Goal: Task Accomplishment & Management: Manage account settings

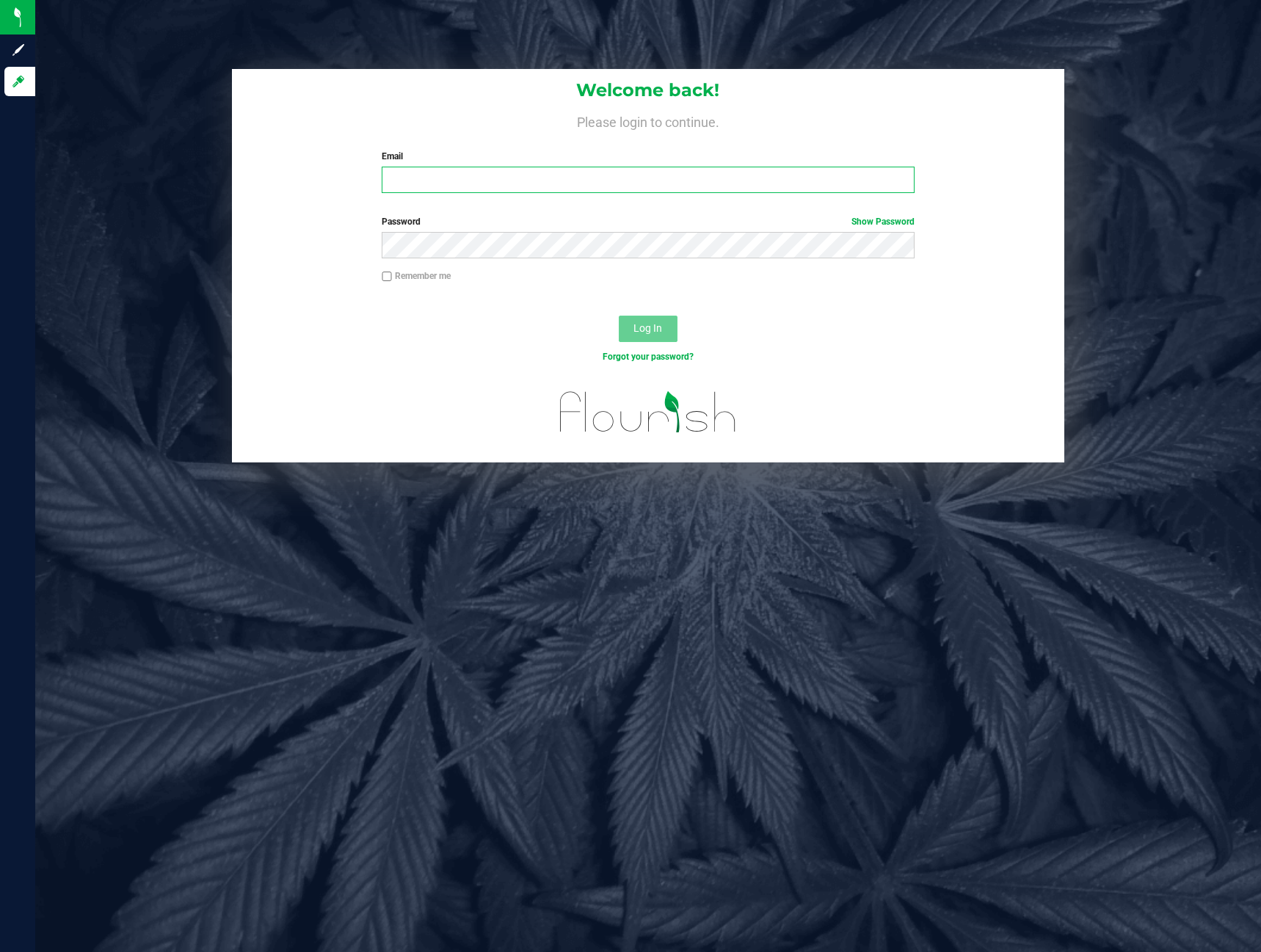
type input "[PERSON_NAME][EMAIL_ADDRESS][DOMAIN_NAME]"
click at [652, 324] on span "Log In" at bounding box center [647, 328] width 29 height 11
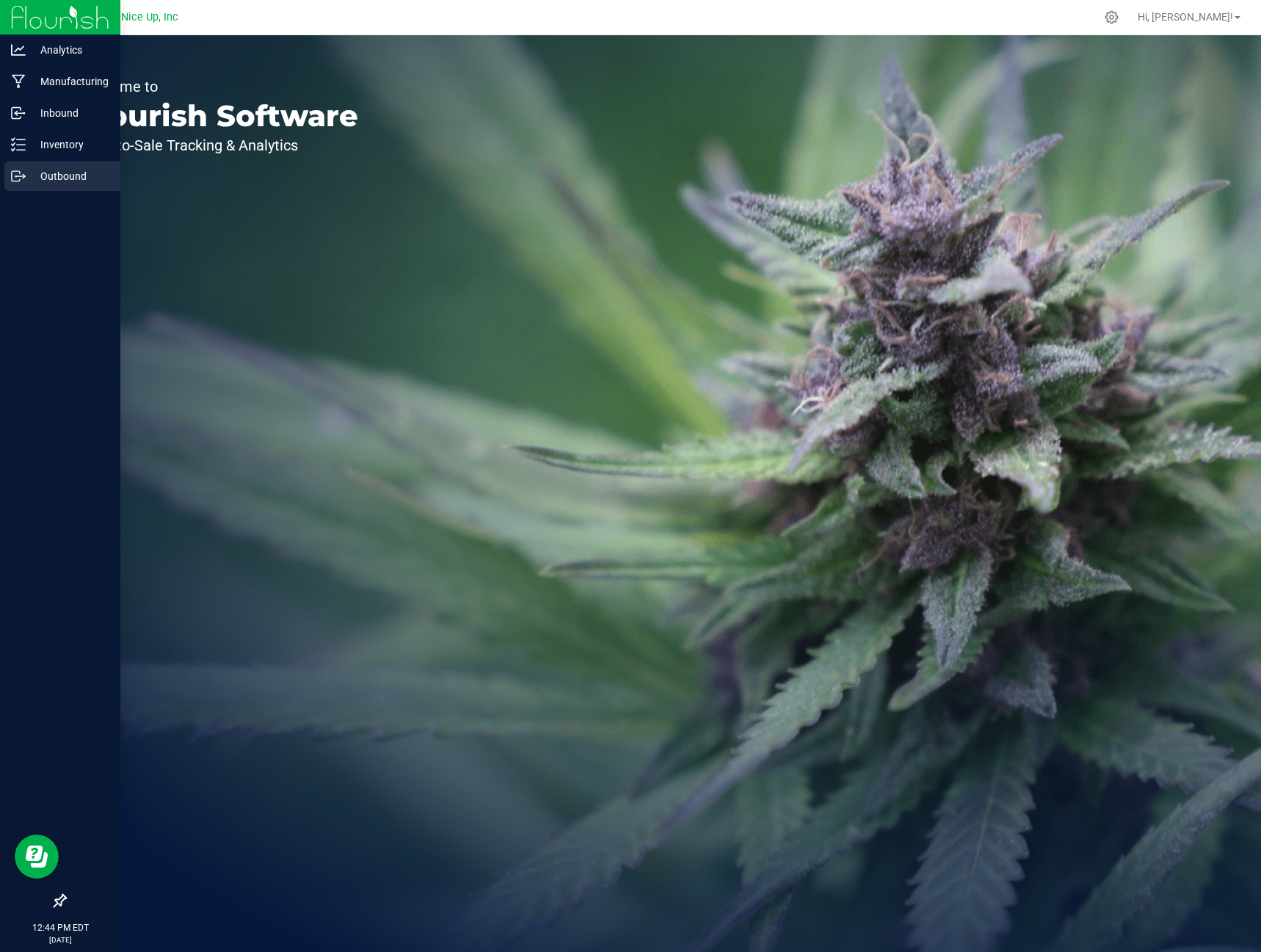
click at [11, 180] on icon at bounding box center [19, 176] width 15 height 15
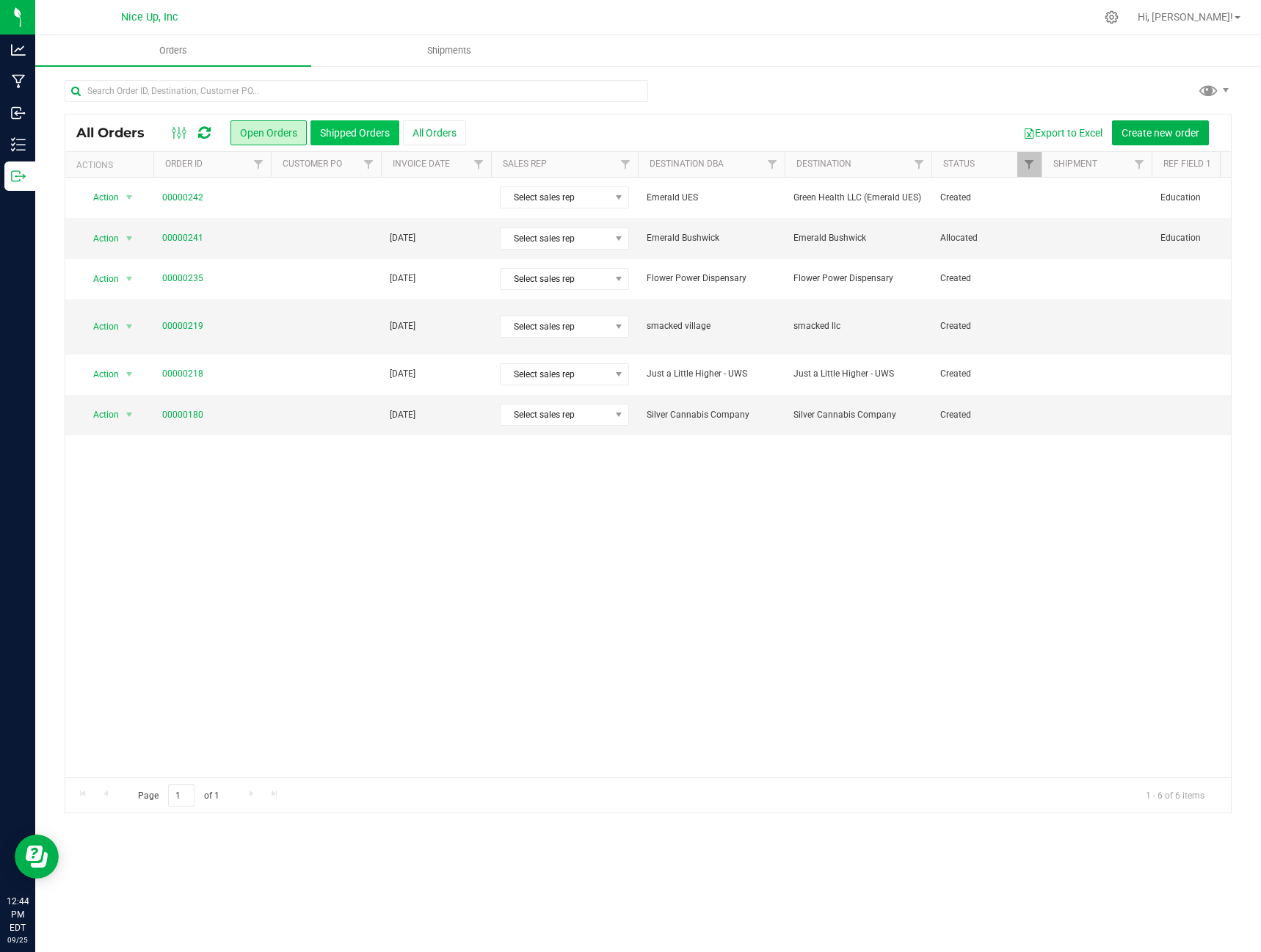
click at [363, 141] on button "Shipped Orders" at bounding box center [355, 133] width 89 height 25
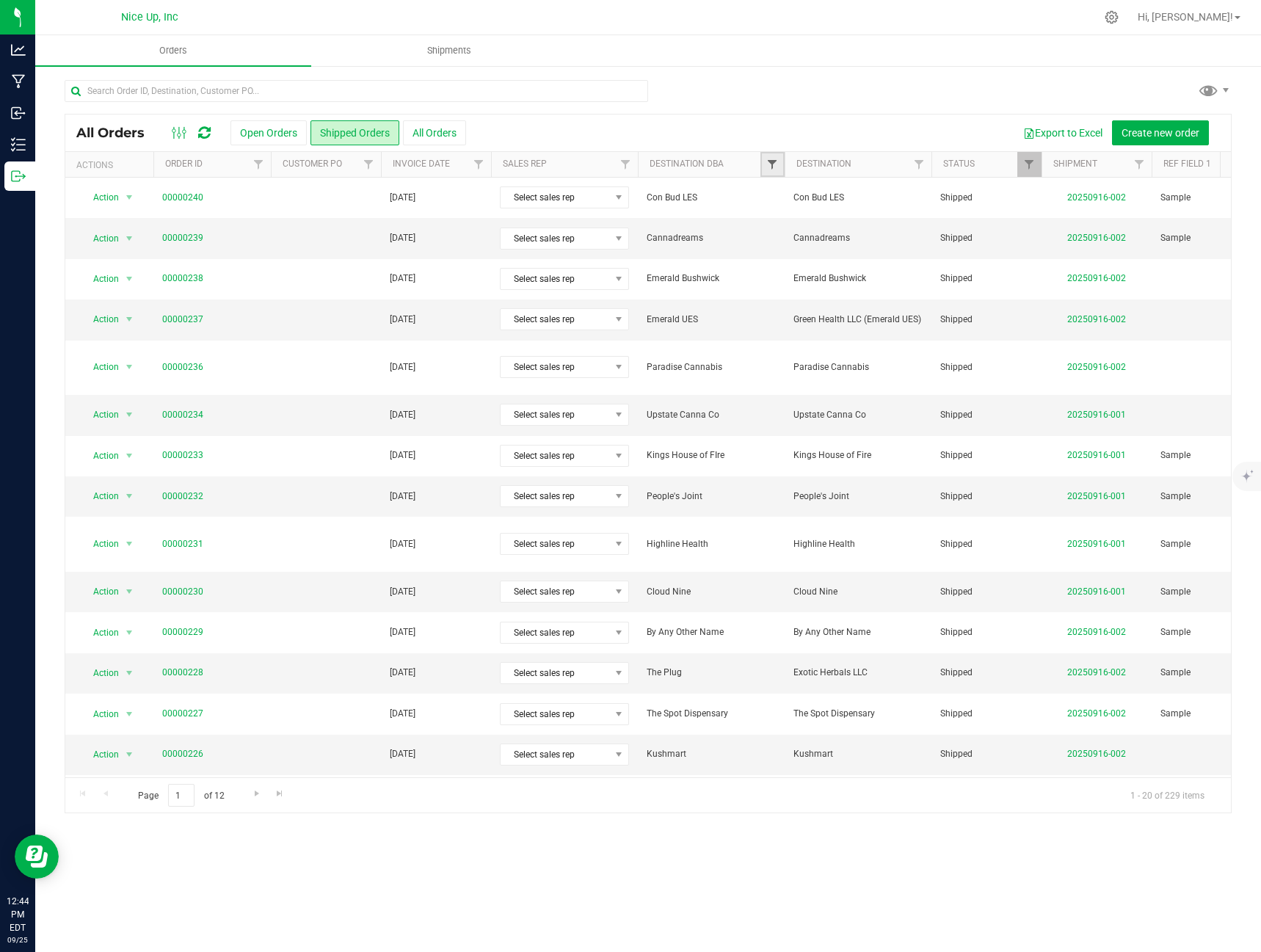
click at [770, 165] on span "Filter" at bounding box center [772, 164] width 11 height 11
type input "SMOKEY"
click at [769, 271] on button "Filter" at bounding box center [805, 287] width 70 height 33
click at [777, 163] on span "Filter" at bounding box center [772, 164] width 11 height 11
click at [797, 227] on span "Smokey Paradise" at bounding box center [825, 231] width 67 height 9
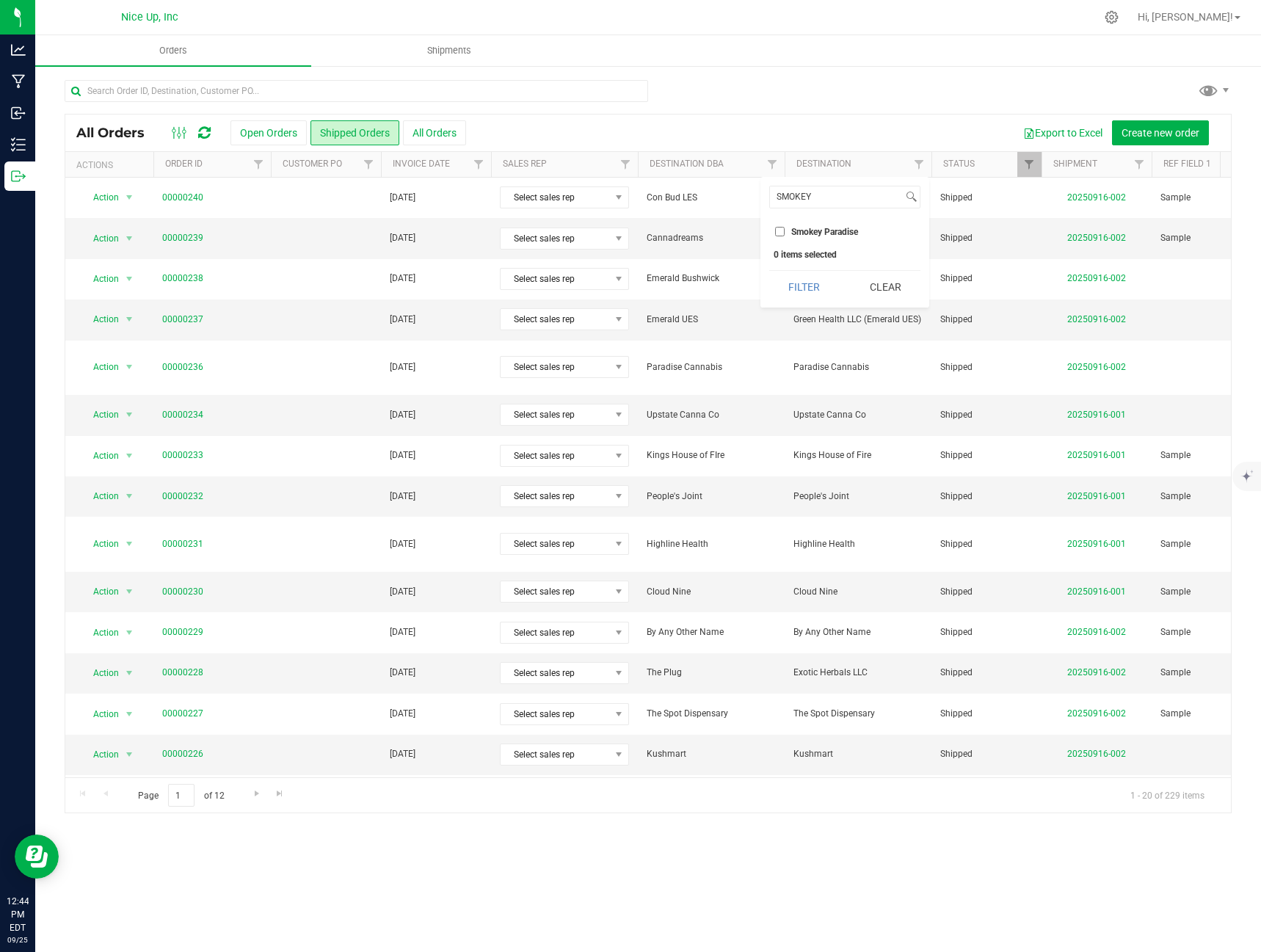
click at [785, 227] on input "Smokey Paradise" at bounding box center [780, 231] width 10 height 10
checkbox input "true"
click at [799, 291] on button "Filter" at bounding box center [805, 287] width 70 height 33
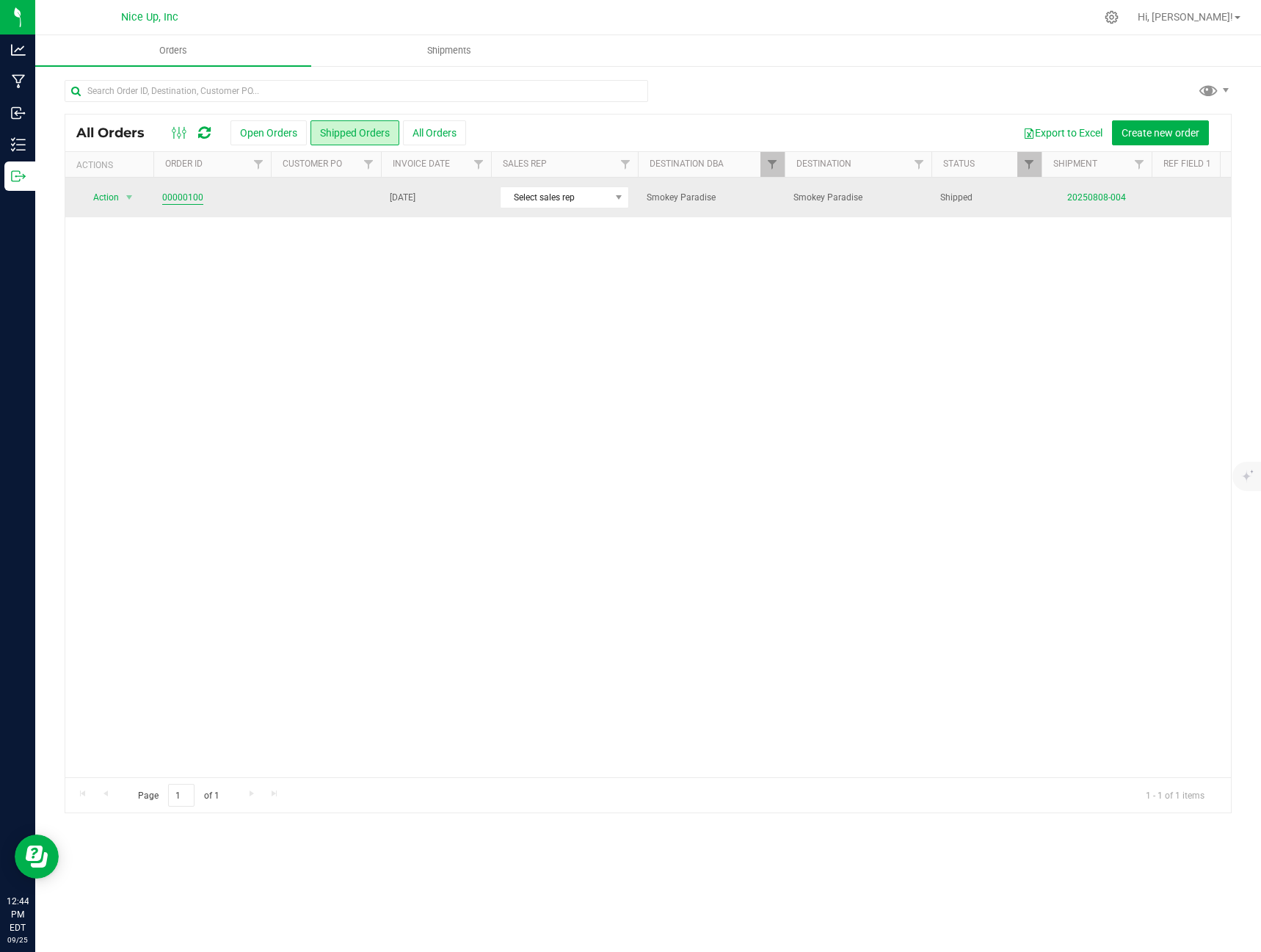
click at [199, 196] on link "00000100" at bounding box center [183, 197] width 41 height 14
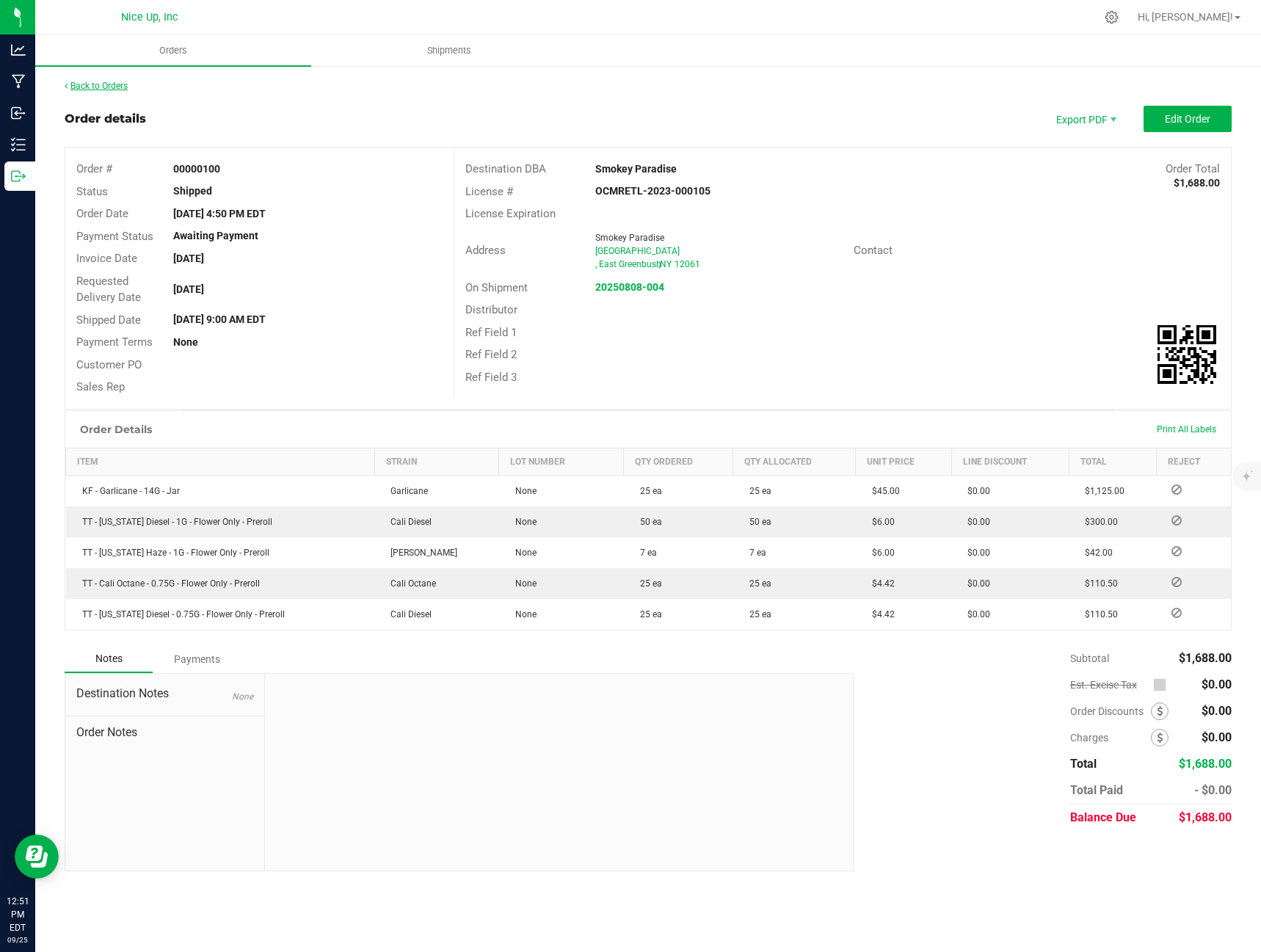
click at [80, 84] on link "Back to Orders" at bounding box center [95, 86] width 63 height 11
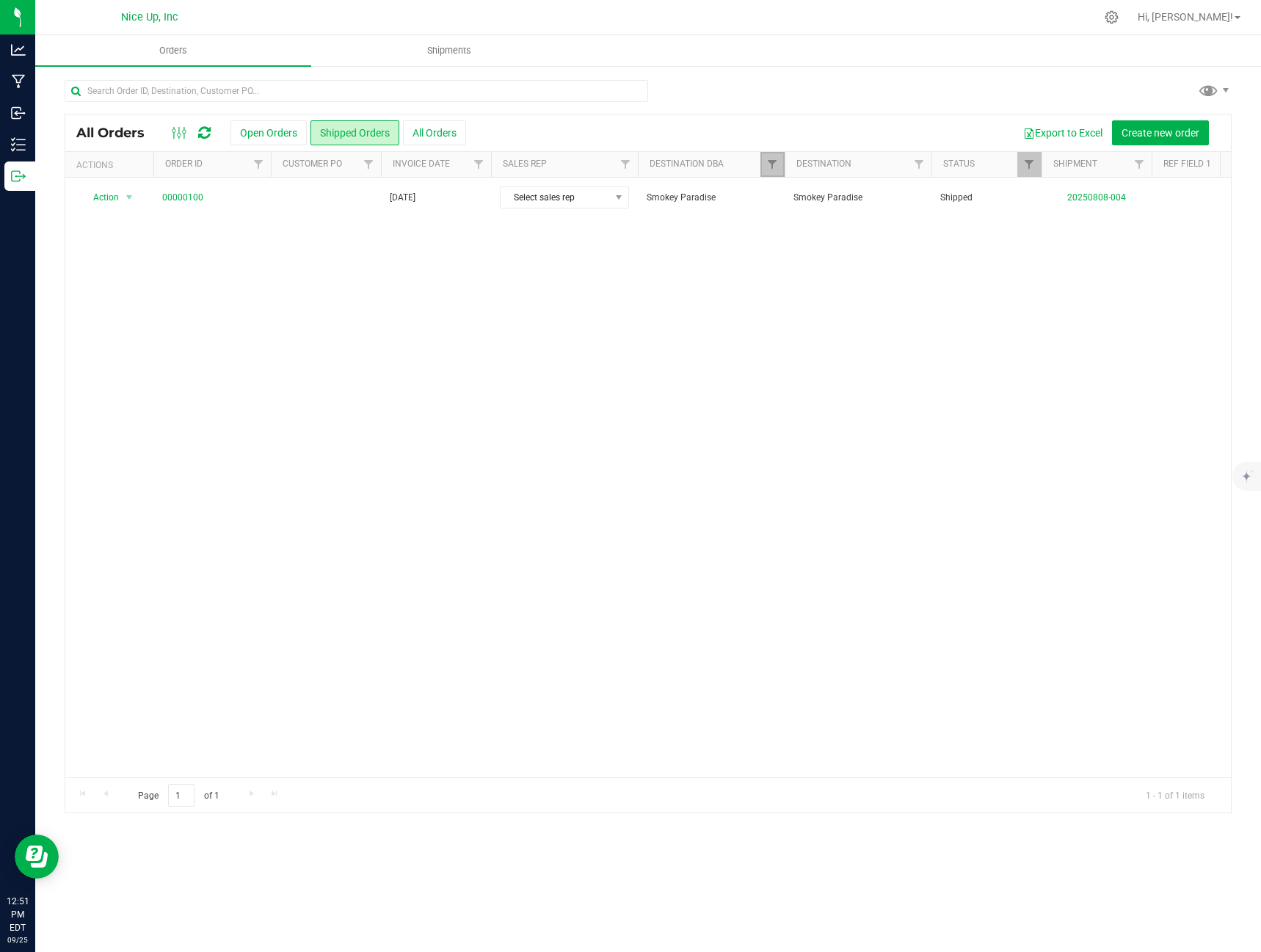
click at [780, 155] on link "Filter" at bounding box center [773, 164] width 24 height 25
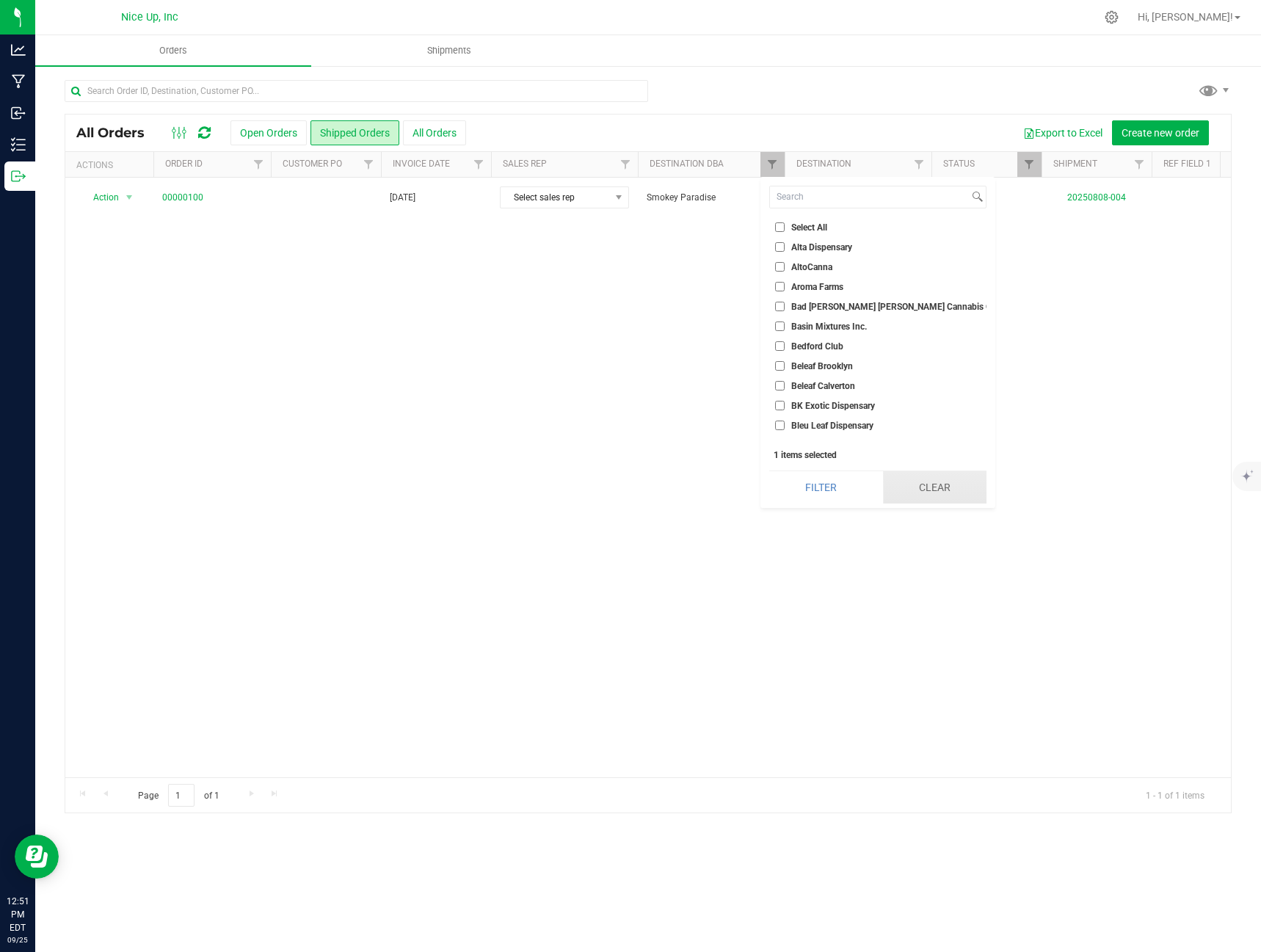
click at [924, 491] on button "Clear" at bounding box center [934, 487] width 104 height 33
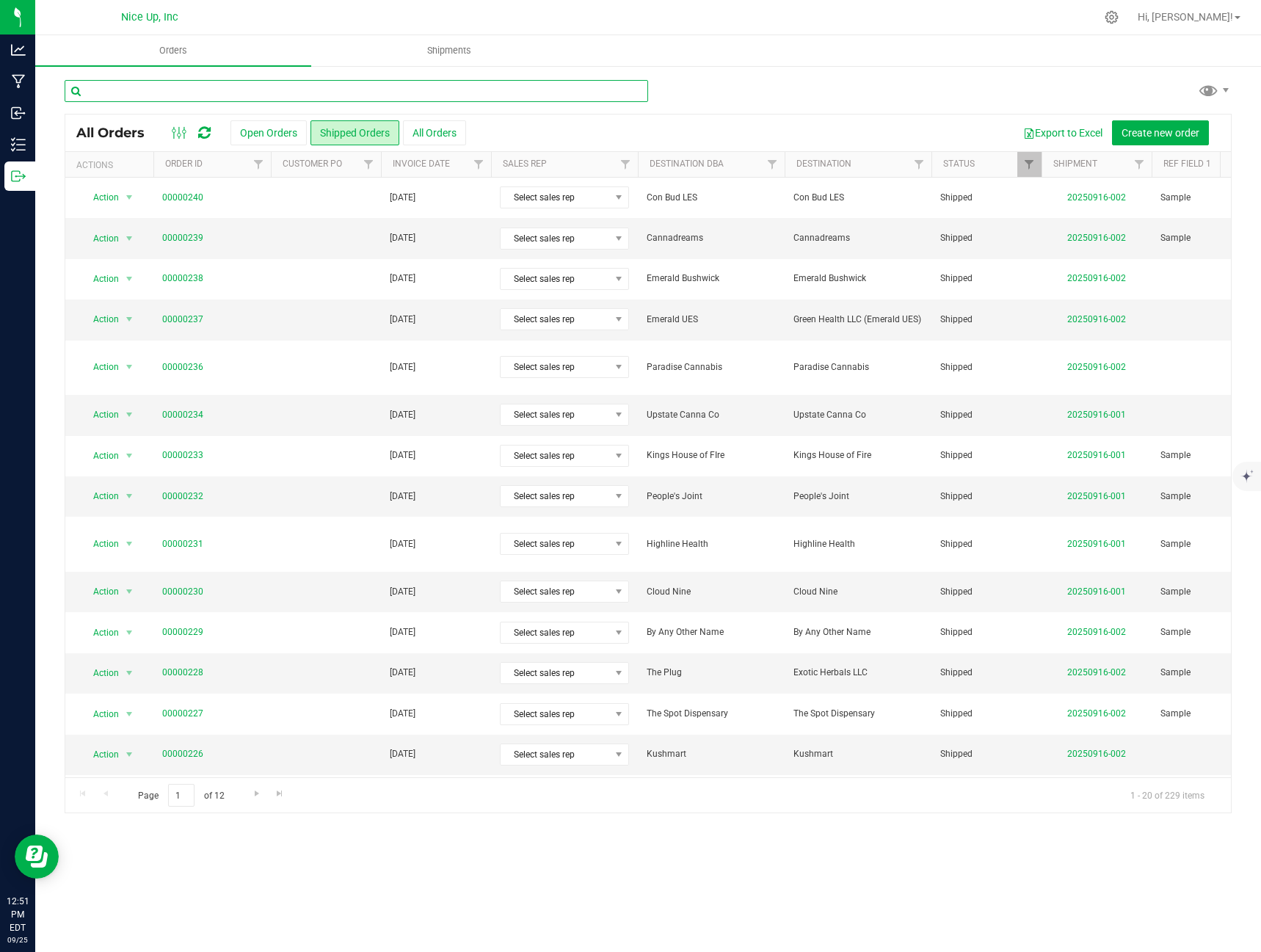
click at [303, 99] on input "text" at bounding box center [356, 90] width 584 height 22
type input "treehouse"
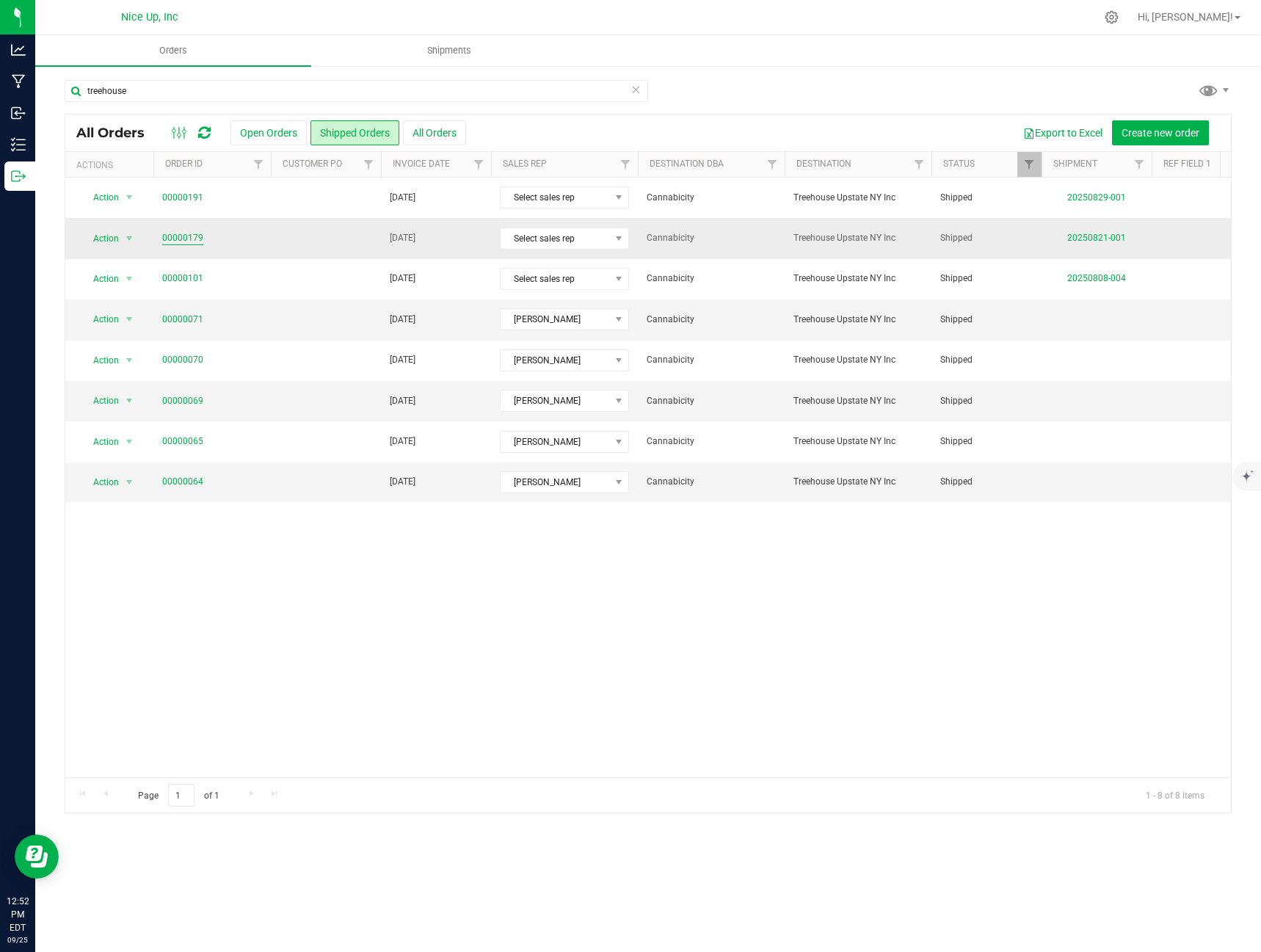
click at [179, 236] on link "00000179" at bounding box center [183, 238] width 41 height 14
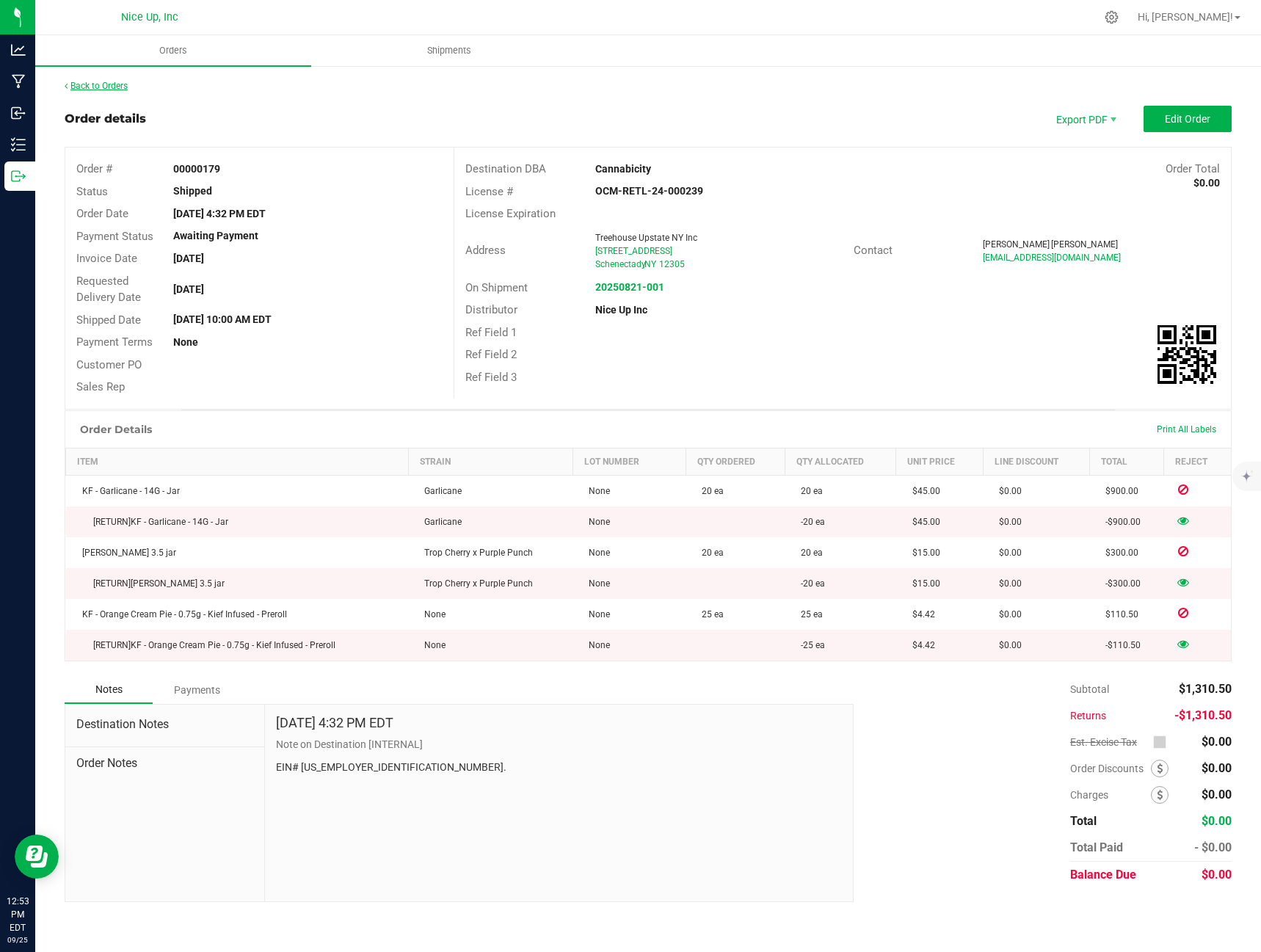
click at [117, 88] on link "Back to Orders" at bounding box center [95, 86] width 63 height 11
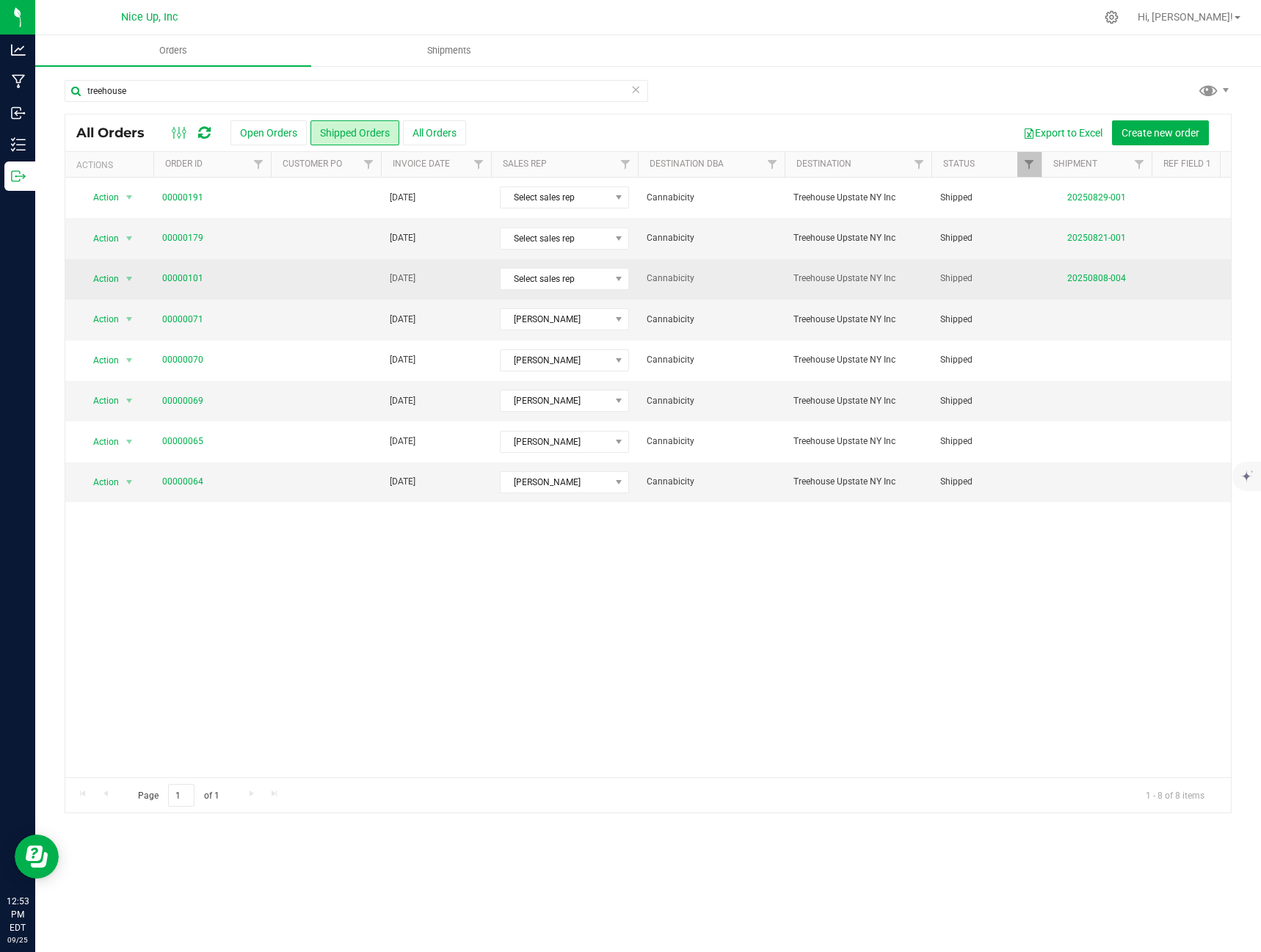
click at [184, 271] on td "00000101" at bounding box center [212, 280] width 117 height 41
click at [196, 274] on link "00000101" at bounding box center [183, 278] width 41 height 14
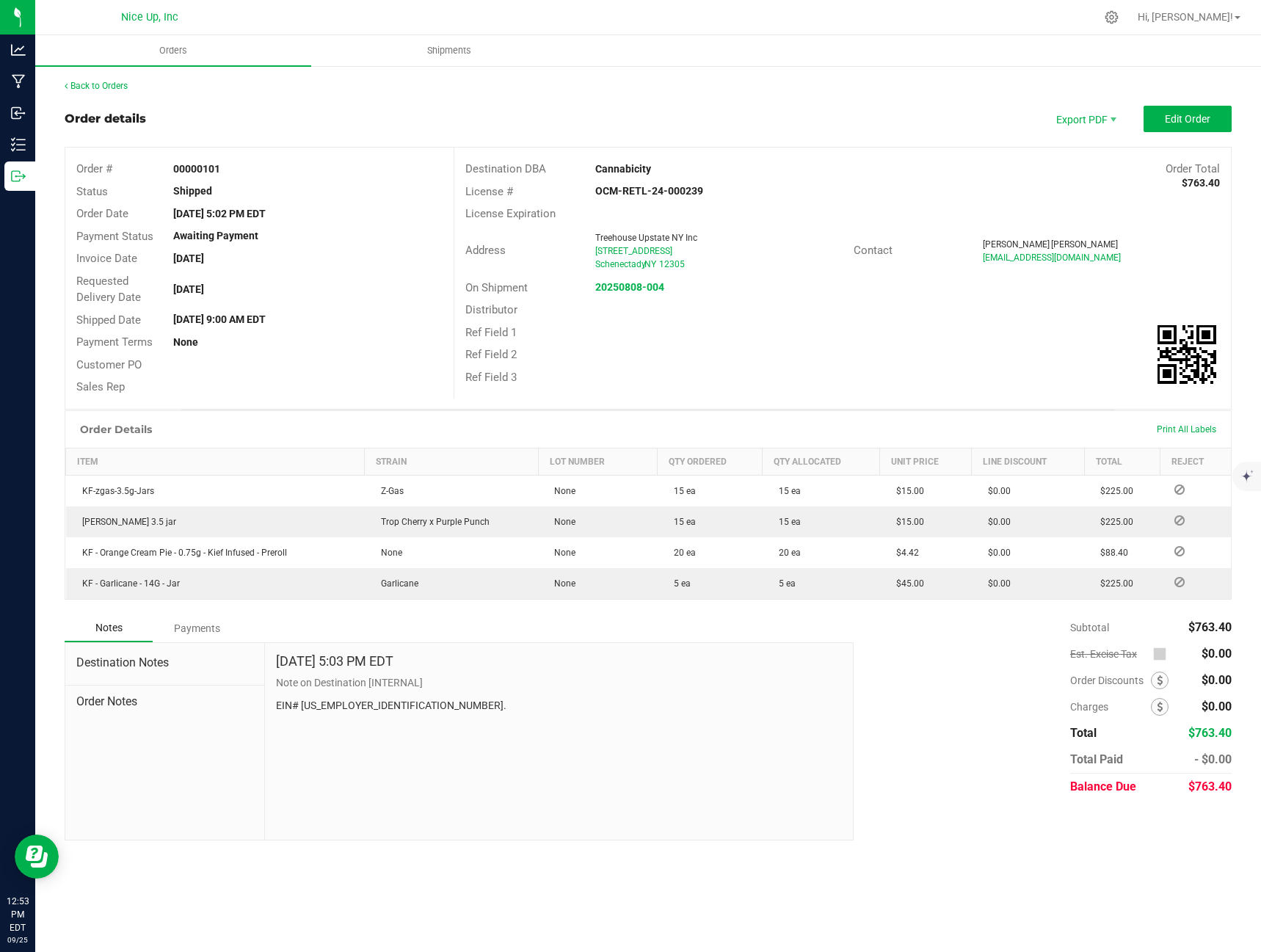
click at [109, 80] on div "Back to Orders" at bounding box center [648, 86] width 1167 height 13
click at [109, 94] on div "Back to Orders Order details Export PDF Edit Order Order # 00000101 Status Ship…" at bounding box center [648, 460] width 1167 height 761
click at [109, 90] on link "Back to Orders" at bounding box center [95, 86] width 63 height 11
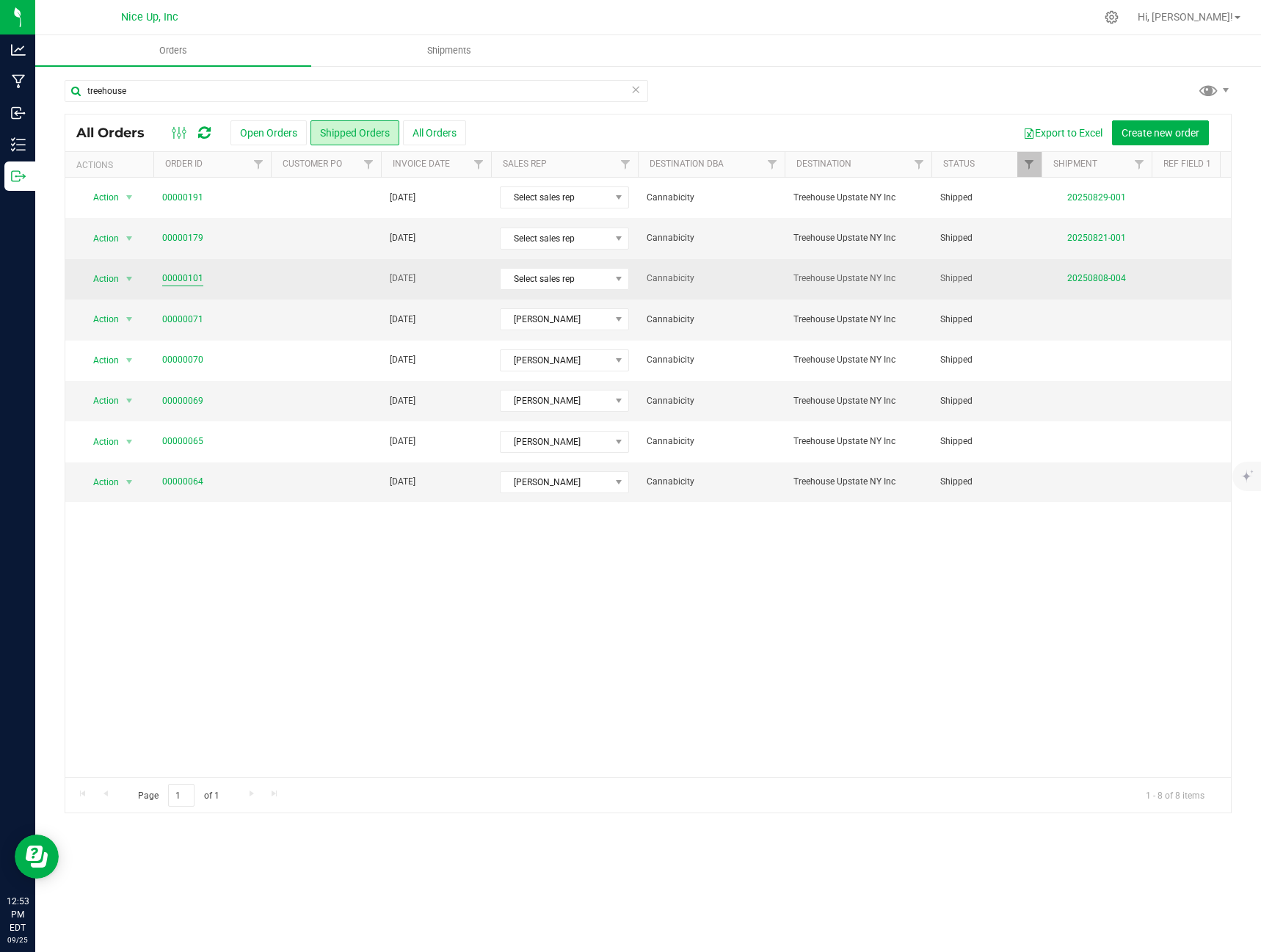
click at [192, 280] on link "00000101" at bounding box center [183, 278] width 41 height 14
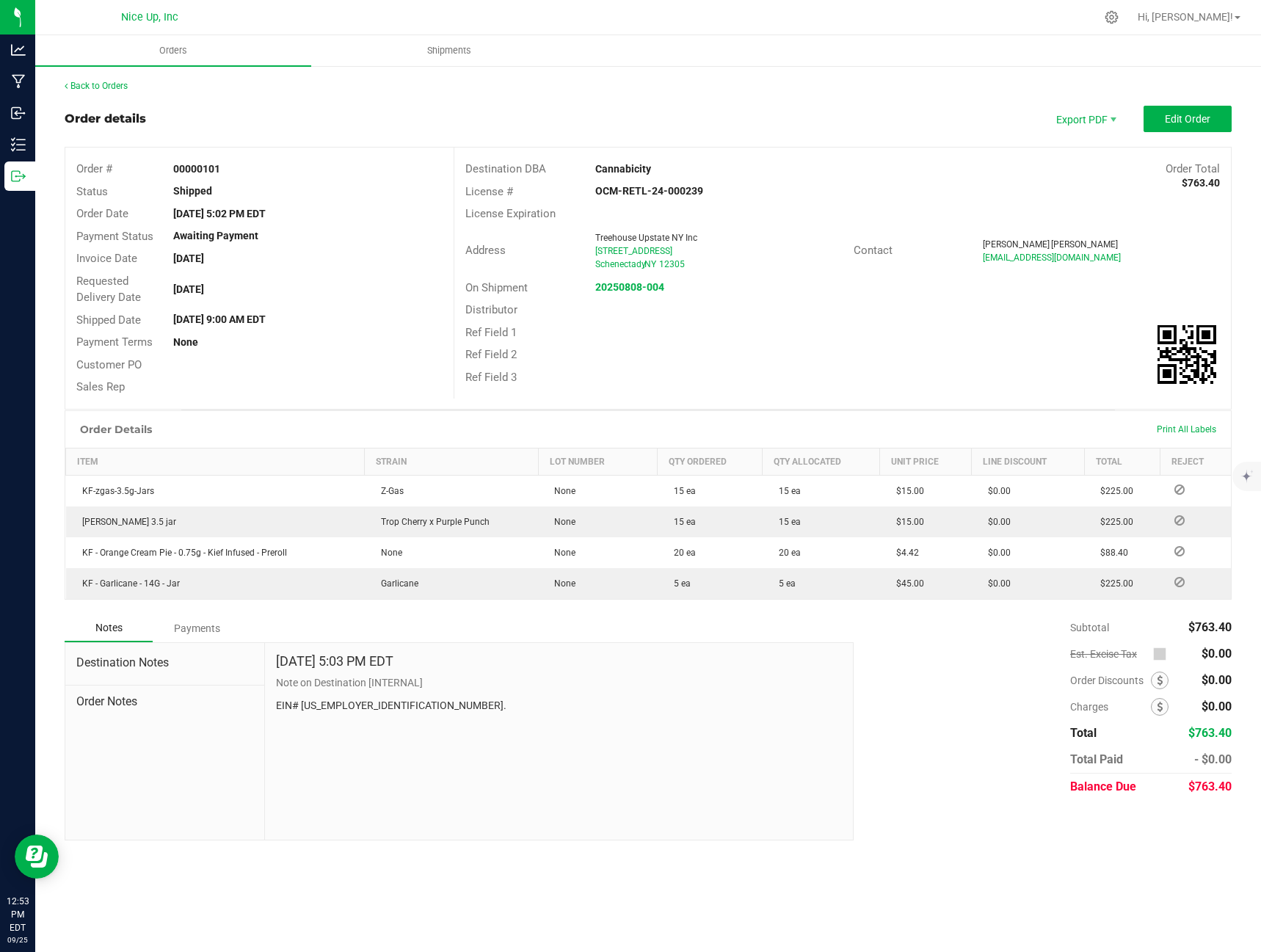
click at [121, 79] on div "Back to Orders" at bounding box center [648, 86] width 1167 height 13
click at [112, 86] on link "Back to Orders" at bounding box center [95, 86] width 63 height 11
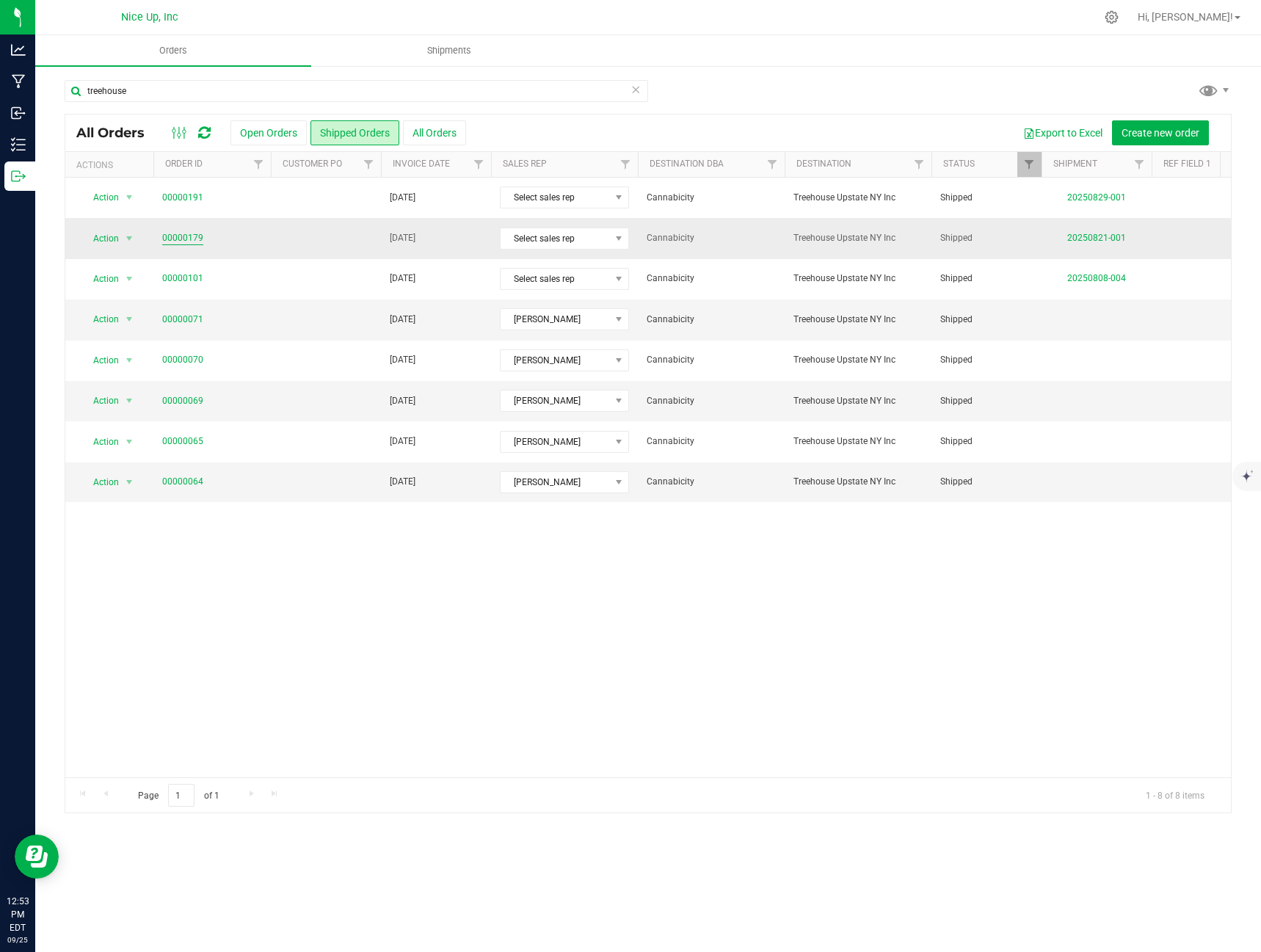
click at [188, 233] on link "00000179" at bounding box center [183, 238] width 41 height 14
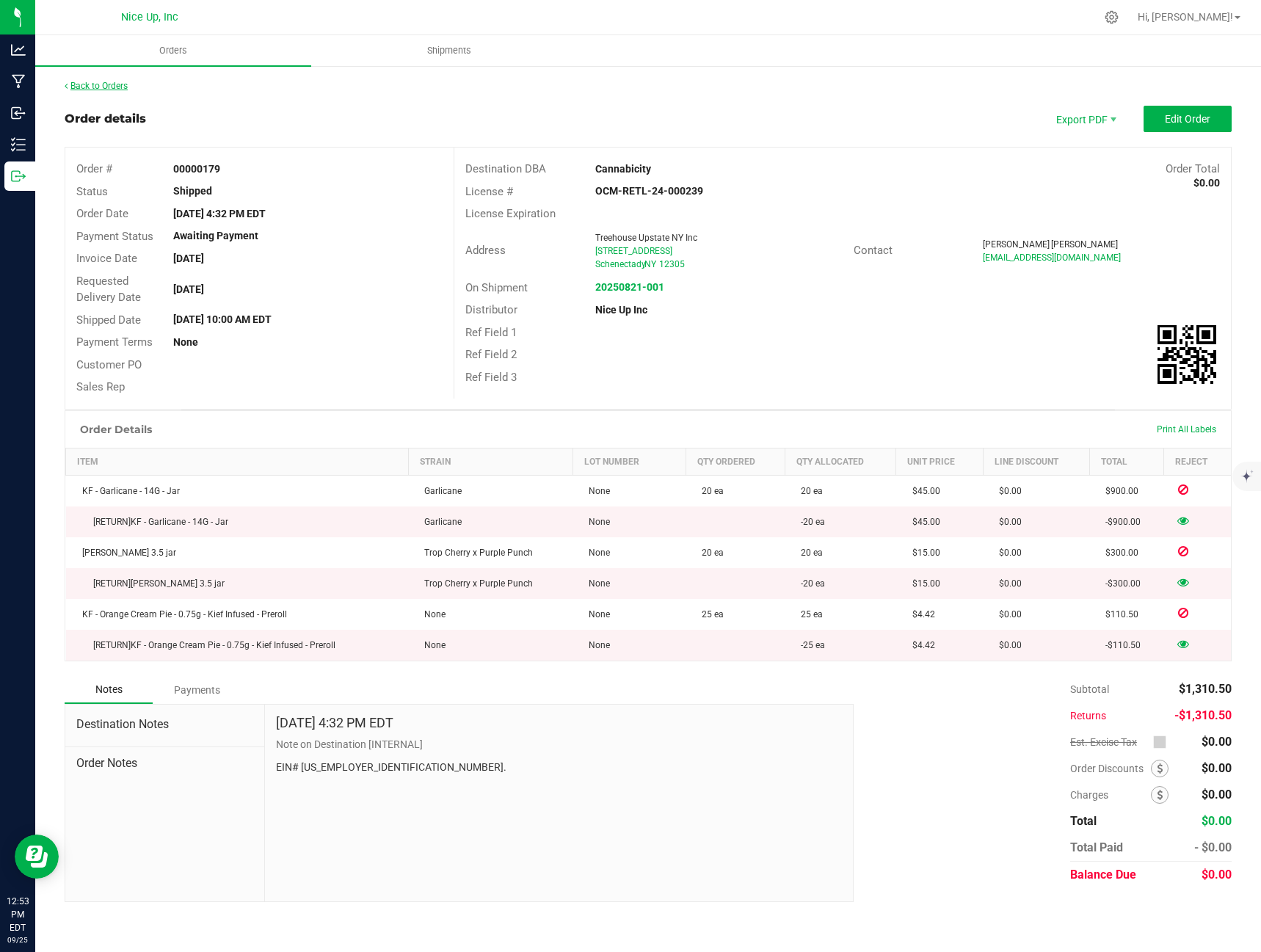
click at [111, 88] on link "Back to Orders" at bounding box center [95, 86] width 63 height 11
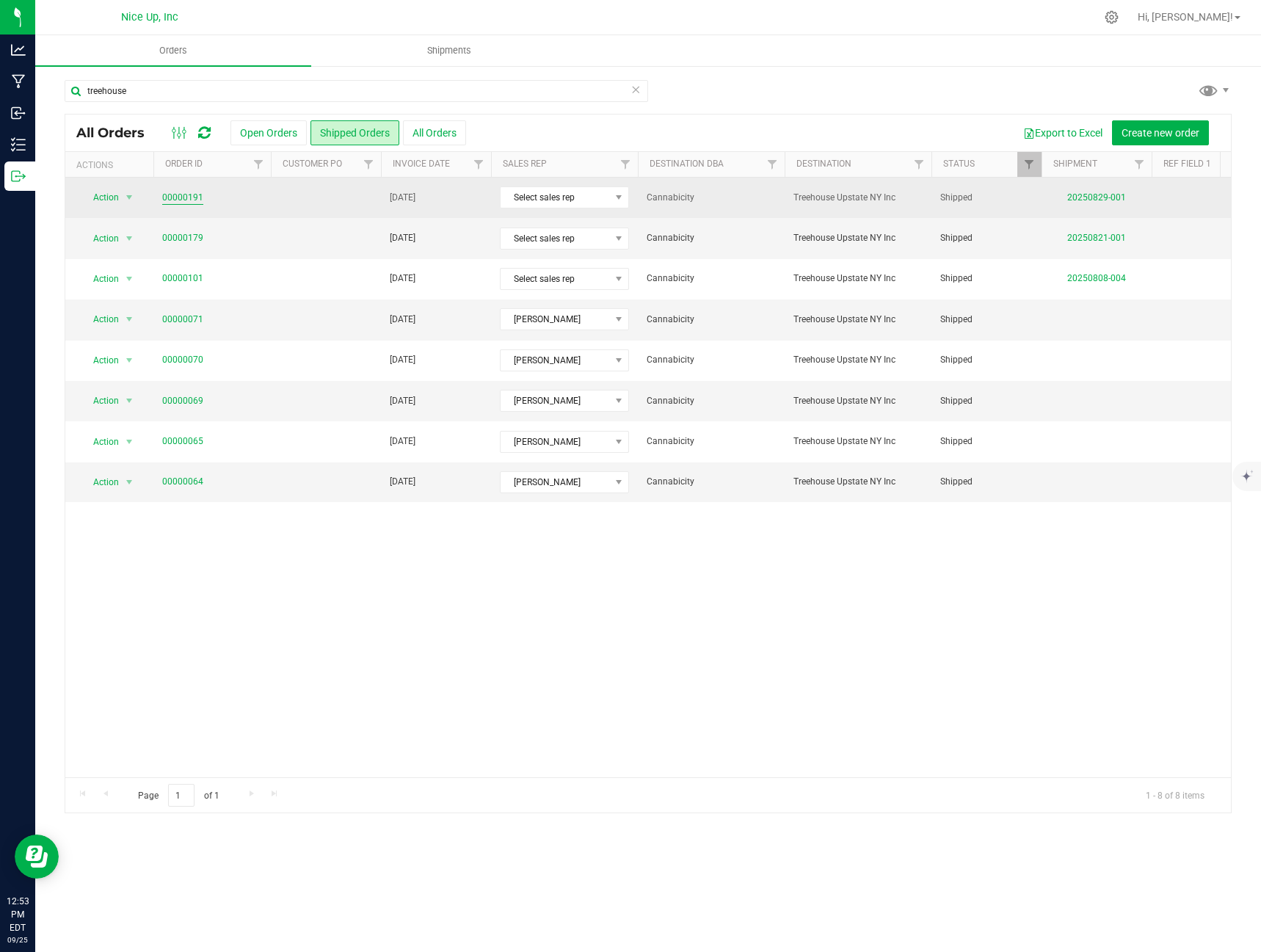
click at [192, 196] on link "00000191" at bounding box center [183, 197] width 41 height 14
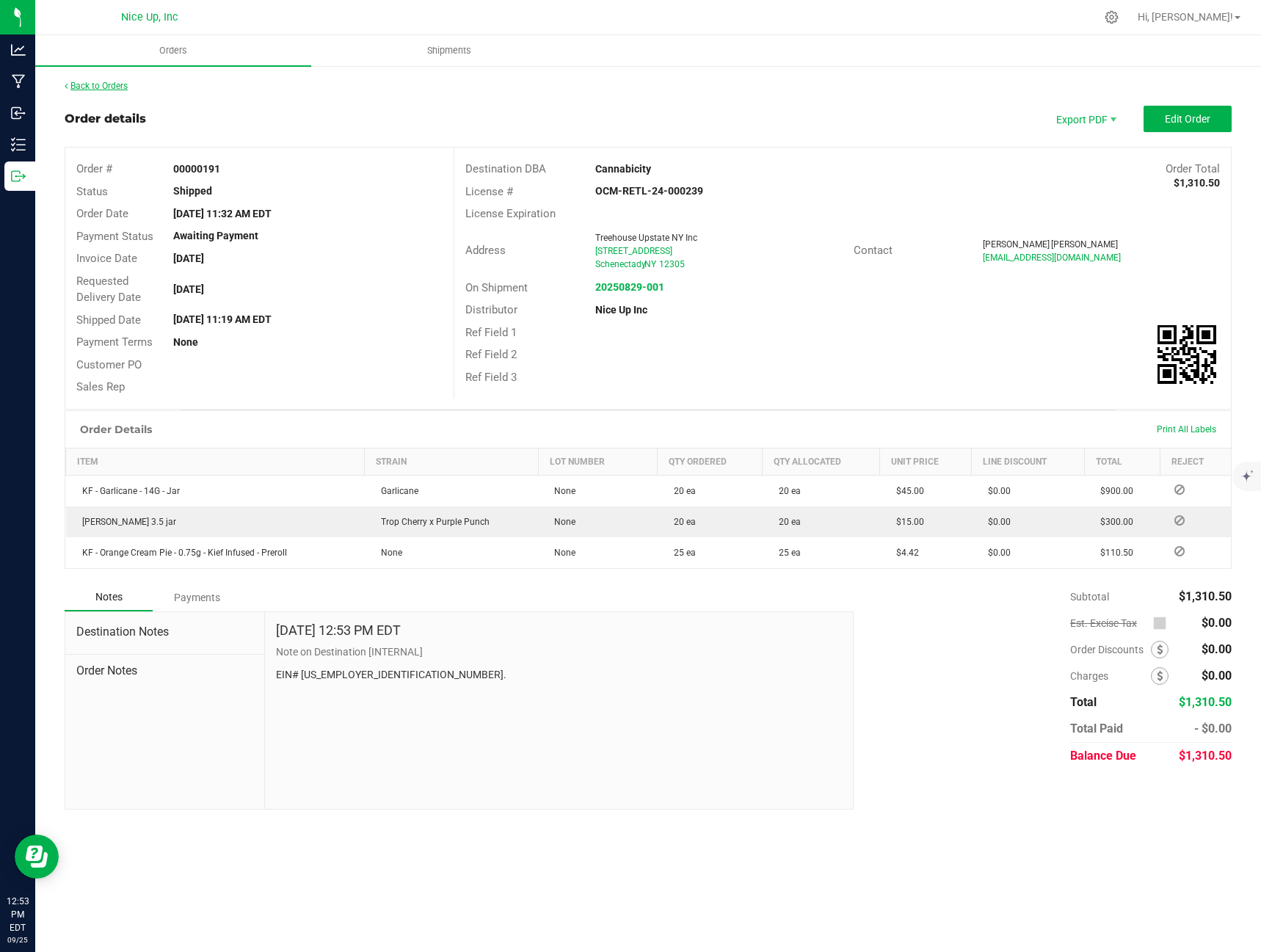
click at [92, 85] on link "Back to Orders" at bounding box center [95, 86] width 63 height 11
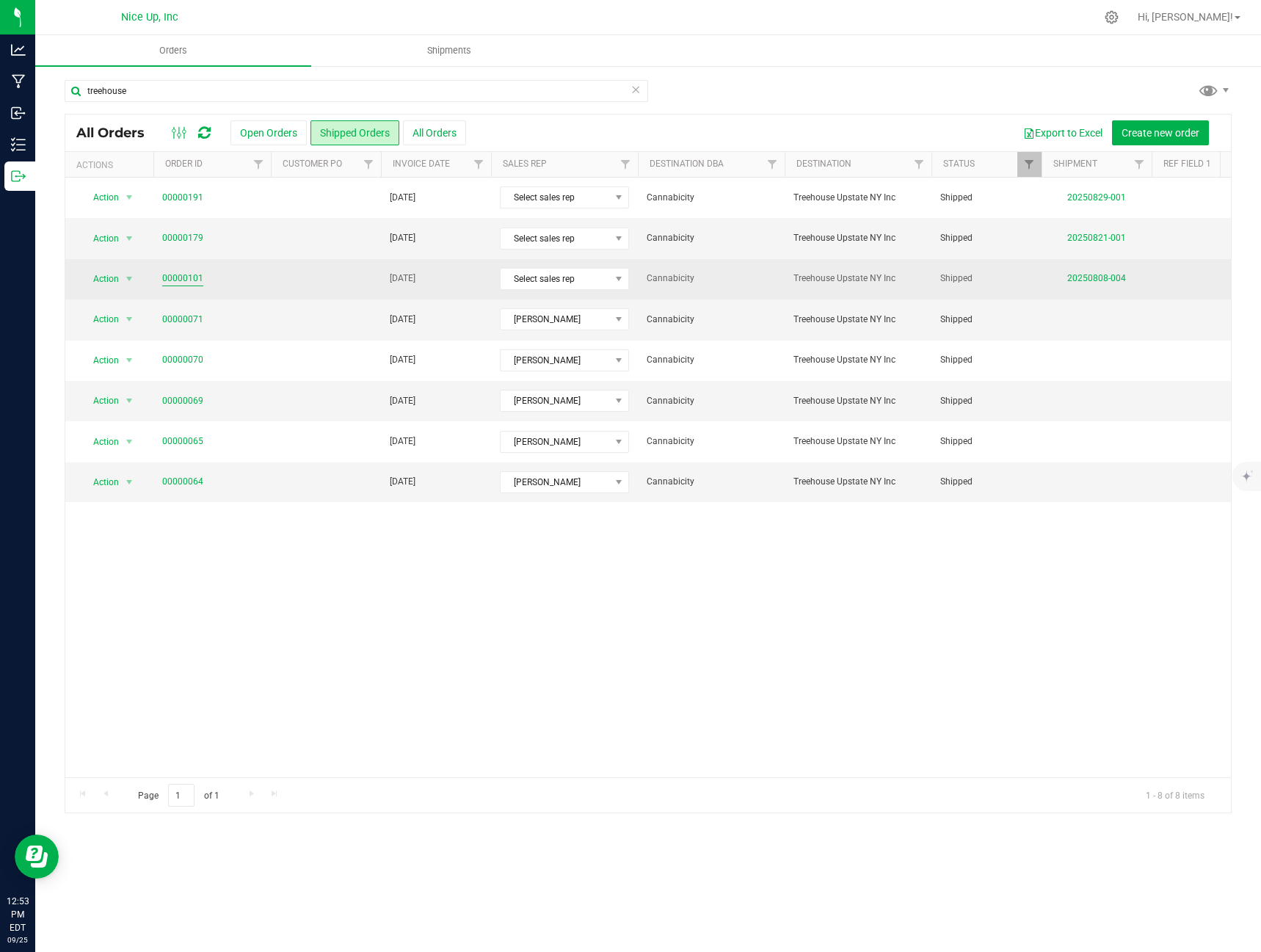
click at [181, 275] on link "00000101" at bounding box center [183, 278] width 41 height 14
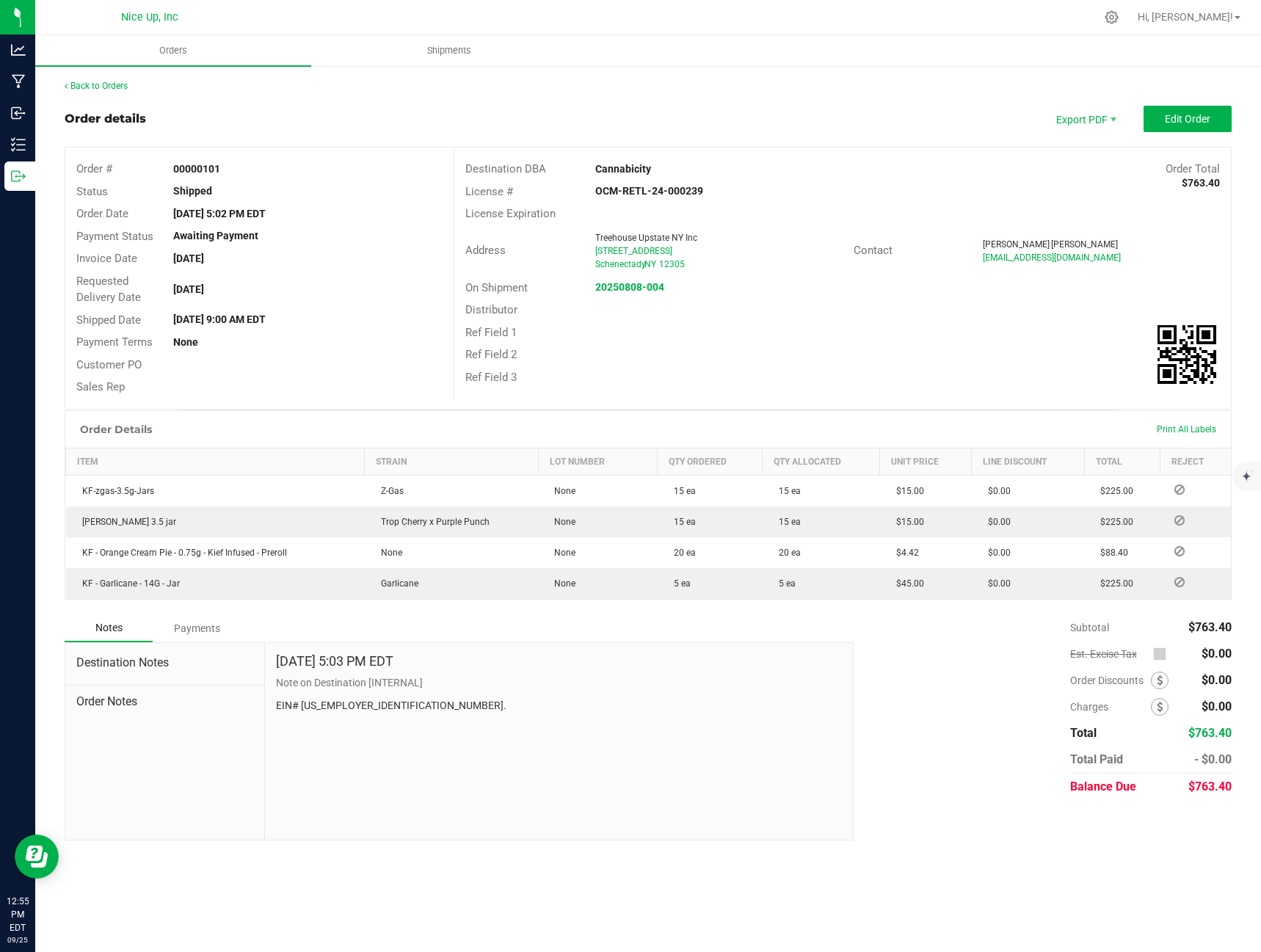
drag, startPoint x: 93, startPoint y: 73, endPoint x: 93, endPoint y: 100, distance: 27.0
click at [91, 98] on div "Back to Orders Order details Export PDF Edit Order Order # 00000101 Status Ship…" at bounding box center [648, 460] width 1226 height 791
click at [86, 86] on link "Back to Orders" at bounding box center [95, 86] width 63 height 11
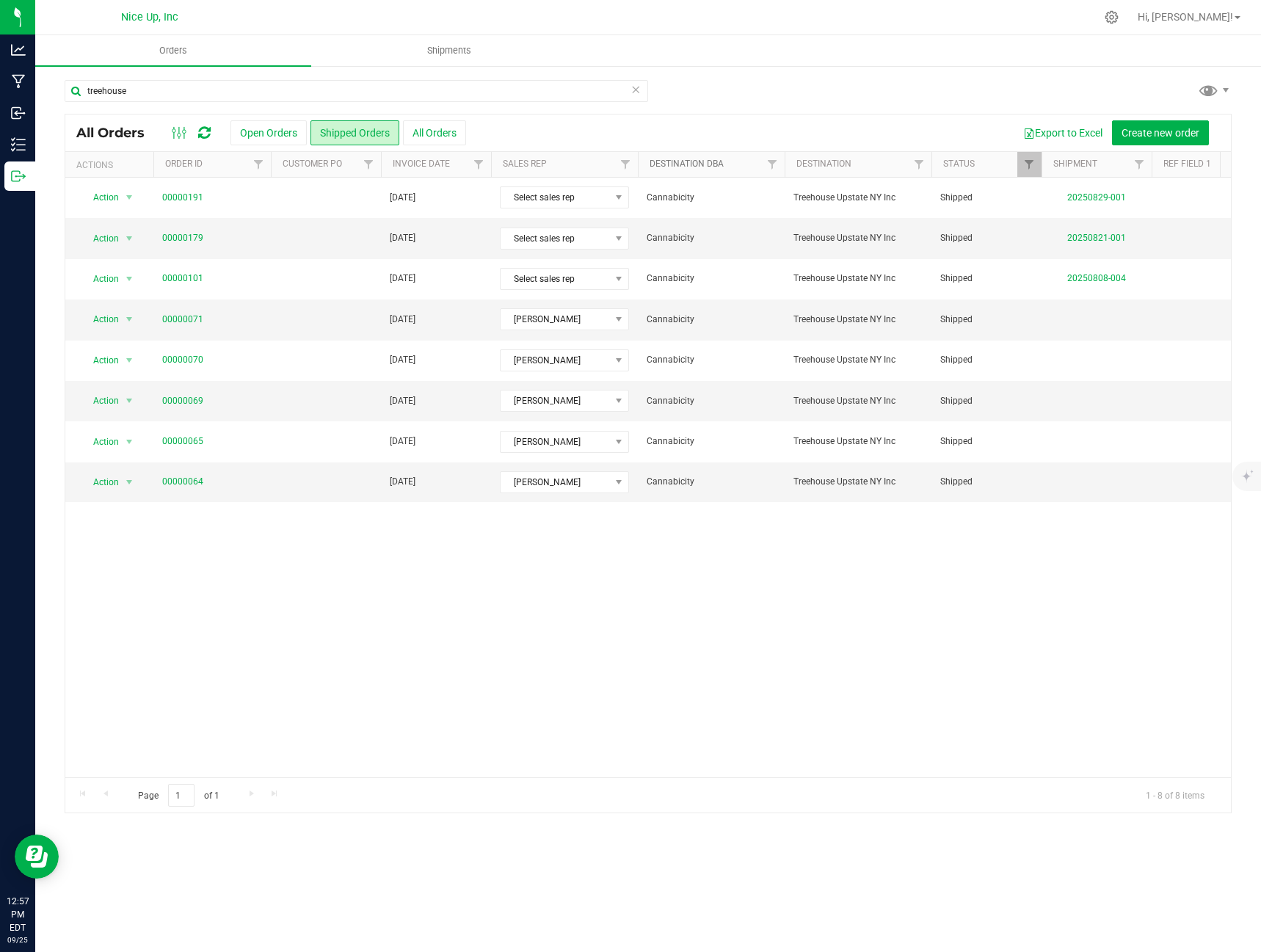
click at [699, 164] on link "Destination DBA" at bounding box center [686, 163] width 74 height 11
click at [771, 164] on span "Filter" at bounding box center [772, 164] width 11 height 11
click at [682, 93] on div "treehouse" at bounding box center [648, 96] width 1167 height 33
drag, startPoint x: 257, startPoint y: 102, endPoint x: -34, endPoint y: 77, distance: 292.1
click at [0, 77] on html "Analytics Manufacturing Inbound Inventory Outbound 12:57 PM EDT [DATE] 09/25 Ni…" at bounding box center [630, 476] width 1261 height 952
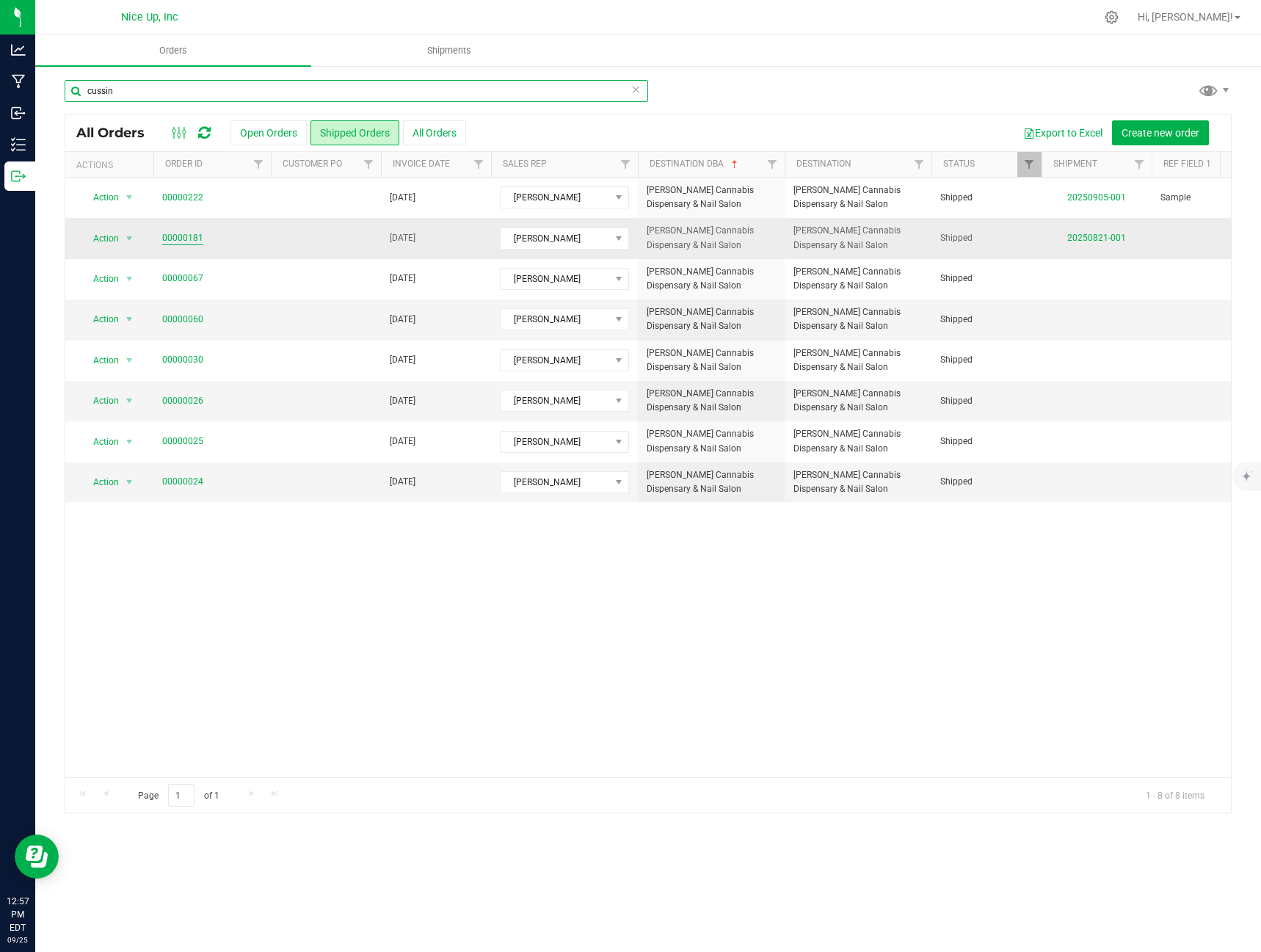
type input "cussin"
click at [194, 237] on link "00000181" at bounding box center [183, 238] width 41 height 14
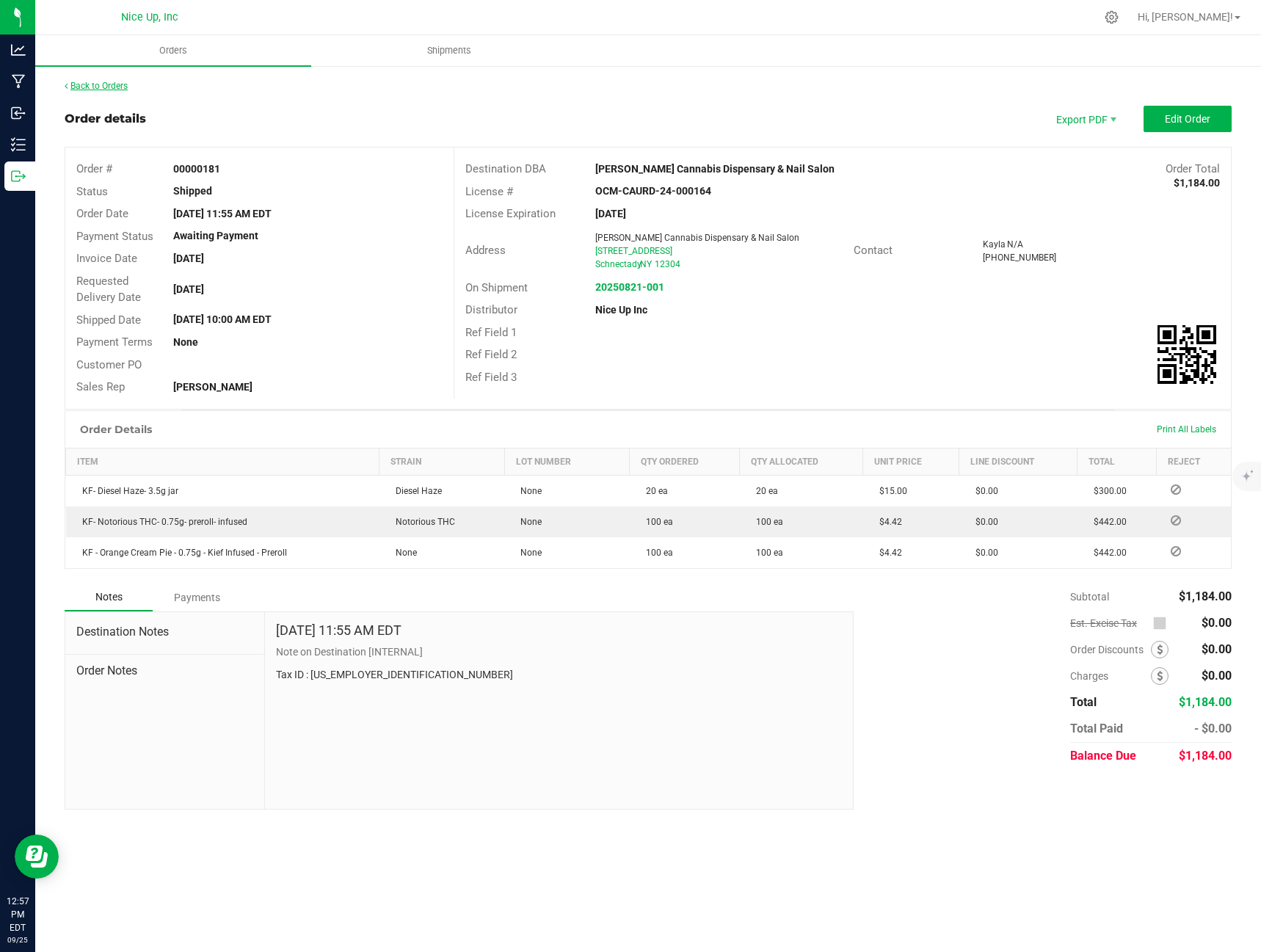
click at [108, 87] on link "Back to Orders" at bounding box center [95, 86] width 63 height 11
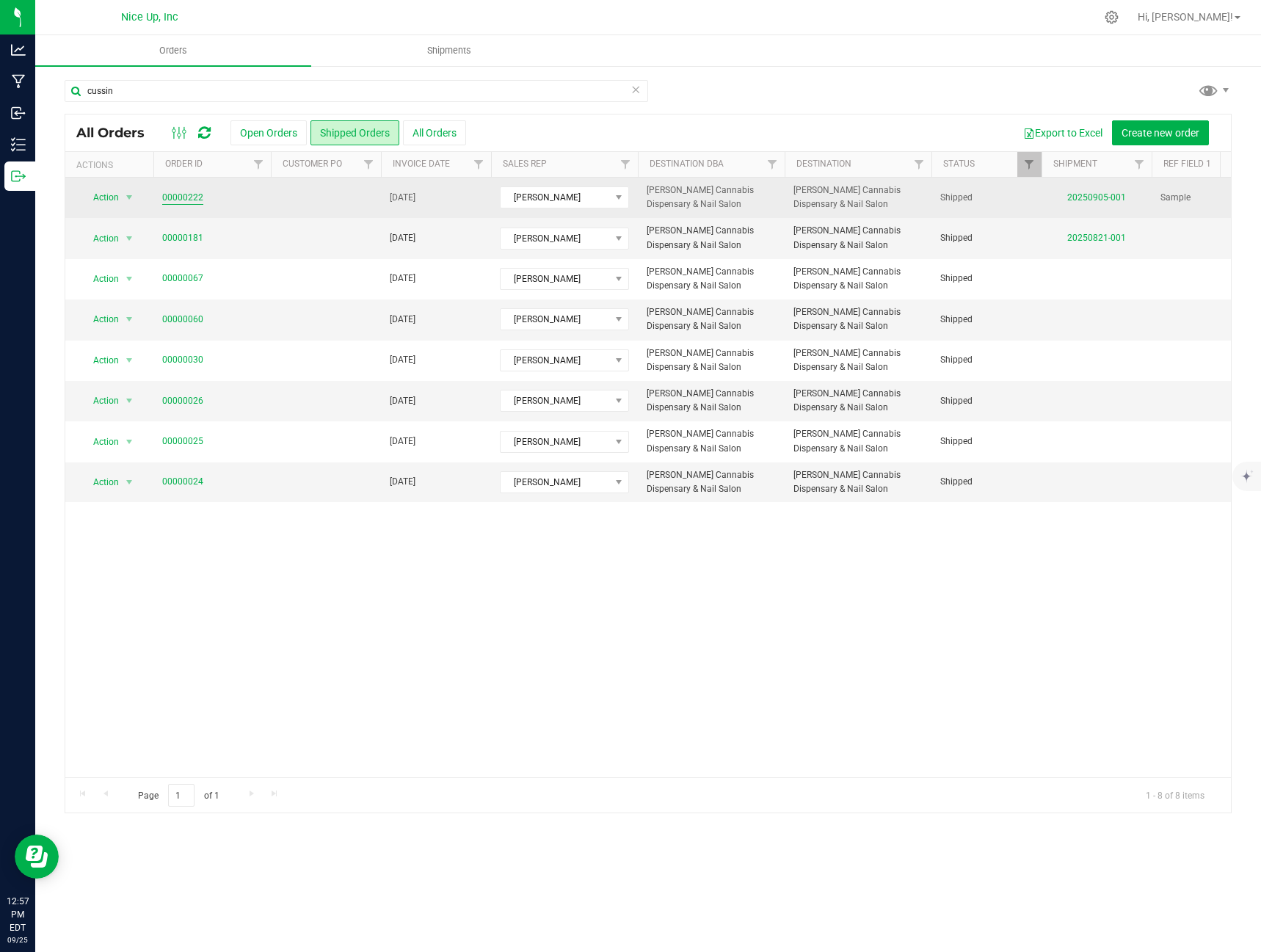
click at [186, 196] on link "00000222" at bounding box center [183, 197] width 41 height 14
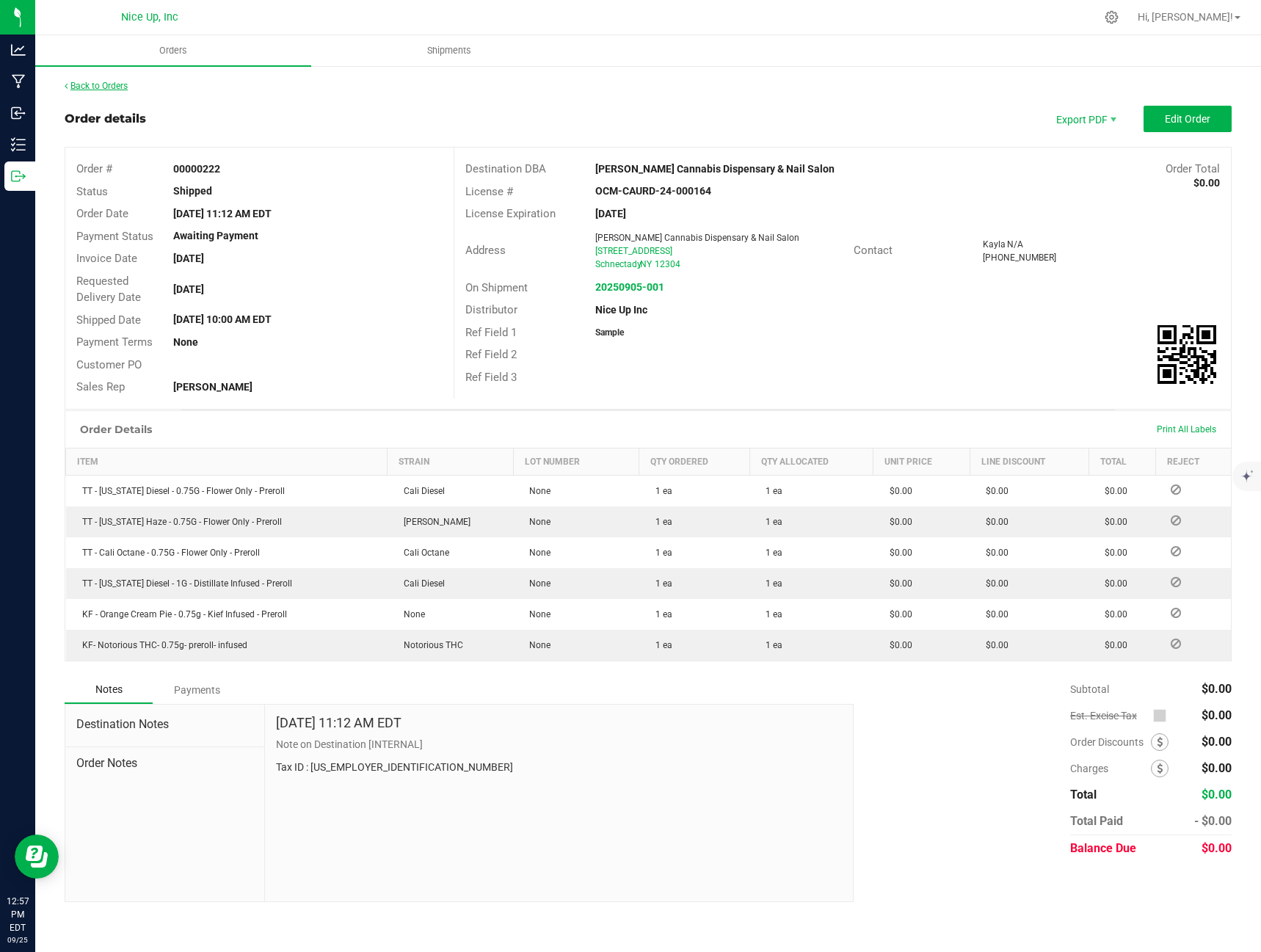
click at [124, 85] on link "Back to Orders" at bounding box center [95, 86] width 63 height 11
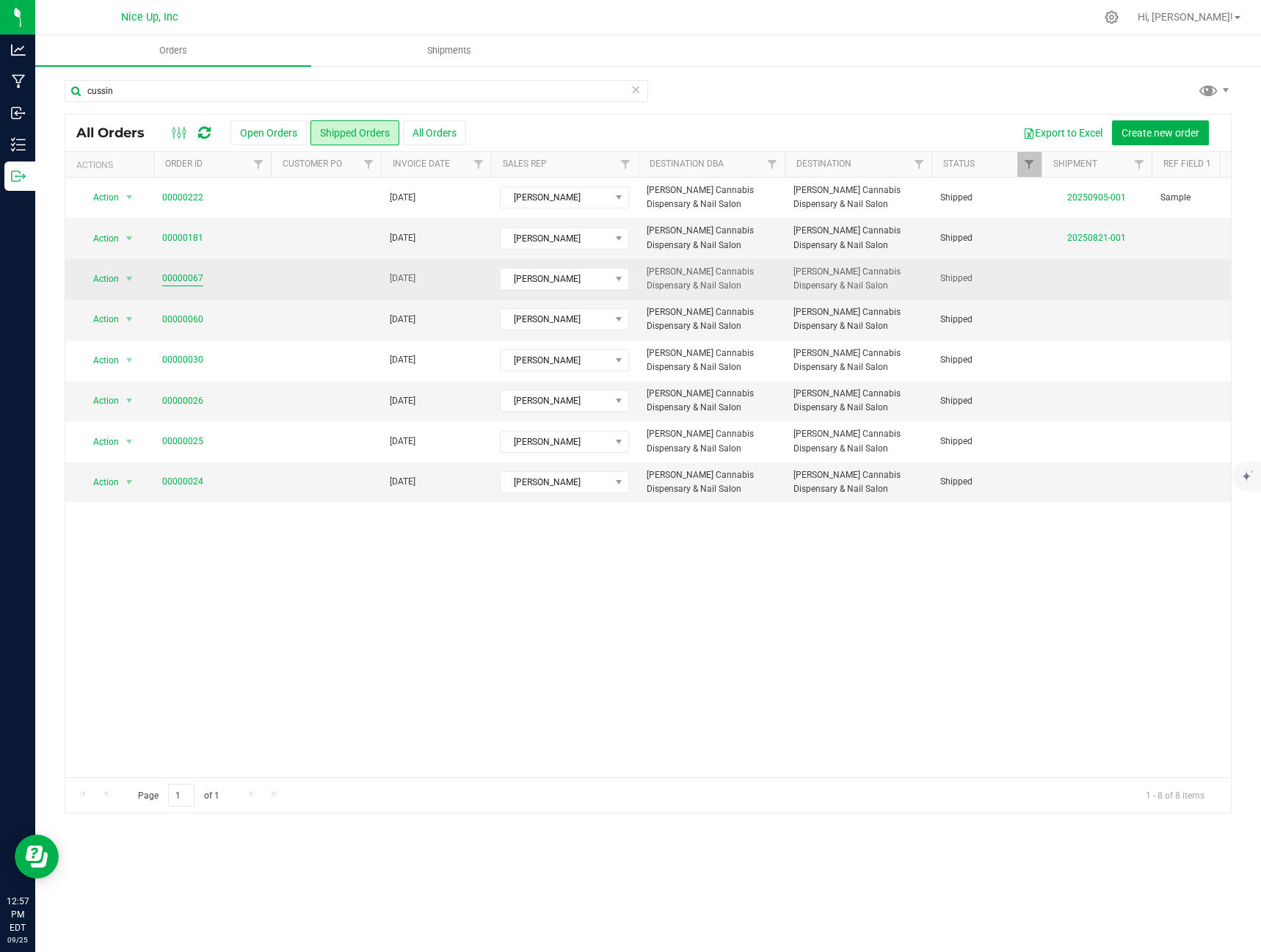
click at [195, 283] on link "00000067" at bounding box center [183, 278] width 41 height 14
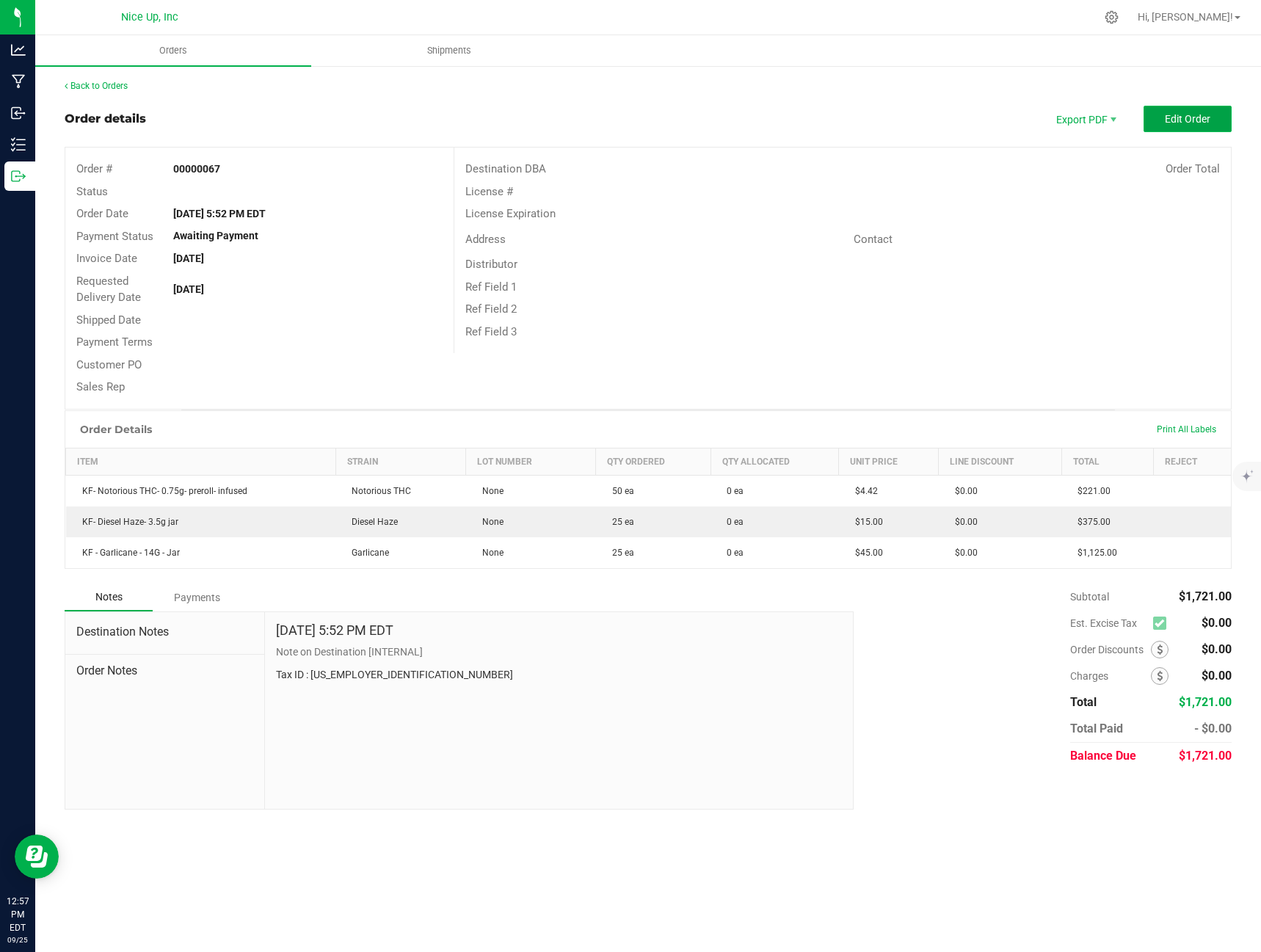
click at [1181, 121] on span "Edit Order" at bounding box center [1188, 119] width 46 height 11
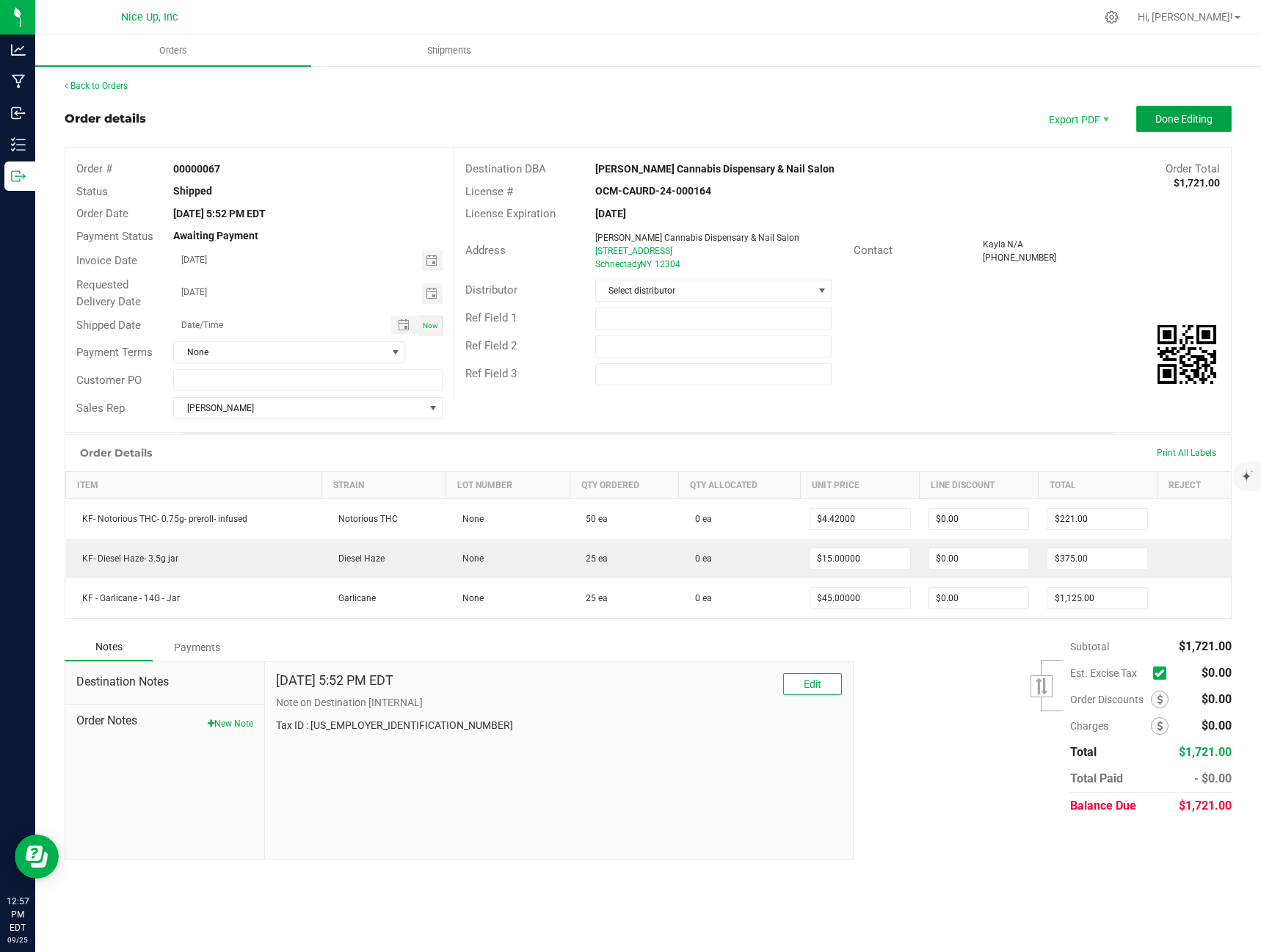
click at [1185, 117] on span "Done Editing" at bounding box center [1184, 119] width 57 height 11
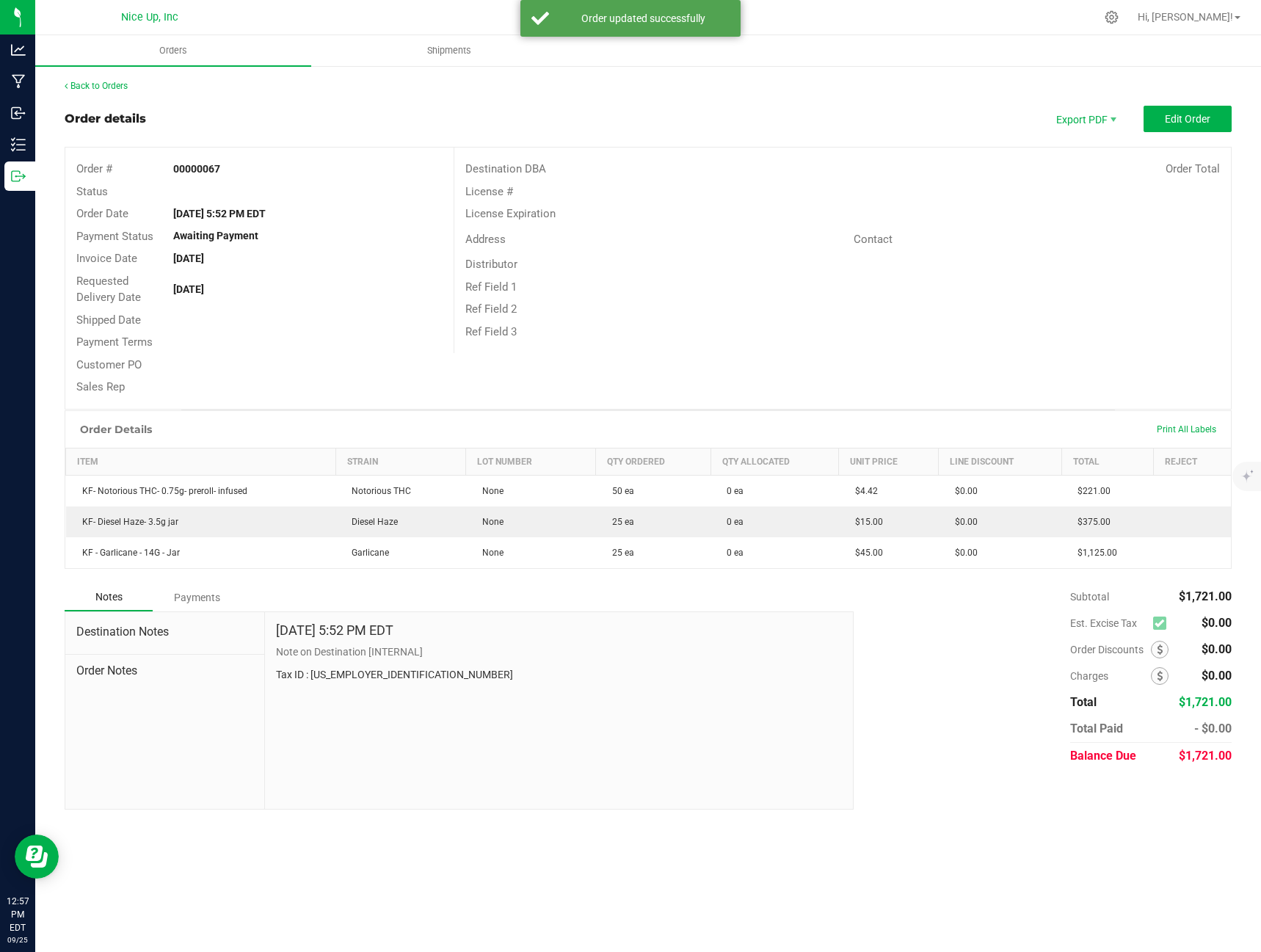
click at [246, 236] on strong "Awaiting Payment" at bounding box center [215, 236] width 85 height 11
click at [1096, 116] on span "Export PDF" at bounding box center [1085, 119] width 88 height 26
click at [90, 97] on div "Back to Orders Order details Export PDF Edit Order Order # 00000067 Status Orde…" at bounding box center [648, 444] width 1167 height 730
click at [101, 86] on link "Back to Orders" at bounding box center [95, 86] width 63 height 11
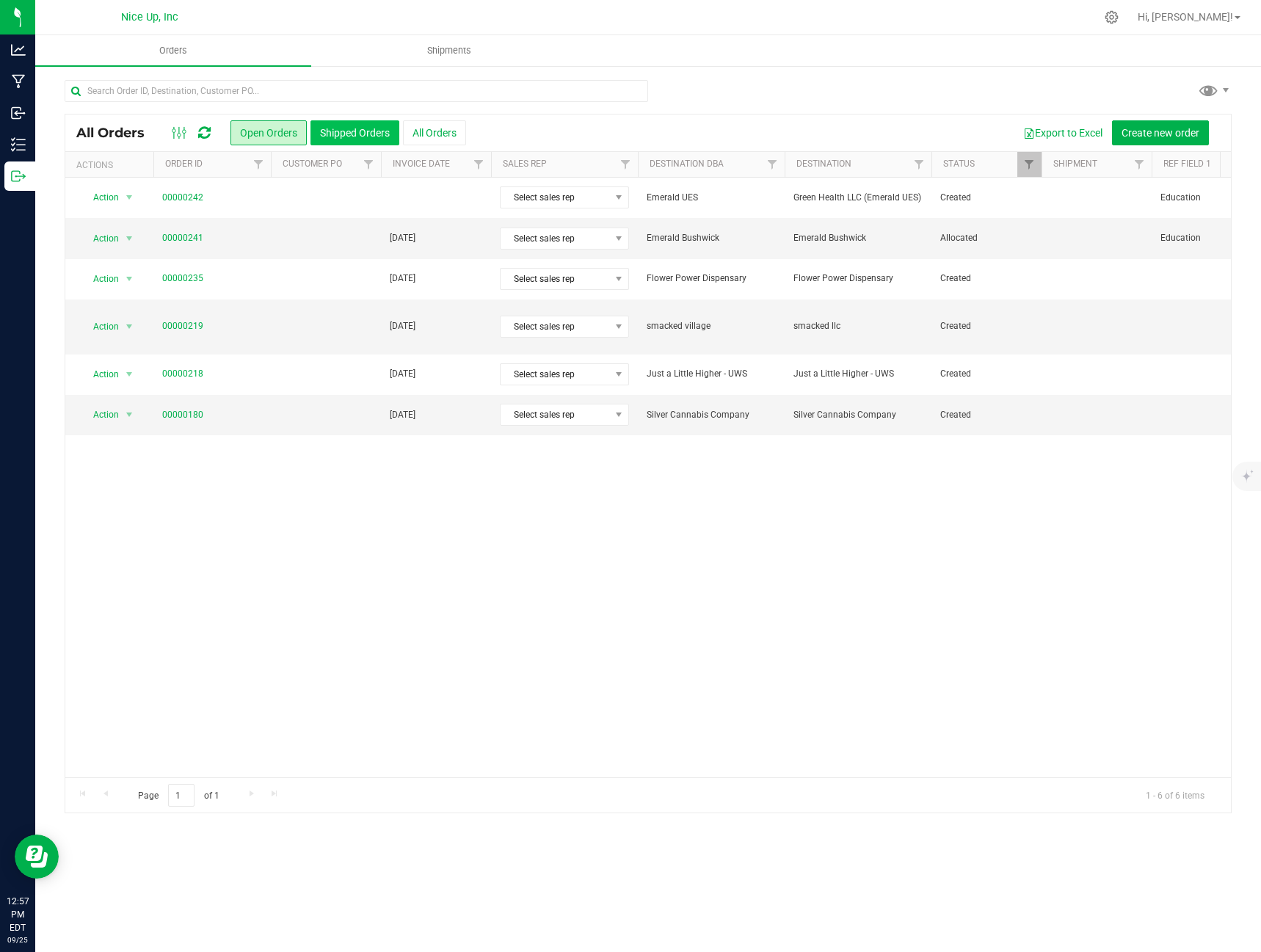
click at [335, 125] on button "Shipped Orders" at bounding box center [355, 133] width 89 height 25
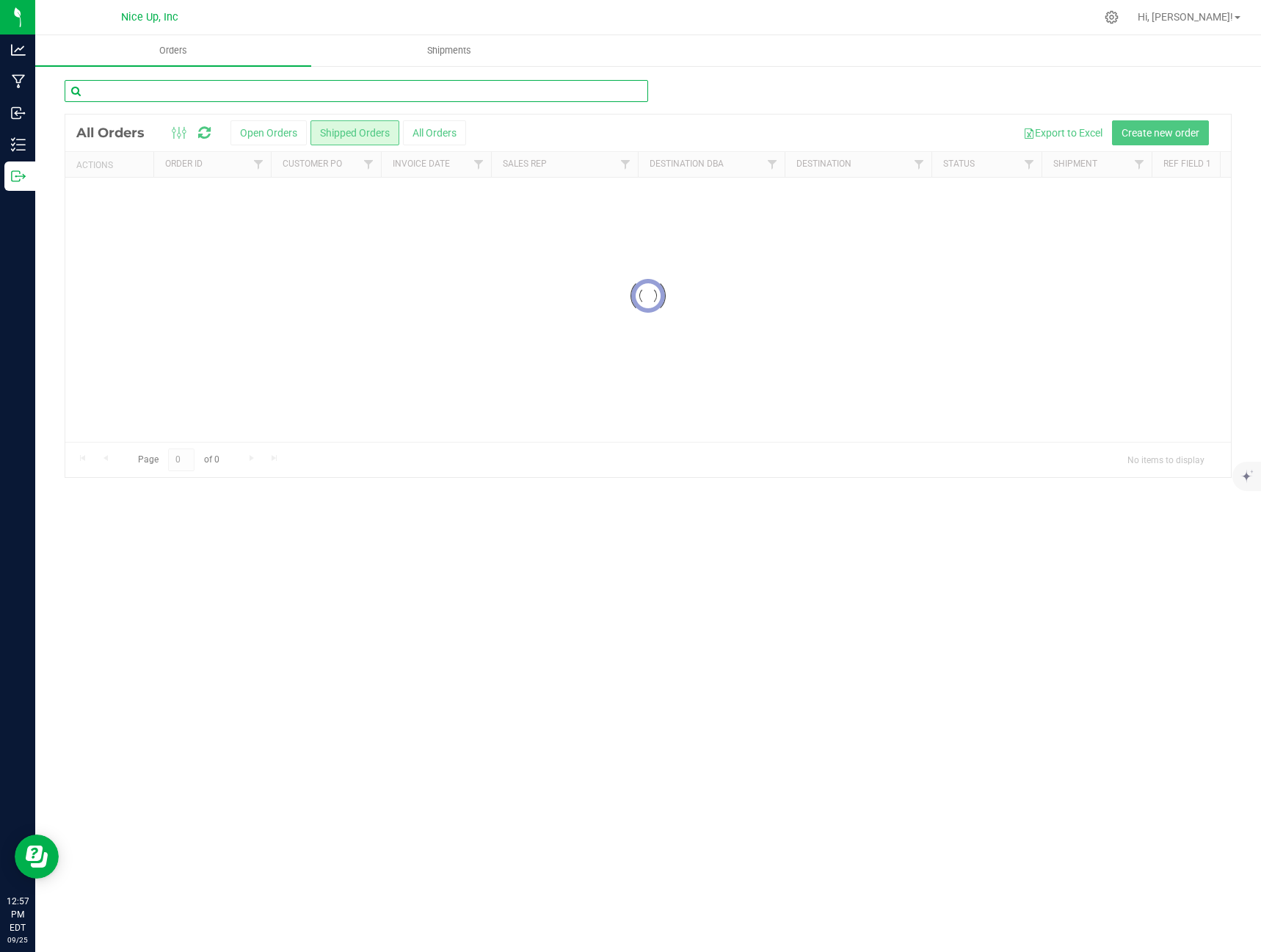
click at [299, 87] on input "text" at bounding box center [356, 90] width 584 height 22
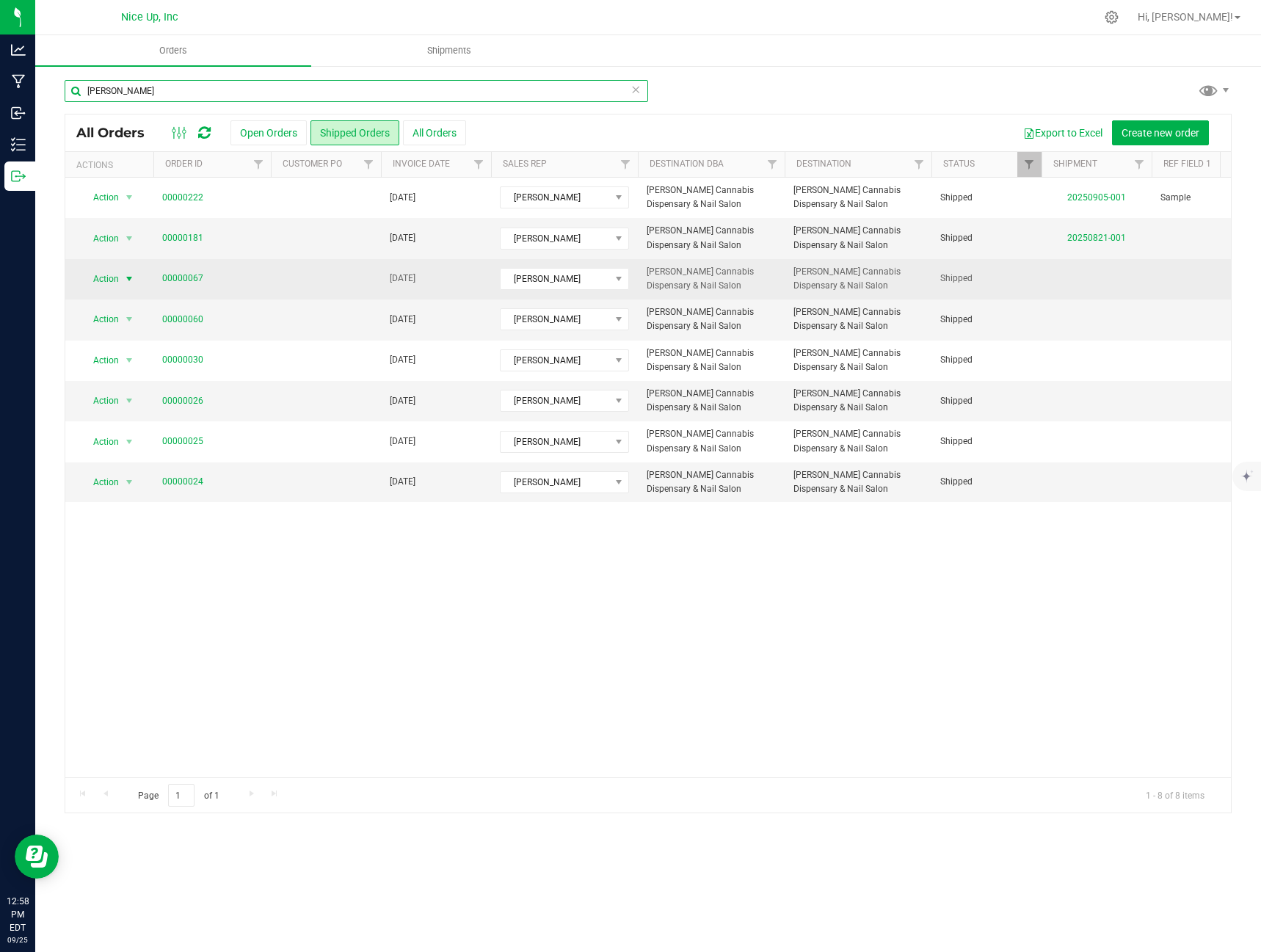
type input "[PERSON_NAME]"
click at [126, 279] on span "select" at bounding box center [129, 279] width 11 height 11
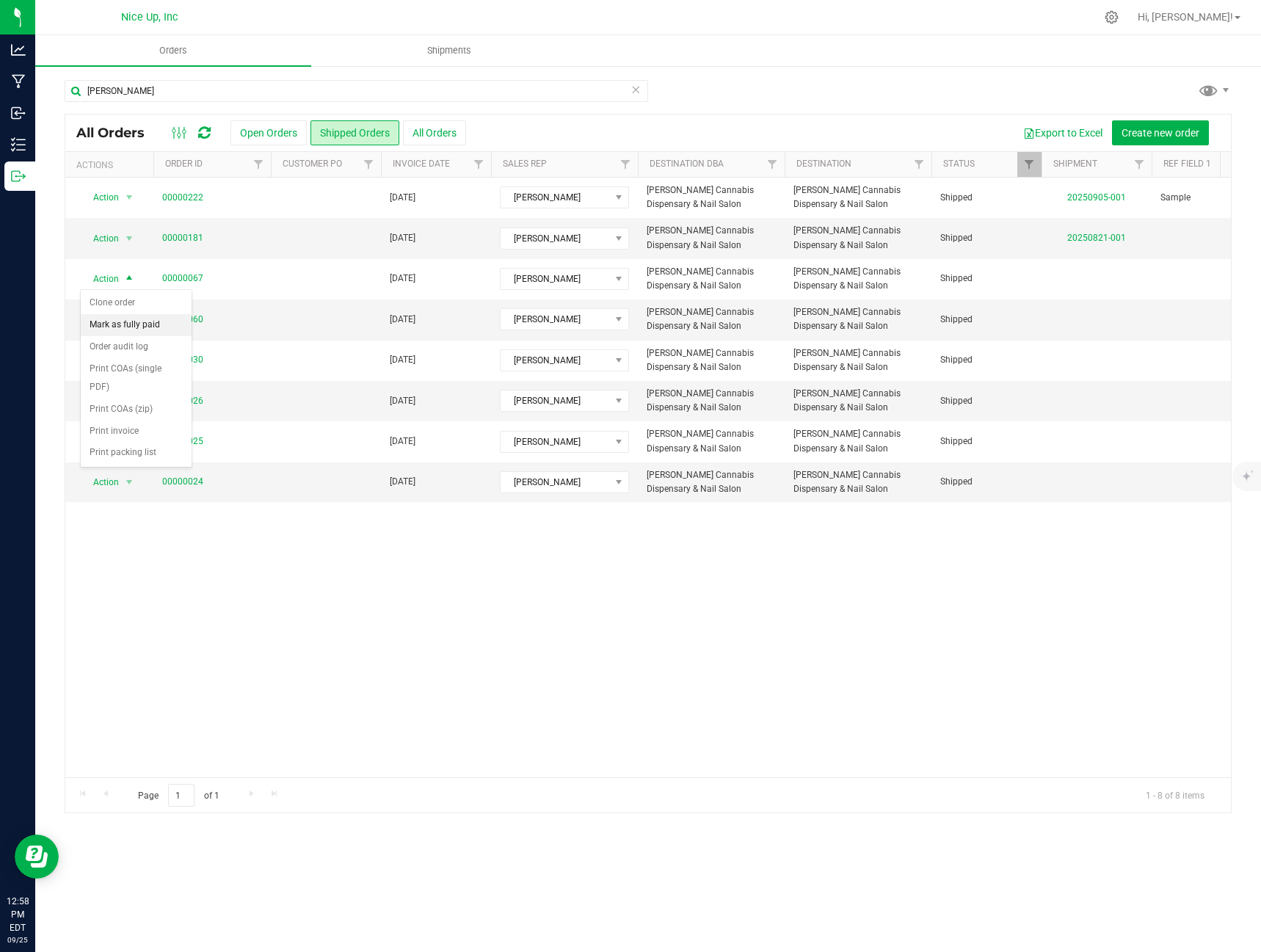
click at [121, 326] on li "Mark as fully paid" at bounding box center [136, 324] width 111 height 22
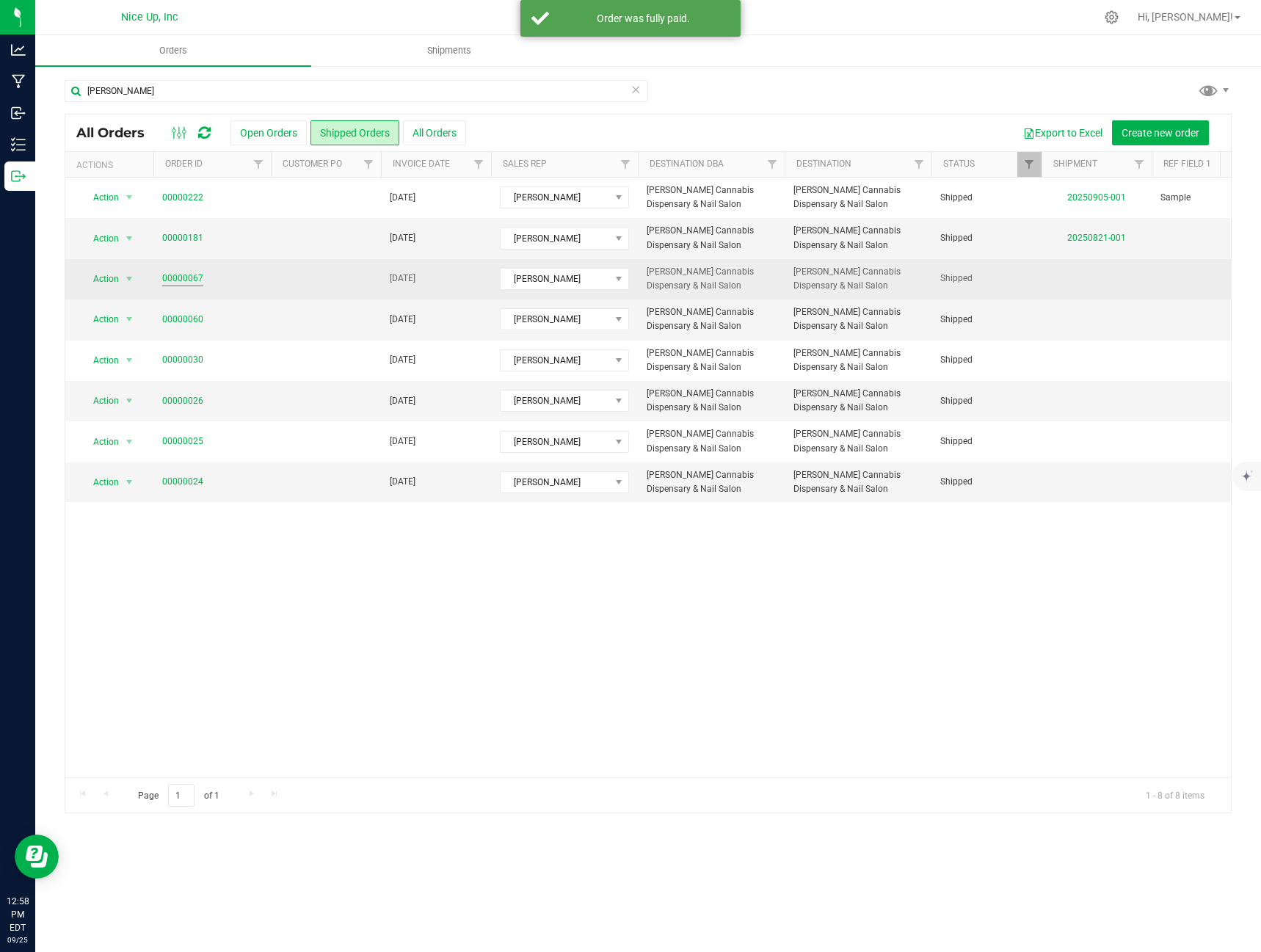
click at [171, 275] on link "00000067" at bounding box center [183, 278] width 41 height 14
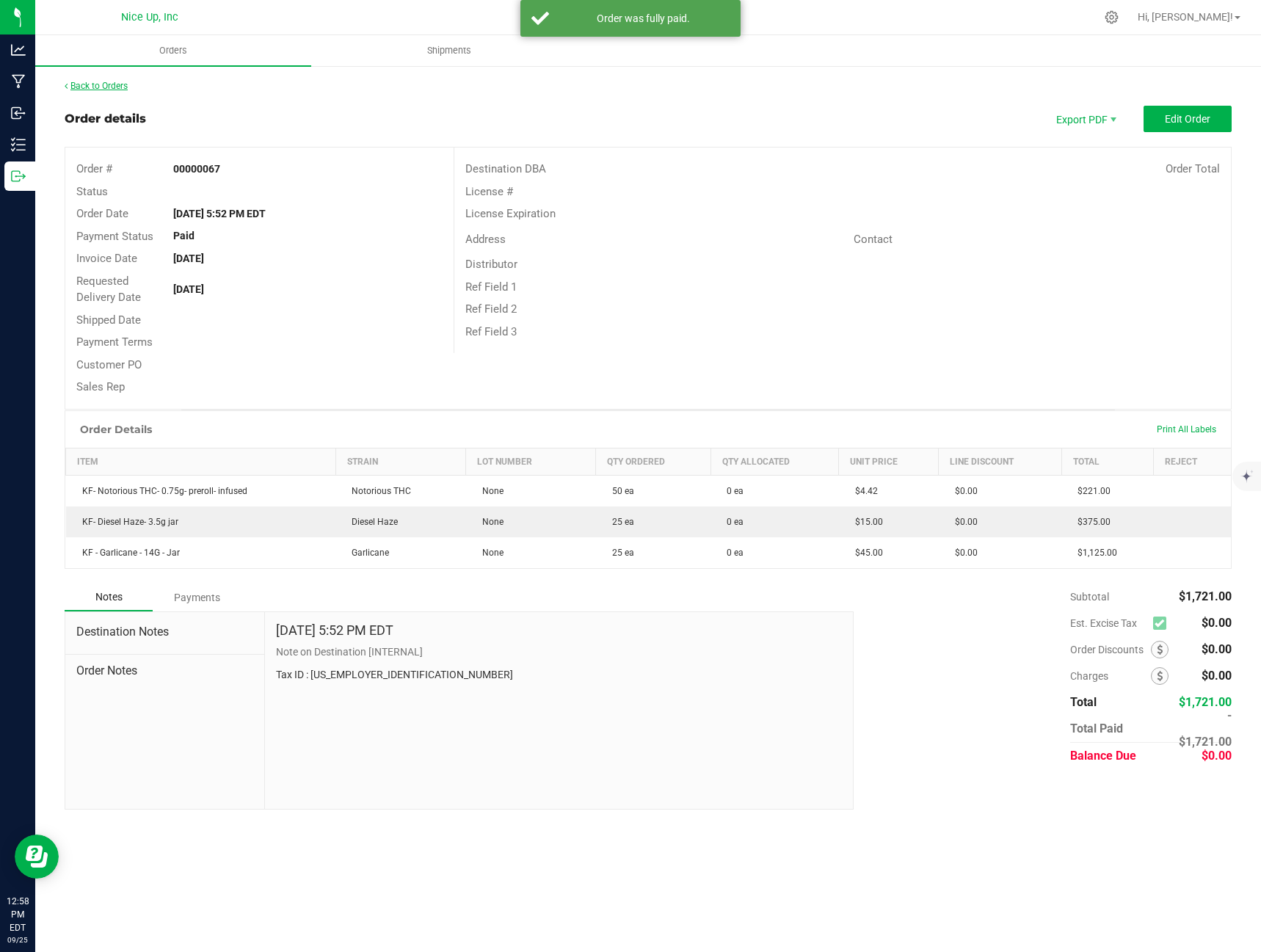
click at [95, 88] on link "Back to Orders" at bounding box center [95, 86] width 63 height 11
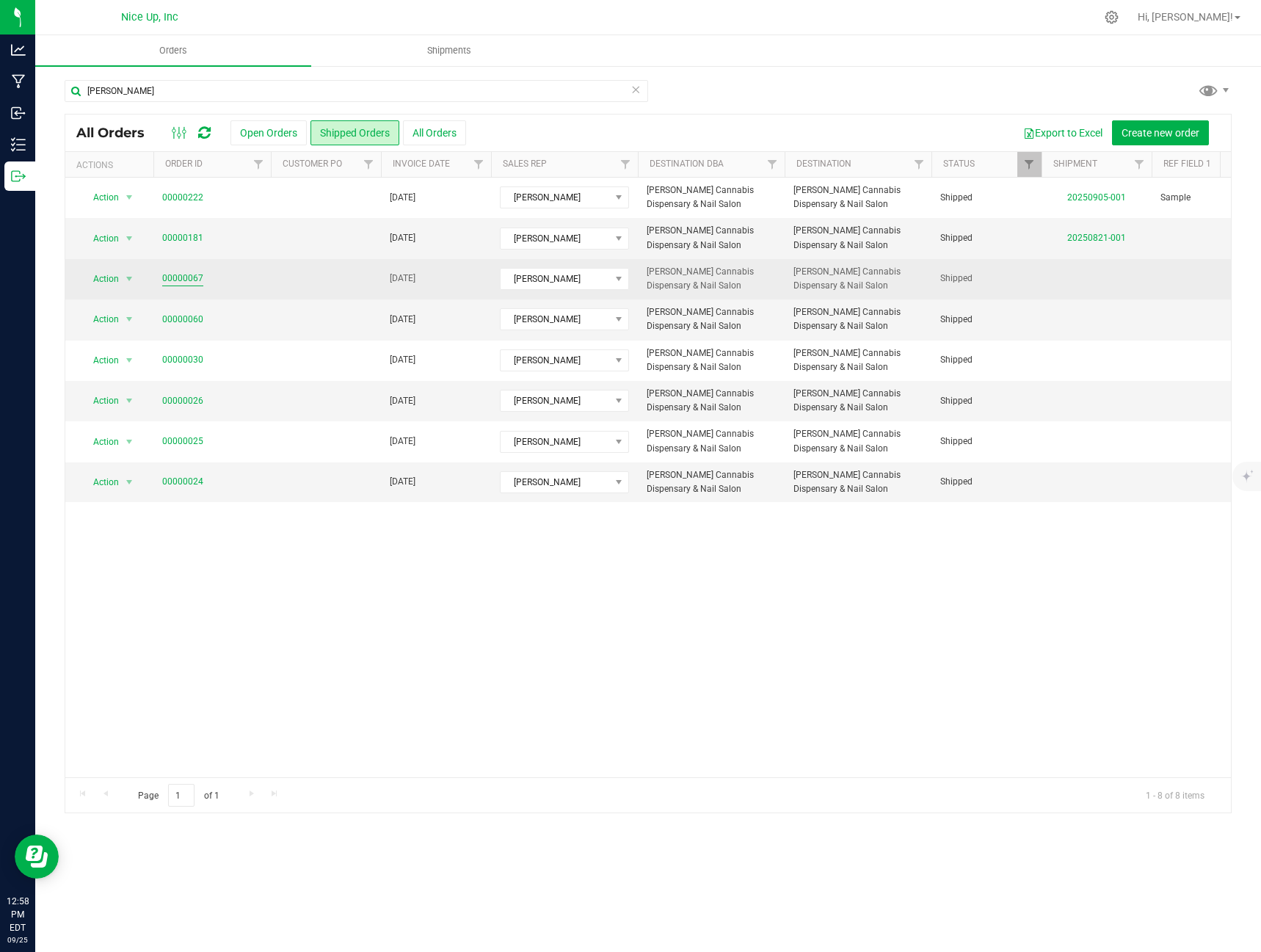
click at [188, 280] on link "00000067" at bounding box center [183, 278] width 41 height 14
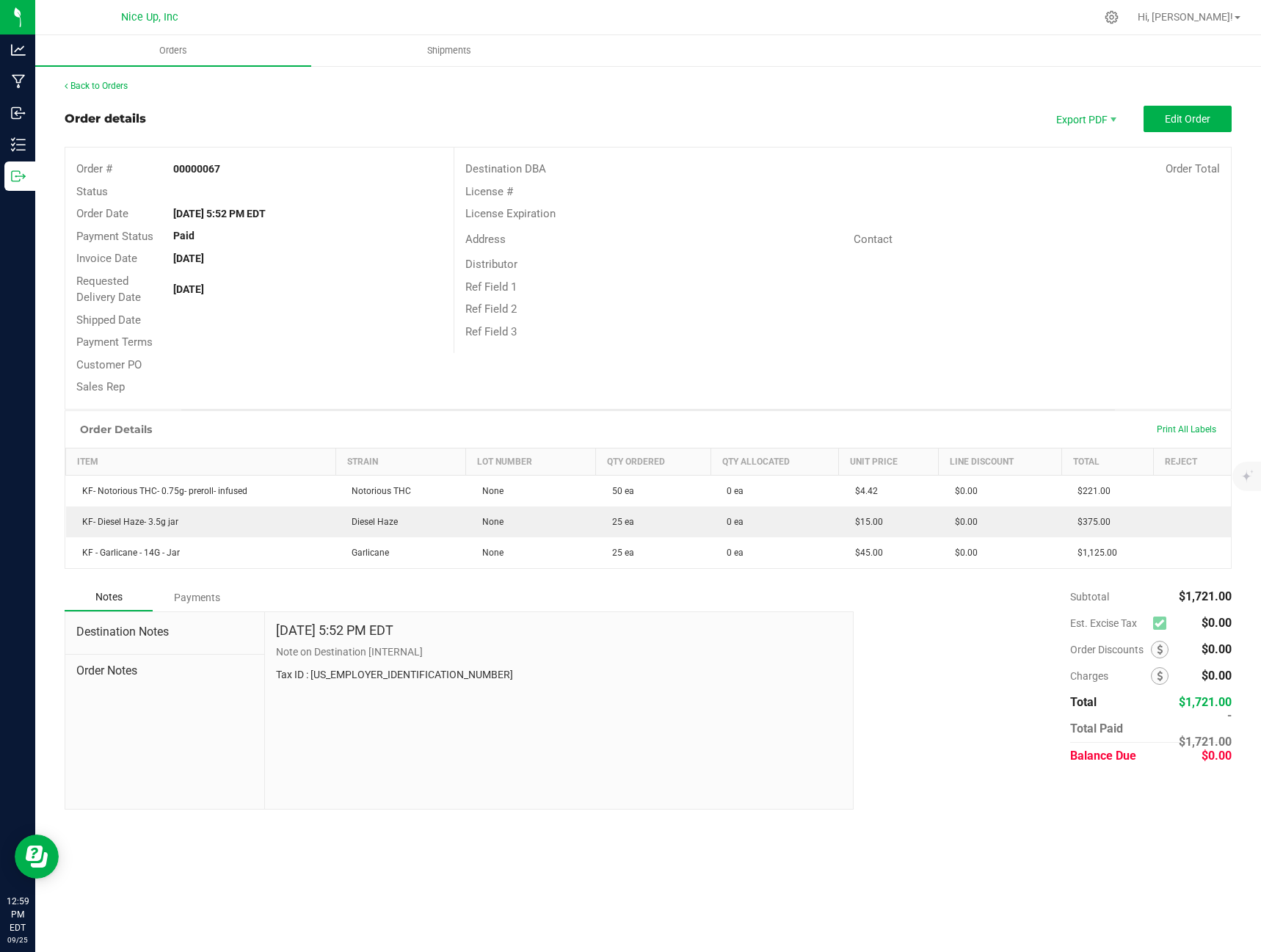
click at [83, 77] on div "Back to Orders Order details Export PDF Edit Order Order # 00000067 Status Orde…" at bounding box center [648, 444] width 1226 height 760
click at [86, 82] on link "Back to Orders" at bounding box center [95, 86] width 63 height 11
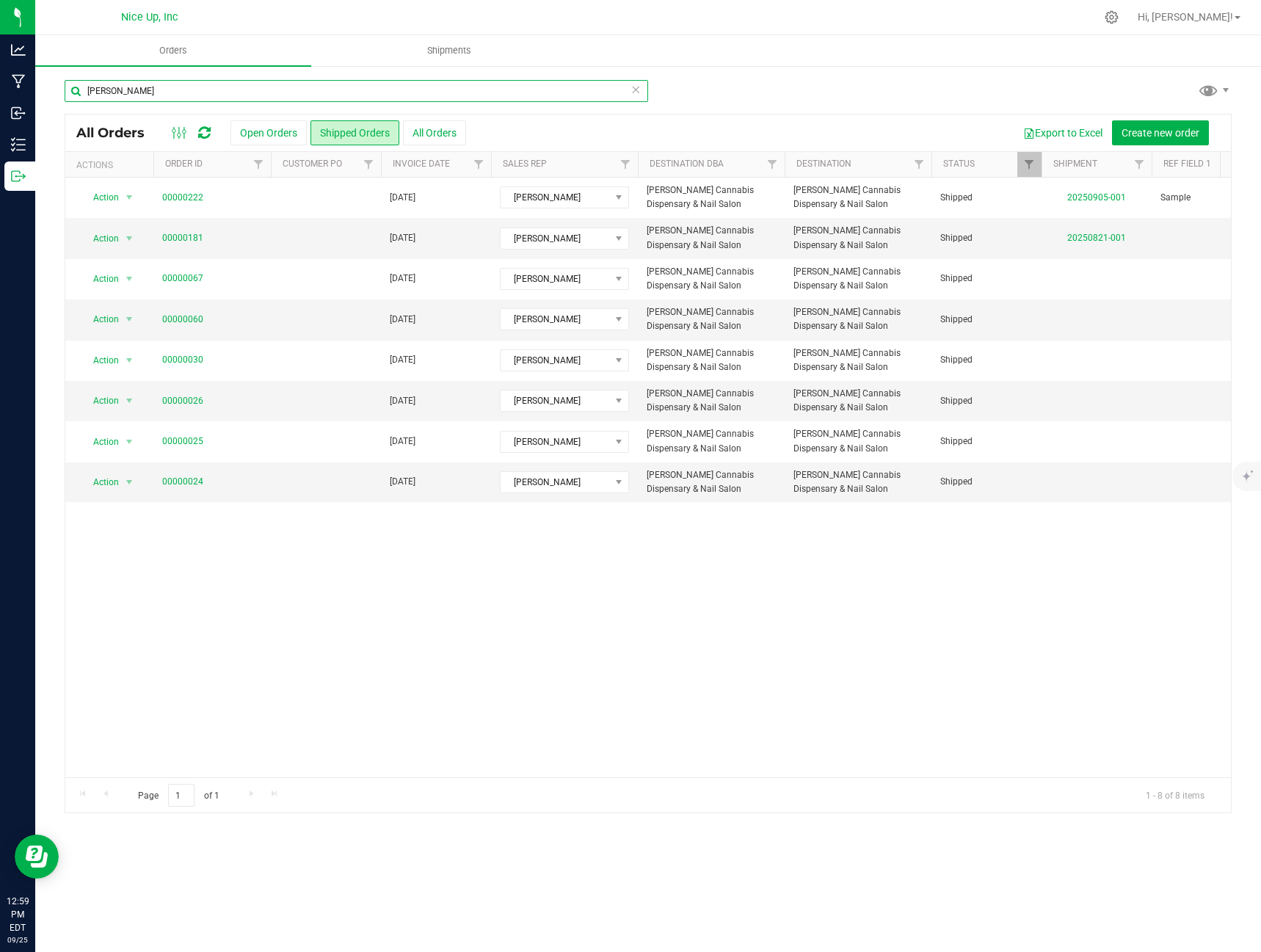
drag, startPoint x: 187, startPoint y: 92, endPoint x: -61, endPoint y: 96, distance: 248.0
click at [0, 96] on html "Analytics Manufacturing Inbound Inventory Outbound 12:59 PM EDT [DATE] 09/25 Ni…" at bounding box center [630, 476] width 1261 height 952
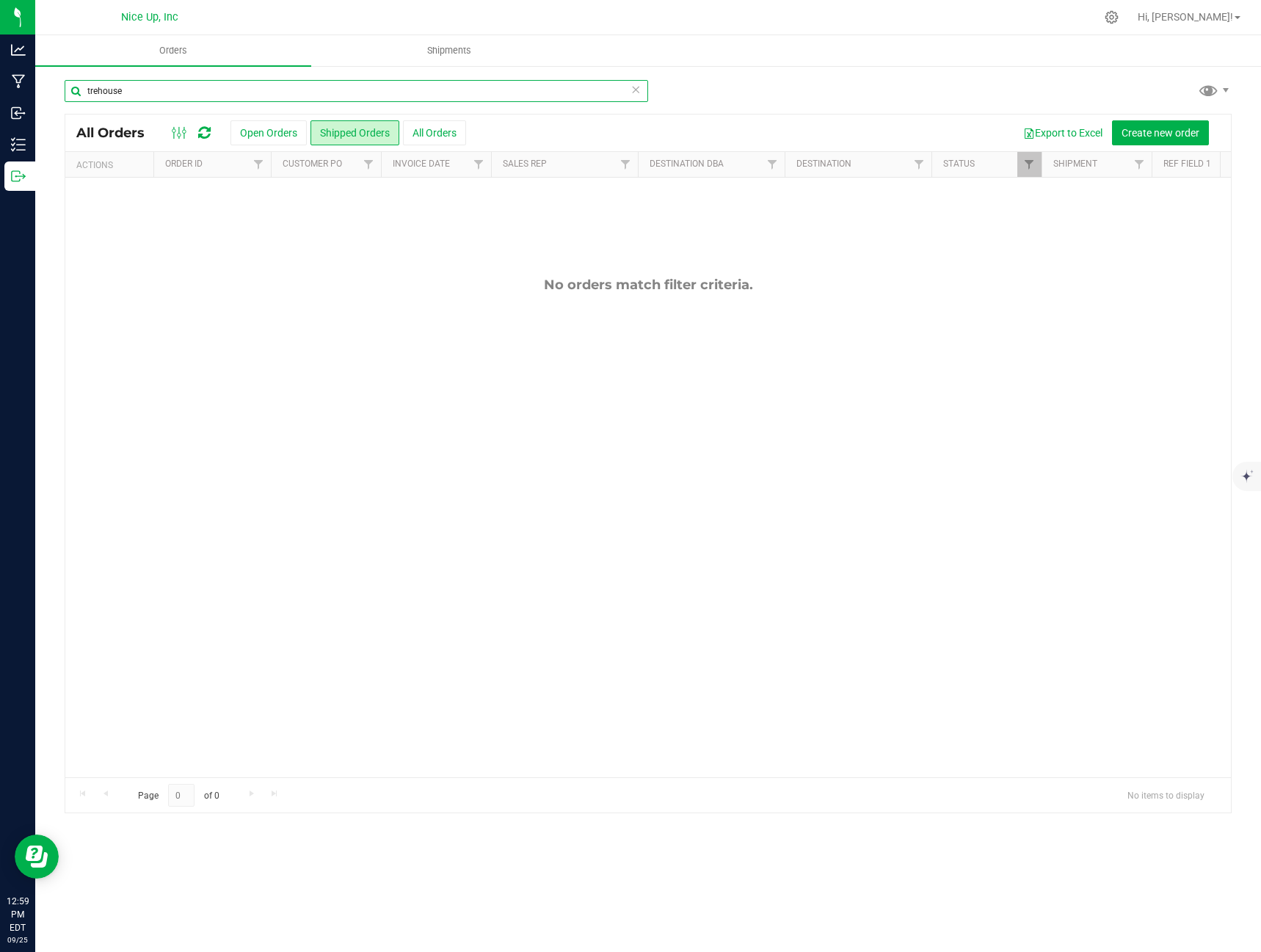
click at [95, 90] on input "trehouse" at bounding box center [356, 90] width 584 height 22
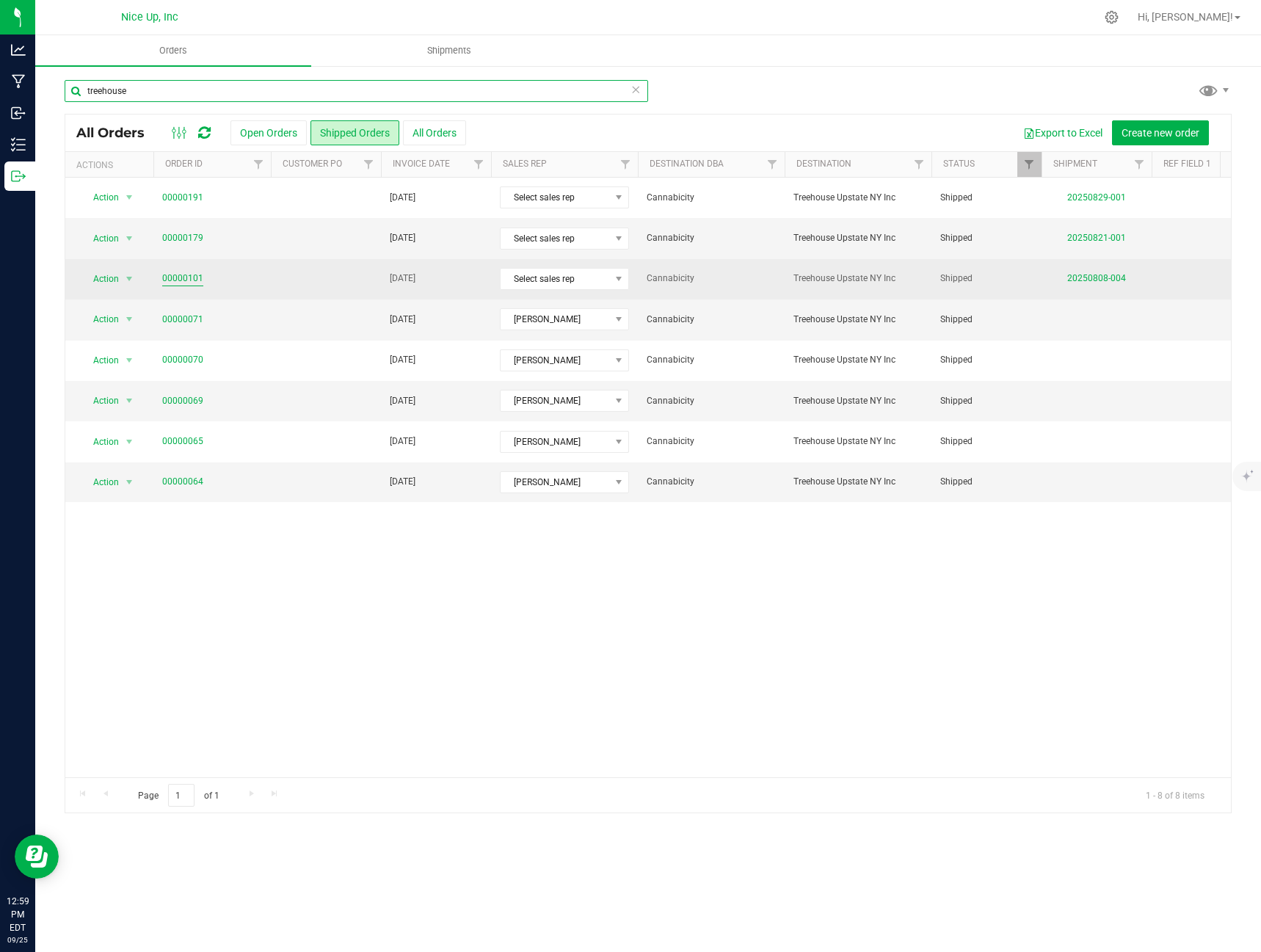
type input "treehouse"
click at [165, 276] on link "00000101" at bounding box center [183, 278] width 41 height 14
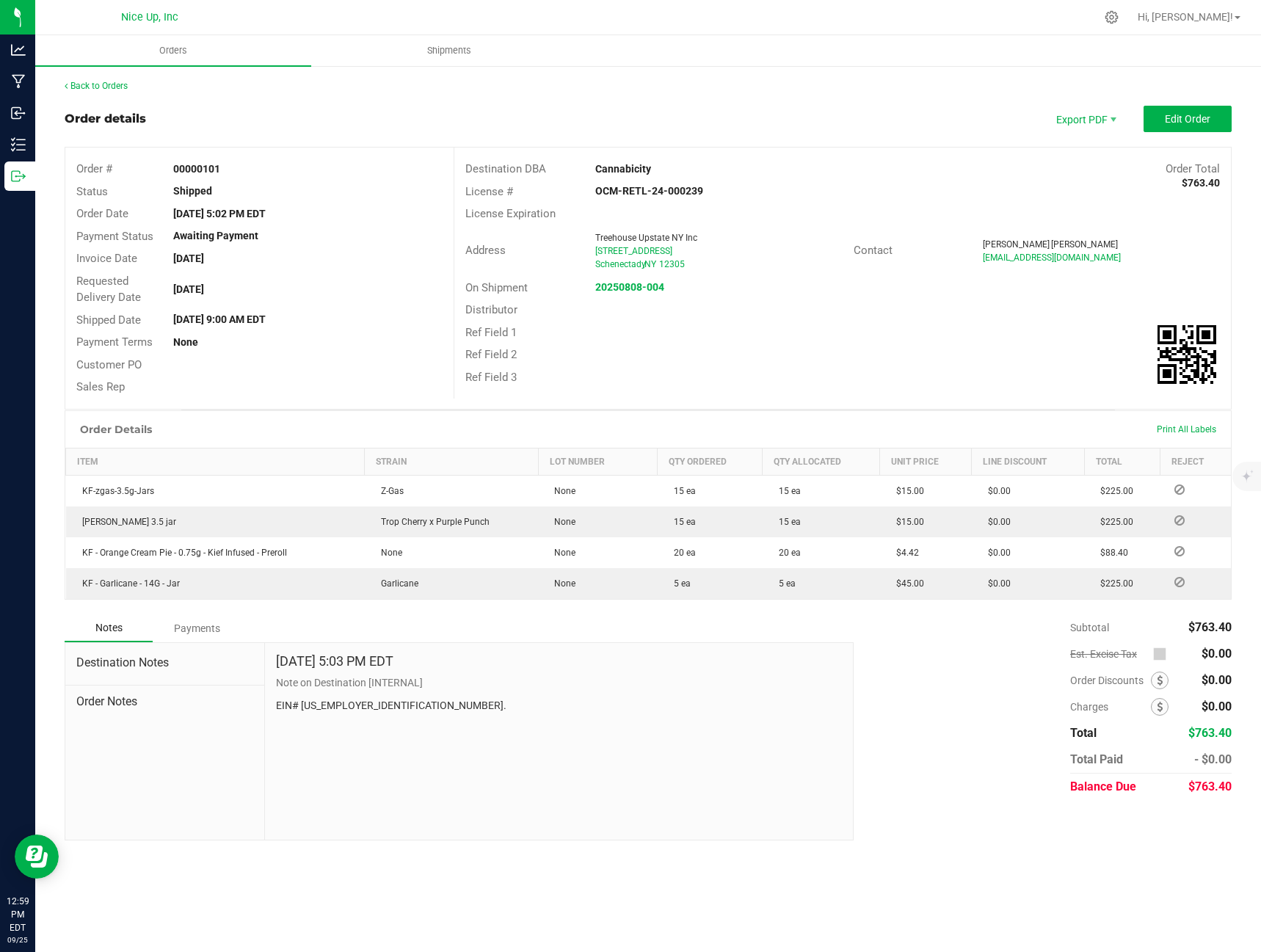
click at [120, 80] on div "Back to Orders" at bounding box center [648, 86] width 1167 height 13
click at [123, 85] on link "Back to Orders" at bounding box center [95, 86] width 63 height 11
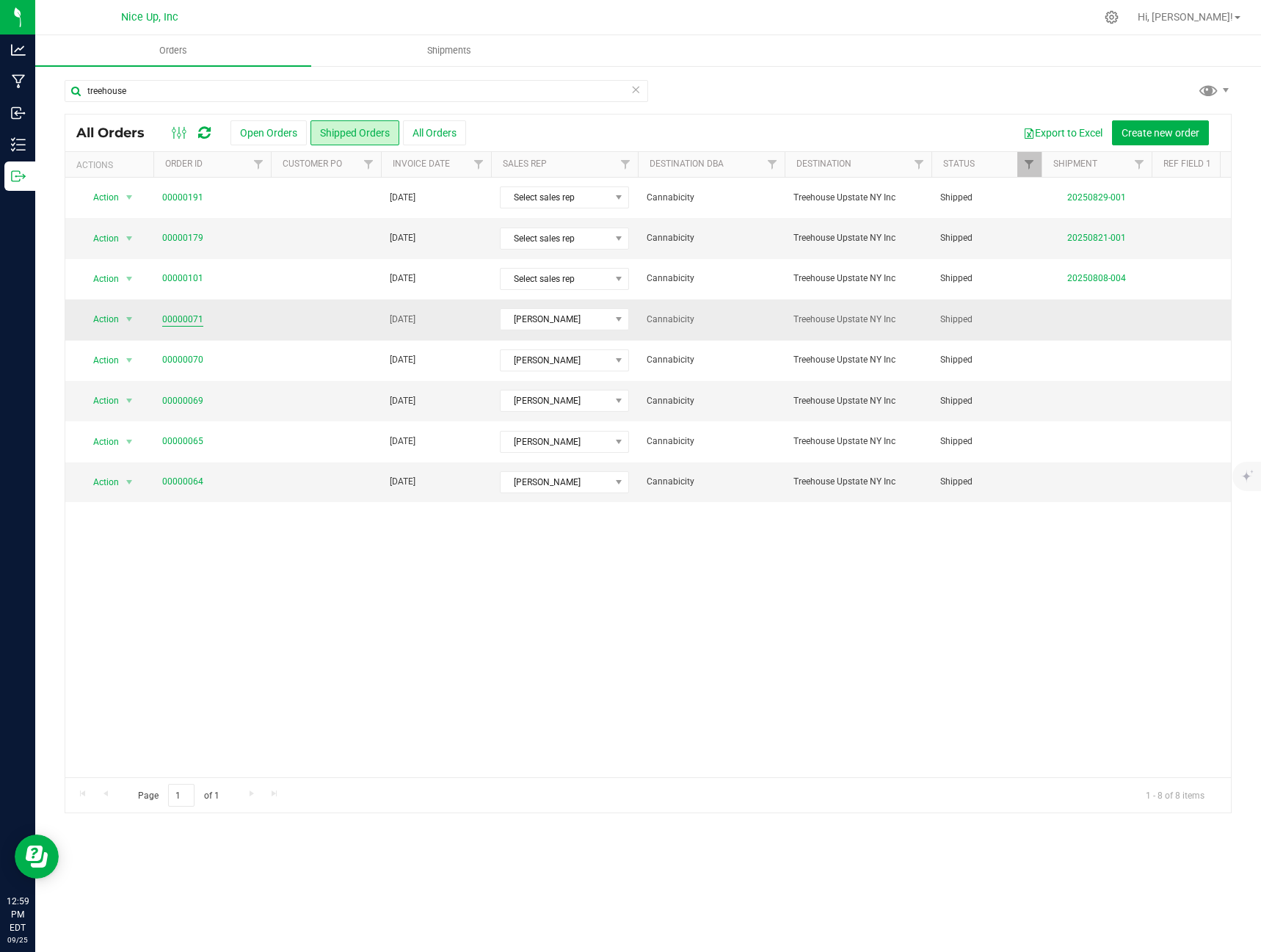
click at [188, 321] on link "00000071" at bounding box center [183, 320] width 41 height 14
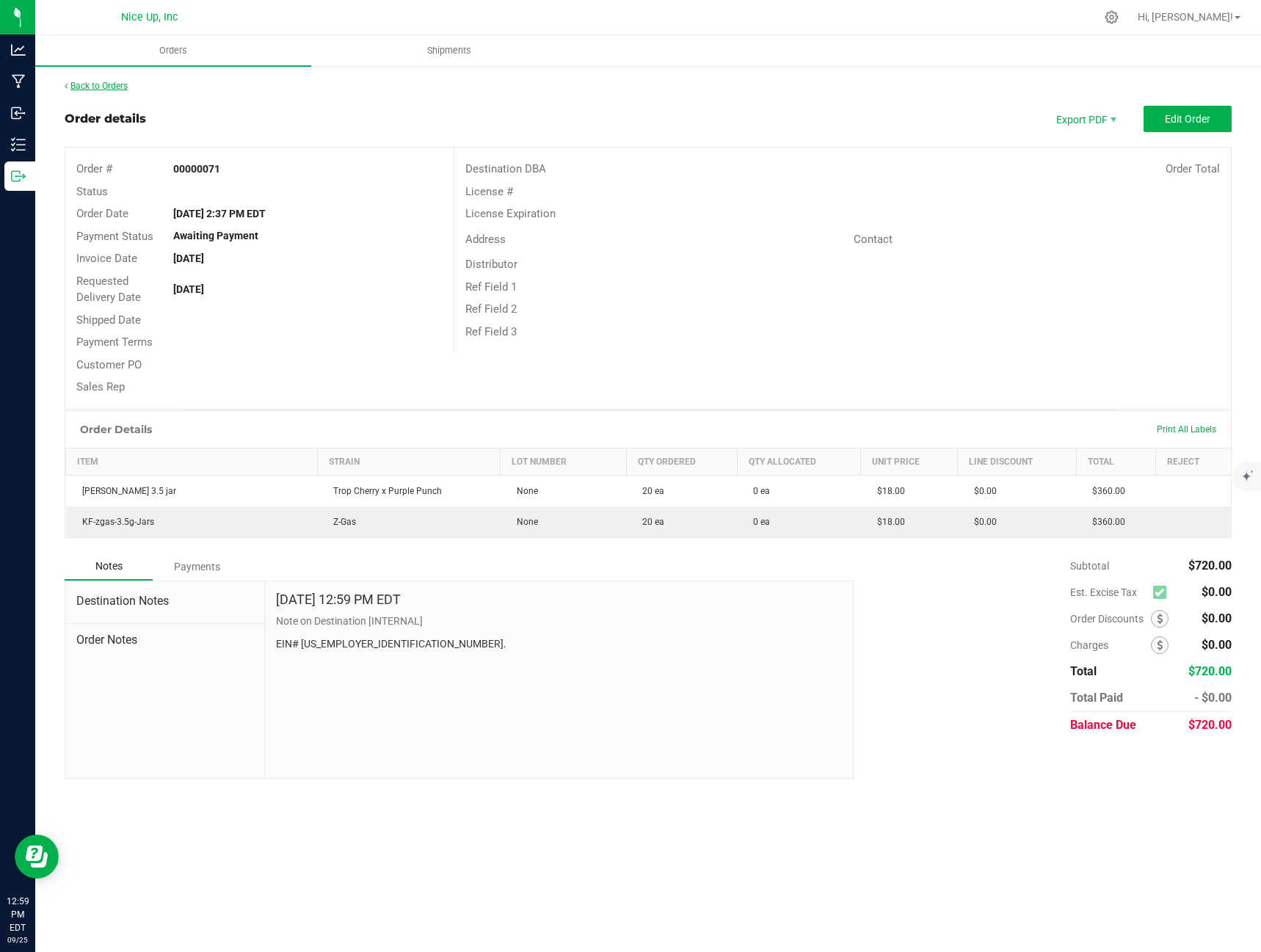
click at [112, 85] on link "Back to Orders" at bounding box center [95, 86] width 63 height 11
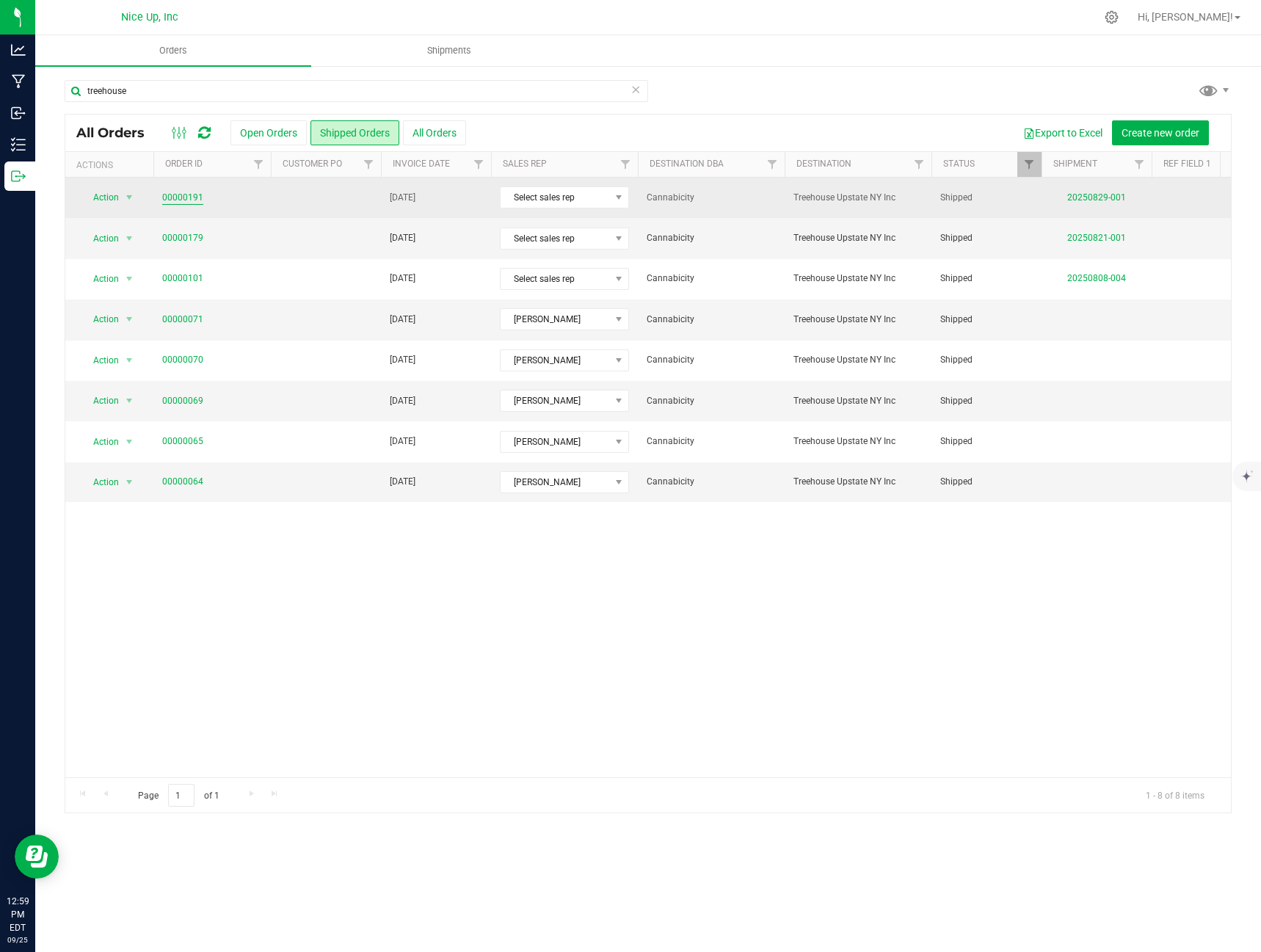
click at [182, 197] on link "00000191" at bounding box center [183, 197] width 41 height 14
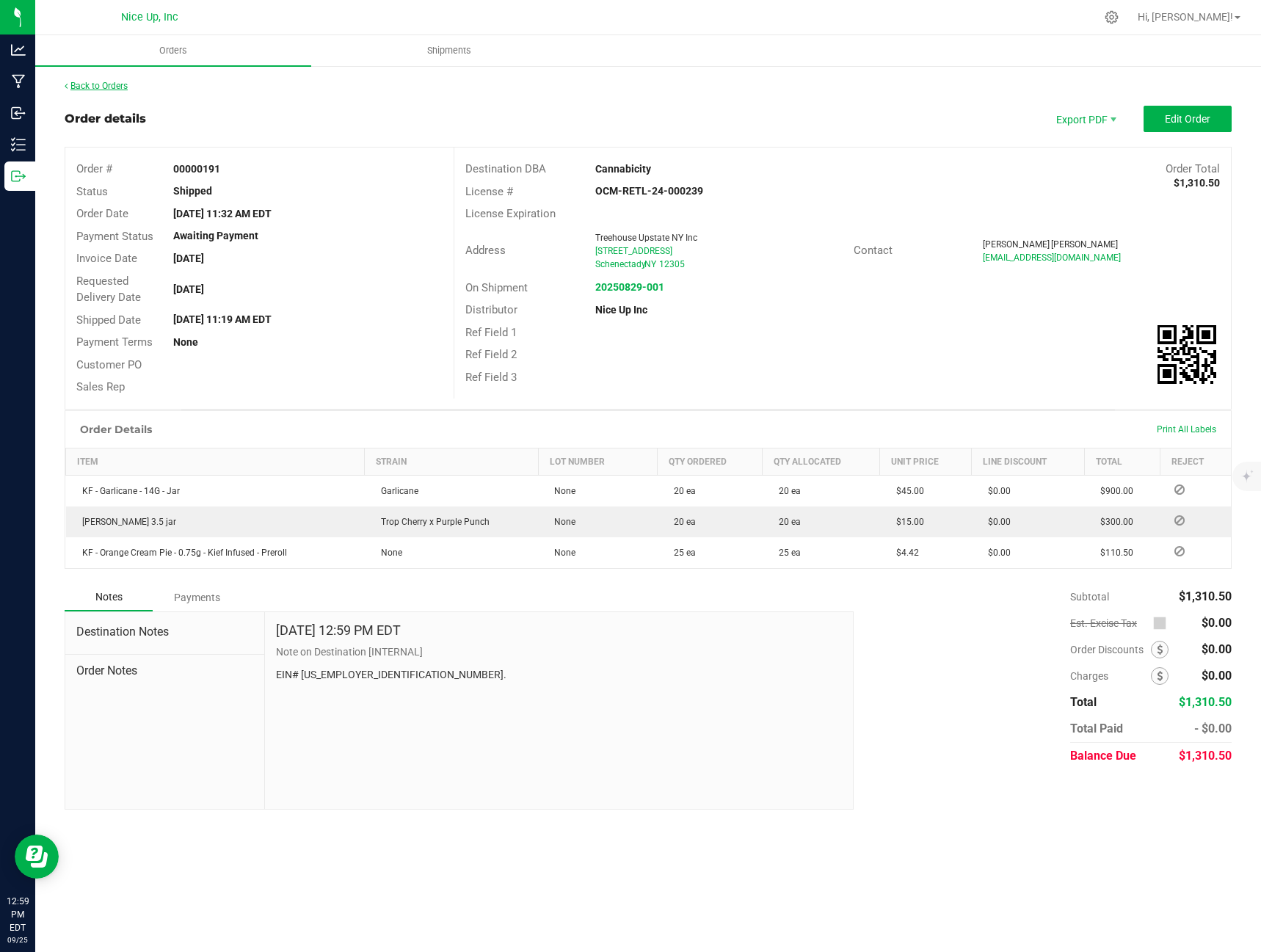
click at [100, 88] on link "Back to Orders" at bounding box center [95, 86] width 63 height 11
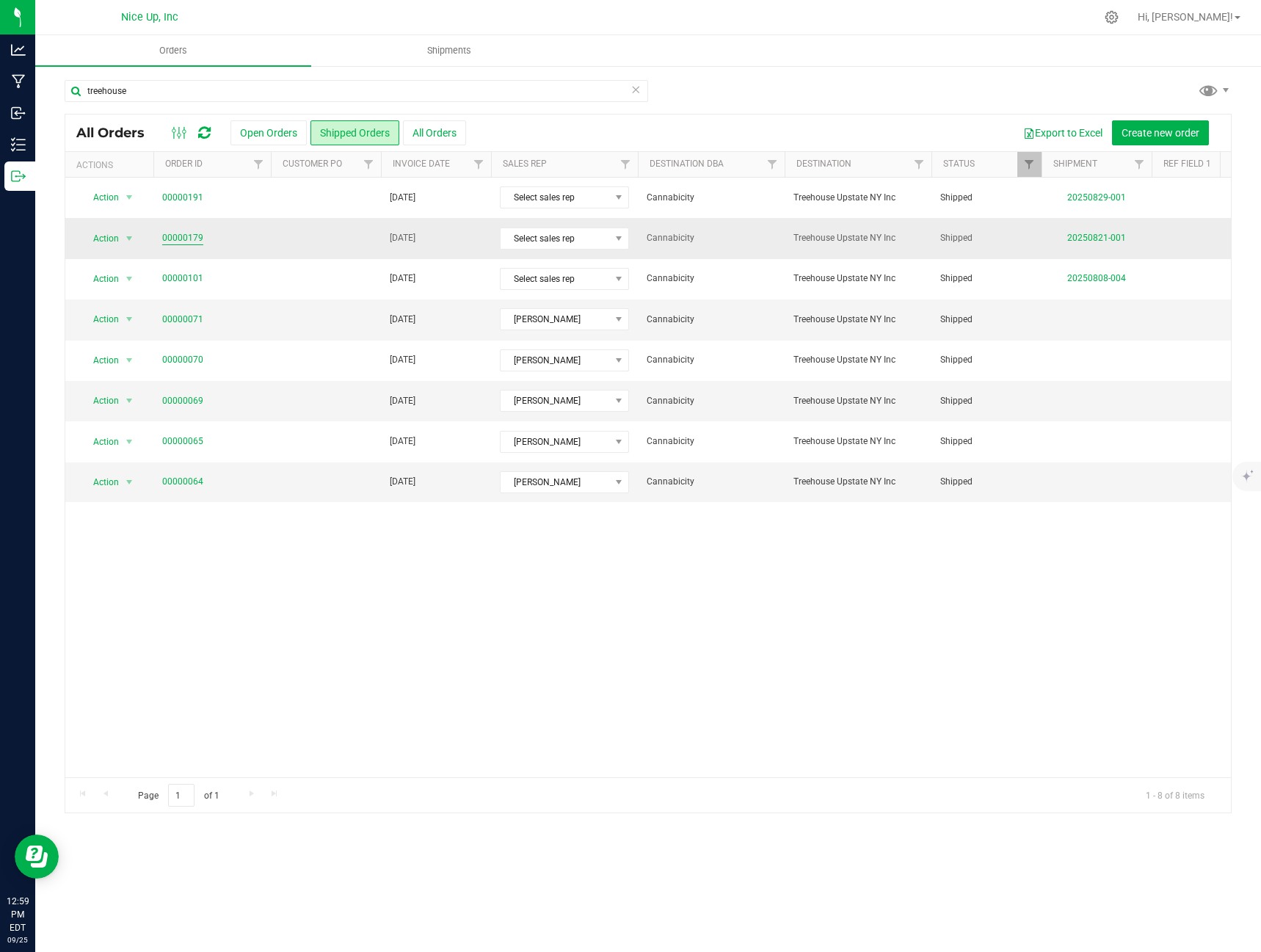
click at [182, 240] on link "00000179" at bounding box center [183, 238] width 41 height 14
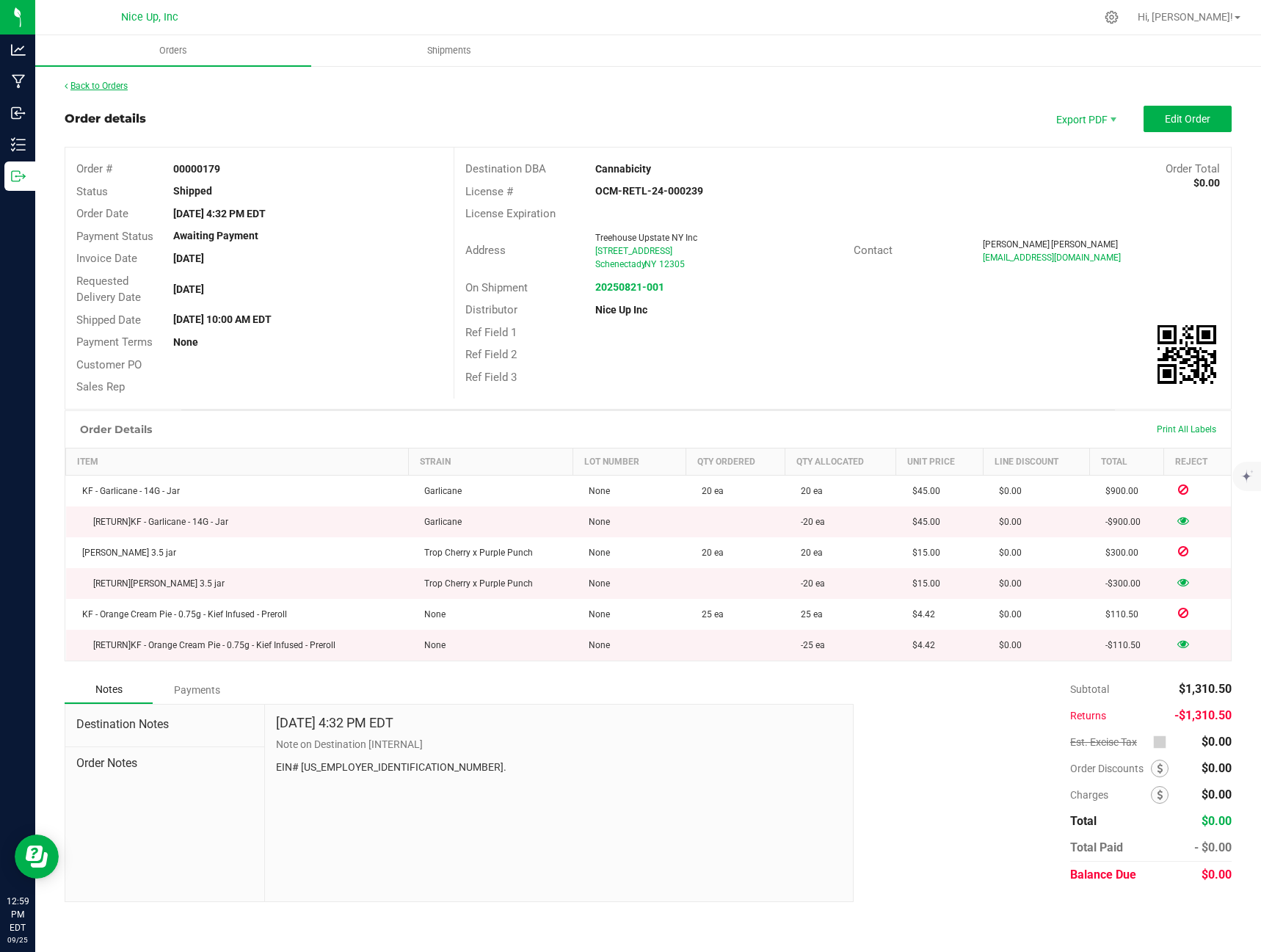
click at [77, 82] on link "Back to Orders" at bounding box center [95, 86] width 63 height 11
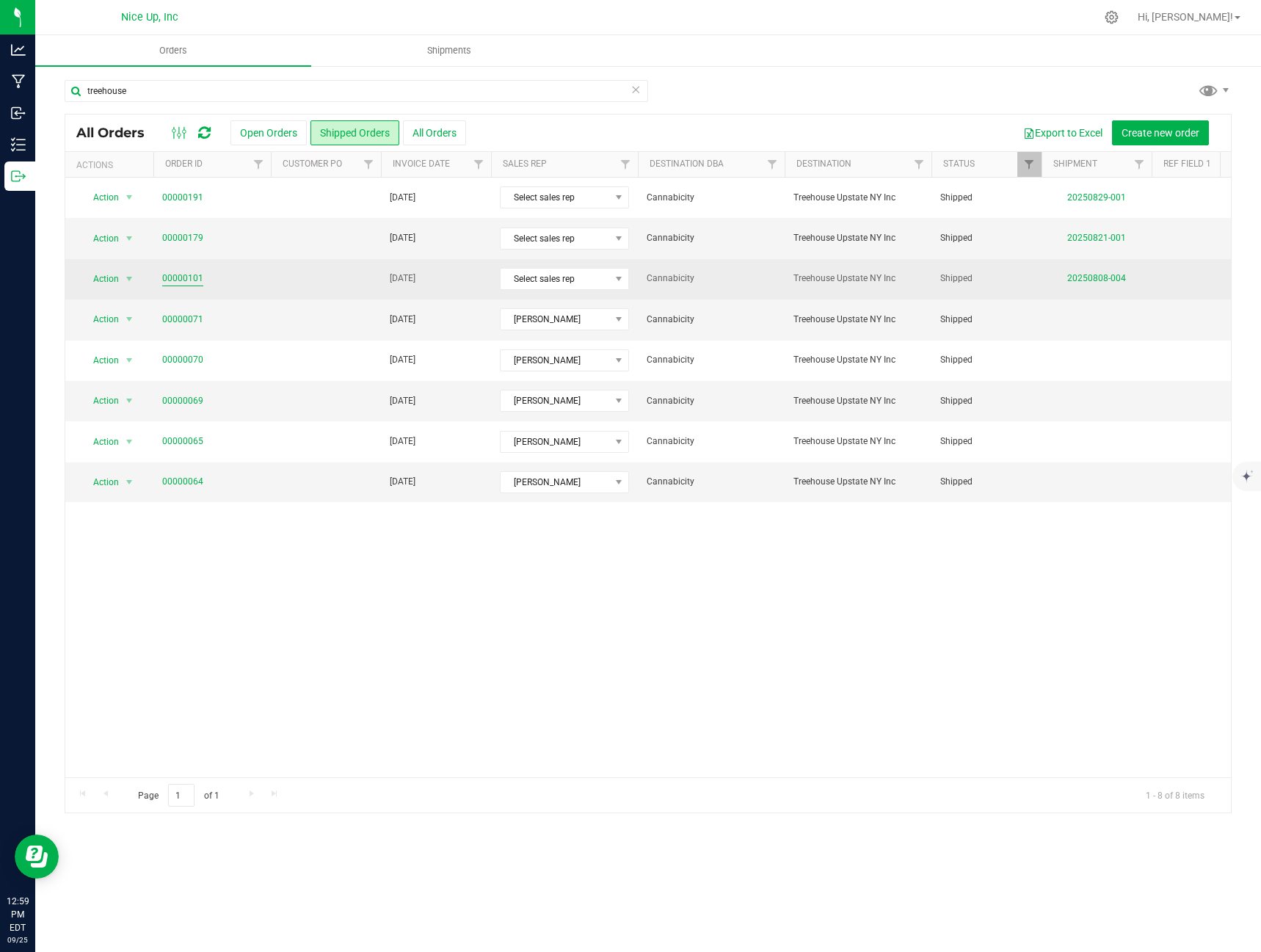
click at [181, 282] on link "00000101" at bounding box center [183, 278] width 41 height 14
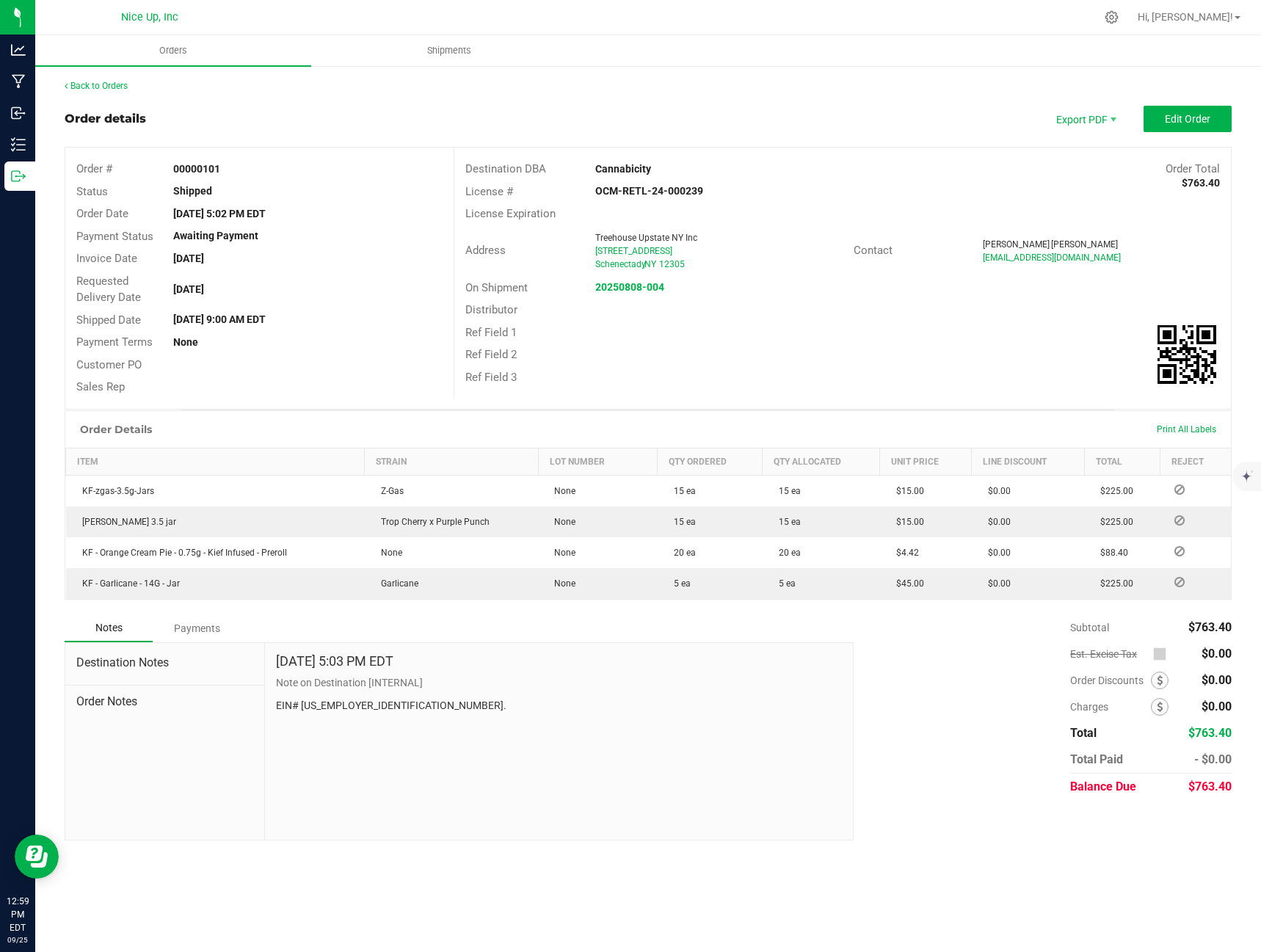
click at [114, 91] on div "Back to Orders" at bounding box center [648, 86] width 1167 height 13
click at [113, 87] on link "Back to Orders" at bounding box center [95, 86] width 63 height 11
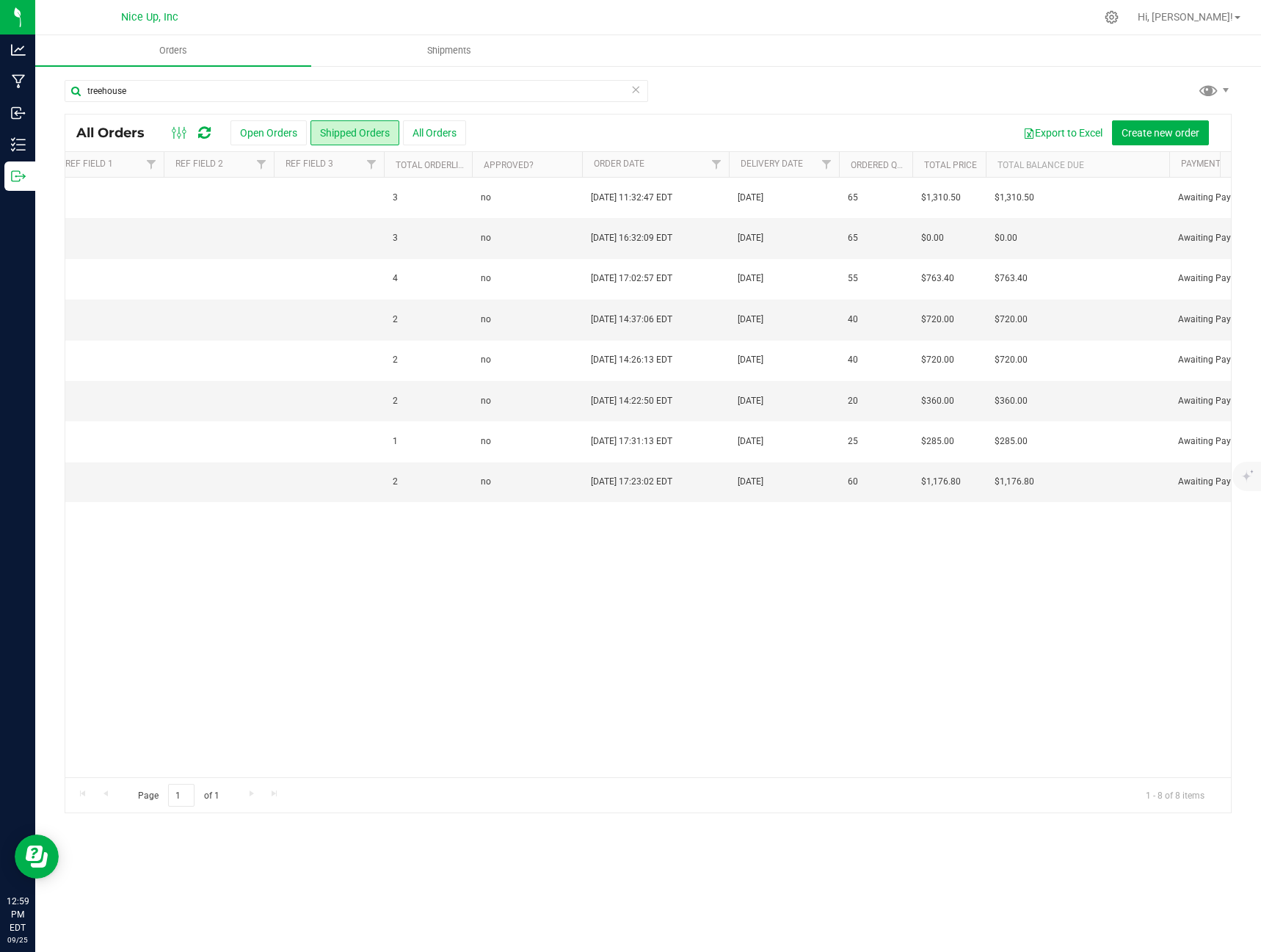
scroll to position [0, 1124]
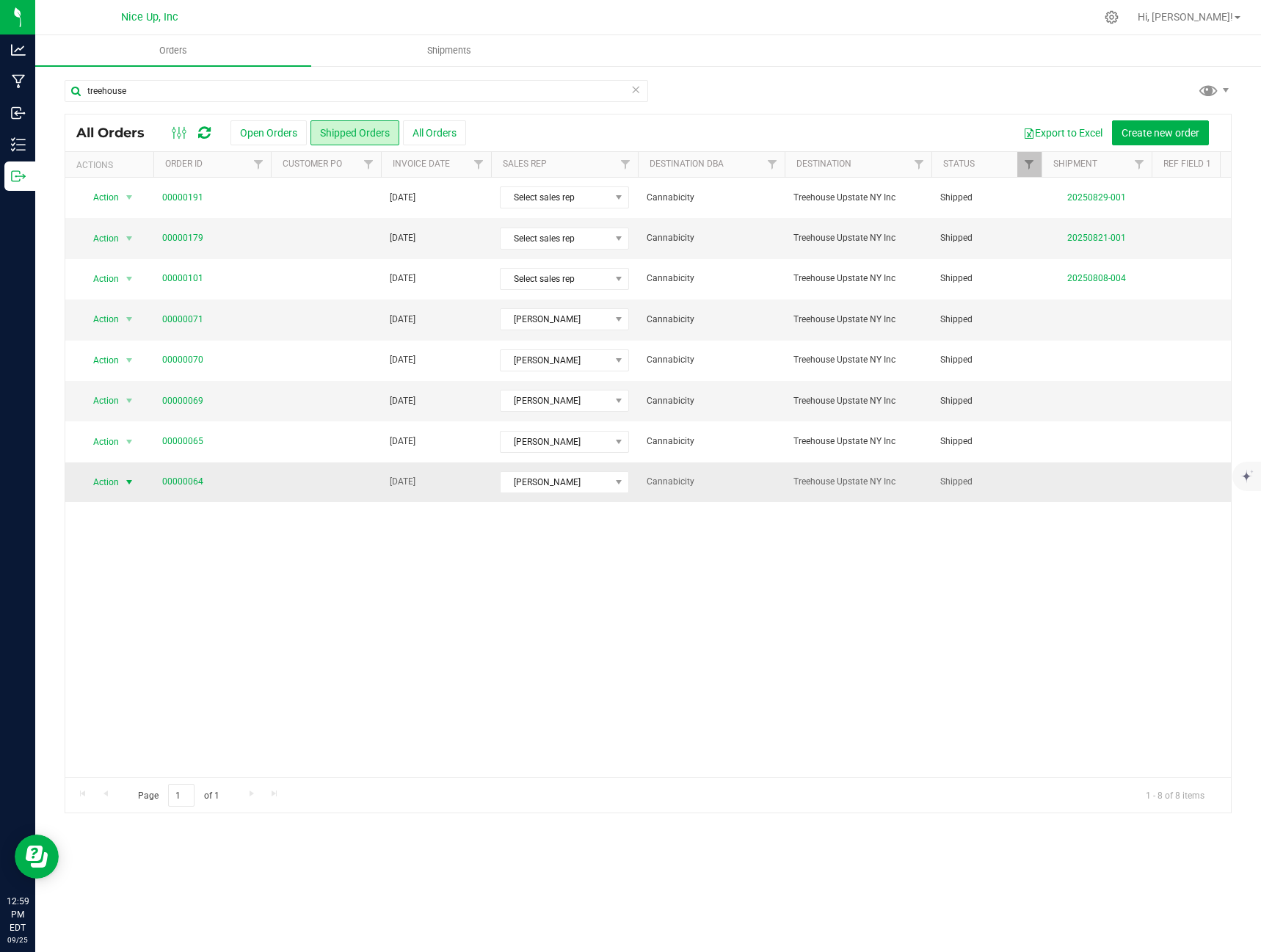
click at [125, 485] on span "select" at bounding box center [129, 482] width 11 height 11
click at [130, 527] on li "Mark as fully paid" at bounding box center [136, 528] width 111 height 22
click at [199, 483] on link "00000064" at bounding box center [183, 482] width 41 height 14
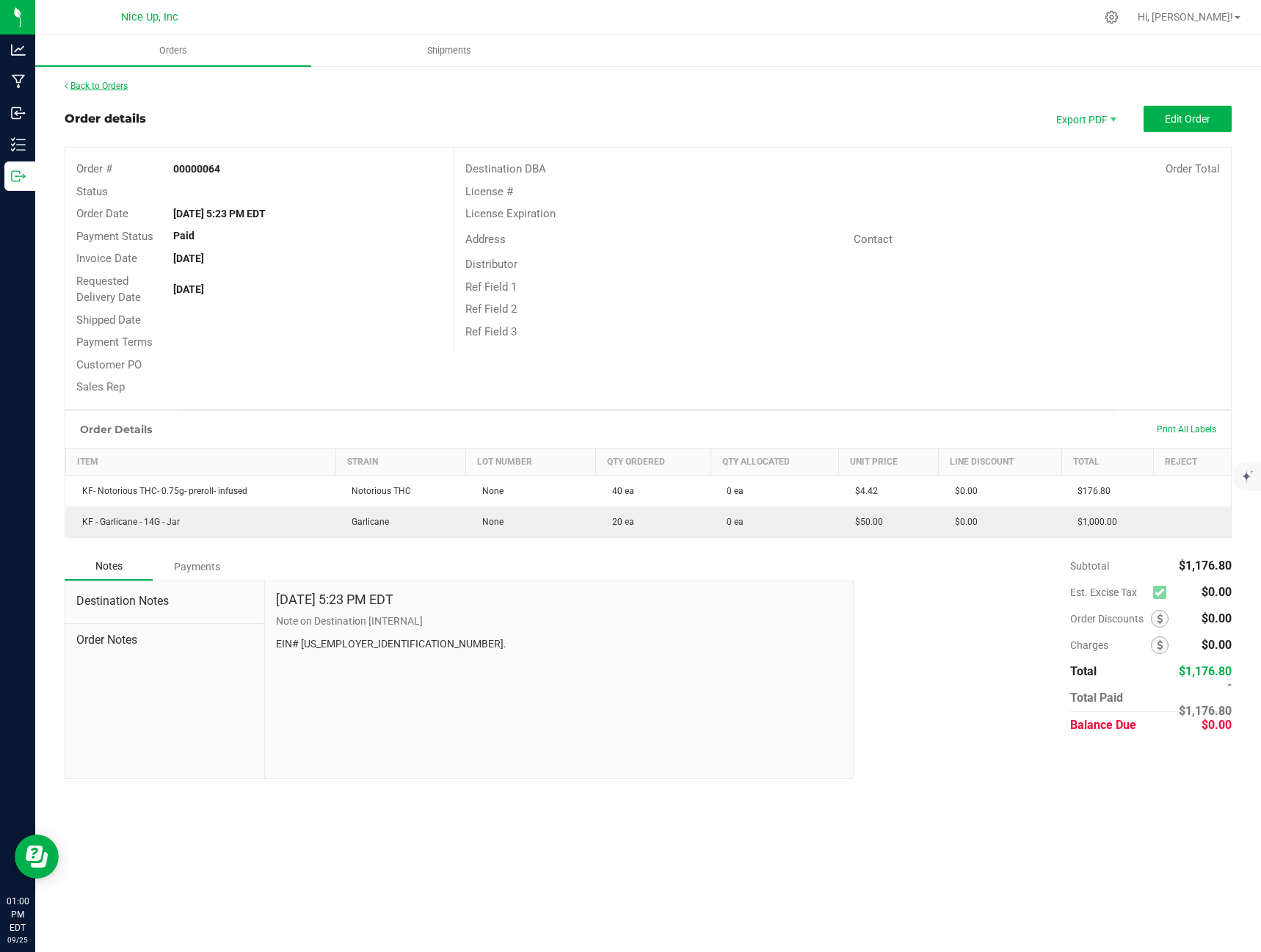
click at [92, 85] on link "Back to Orders" at bounding box center [95, 86] width 63 height 11
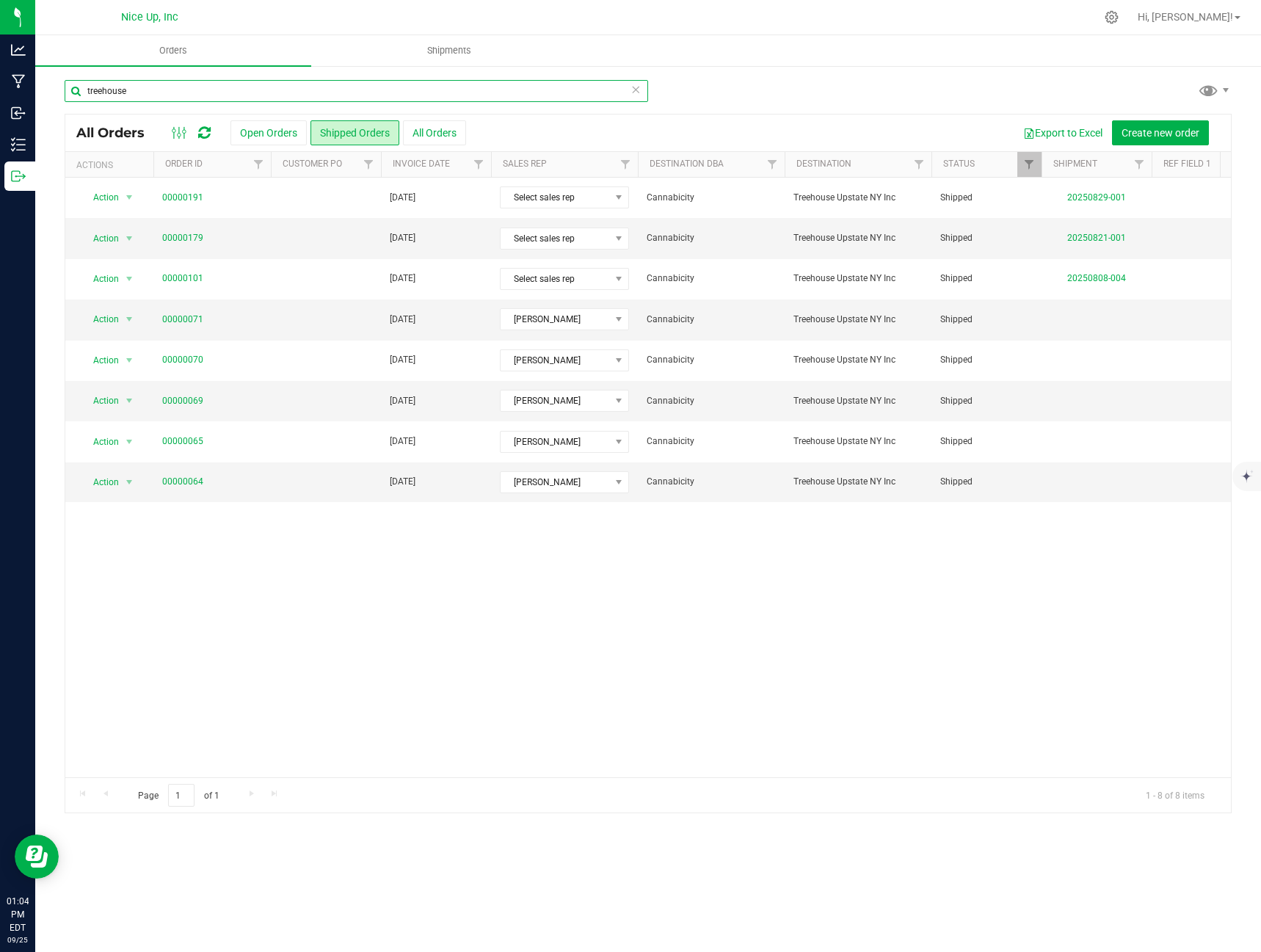
drag, startPoint x: 167, startPoint y: 90, endPoint x: -66, endPoint y: 71, distance: 233.8
click at [0, 71] on html "Analytics Manufacturing Inbound Inventory Outbound 01:04 PM EDT [DATE] 09/25 Ni…" at bounding box center [630, 476] width 1261 height 952
type input "verdi"
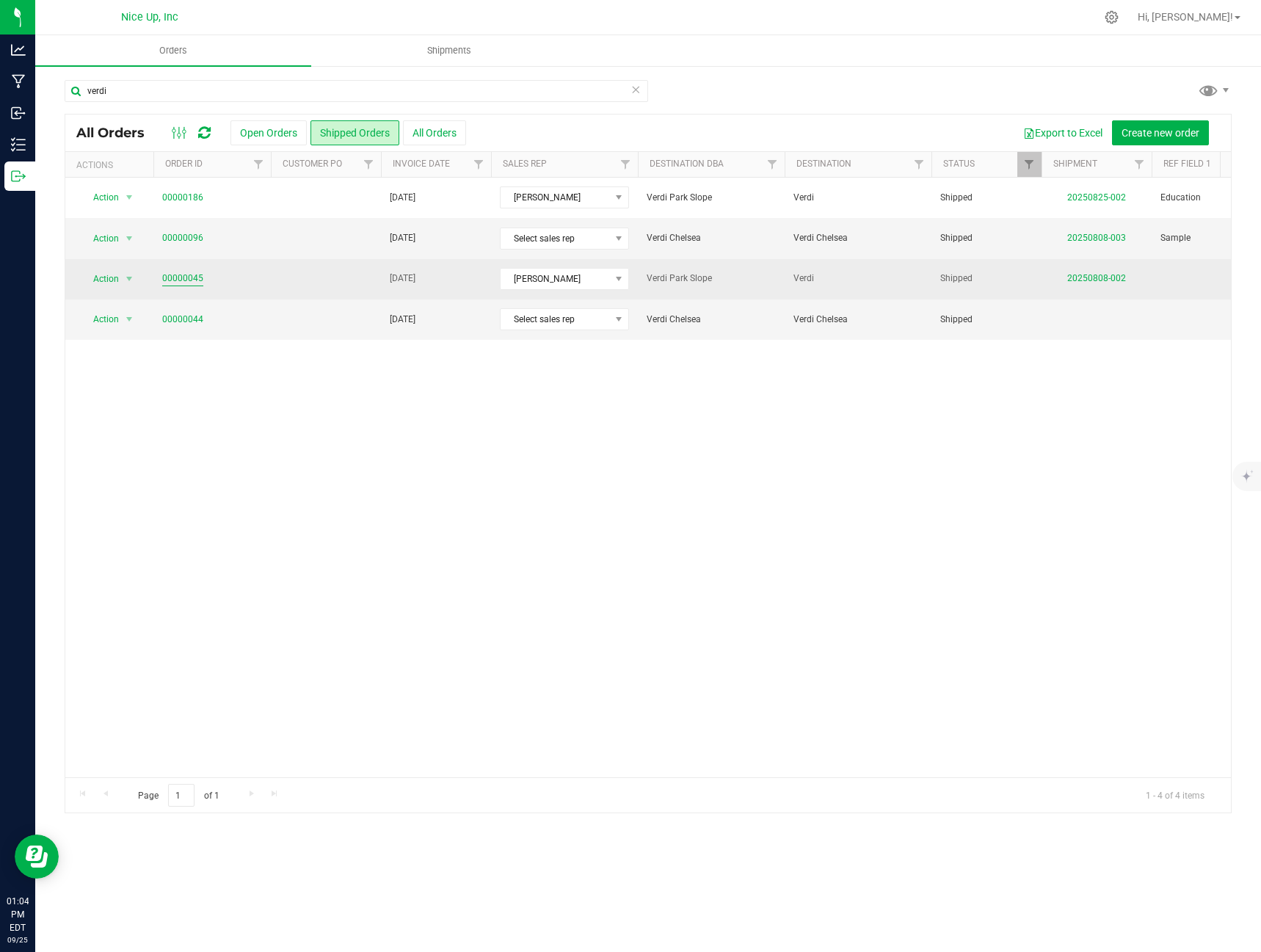
click at [173, 276] on link "00000045" at bounding box center [183, 278] width 41 height 14
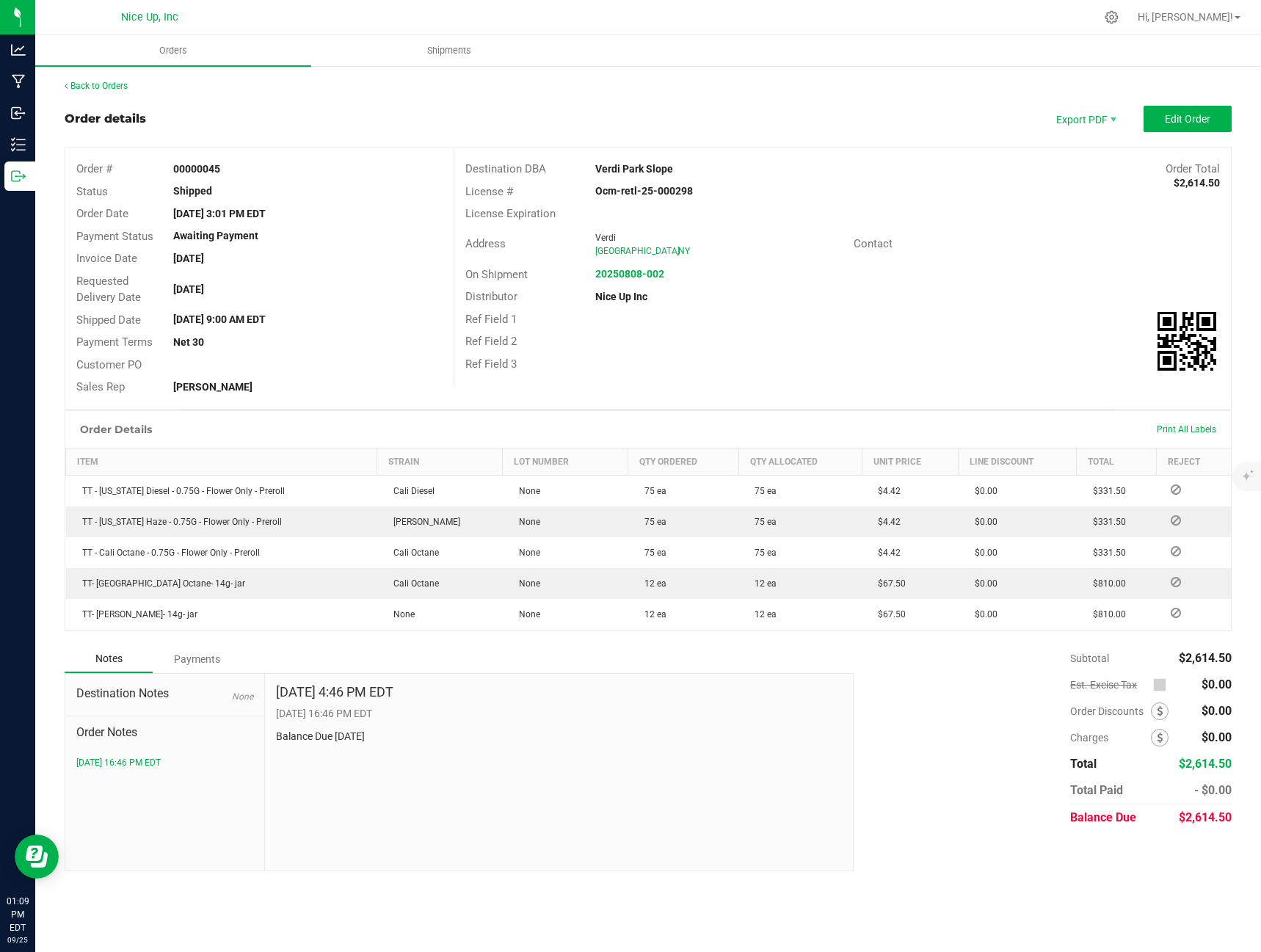
click at [117, 77] on div "Back to Orders Order details Export PDF Edit Order Order # 00000045 Status Ship…" at bounding box center [648, 475] width 1226 height 822
click at [118, 87] on link "Back to Orders" at bounding box center [95, 86] width 63 height 11
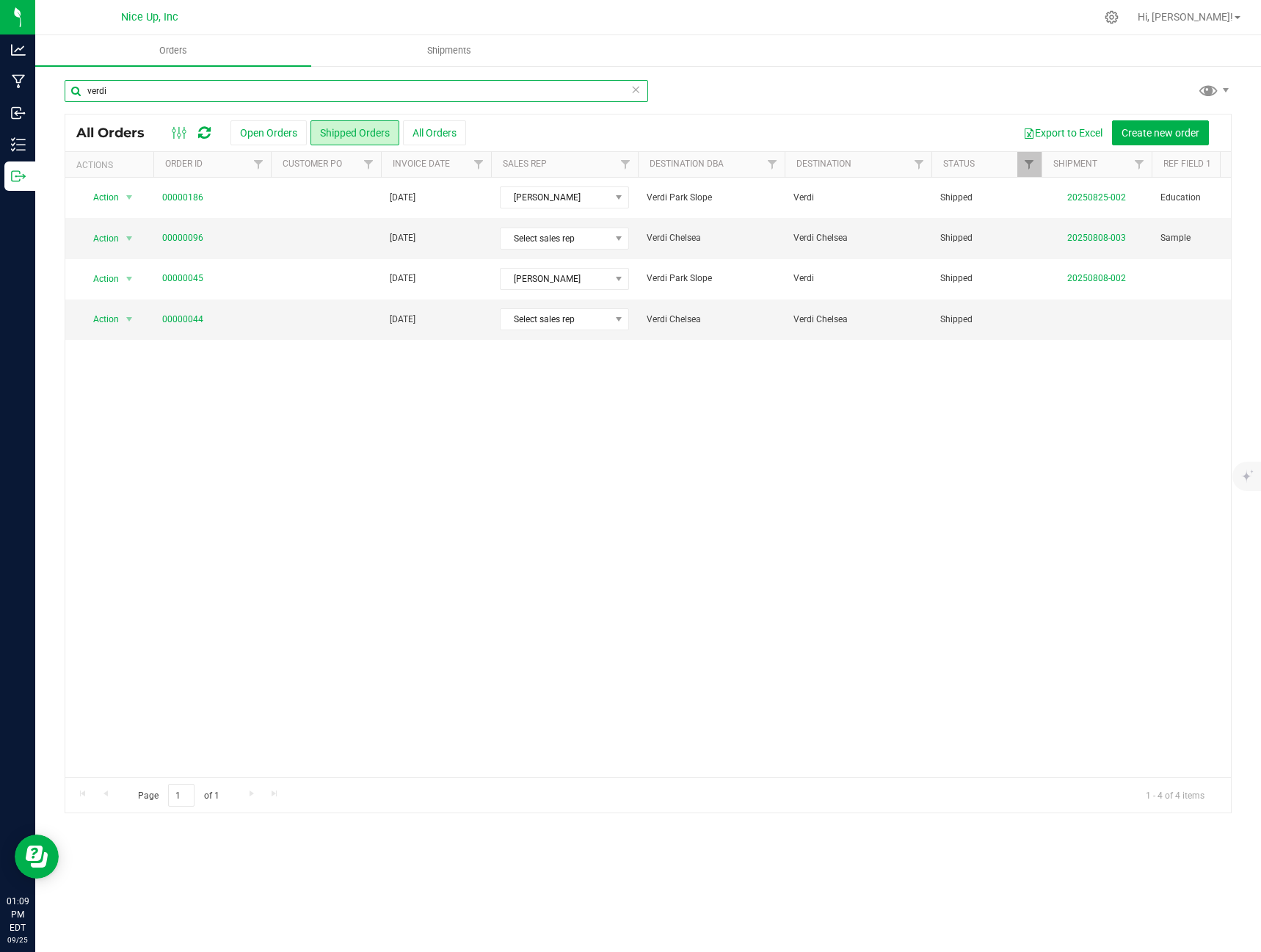
drag, startPoint x: 239, startPoint y: 88, endPoint x: -23, endPoint y: 71, distance: 262.6
click at [0, 71] on html "Analytics Manufacturing Inbound Inventory Outbound 01:09 PM EDT [DATE] 09/25 Ni…" at bounding box center [630, 476] width 1261 height 952
type input "kushmart"
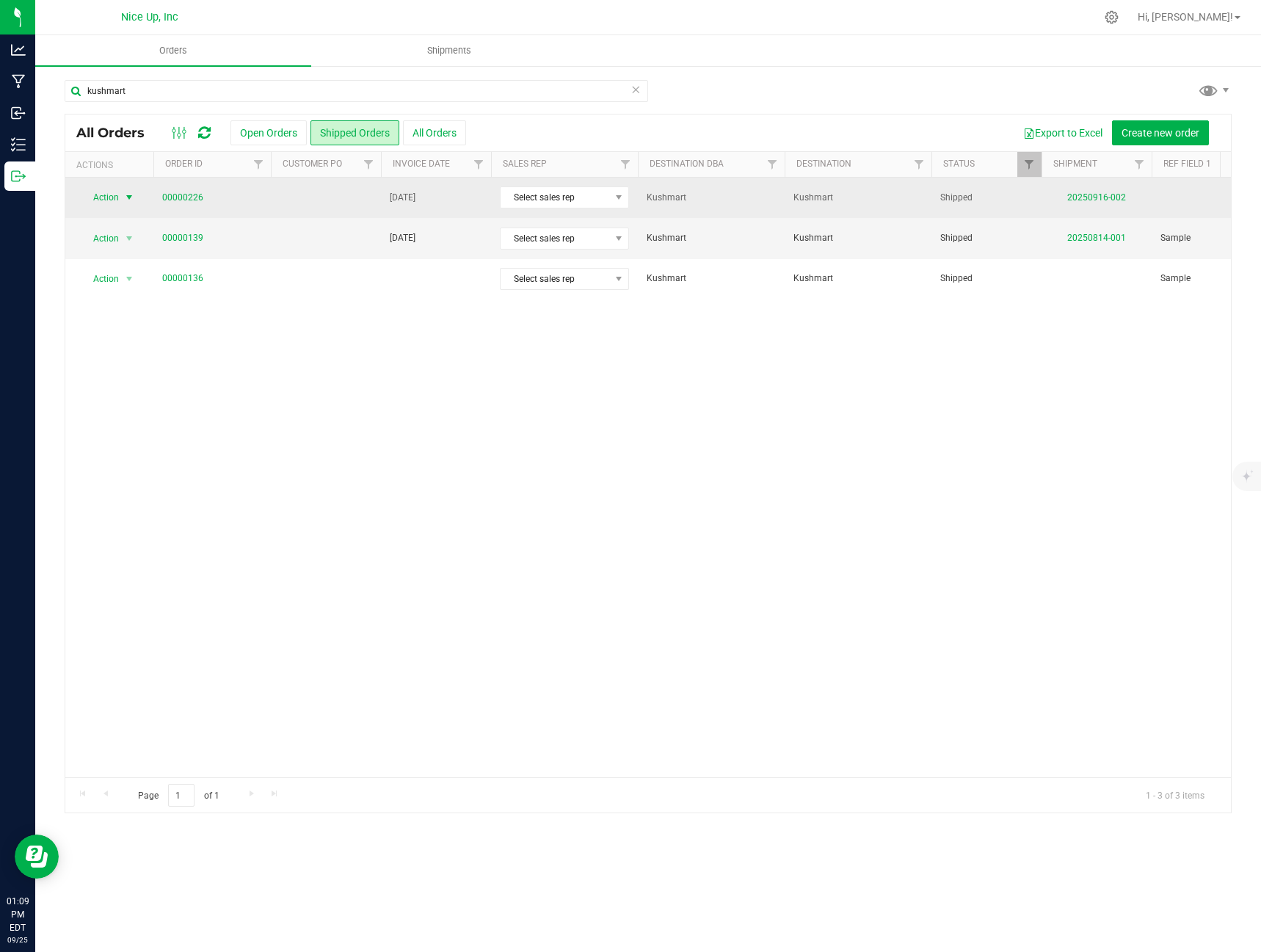
click at [126, 196] on span "select" at bounding box center [129, 197] width 11 height 11
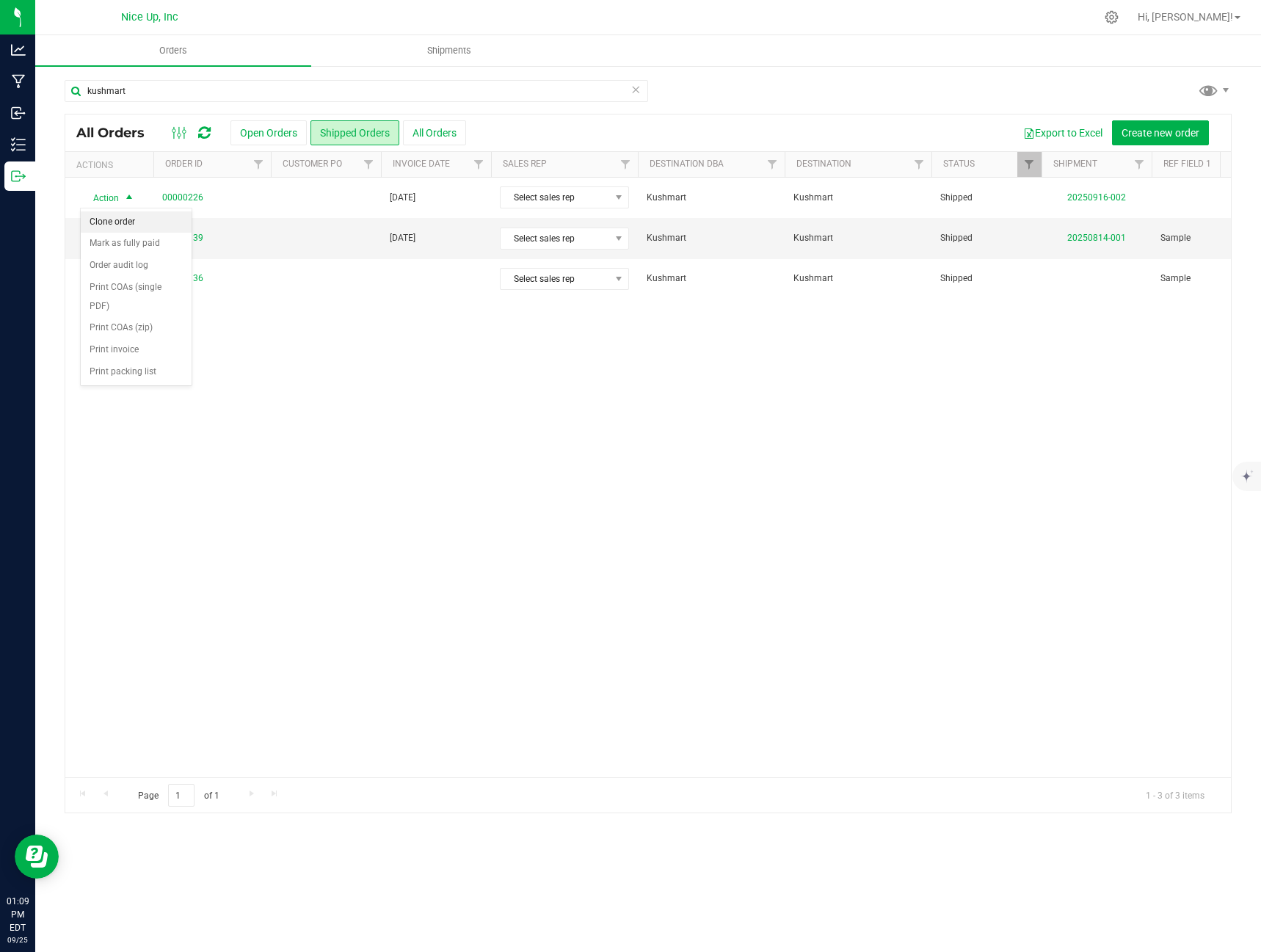
click at [121, 223] on li "Clone order" at bounding box center [136, 222] width 111 height 22
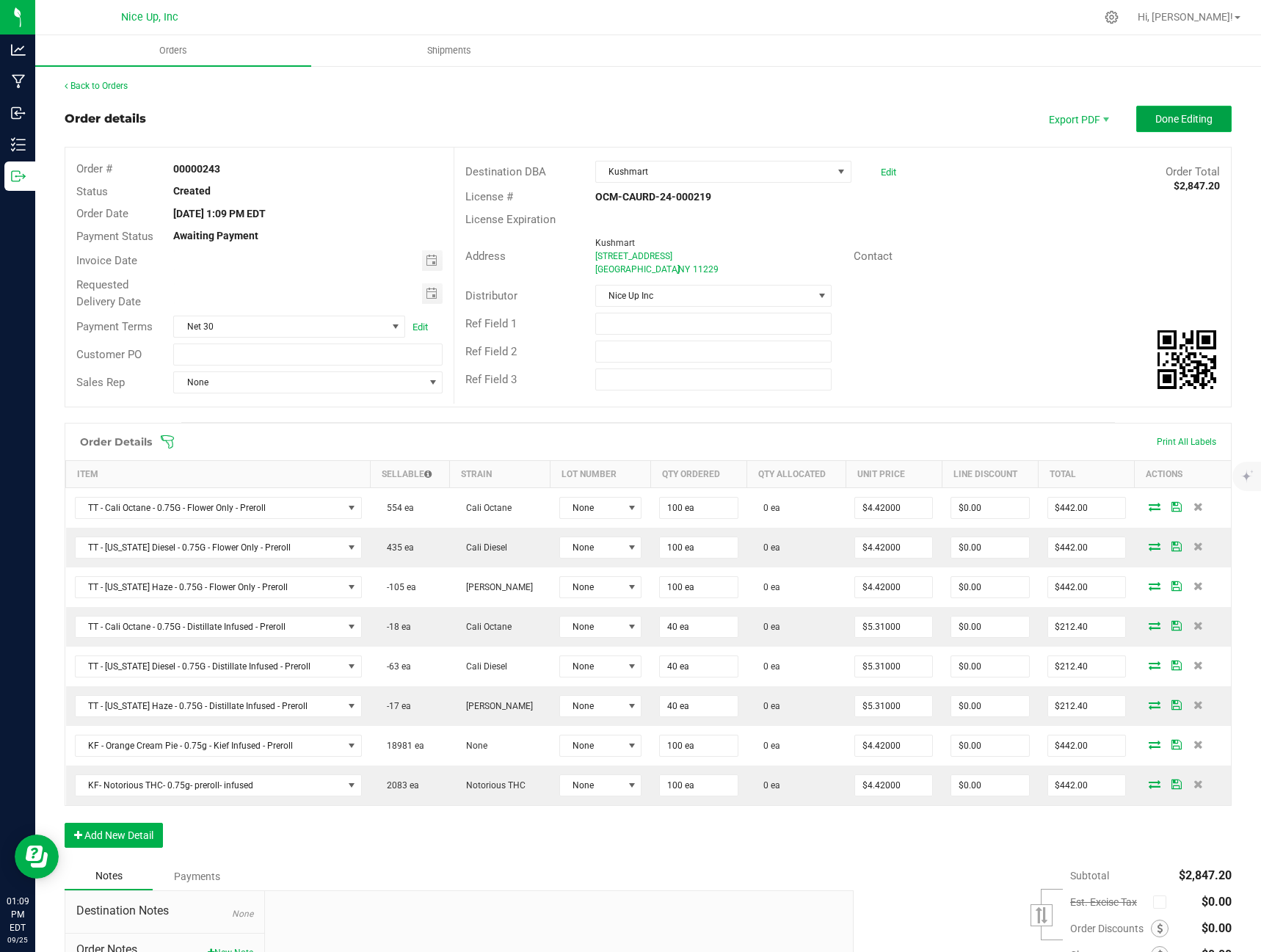
click at [1188, 121] on span "Done Editing" at bounding box center [1184, 119] width 57 height 11
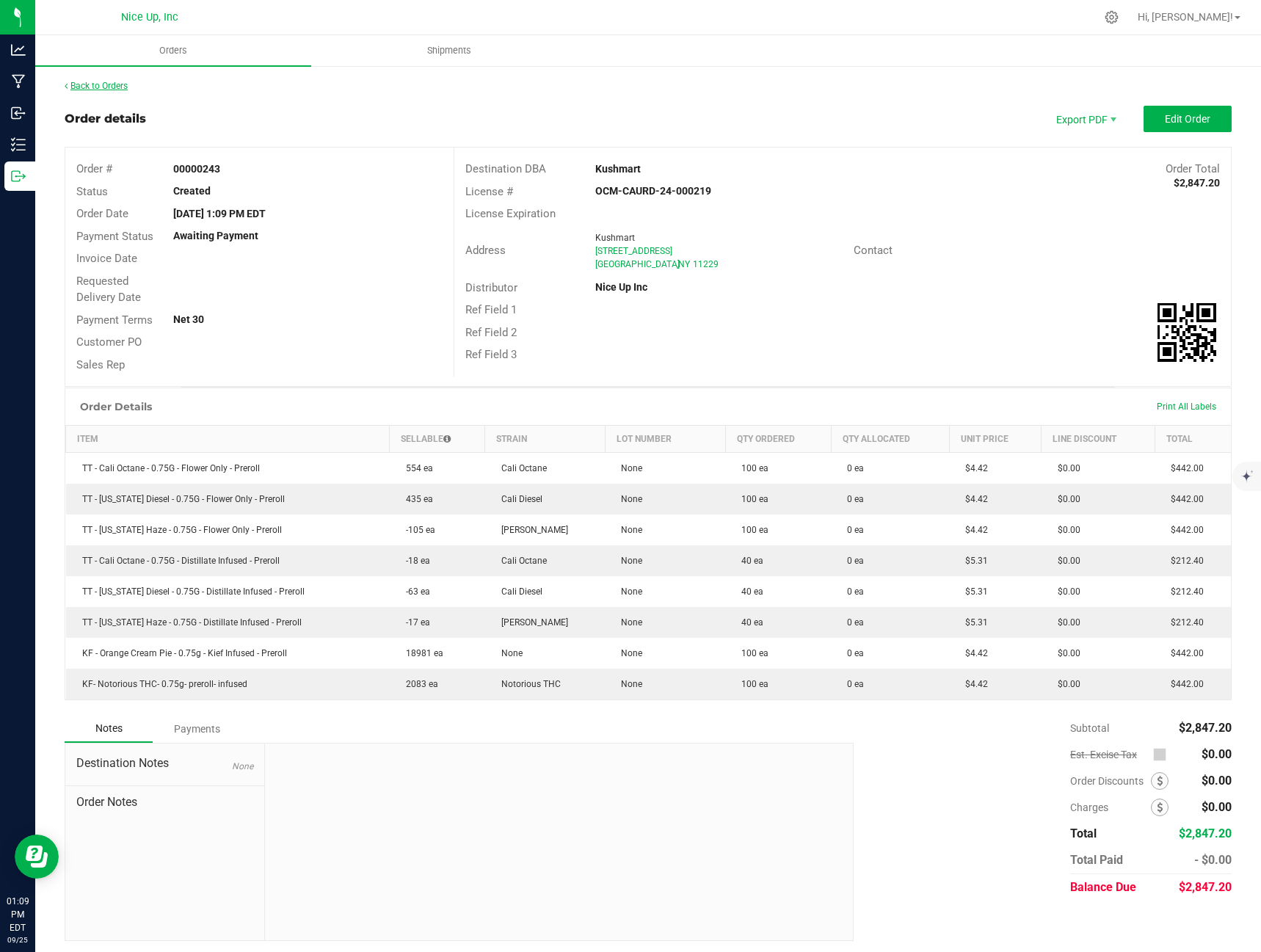
click at [126, 84] on link "Back to Orders" at bounding box center [95, 86] width 63 height 11
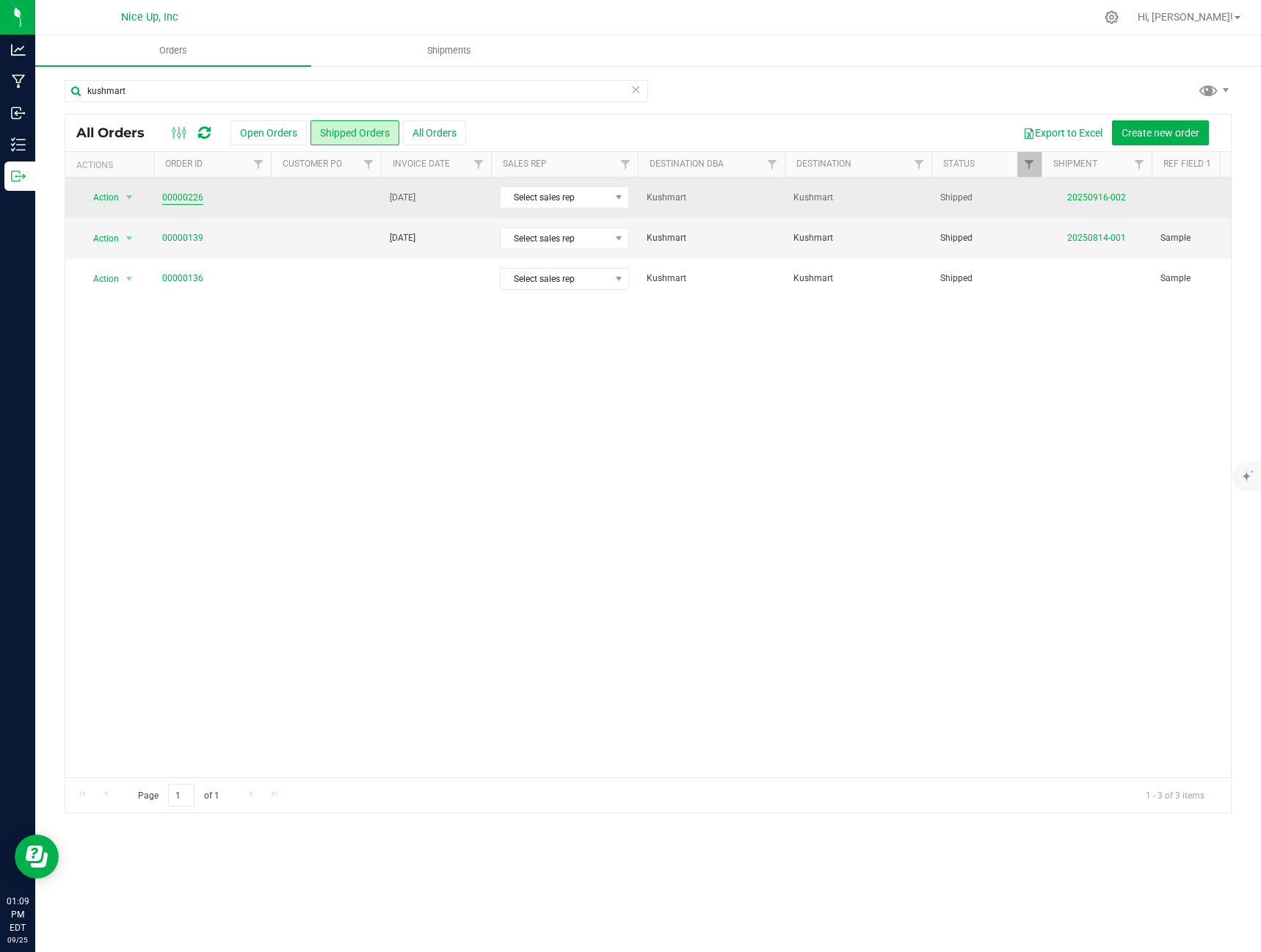
click at [176, 199] on link "00000226" at bounding box center [183, 197] width 41 height 14
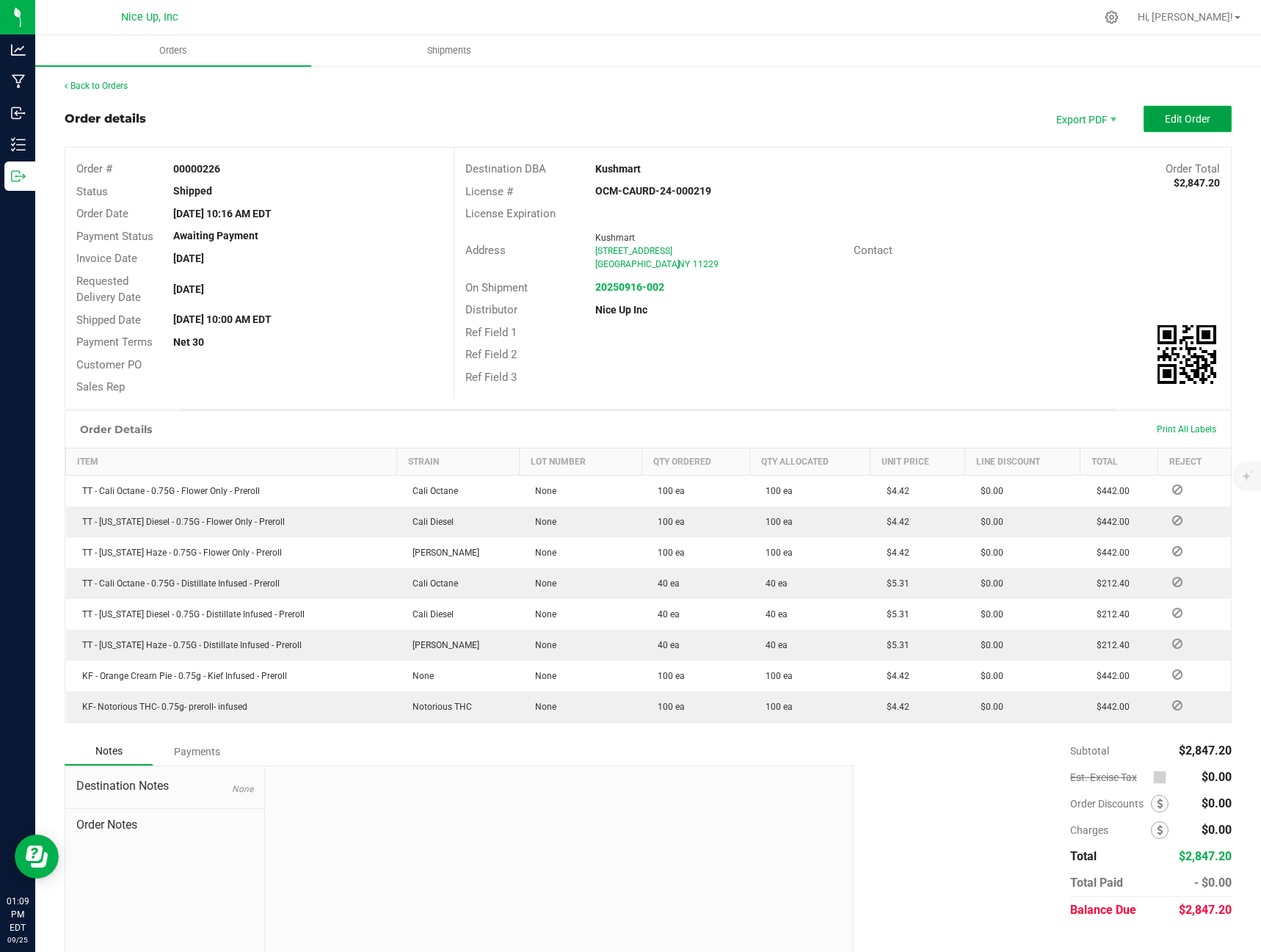
click at [1165, 115] on span "Edit Order" at bounding box center [1188, 119] width 46 height 11
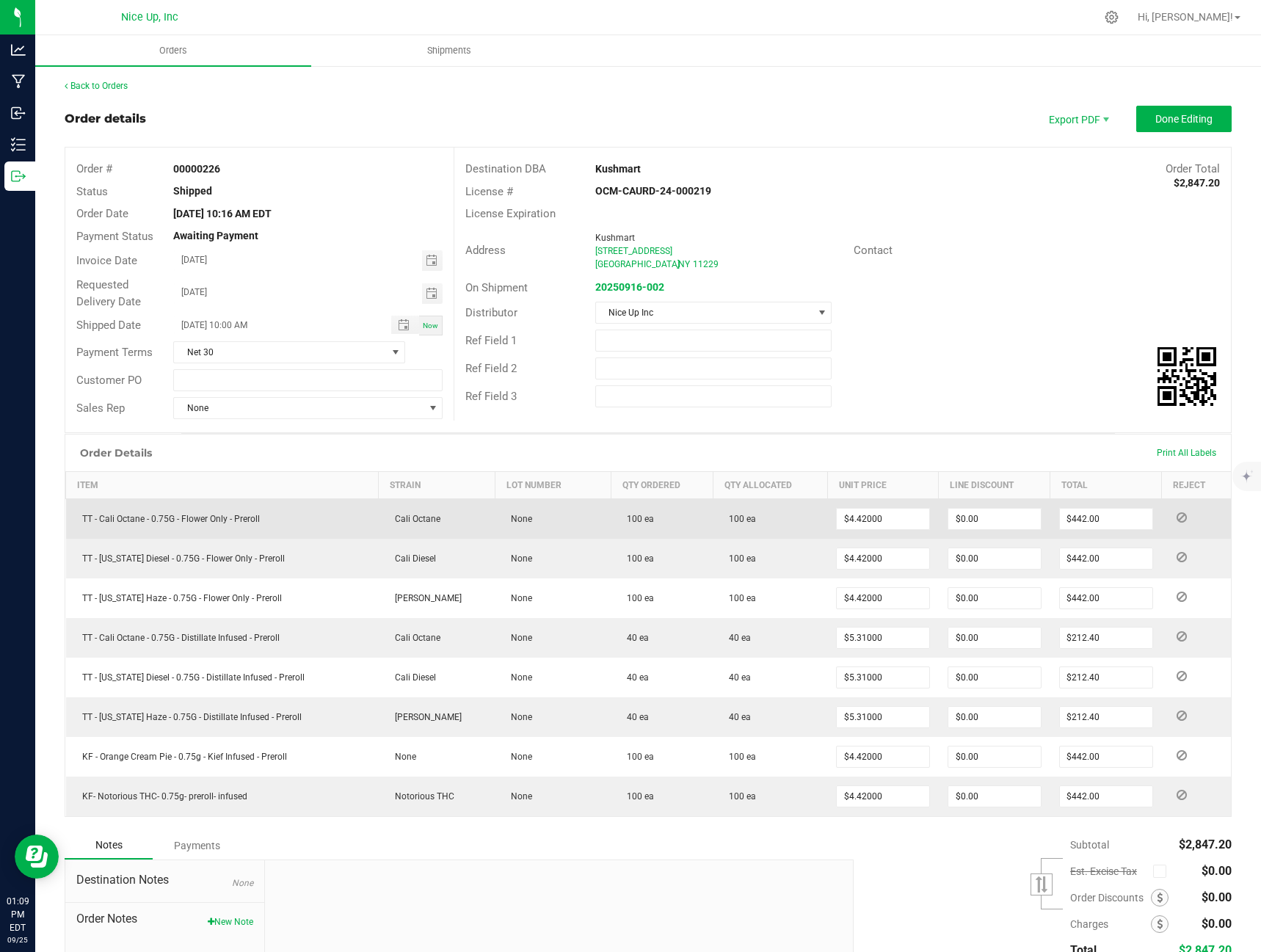
click at [1176, 514] on icon at bounding box center [1181, 517] width 11 height 9
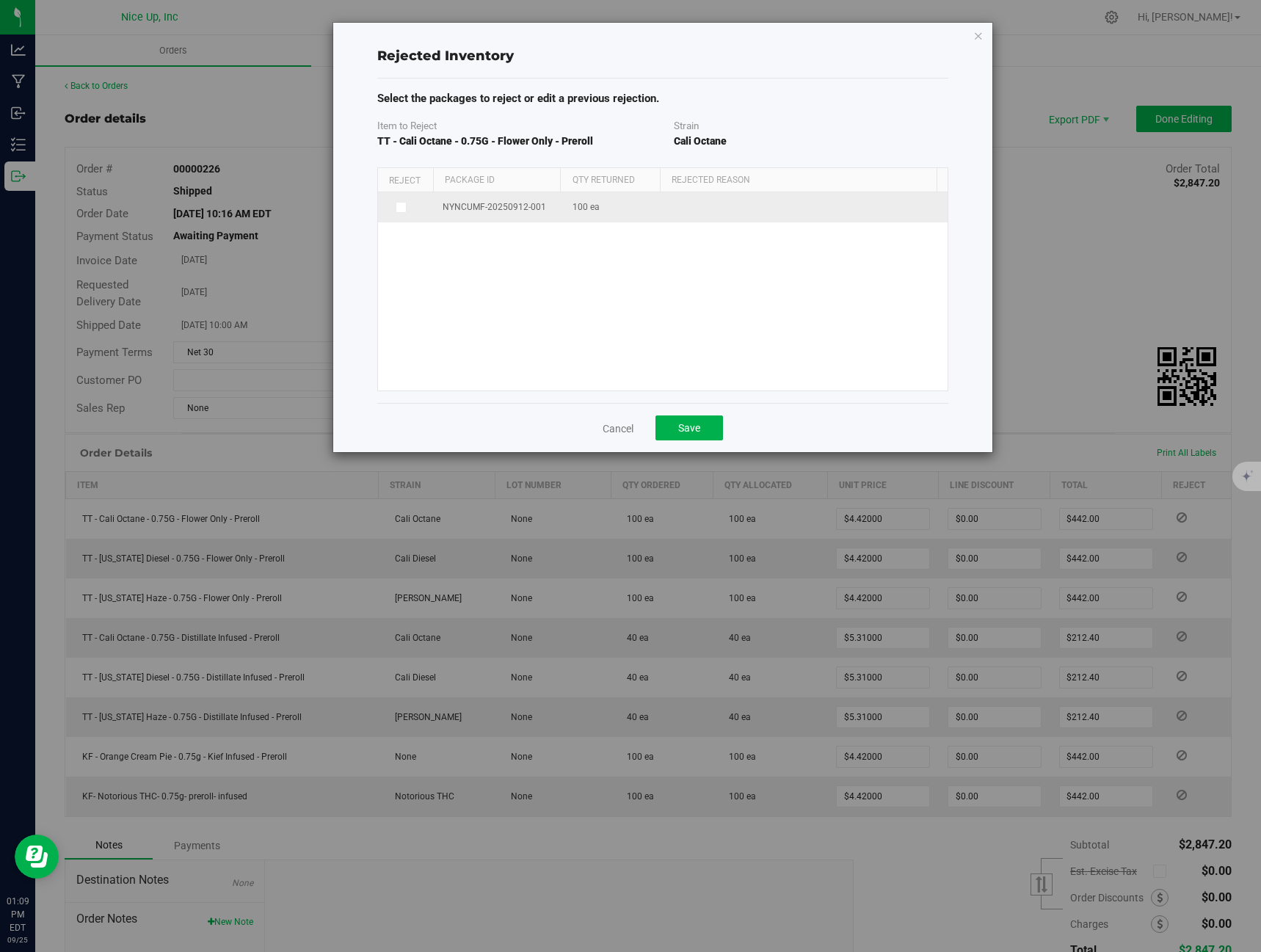
click at [584, 203] on span "100 ea" at bounding box center [585, 207] width 27 height 14
click at [406, 207] on span at bounding box center [401, 208] width 11 height 11
click at [0, 0] on input "checkbox" at bounding box center [0, 0] width 0 height 0
click at [740, 218] on span at bounding box center [796, 209] width 245 height 20
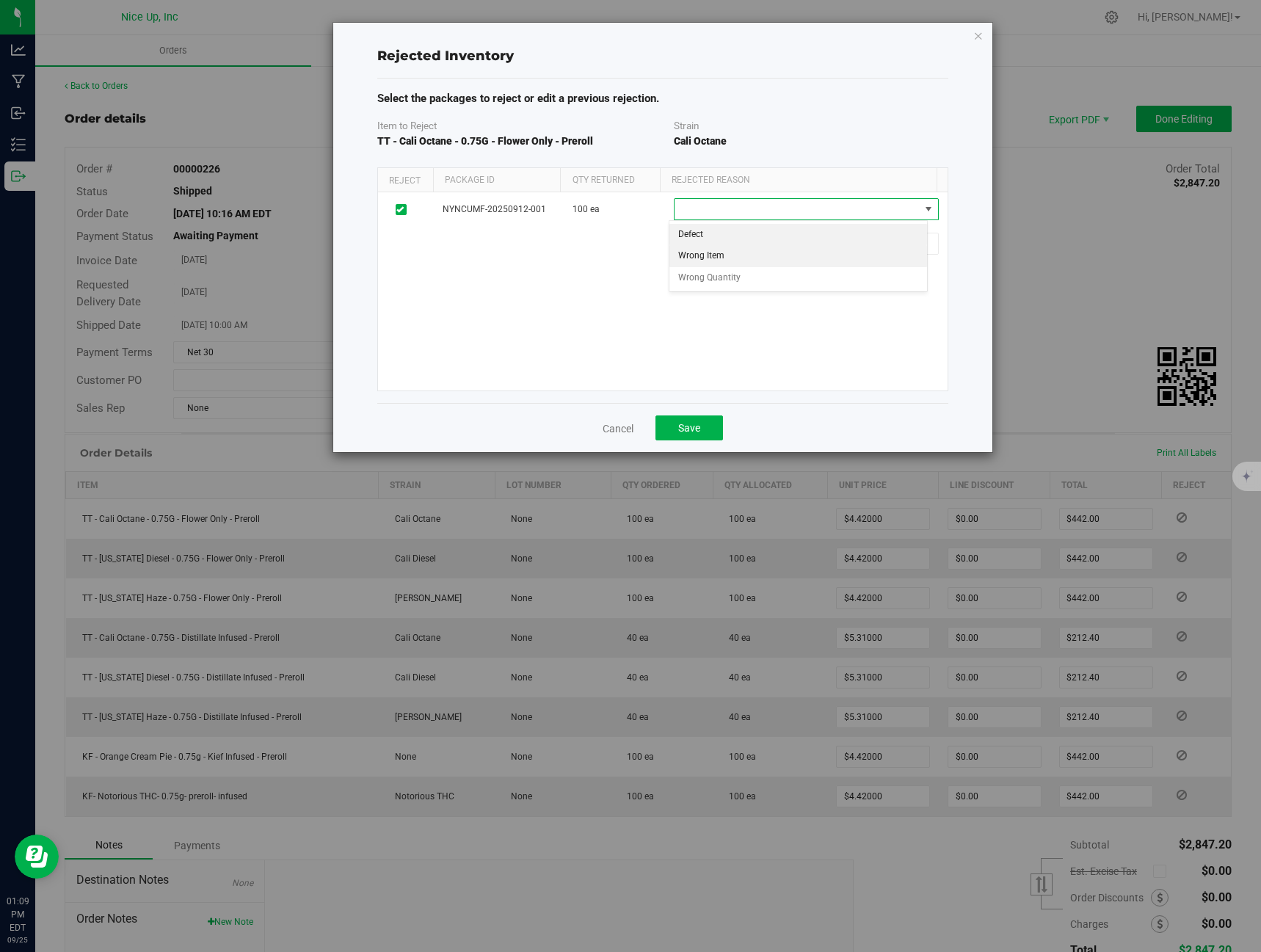
click at [743, 253] on li "Wrong Item" at bounding box center [798, 256] width 258 height 22
click at [696, 437] on button "Save" at bounding box center [689, 428] width 68 height 25
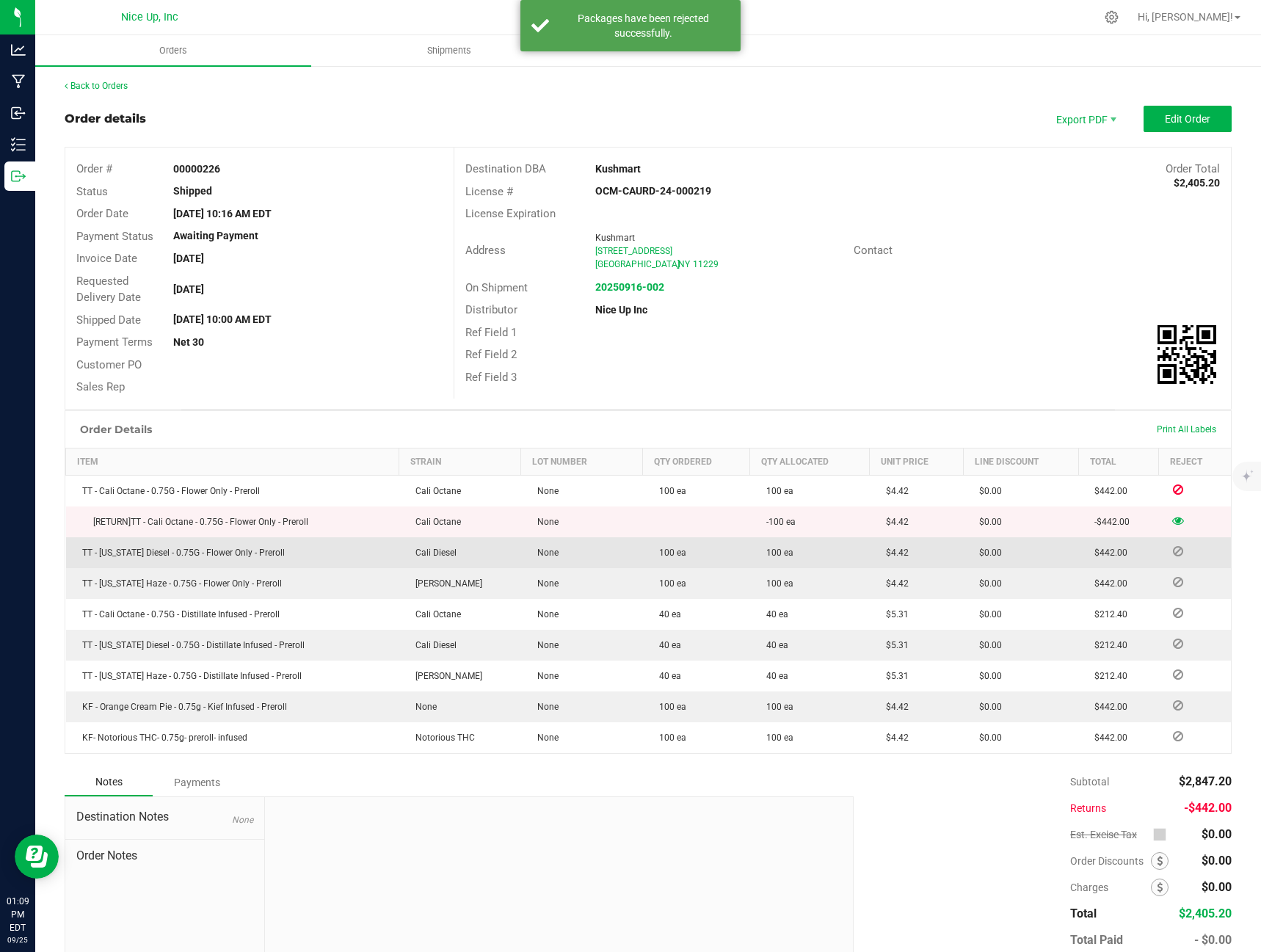
click at [1175, 553] on span at bounding box center [1178, 551] width 22 height 9
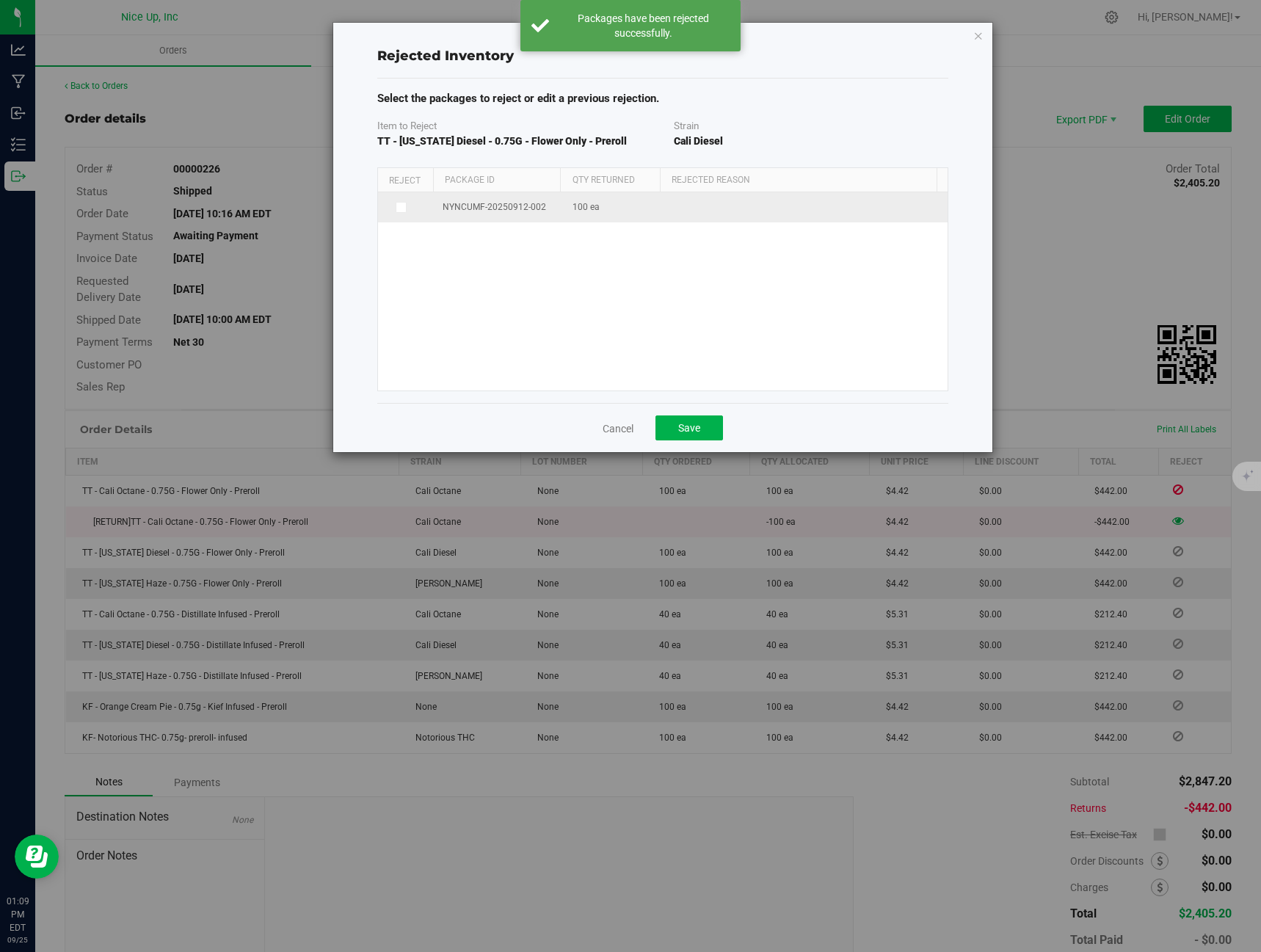
click at [399, 207] on icon at bounding box center [399, 207] width 7 height 0
click at [0, 0] on input "checkbox" at bounding box center [0, 0] width 0 height 0
click at [765, 209] on span at bounding box center [796, 209] width 245 height 20
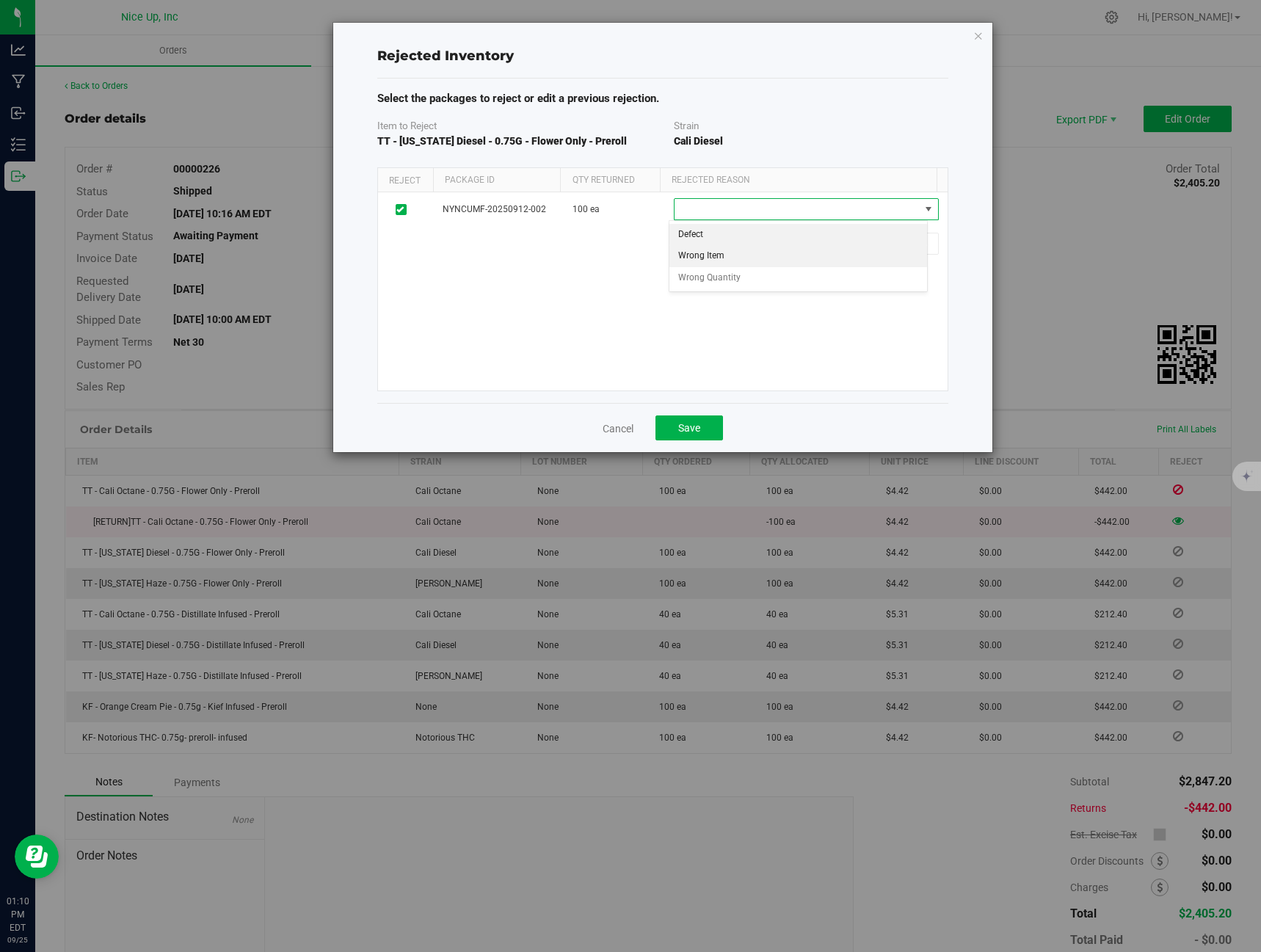
click at [766, 254] on li "Wrong Item" at bounding box center [798, 256] width 258 height 22
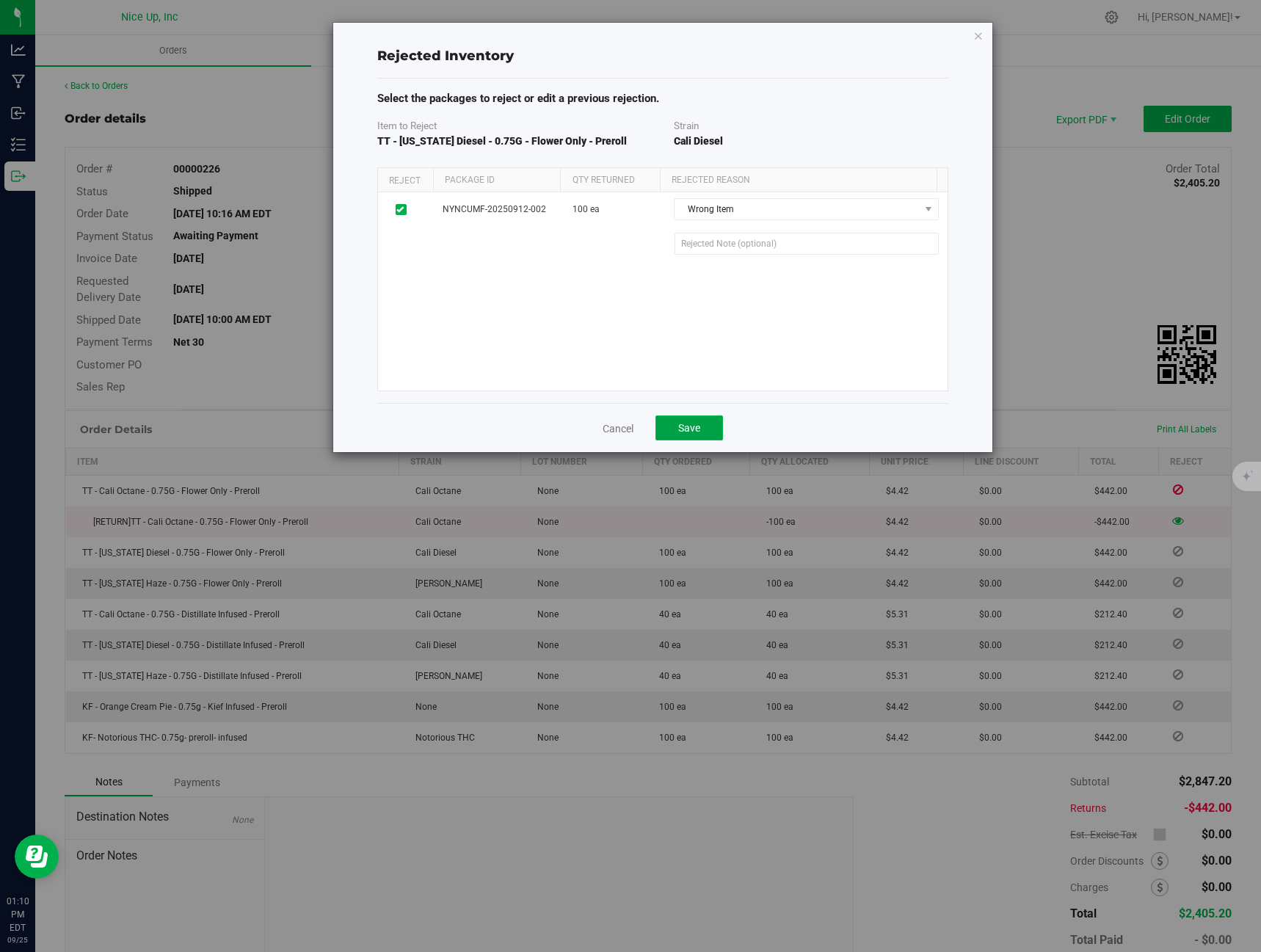
click at [707, 426] on button "Save" at bounding box center [689, 428] width 68 height 25
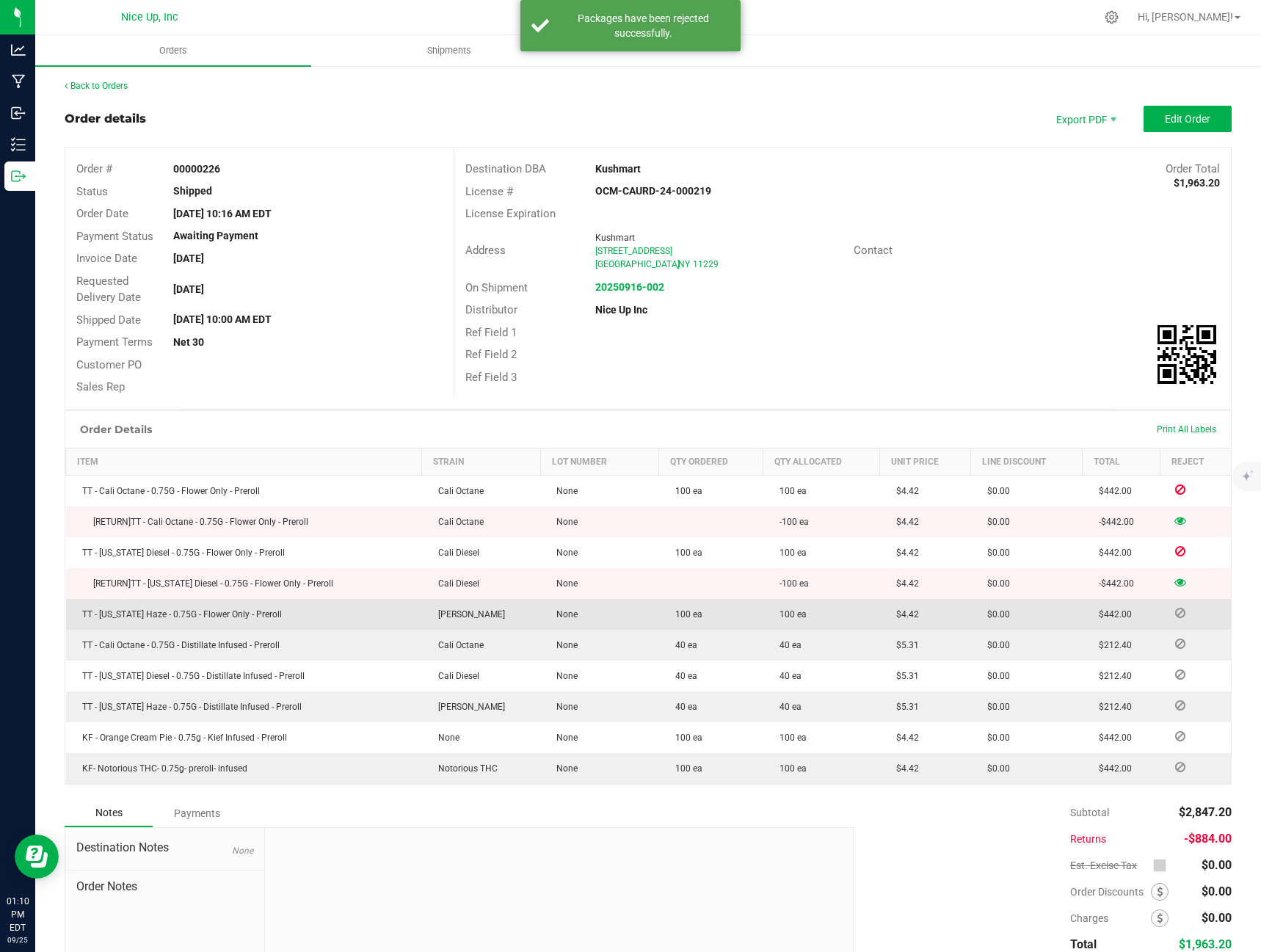
click at [1175, 612] on icon at bounding box center [1180, 612] width 11 height 9
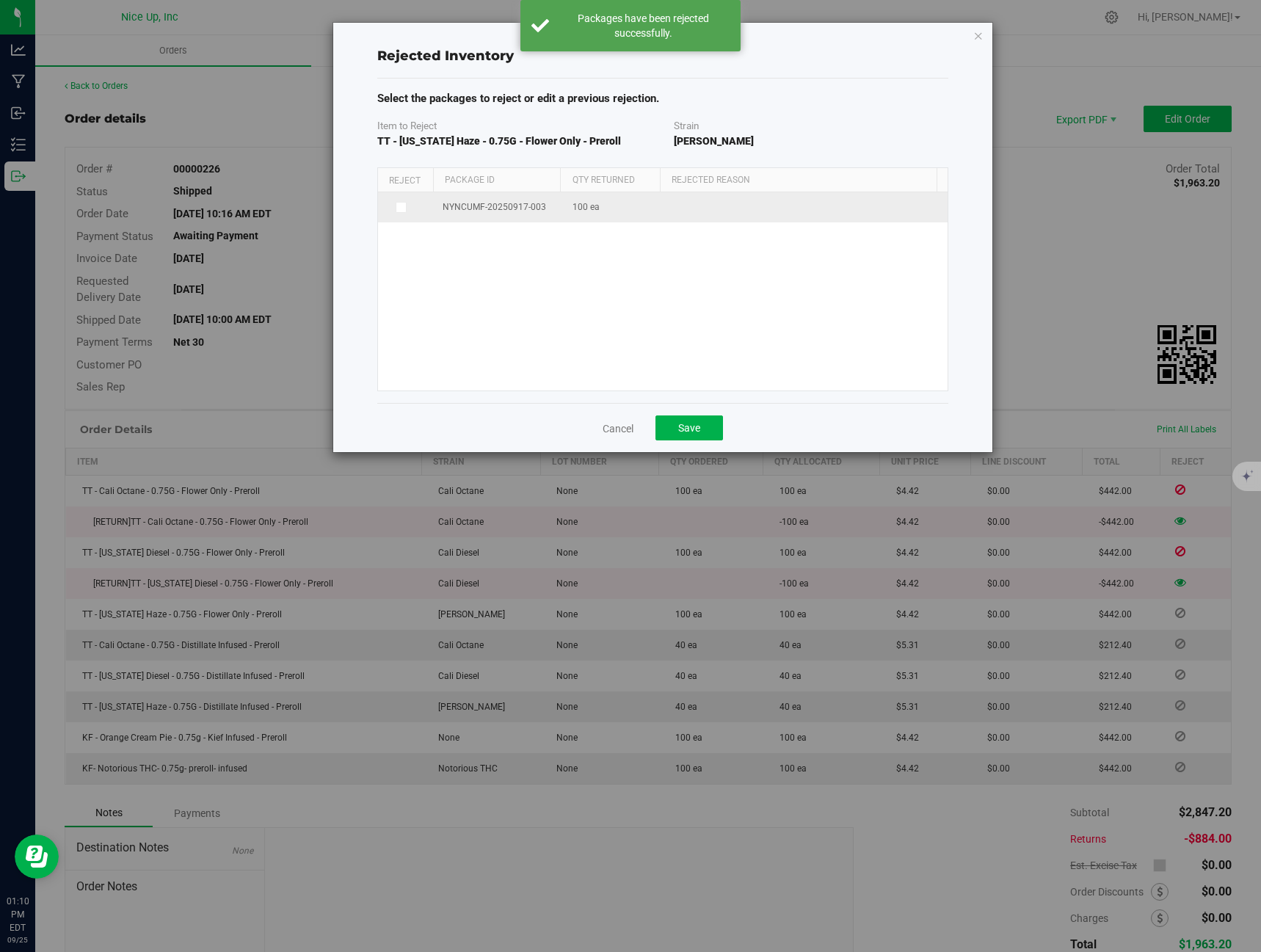
click at [403, 215] on td at bounding box center [406, 207] width 56 height 30
click at [396, 197] on td at bounding box center [406, 207] width 56 height 30
click at [408, 205] on label at bounding box center [407, 208] width 39 height 11
click at [0, 0] on input "checkbox" at bounding box center [0, 0] width 0 height 0
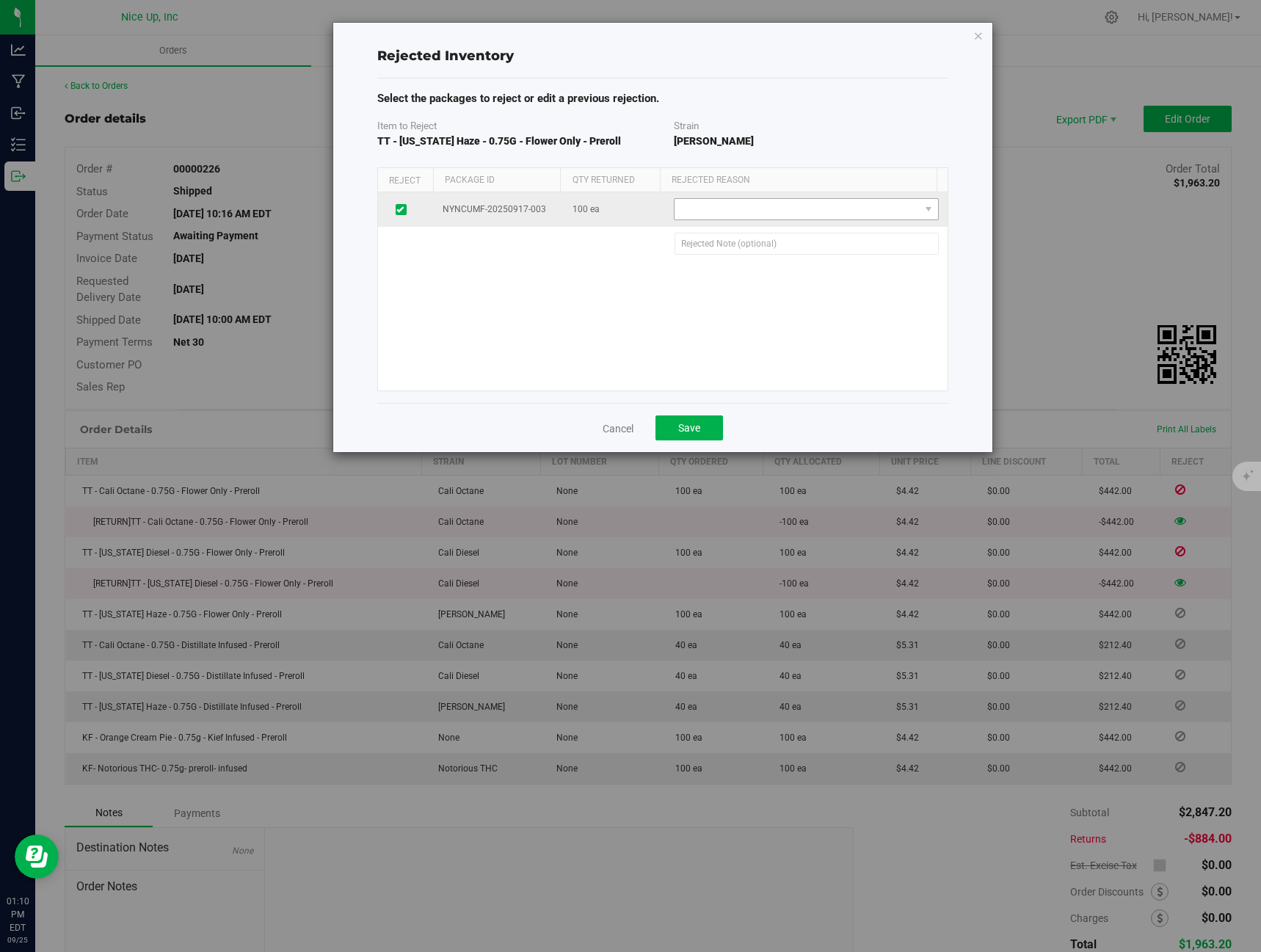
click at [720, 218] on span at bounding box center [796, 209] width 245 height 20
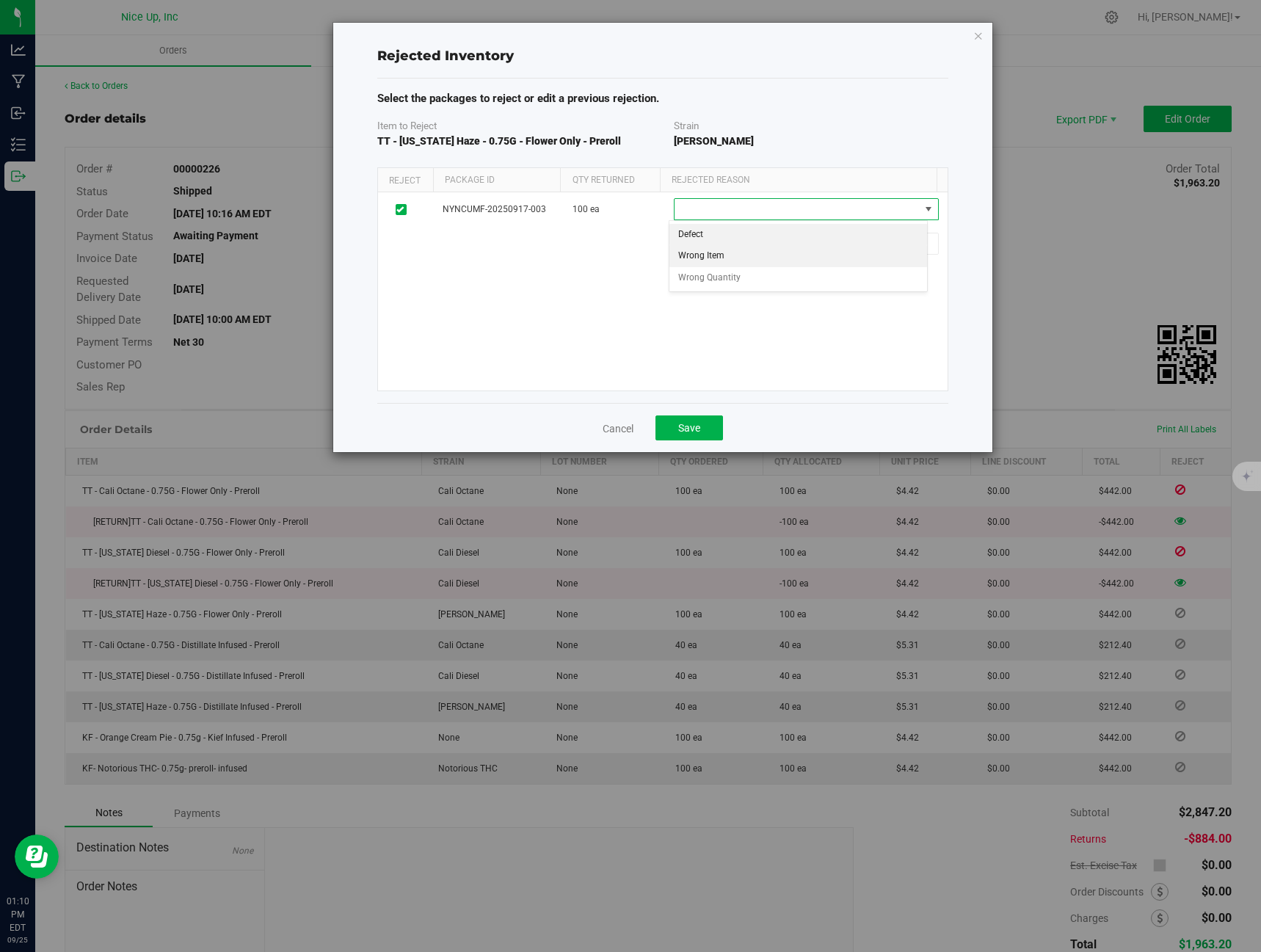
click at [717, 257] on li "Wrong Item" at bounding box center [798, 256] width 258 height 22
click at [702, 424] on button "Save" at bounding box center [689, 428] width 68 height 25
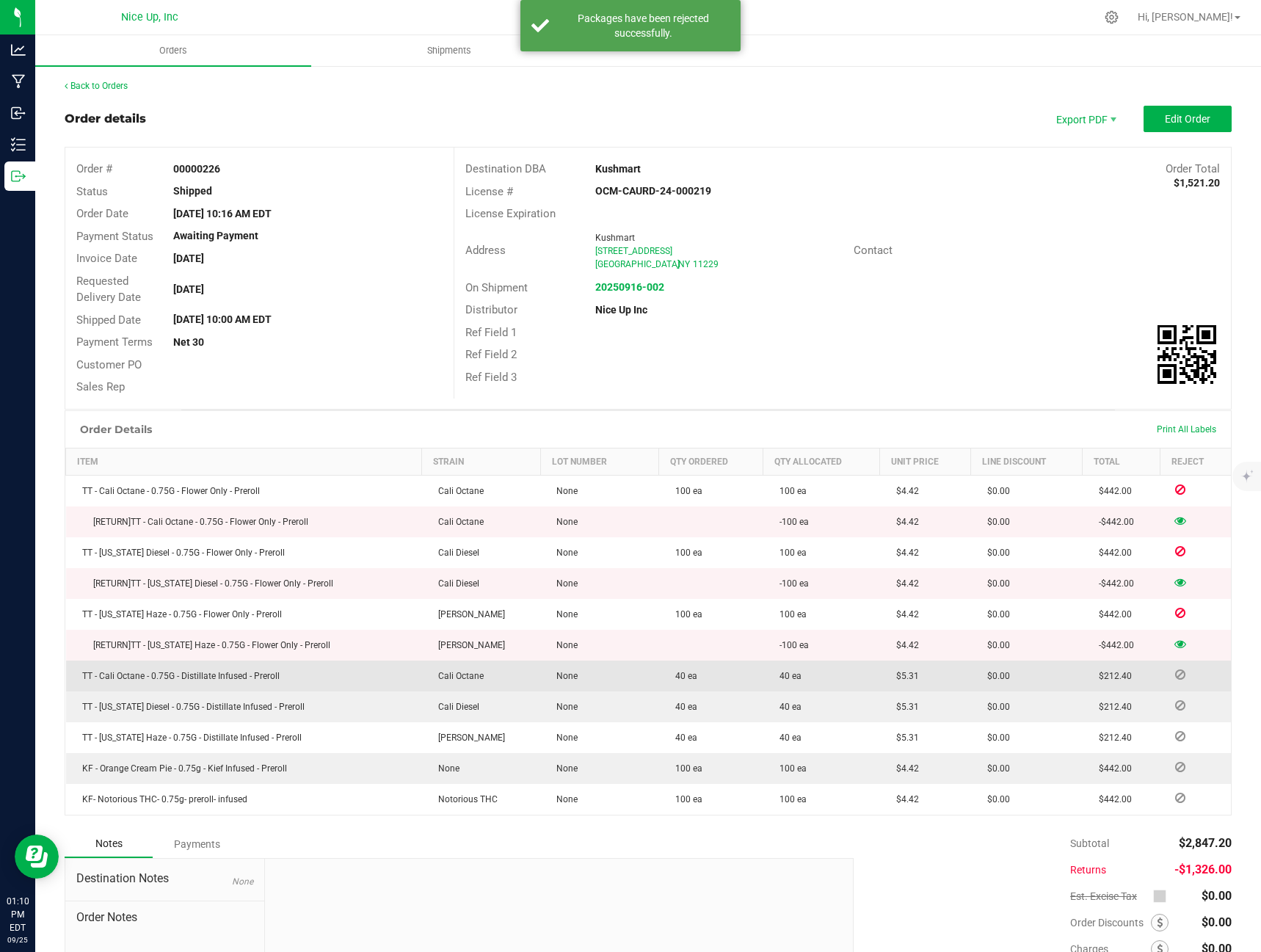
click at [1175, 672] on icon at bounding box center [1180, 674] width 11 height 9
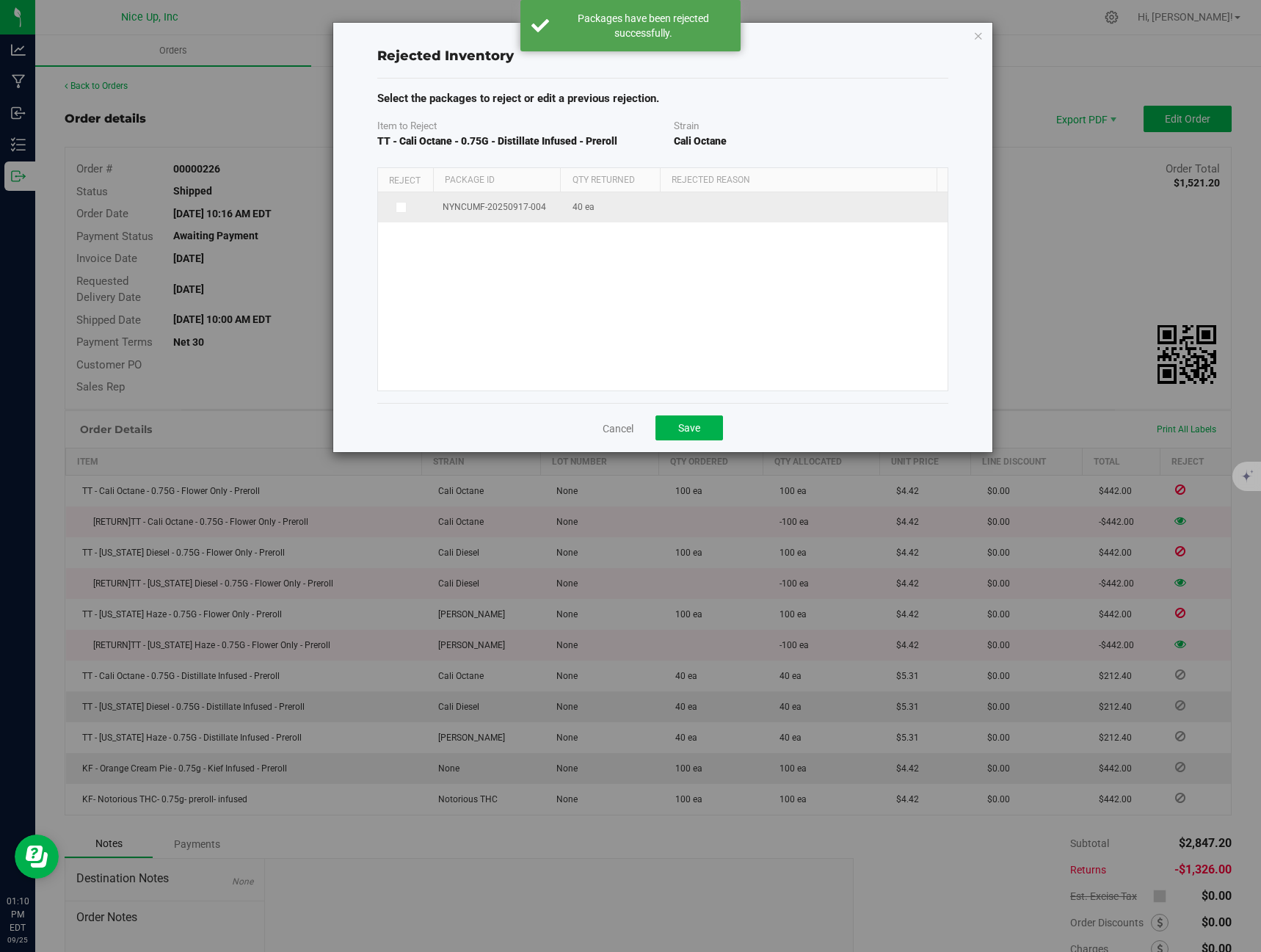
click at [465, 214] on span "NYNCUMF-20250917-004" at bounding box center [494, 207] width 104 height 14
click at [413, 210] on label at bounding box center [407, 208] width 39 height 11
click at [0, 0] on input "checkbox" at bounding box center [0, 0] width 0 height 0
click at [720, 209] on span at bounding box center [796, 209] width 245 height 20
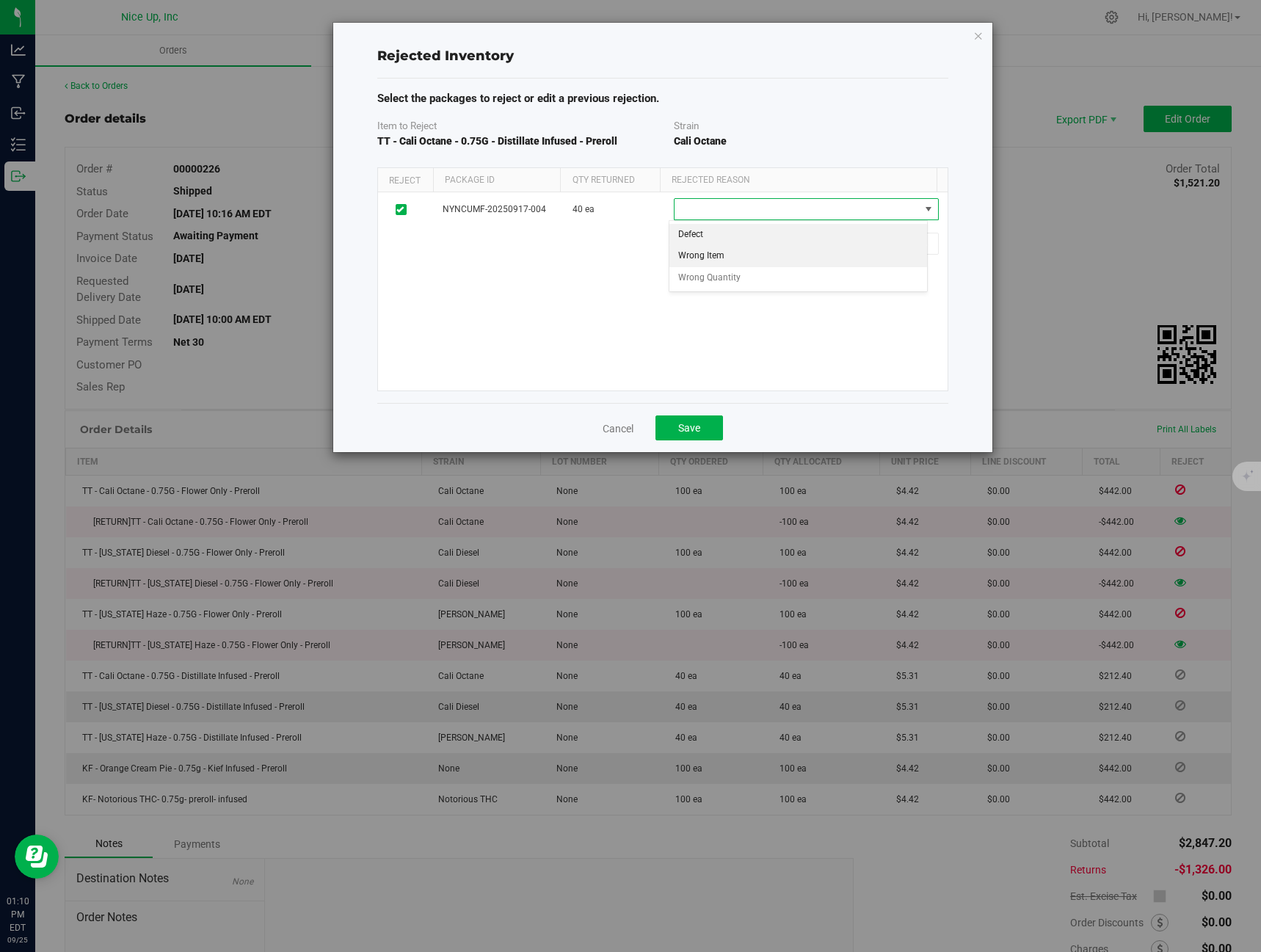
click at [726, 258] on li "Wrong Item" at bounding box center [798, 256] width 258 height 22
click at [703, 429] on button "Save" at bounding box center [689, 428] width 68 height 25
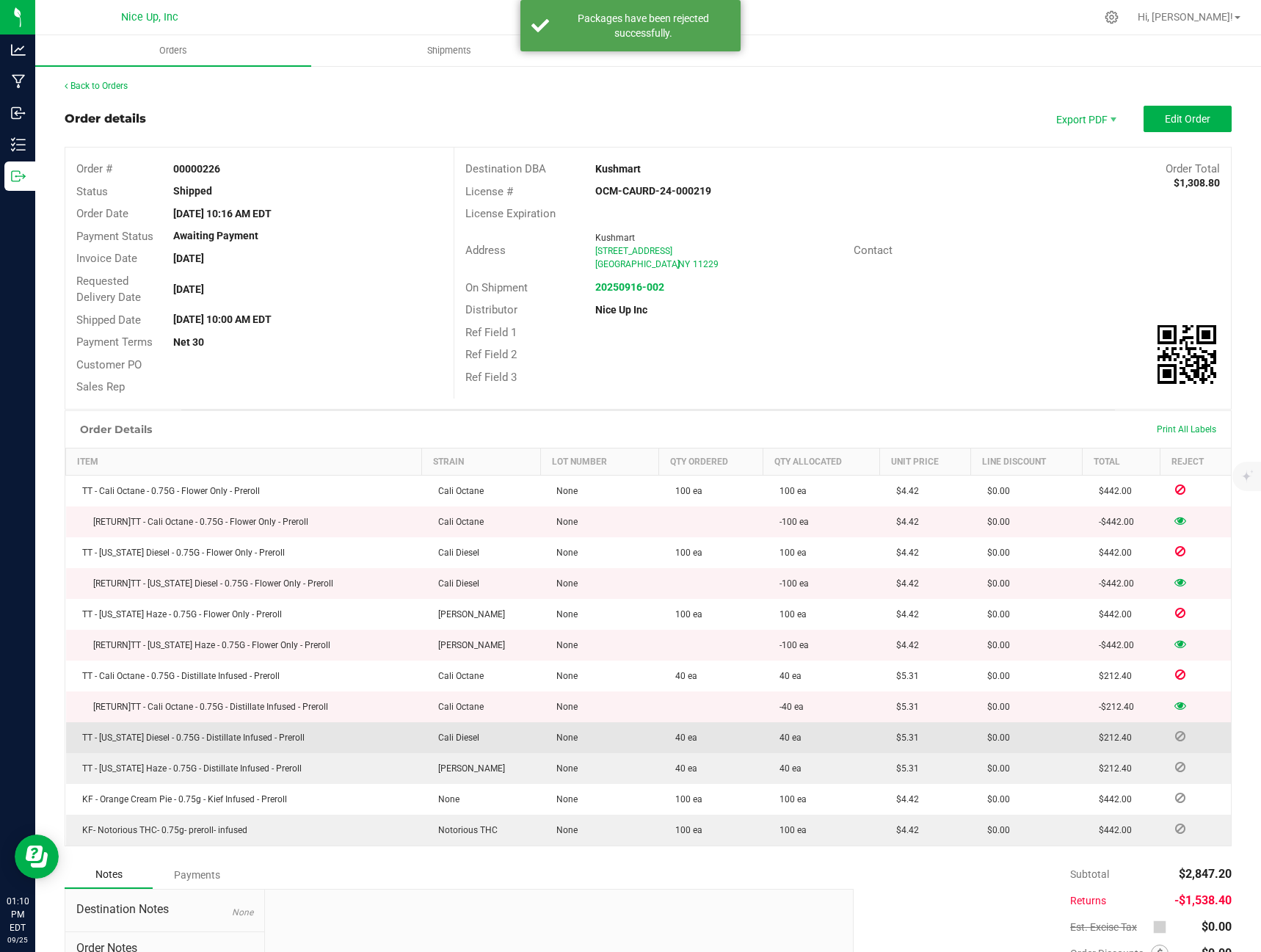
click at [1177, 739] on span at bounding box center [1179, 736] width 22 height 9
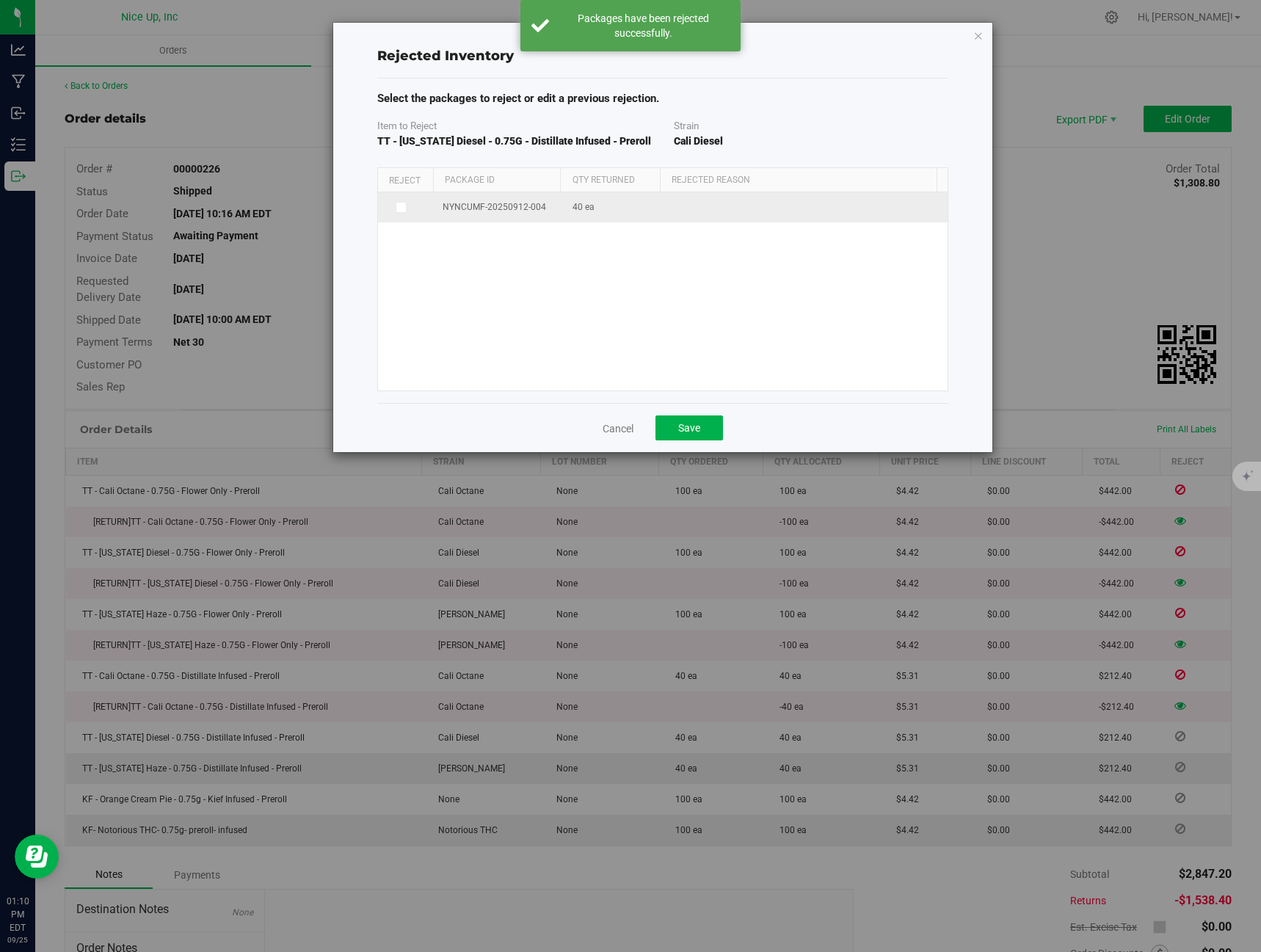
click at [430, 203] on td at bounding box center [406, 207] width 56 height 30
click at [402, 212] on span at bounding box center [401, 208] width 11 height 11
click at [0, 0] on input "checkbox" at bounding box center [0, 0] width 0 height 0
click at [665, 218] on td "Defect Wrong Item Wrong Quantity" at bounding box center [806, 209] width 282 height 34
click at [683, 214] on span at bounding box center [796, 209] width 245 height 20
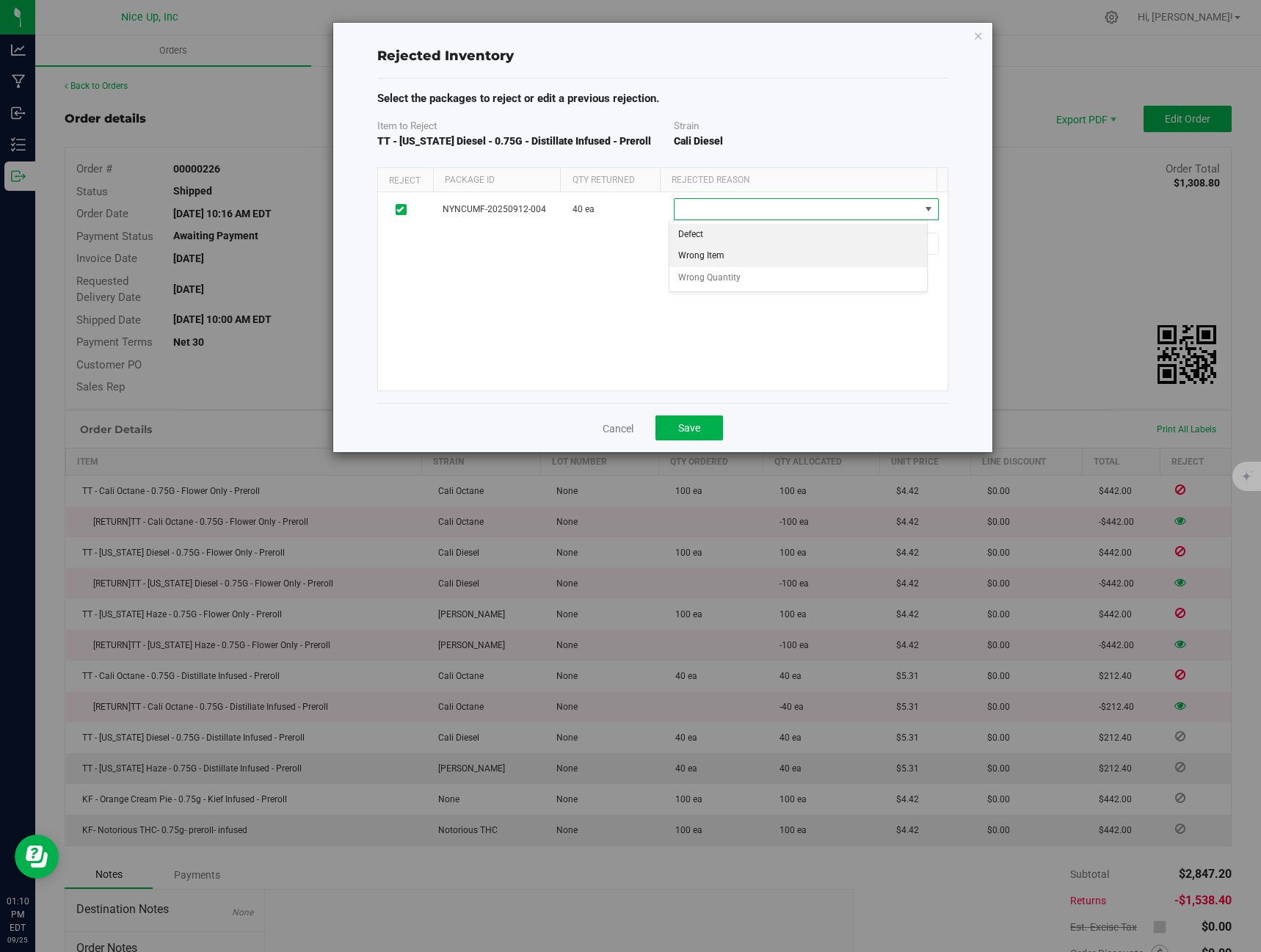
click at [696, 251] on li "Wrong Item" at bounding box center [798, 256] width 258 height 22
click at [705, 421] on button "Save" at bounding box center [689, 428] width 68 height 25
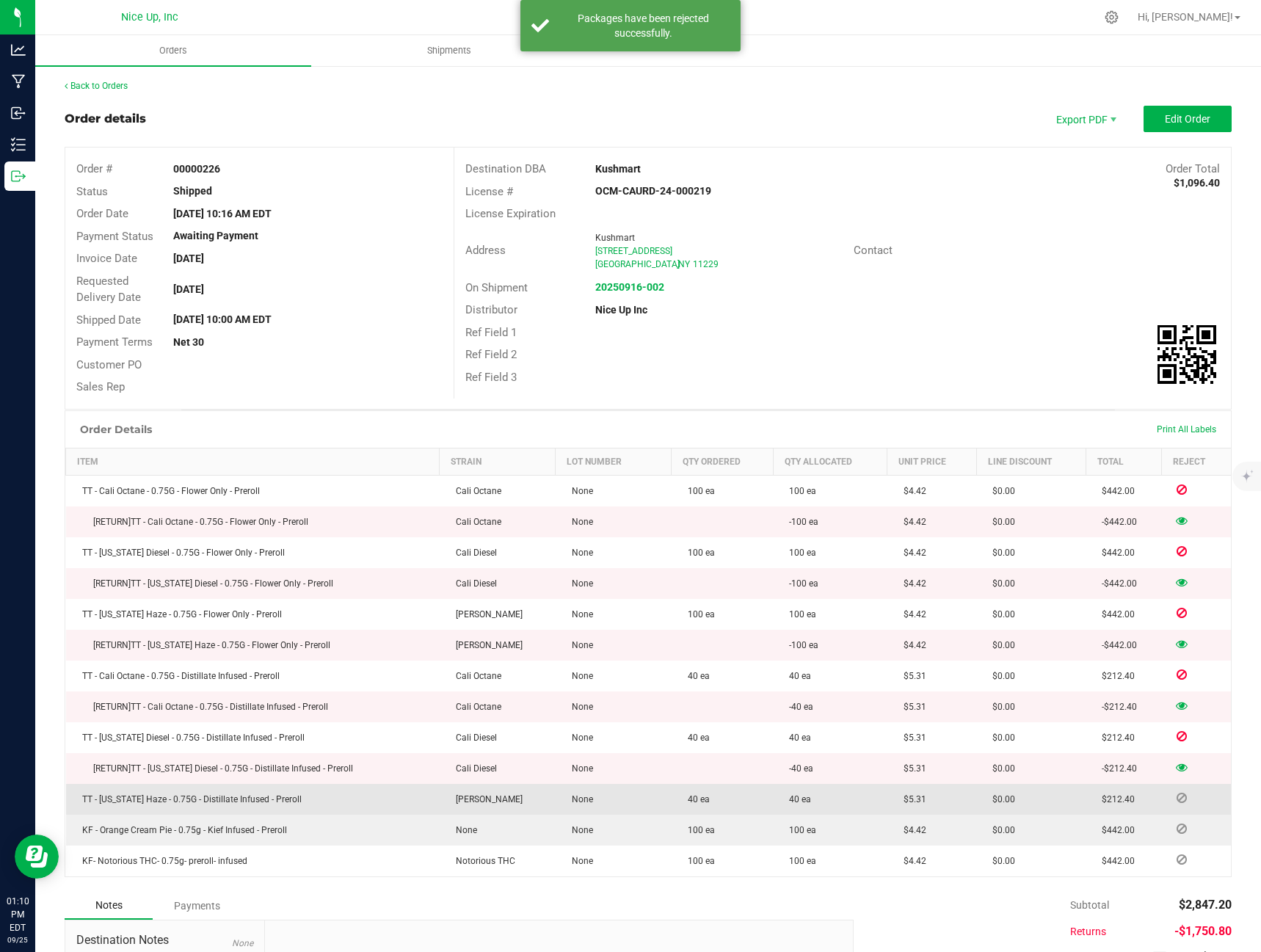
click at [1180, 795] on span at bounding box center [1181, 797] width 22 height 9
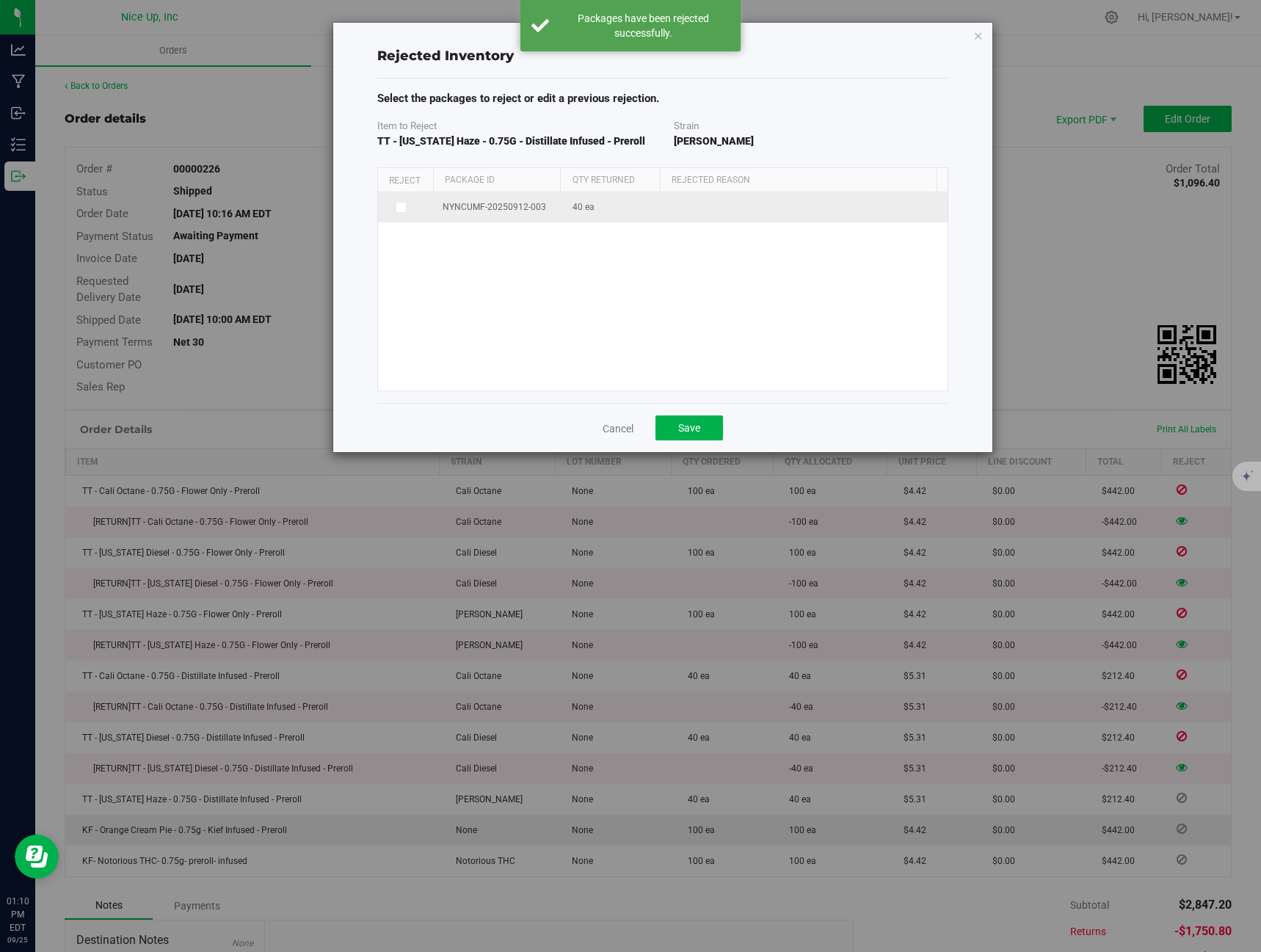
drag, startPoint x: 394, startPoint y: 201, endPoint x: 404, endPoint y: 205, distance: 10.8
click at [395, 201] on td at bounding box center [406, 207] width 56 height 30
click at [405, 205] on span at bounding box center [401, 208] width 11 height 11
click at [0, 0] on input "checkbox" at bounding box center [0, 0] width 0 height 0
click at [704, 218] on span at bounding box center [796, 209] width 245 height 20
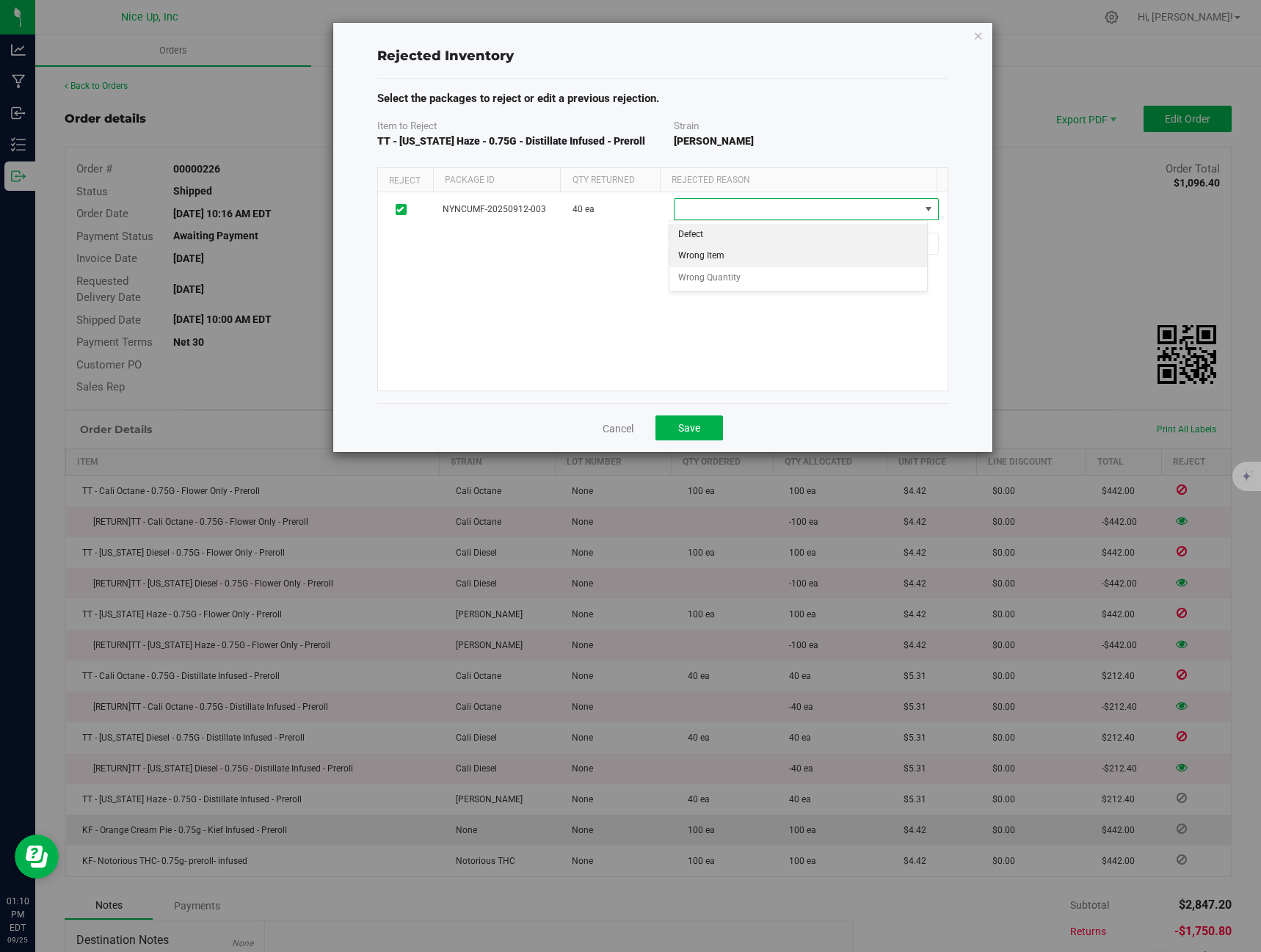
click at [712, 252] on li "Wrong Item" at bounding box center [798, 256] width 258 height 22
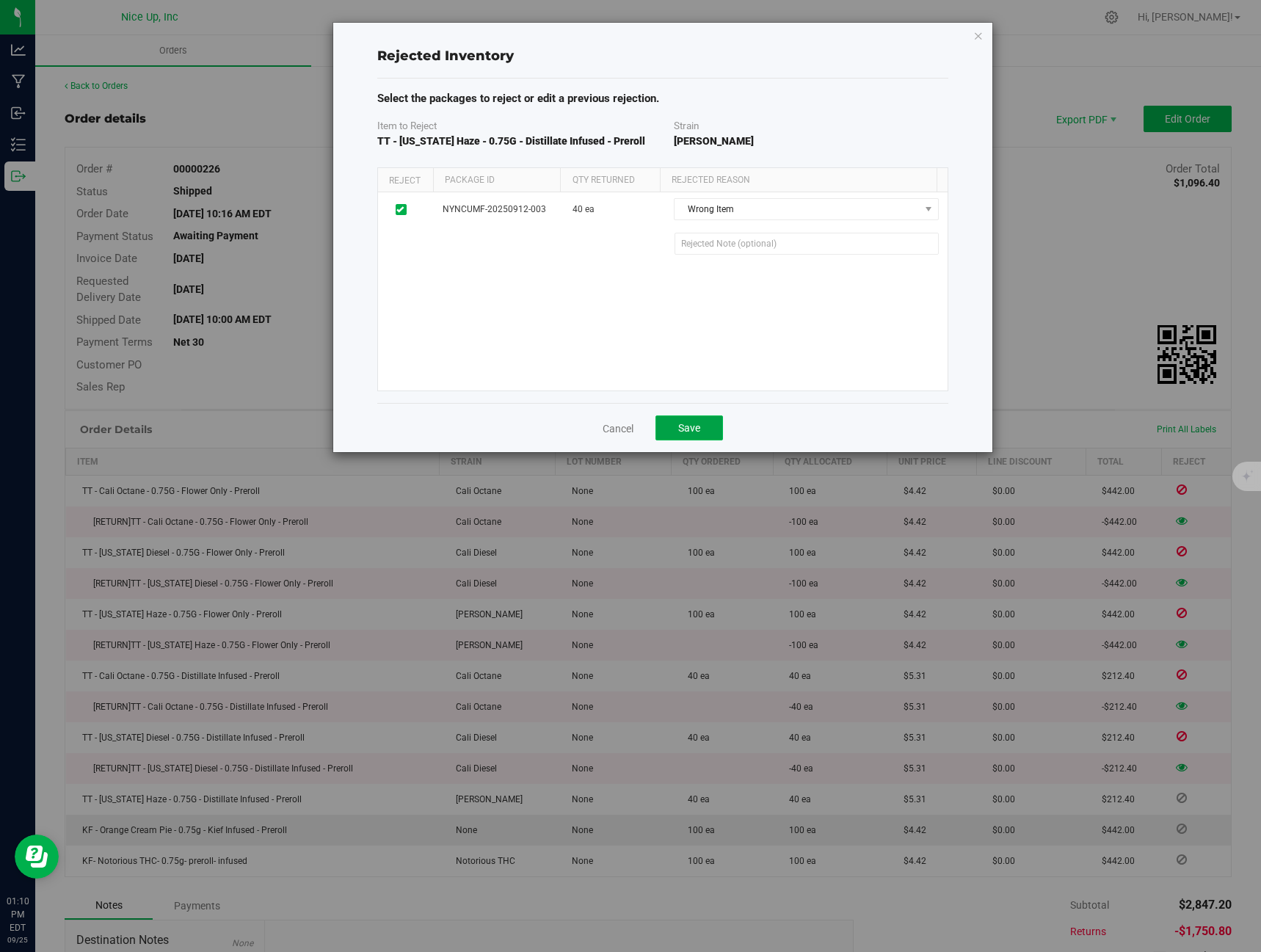
click at [698, 424] on span "Save" at bounding box center [689, 428] width 22 height 11
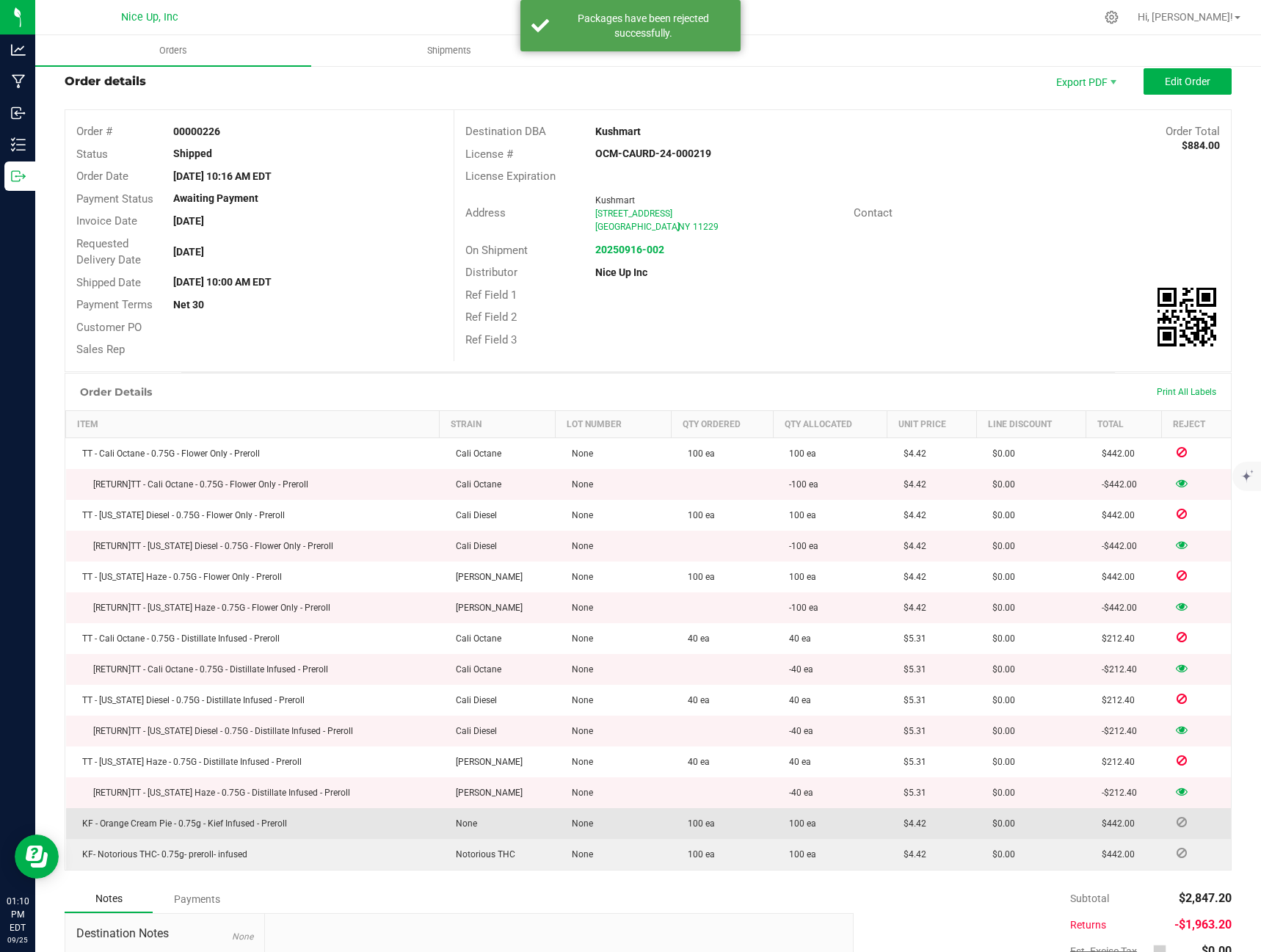
scroll to position [73, 0]
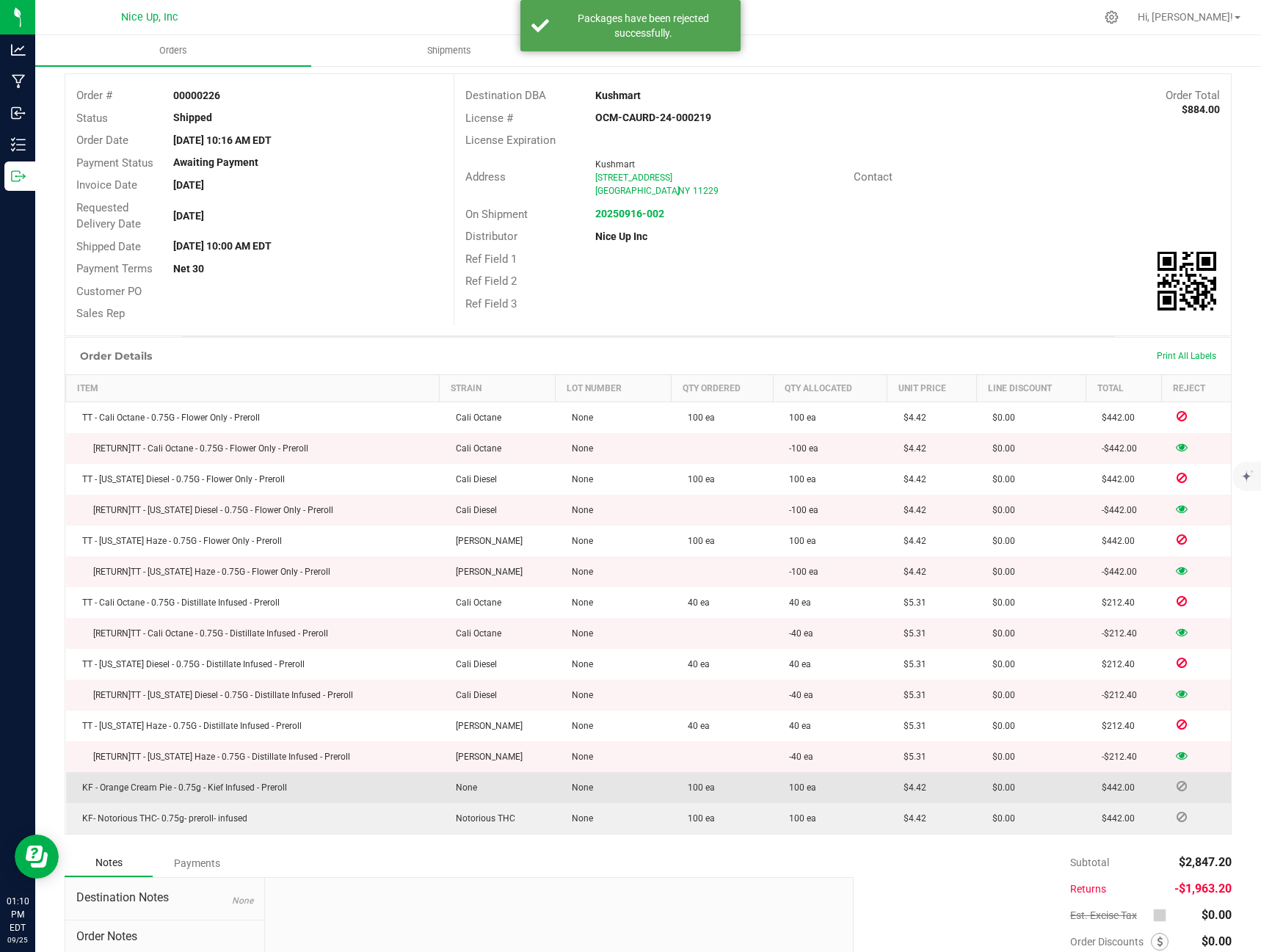
click at [1176, 791] on icon at bounding box center [1181, 786] width 11 height 9
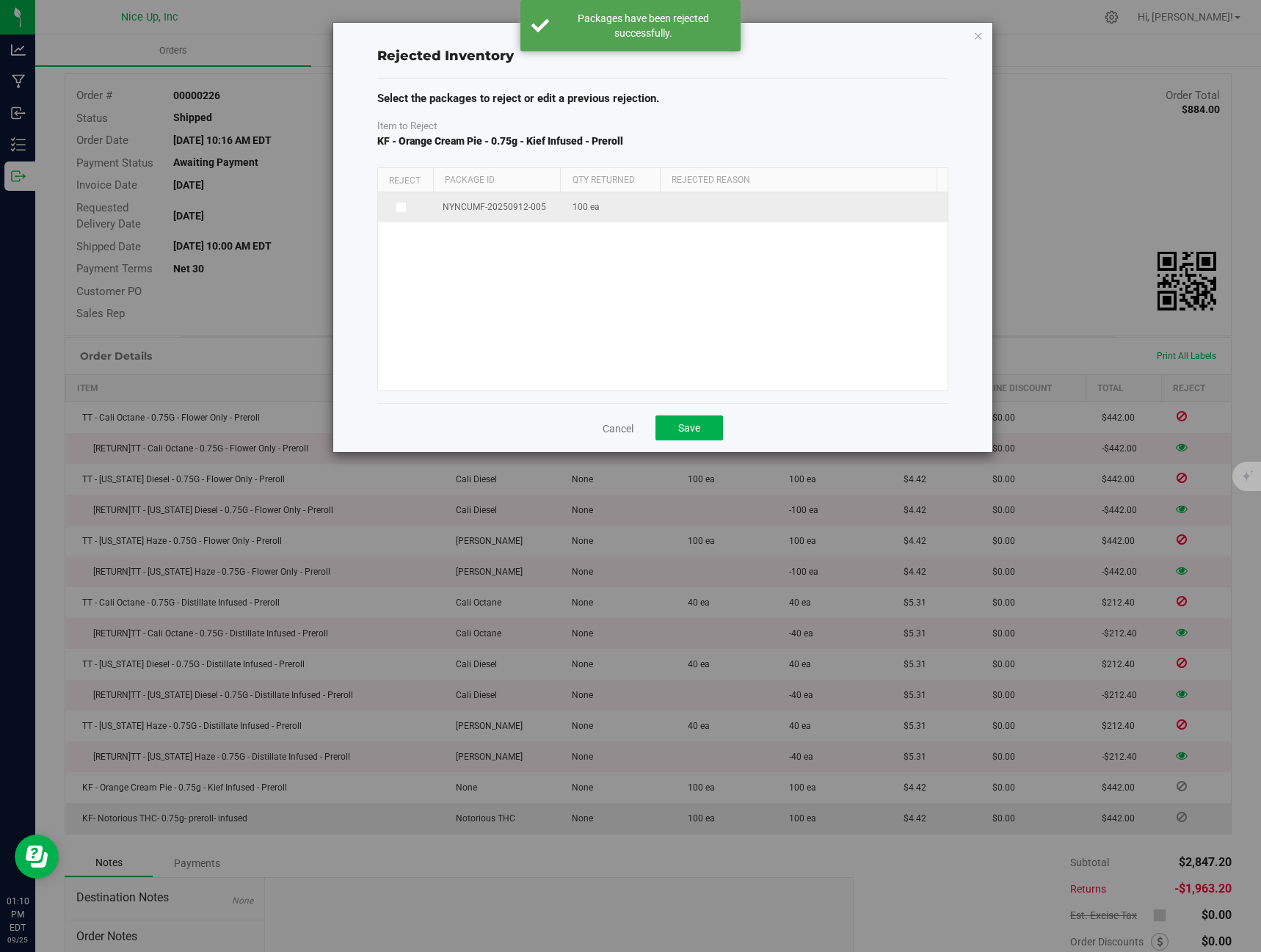
click at [399, 207] on icon at bounding box center [399, 207] width 7 height 0
click at [0, 0] on input "checkbox" at bounding box center [0, 0] width 0 height 0
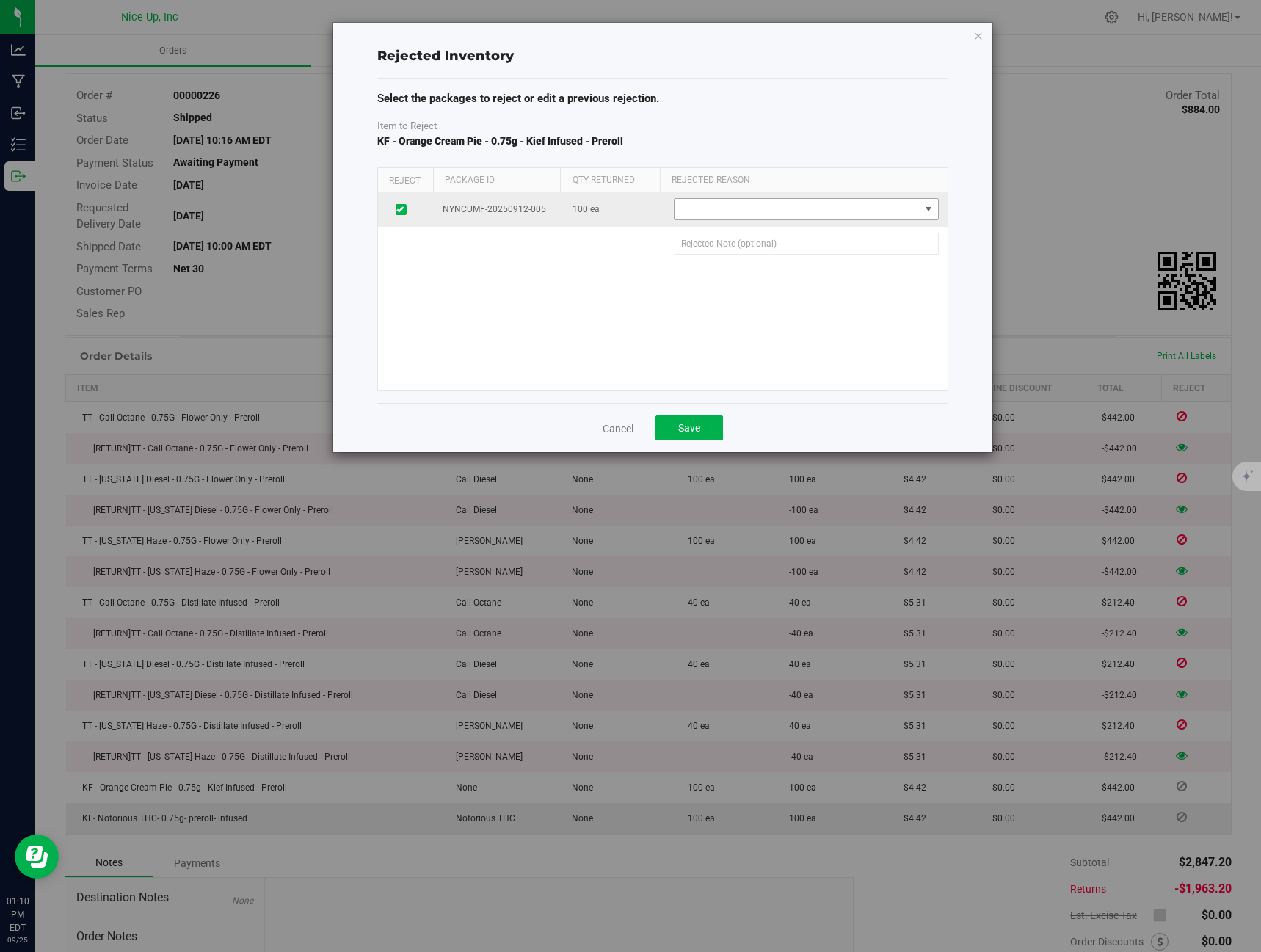
click at [711, 215] on span at bounding box center [796, 209] width 245 height 20
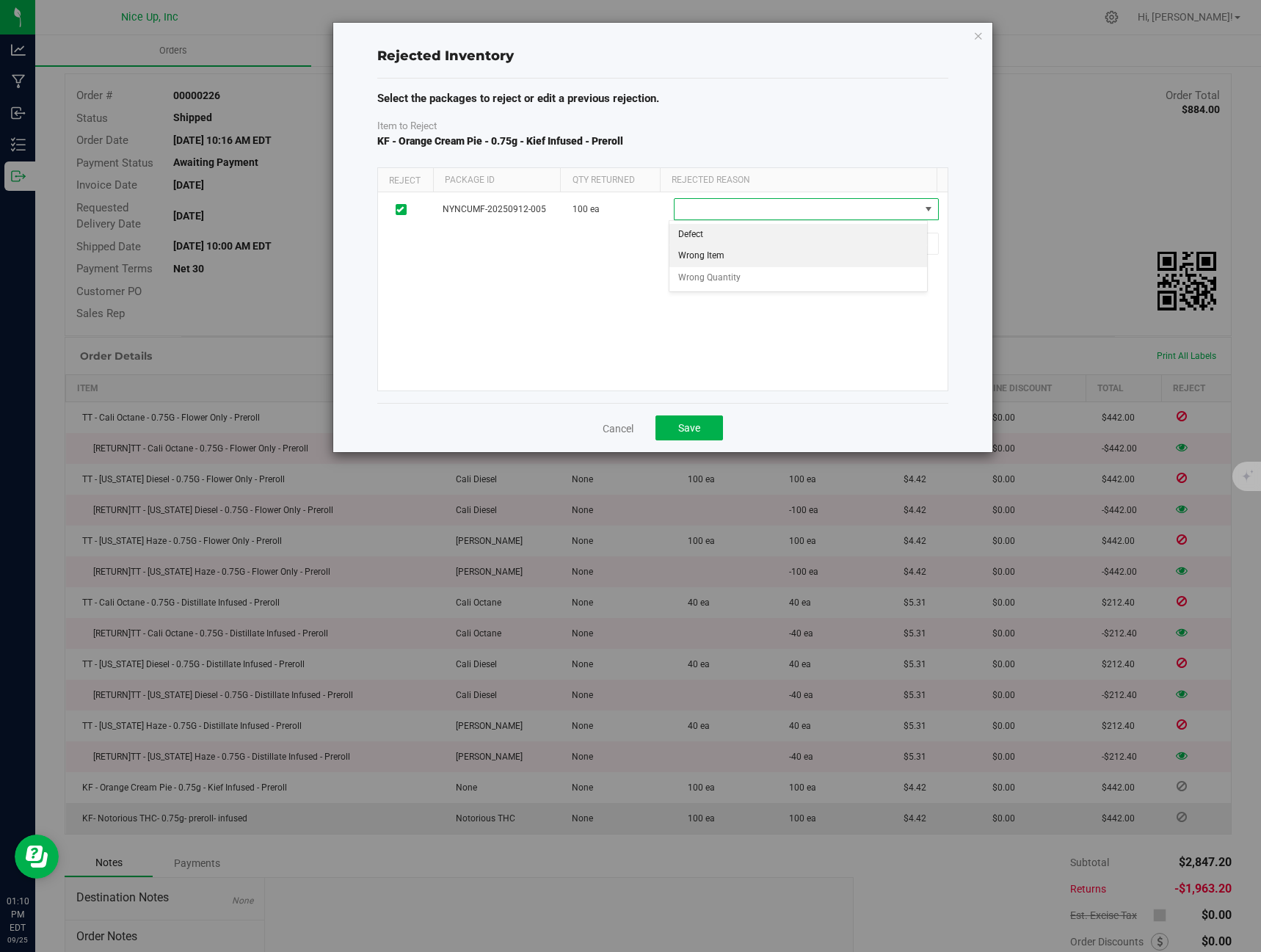
click at [725, 250] on li "Wrong Item" at bounding box center [798, 256] width 258 height 22
click at [703, 430] on button "Save" at bounding box center [689, 428] width 68 height 25
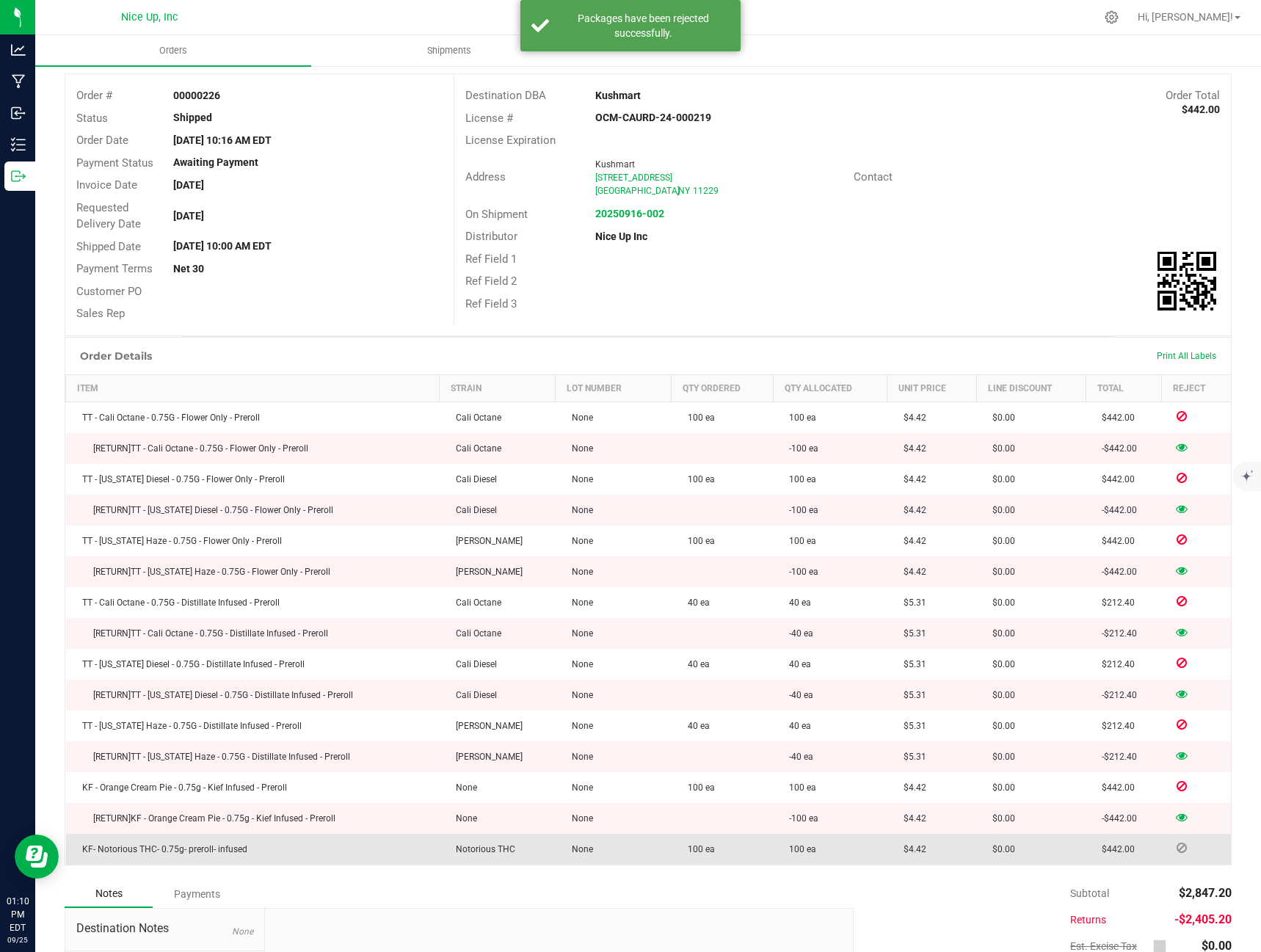
click at [1176, 847] on icon at bounding box center [1181, 848] width 11 height 9
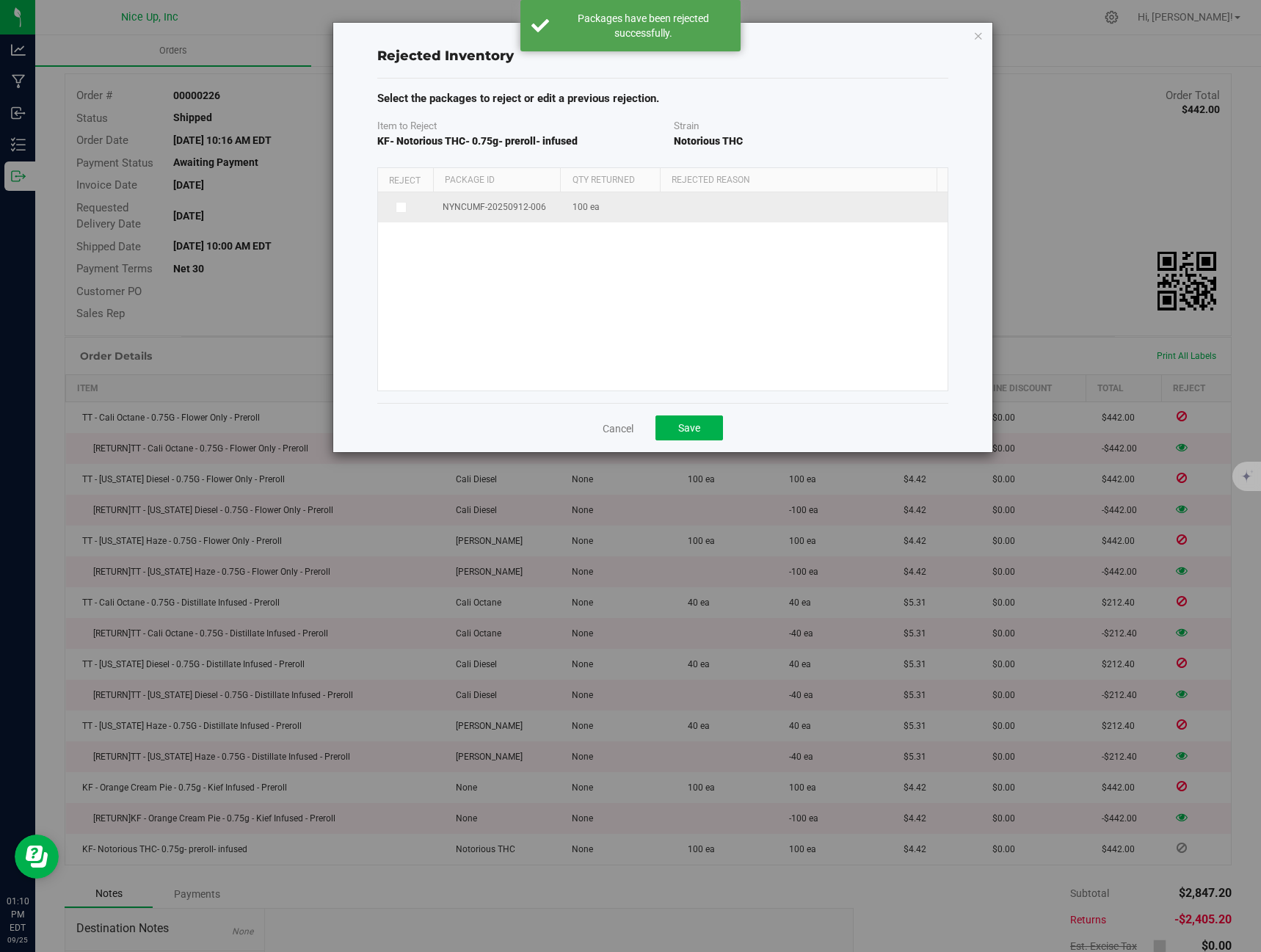
click at [402, 207] on icon at bounding box center [399, 207] width 7 height 0
click at [0, 0] on input "checkbox" at bounding box center [0, 0] width 0 height 0
click at [866, 212] on span at bounding box center [796, 209] width 245 height 20
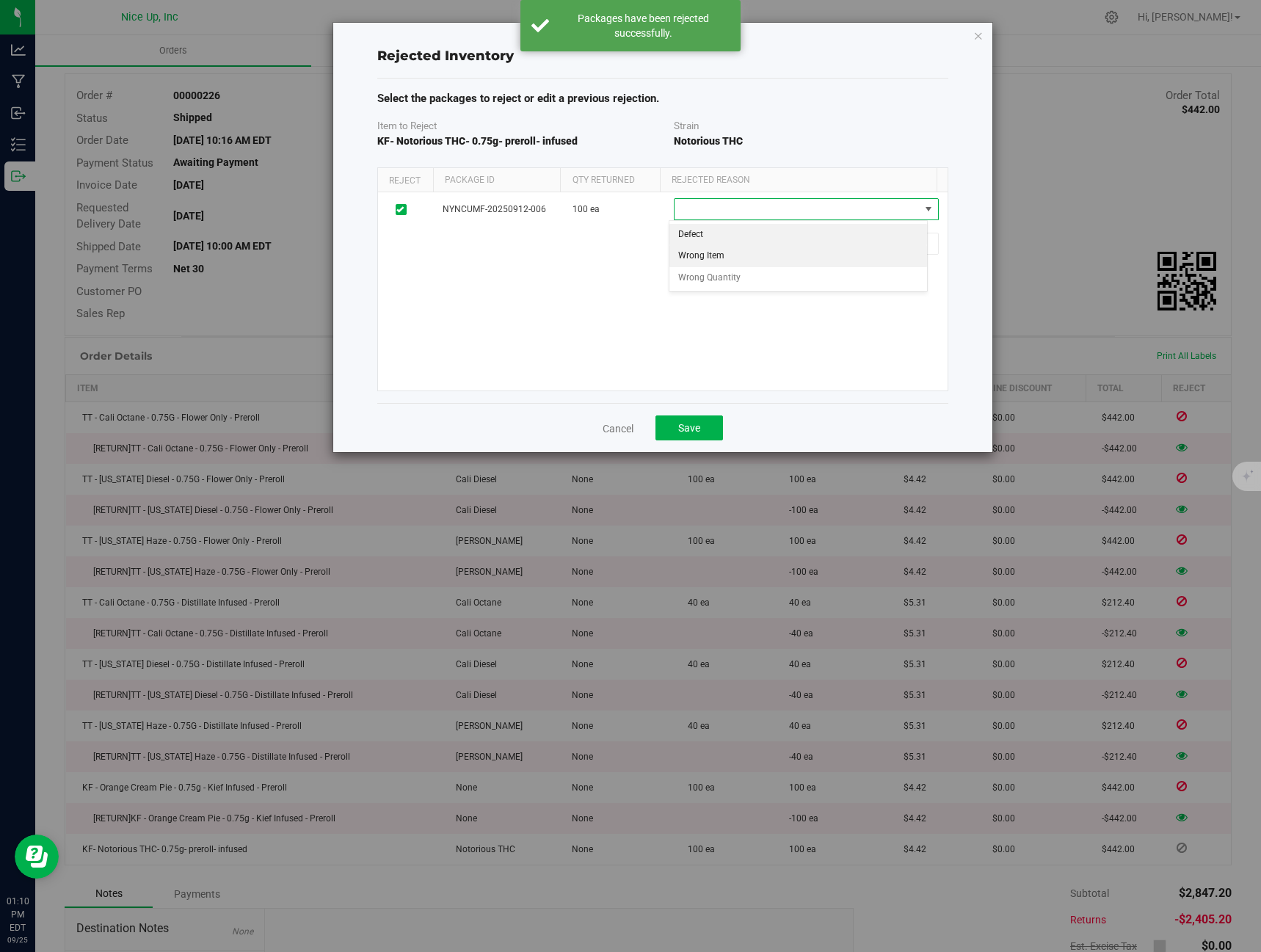
click at [778, 262] on li "Wrong Item" at bounding box center [798, 256] width 258 height 22
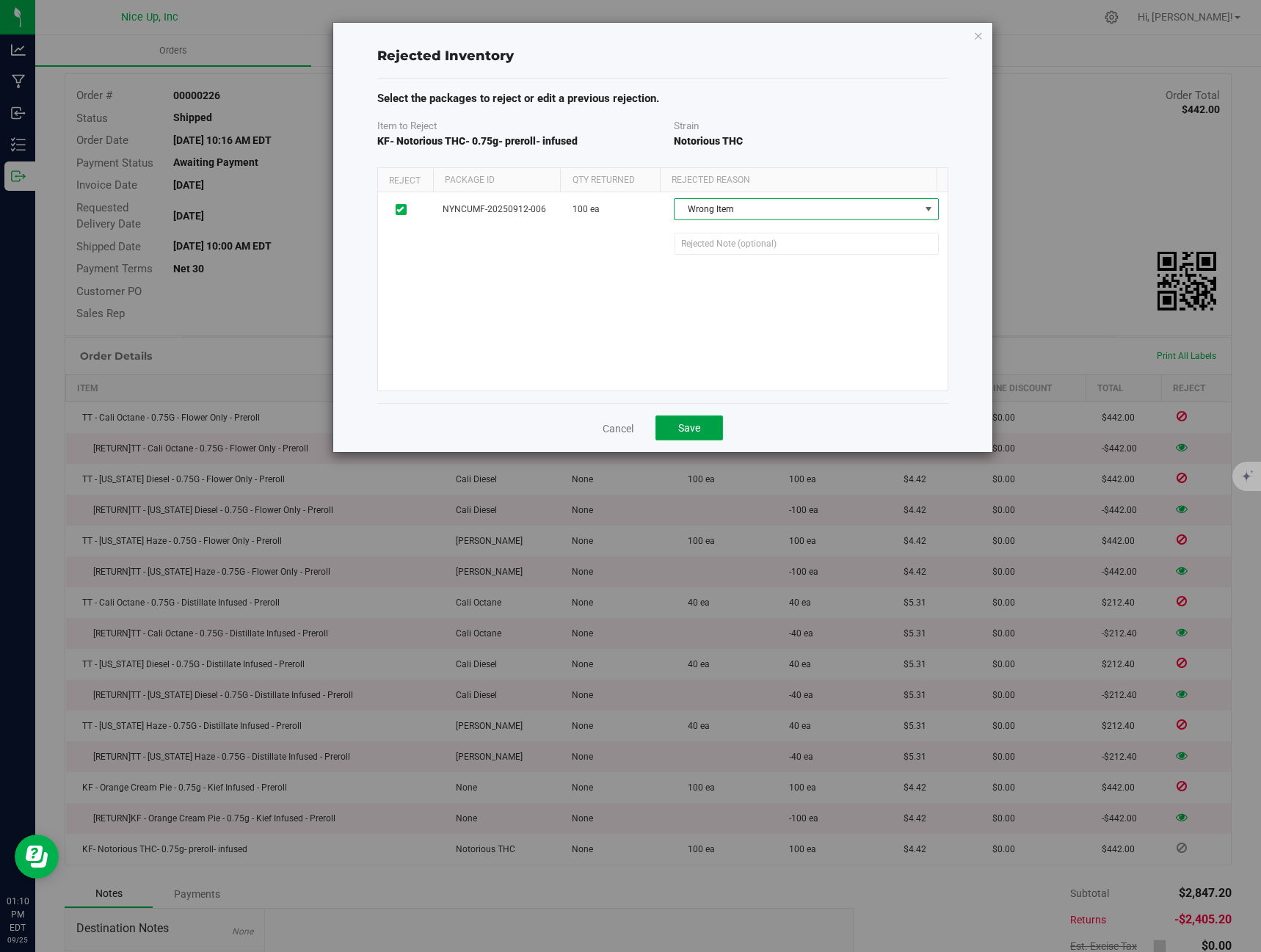
click at [703, 430] on button "Save" at bounding box center [689, 428] width 68 height 25
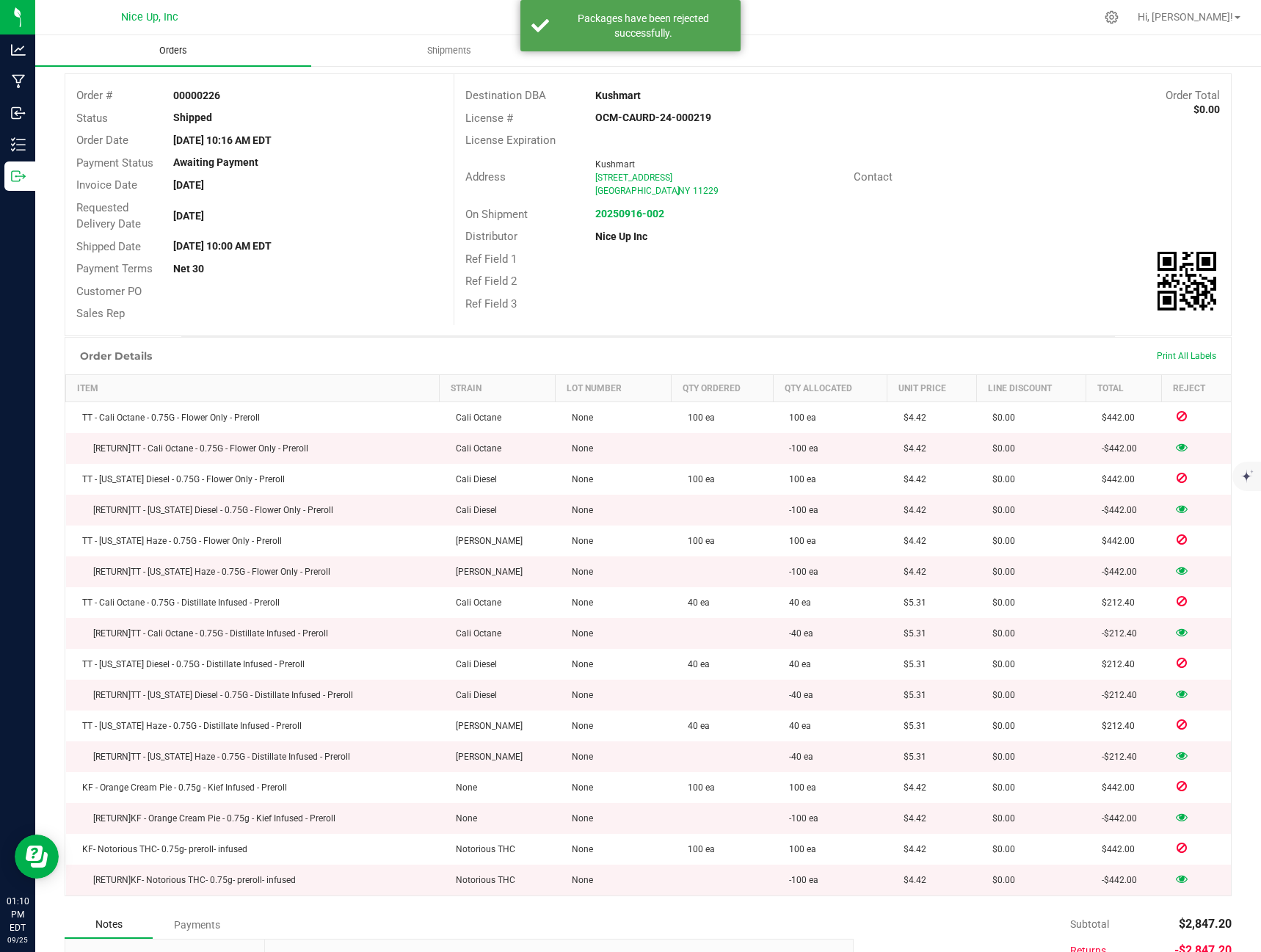
click at [216, 51] on uib-tab-heading "Orders" at bounding box center [173, 51] width 276 height 31
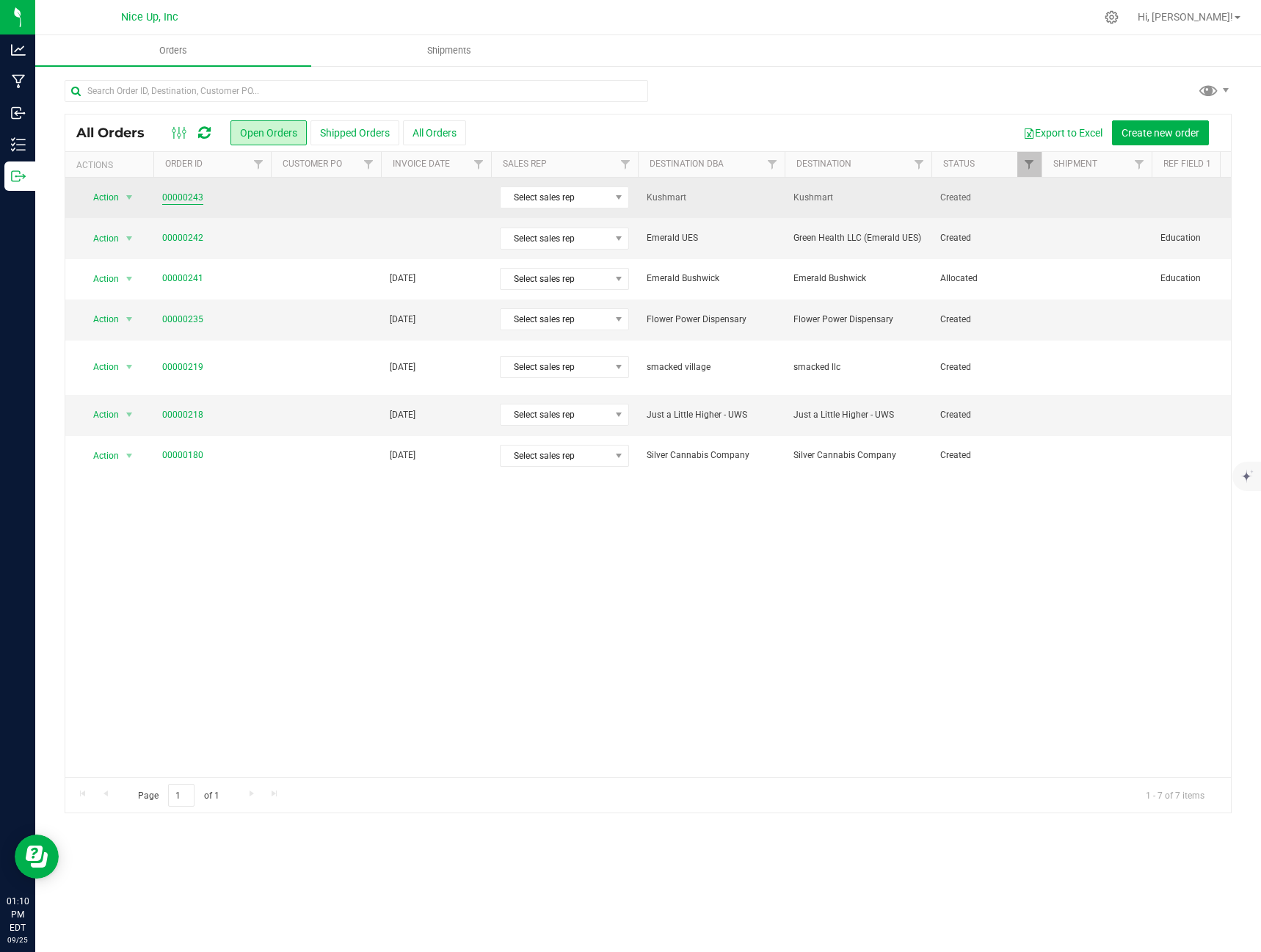
click at [187, 195] on link "00000243" at bounding box center [183, 197] width 41 height 14
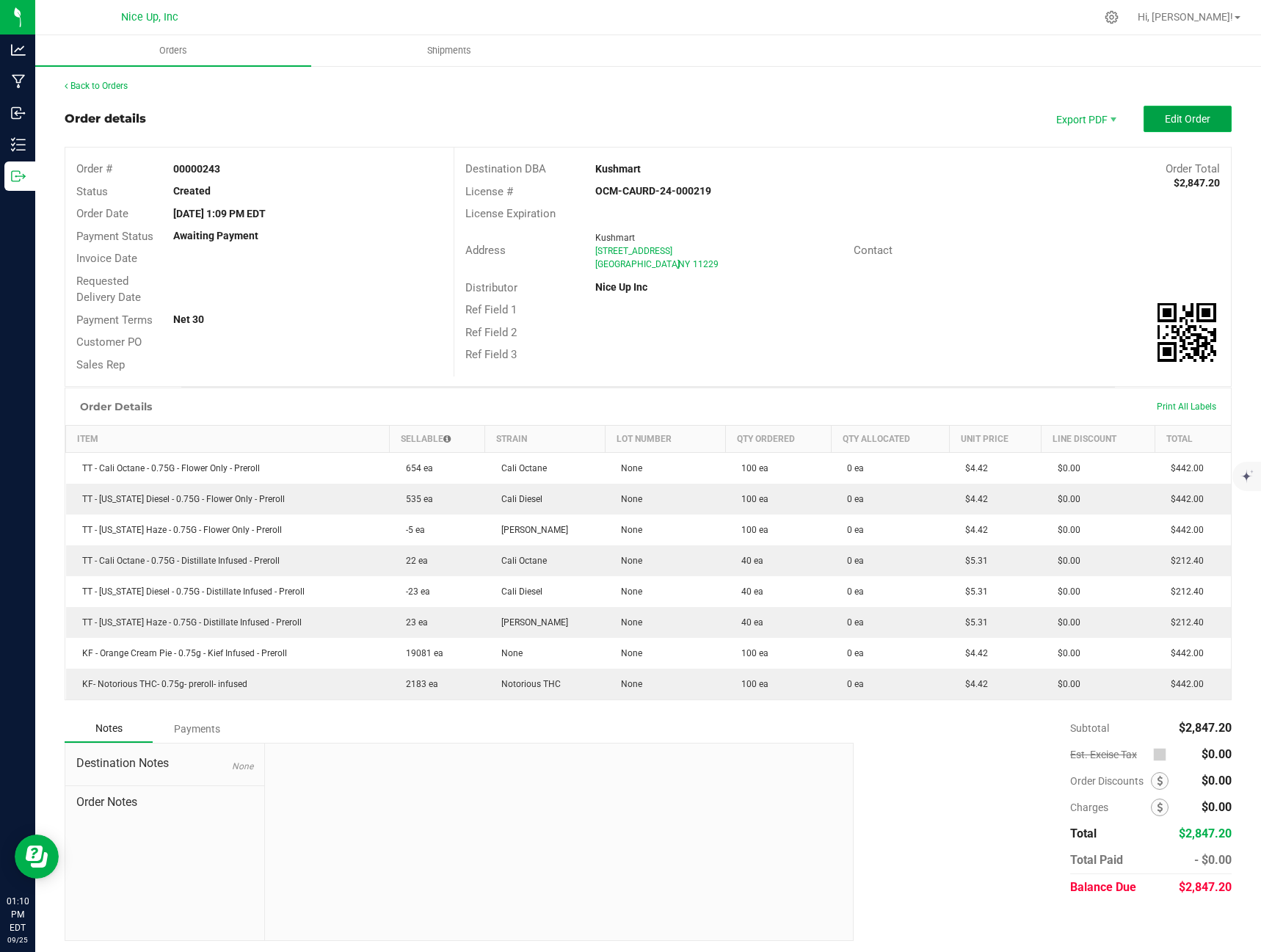
click at [1165, 121] on span "Edit Order" at bounding box center [1188, 119] width 46 height 11
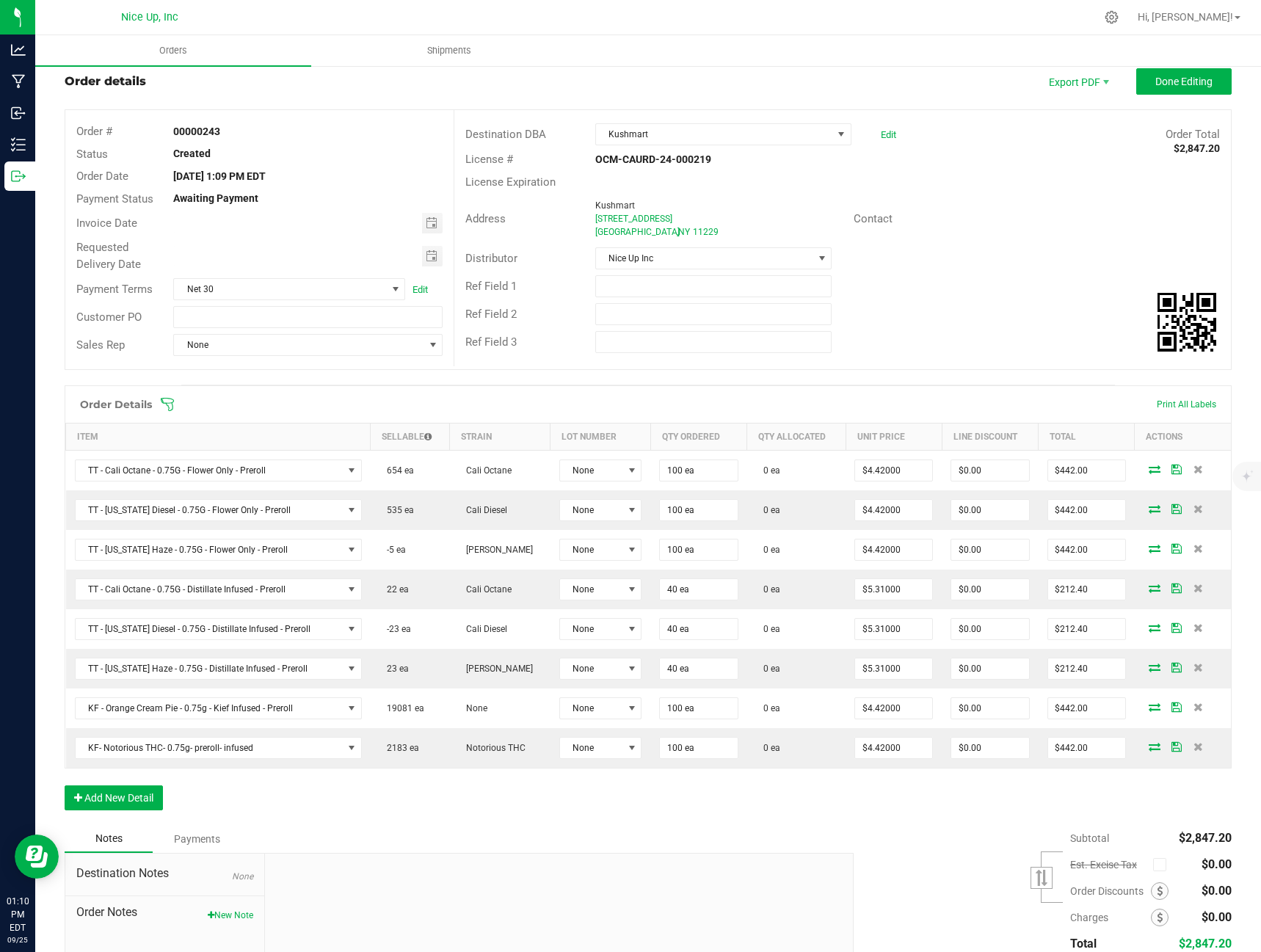
scroll to position [151, 0]
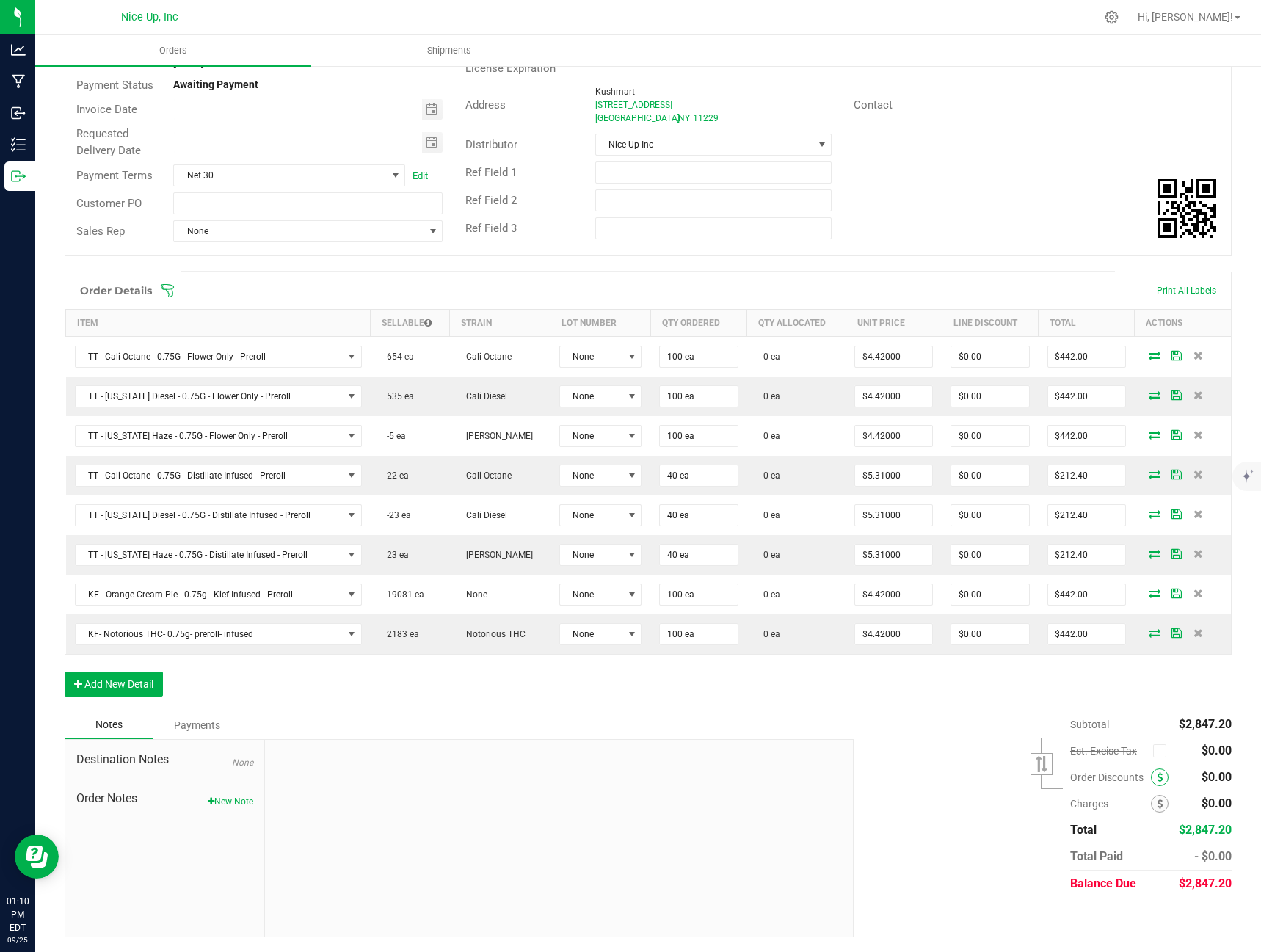
click at [1152, 774] on span at bounding box center [1160, 778] width 18 height 18
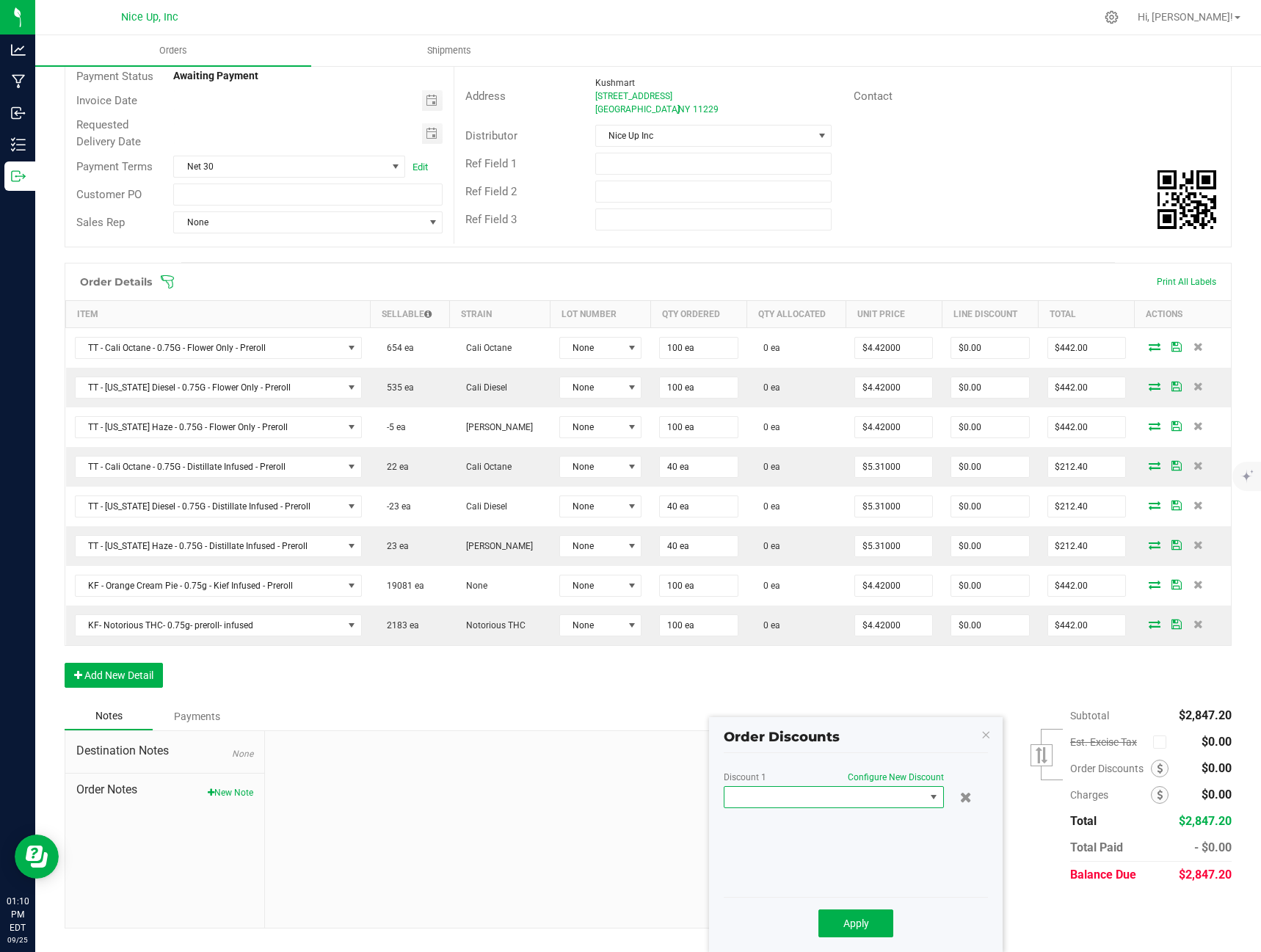
click at [897, 791] on span at bounding box center [825, 796] width 201 height 20
click at [876, 874] on li "COD Discount (3.00%)" at bounding box center [834, 885] width 218 height 25
click at [872, 925] on button "Apply" at bounding box center [856, 923] width 75 height 28
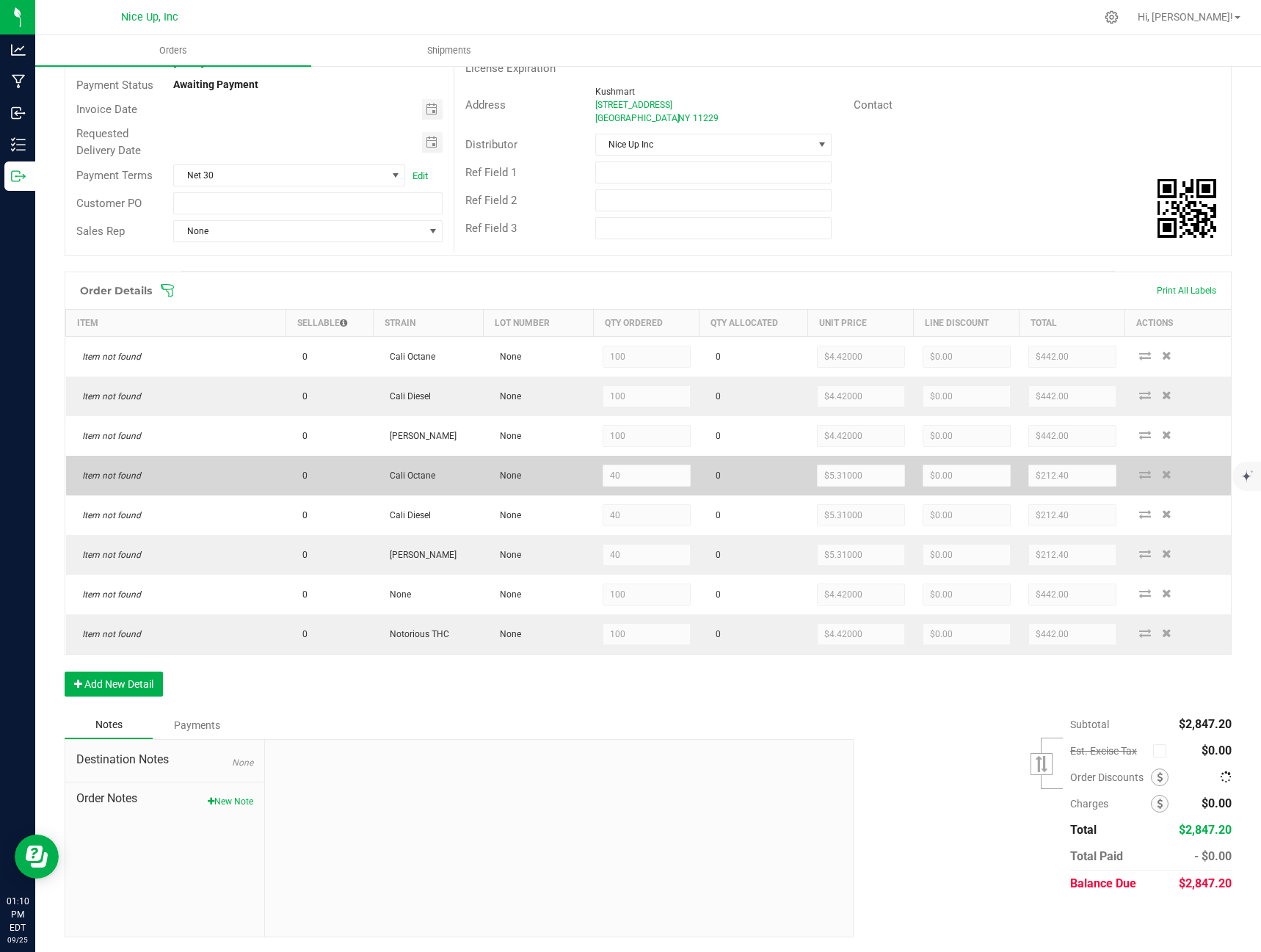
scroll to position [151, 0]
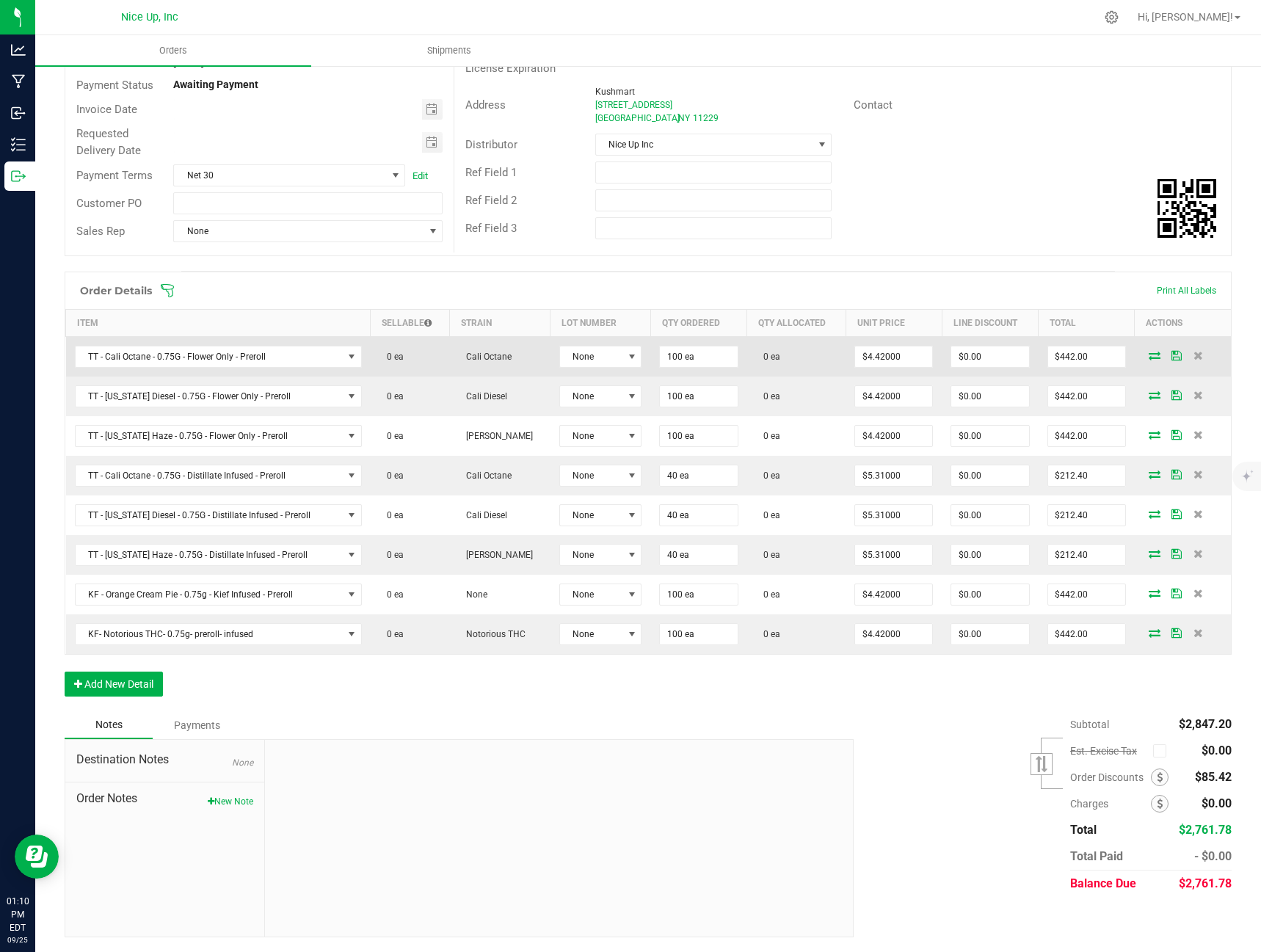
click at [1149, 351] on icon at bounding box center [1154, 355] width 11 height 9
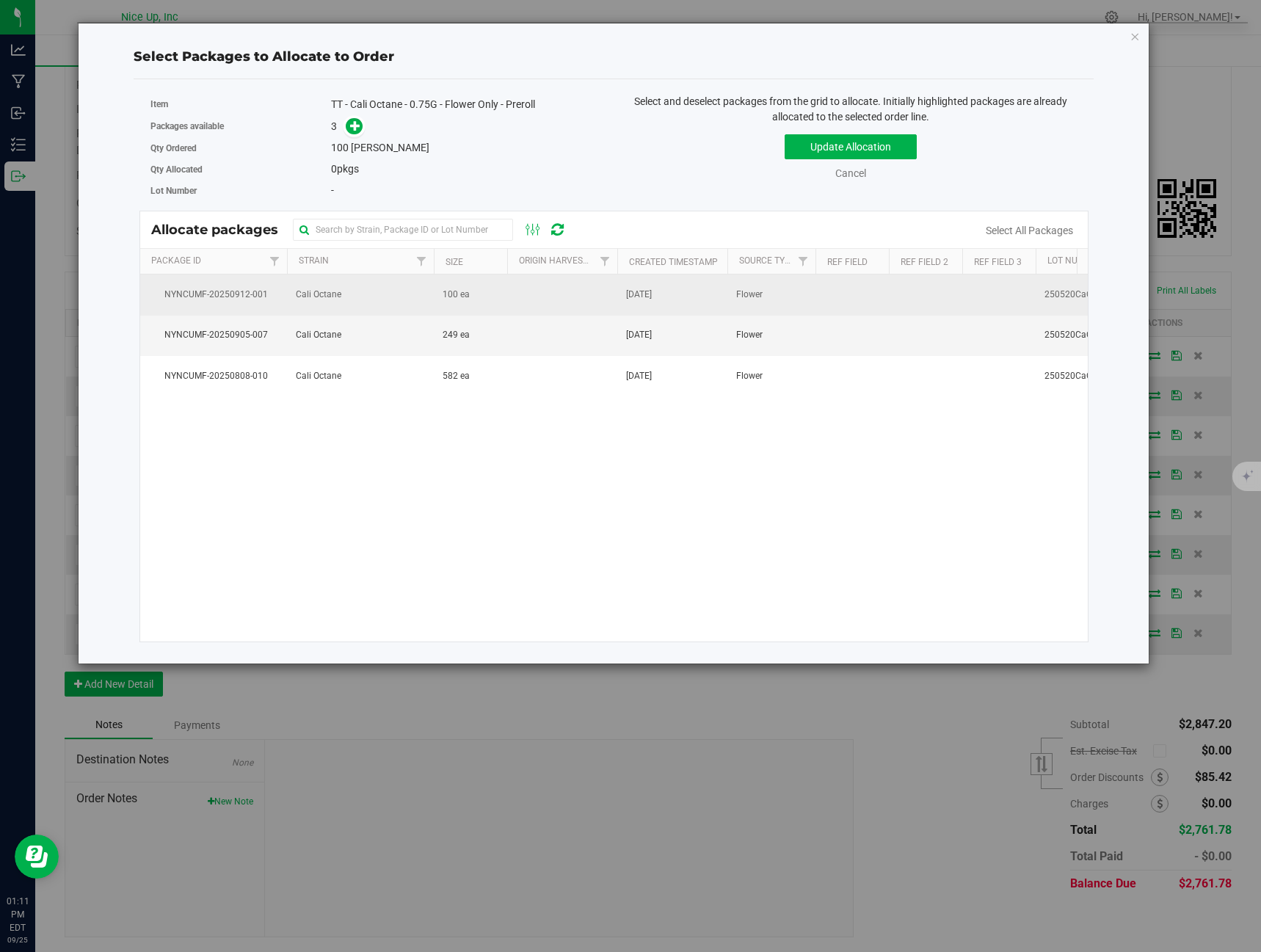
click at [438, 311] on td "100 ea" at bounding box center [470, 295] width 73 height 41
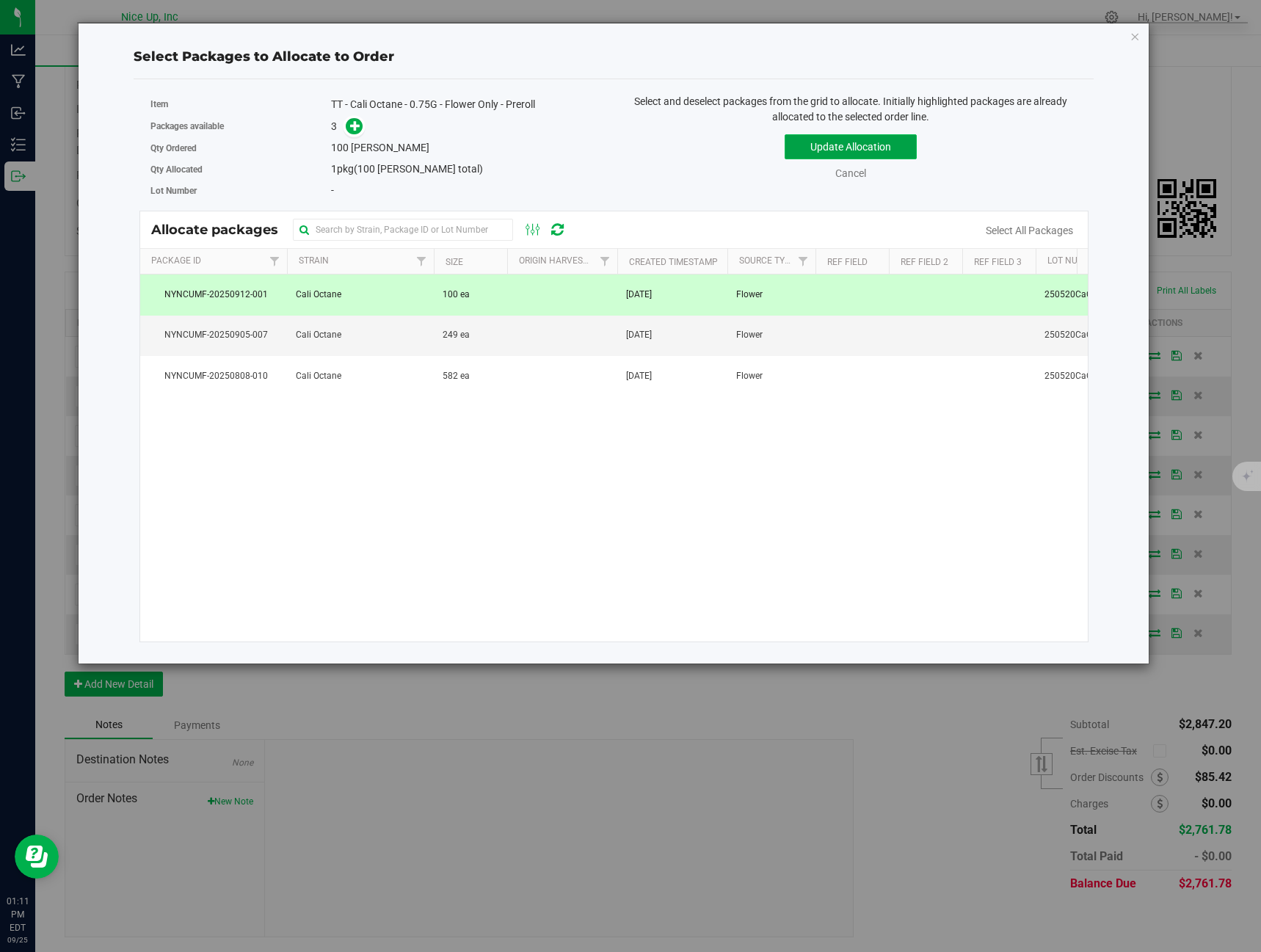
click at [838, 152] on button "Update Allocation" at bounding box center [851, 147] width 132 height 25
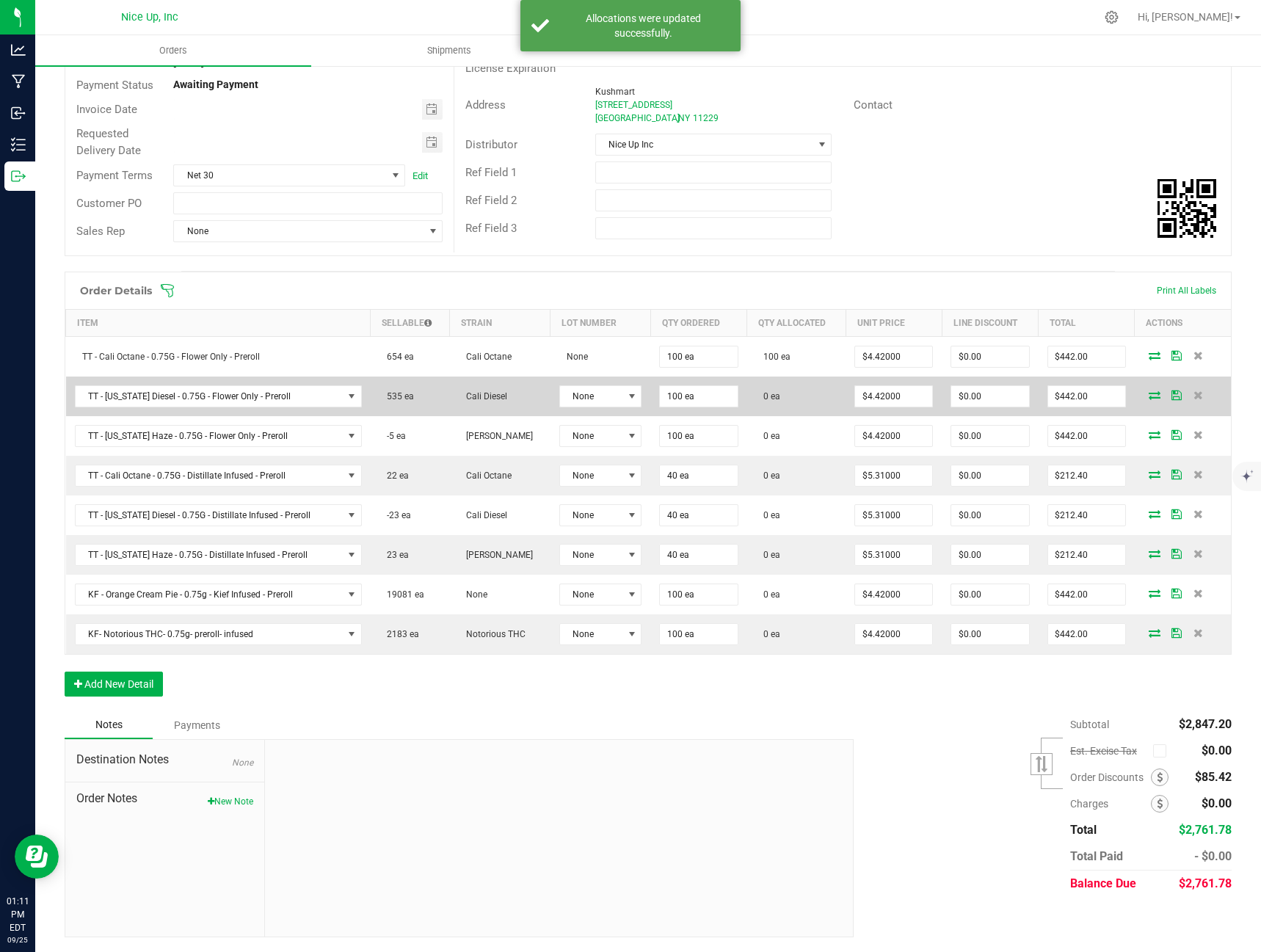
click at [1135, 399] on td at bounding box center [1183, 396] width 96 height 40
click at [1149, 398] on icon at bounding box center [1154, 394] width 11 height 9
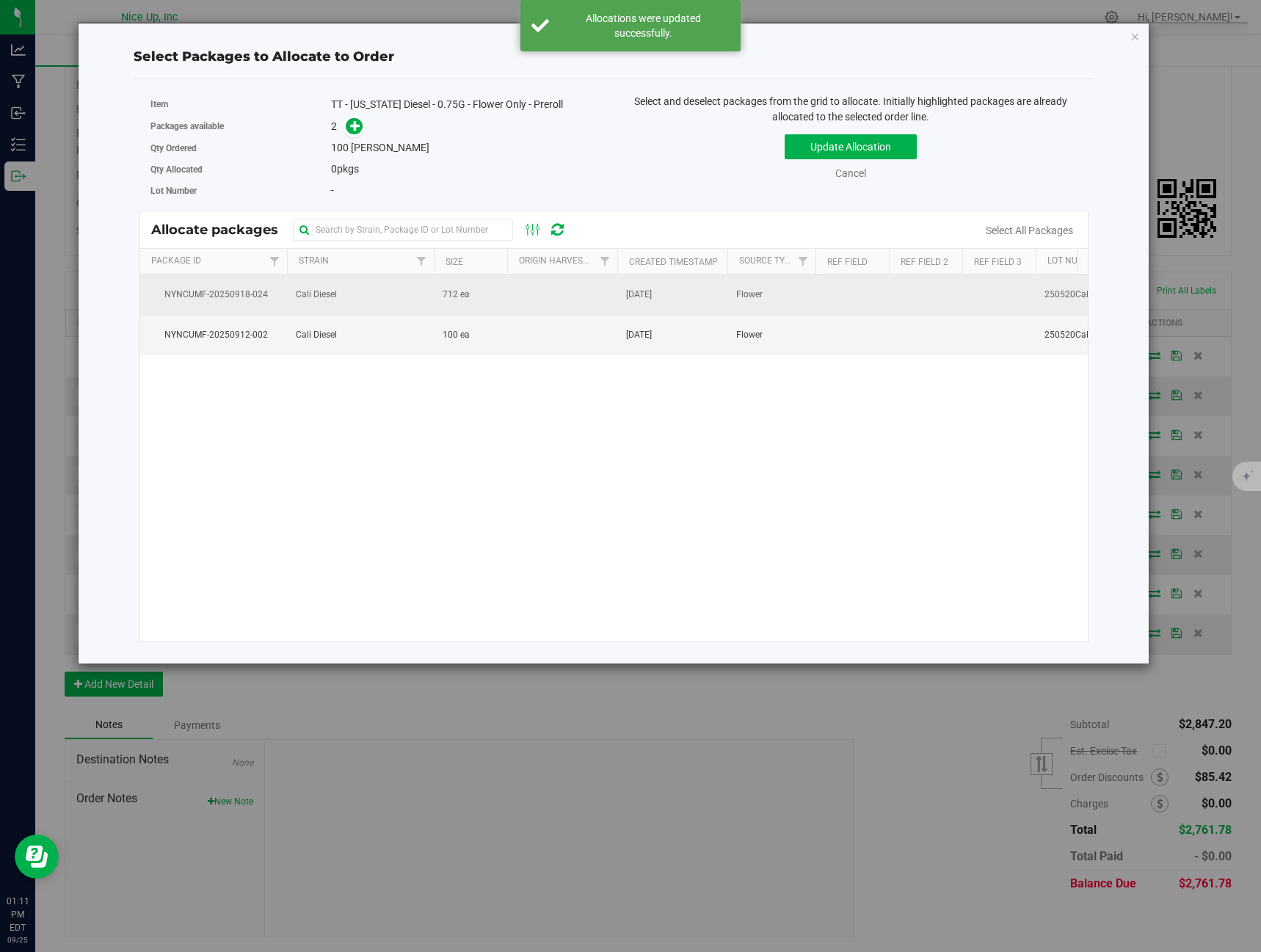
click at [558, 302] on td at bounding box center [562, 295] width 110 height 41
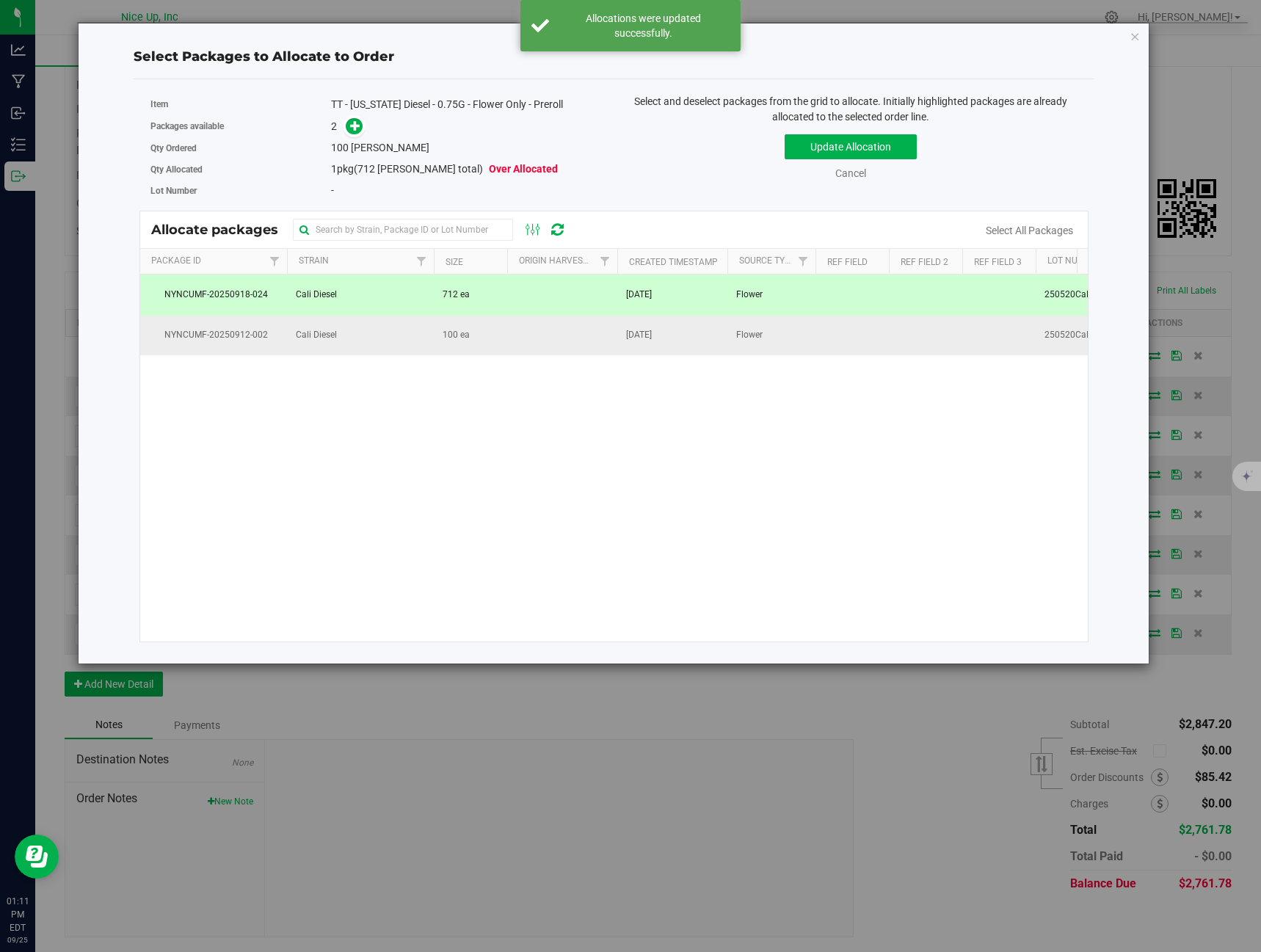
click at [546, 328] on td at bounding box center [562, 335] width 110 height 40
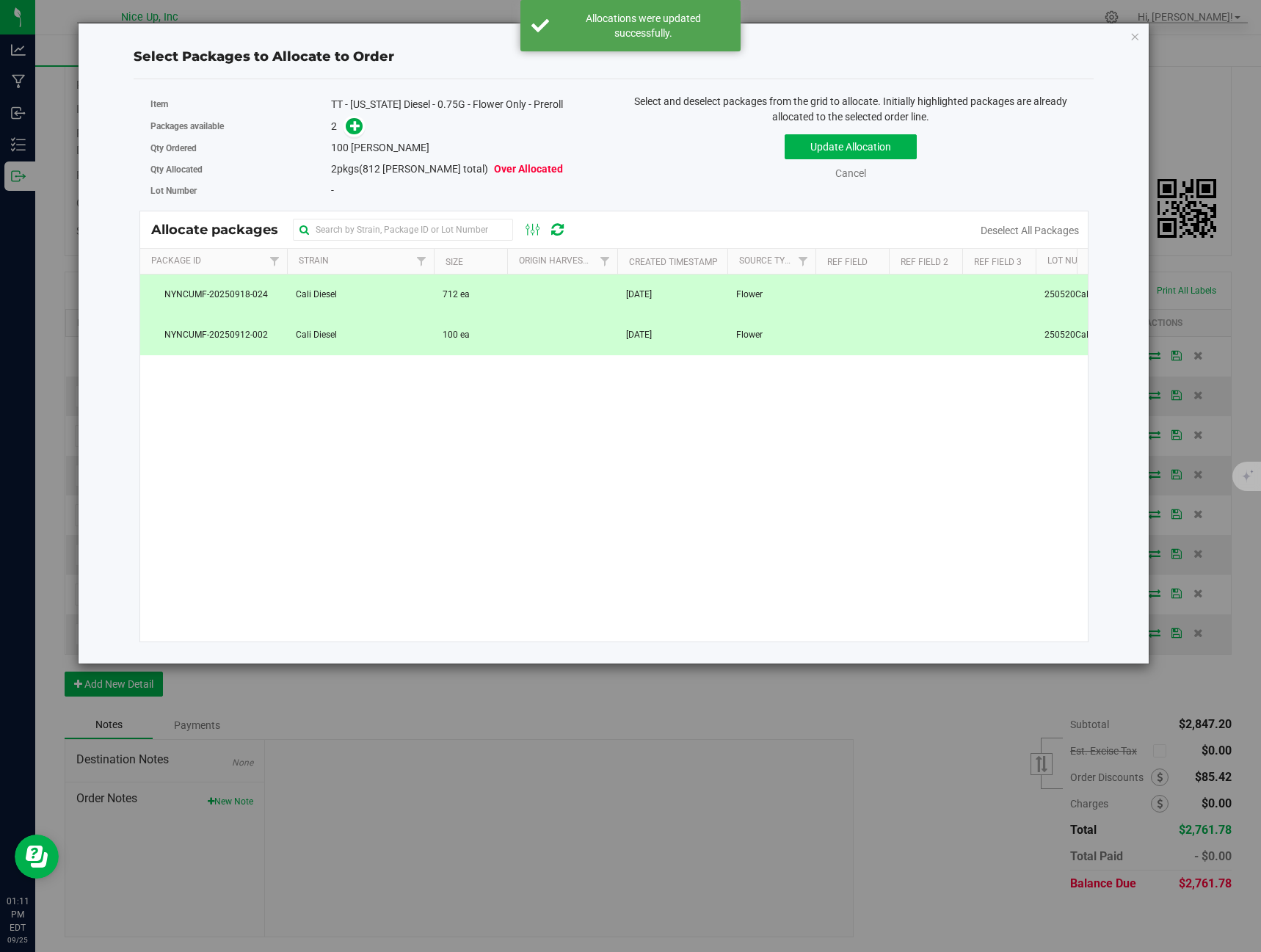
click at [637, 298] on span "[DATE]" at bounding box center [639, 294] width 26 height 14
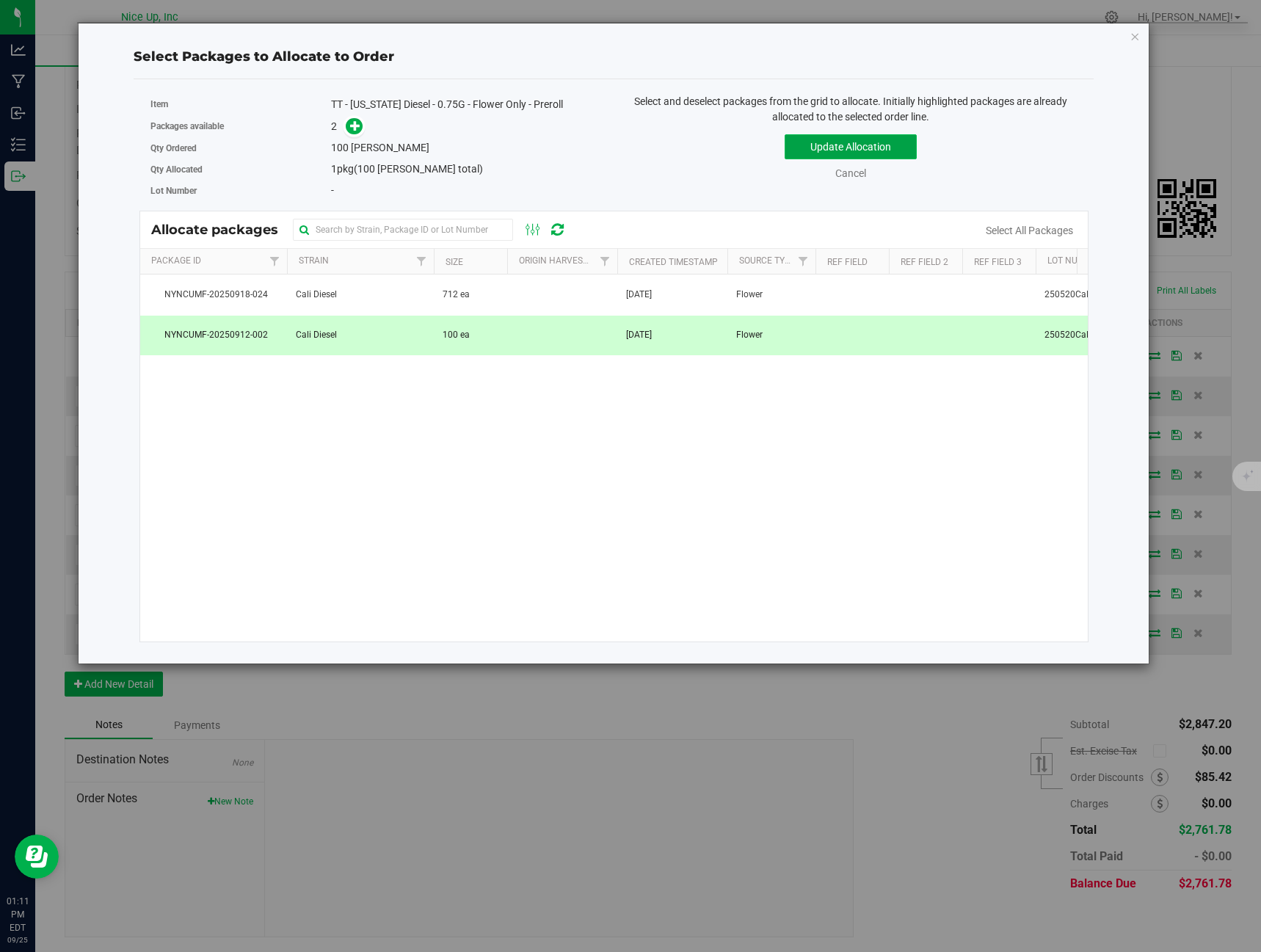
click at [821, 156] on button "Update Allocation" at bounding box center [851, 147] width 132 height 25
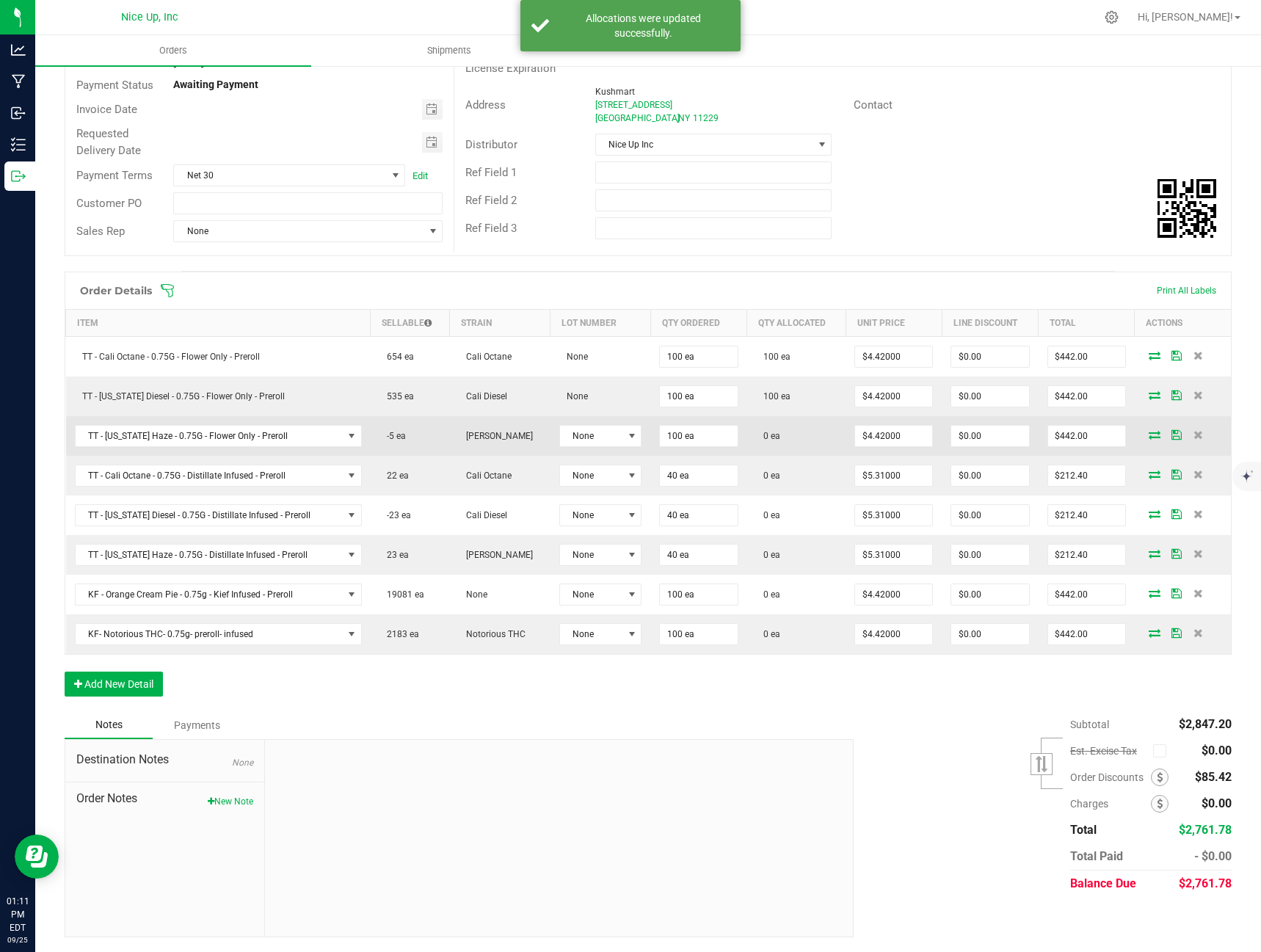
click at [1149, 437] on icon at bounding box center [1154, 434] width 11 height 9
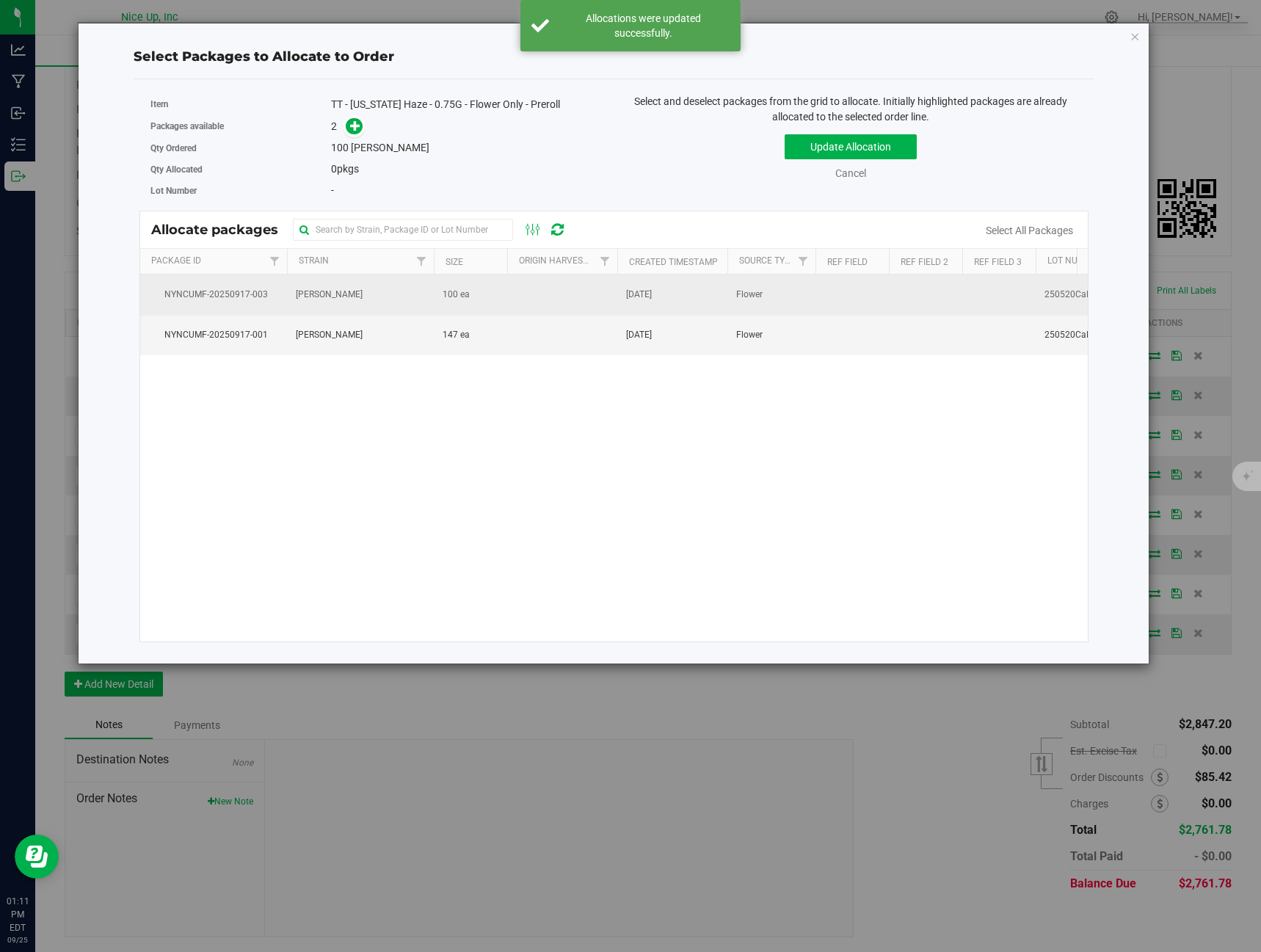
click at [313, 306] on td "[PERSON_NAME]" at bounding box center [360, 295] width 147 height 41
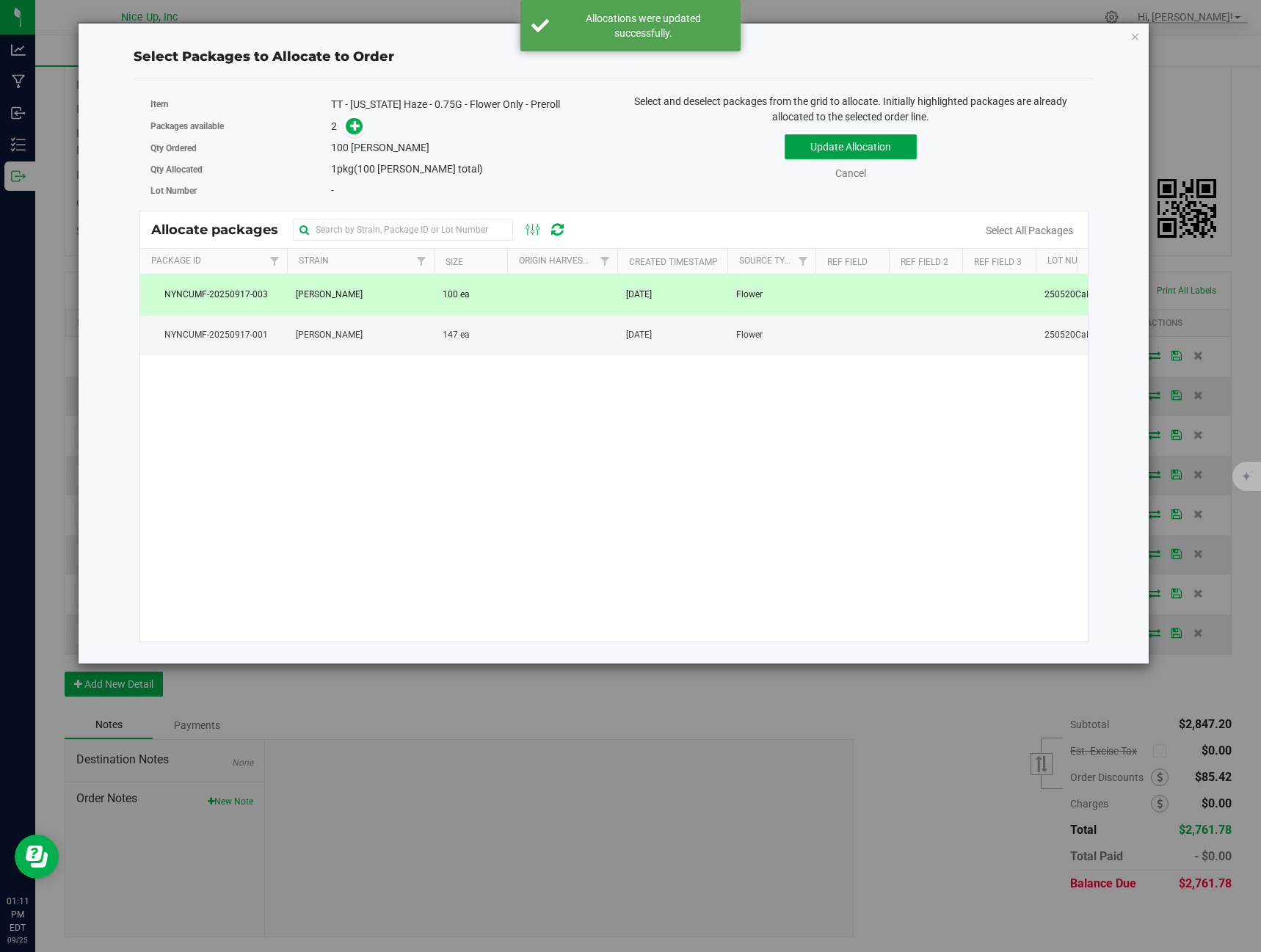
click at [811, 142] on button "Update Allocation" at bounding box center [851, 147] width 132 height 25
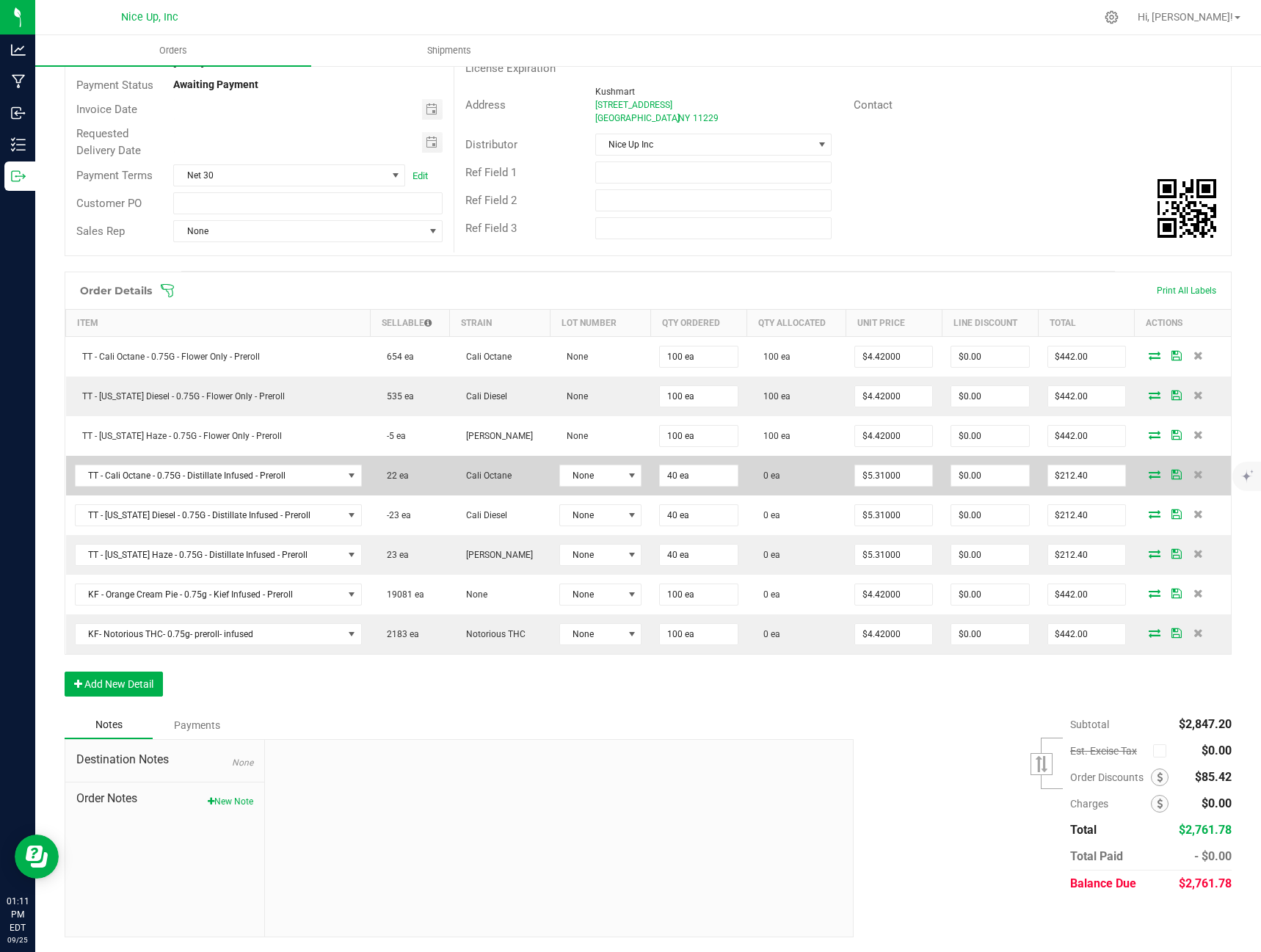
click at [1150, 472] on icon at bounding box center [1154, 474] width 11 height 9
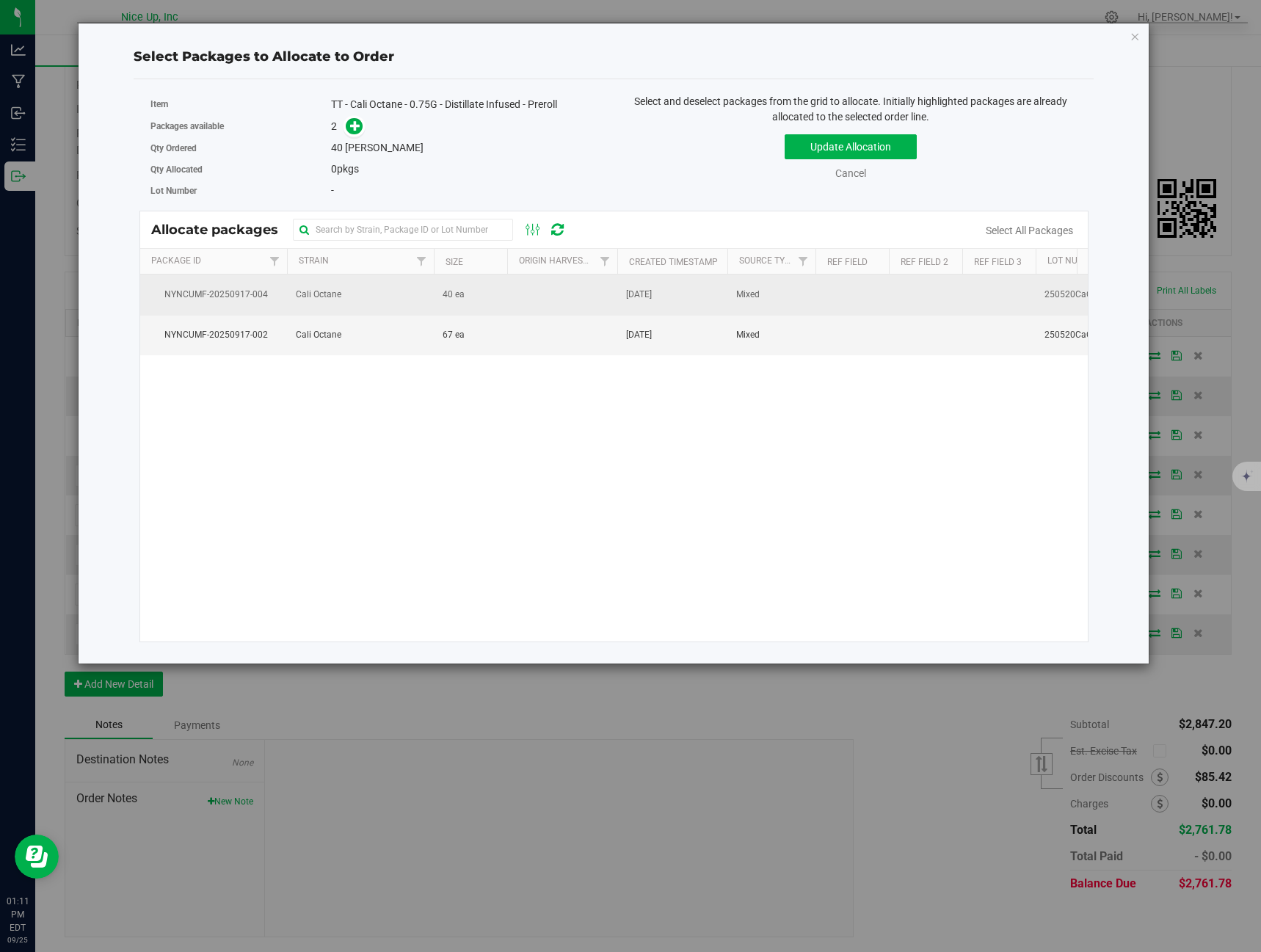
click at [394, 296] on td "Cali Octane" at bounding box center [360, 295] width 147 height 41
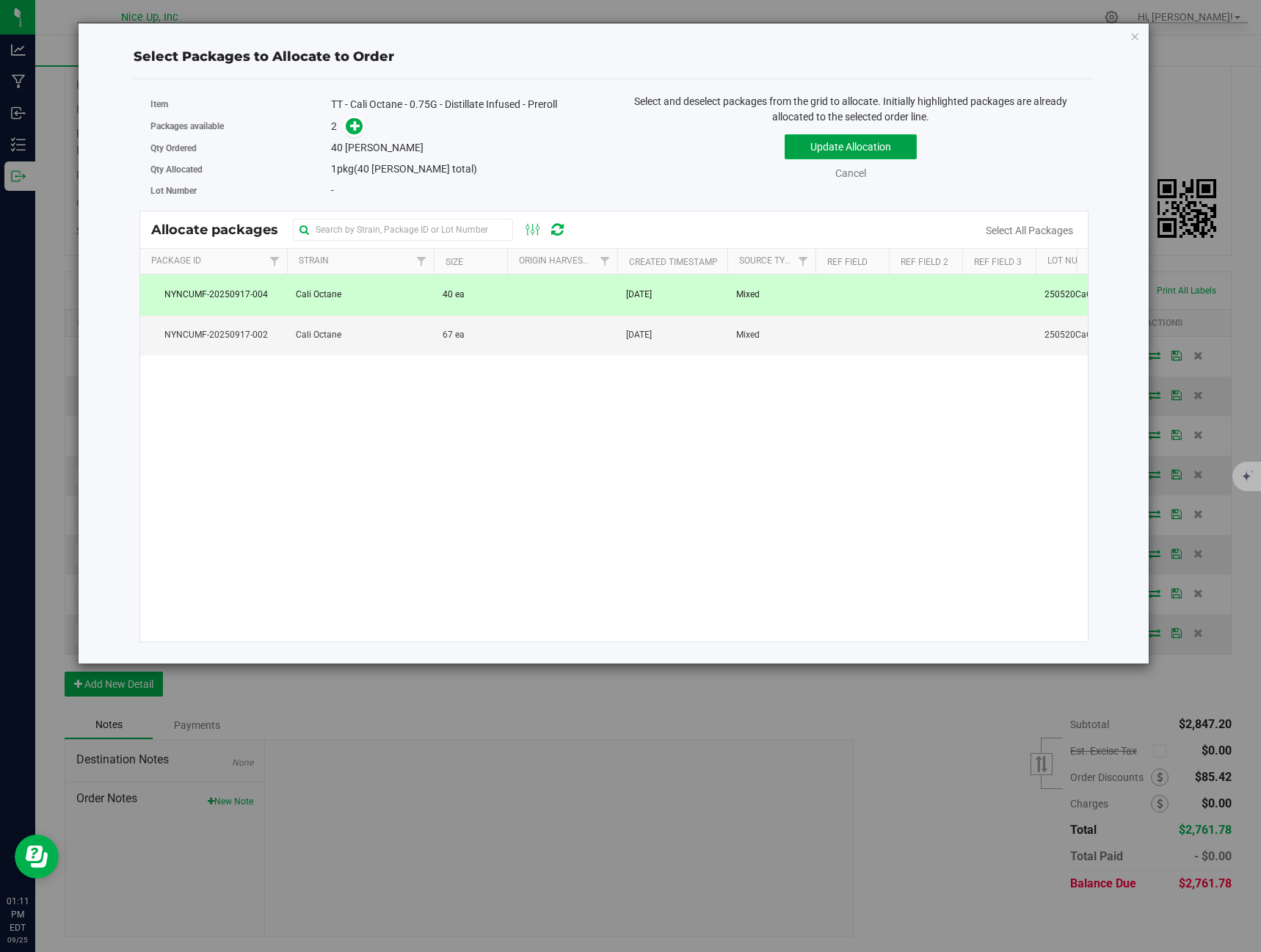
drag, startPoint x: 794, startPoint y: 134, endPoint x: 801, endPoint y: 138, distance: 8.1
click at [800, 137] on button "Update Allocation" at bounding box center [851, 147] width 132 height 25
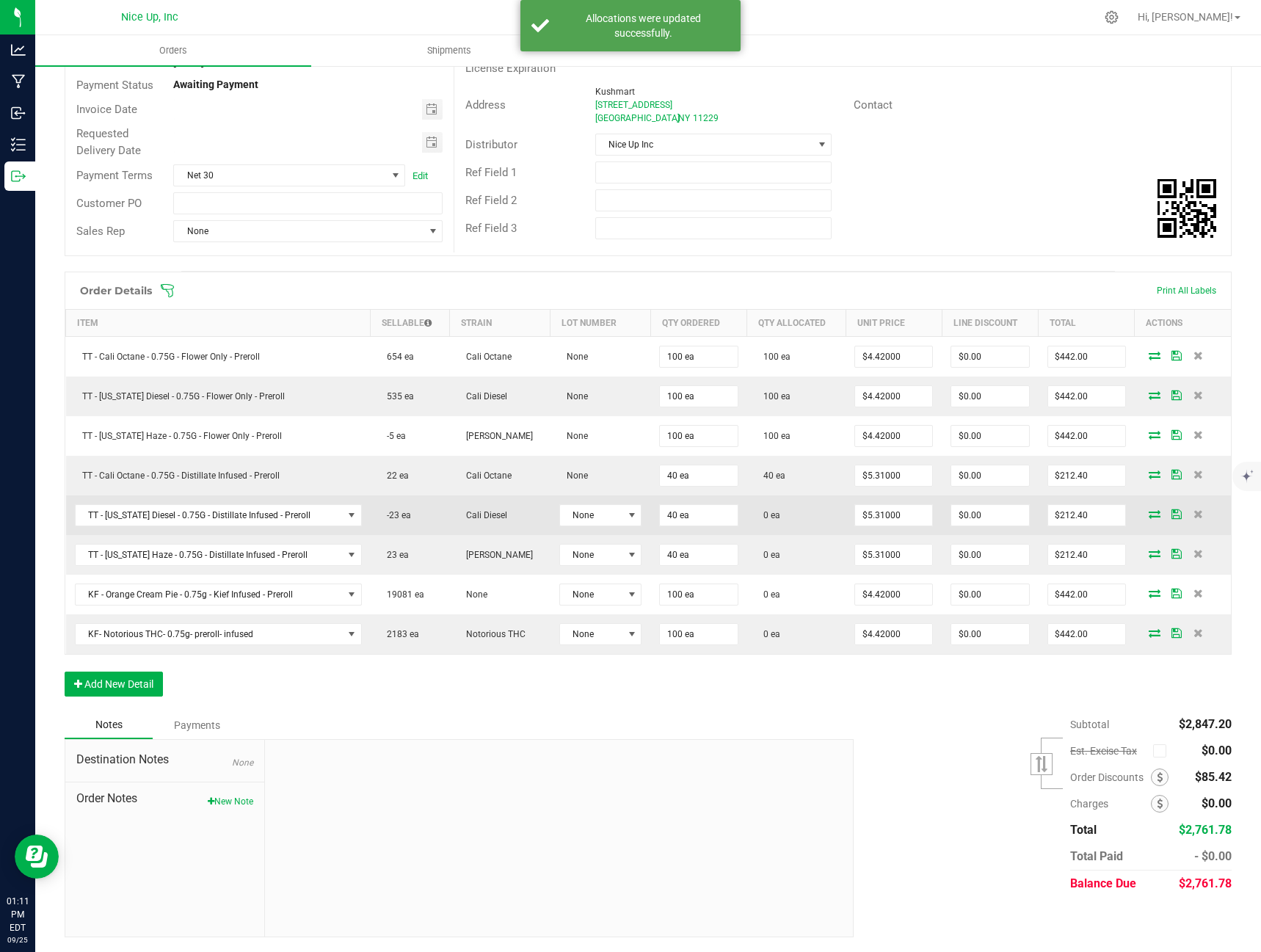
click at [1149, 509] on icon at bounding box center [1154, 513] width 11 height 9
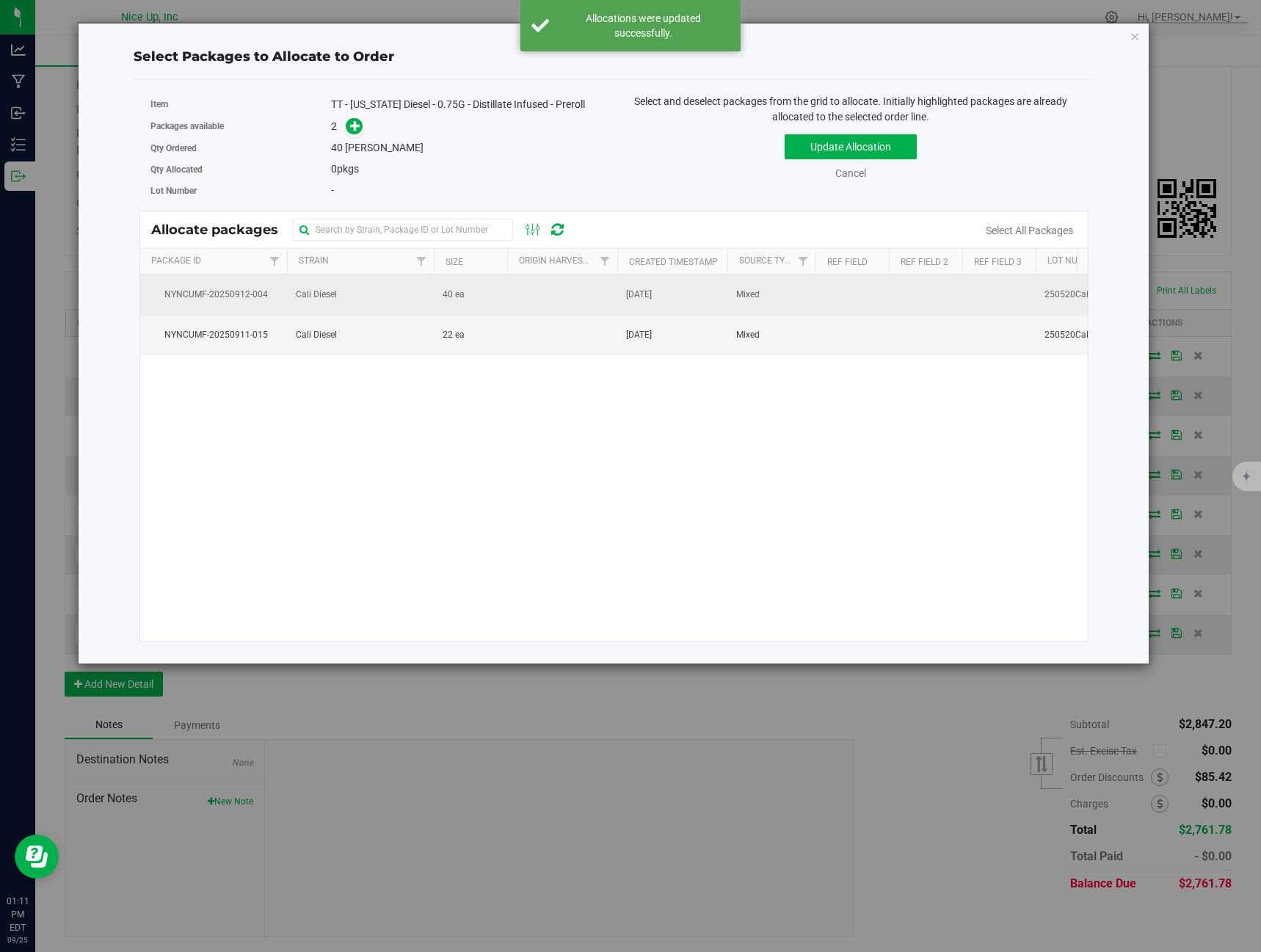
click at [575, 275] on td at bounding box center [562, 295] width 110 height 41
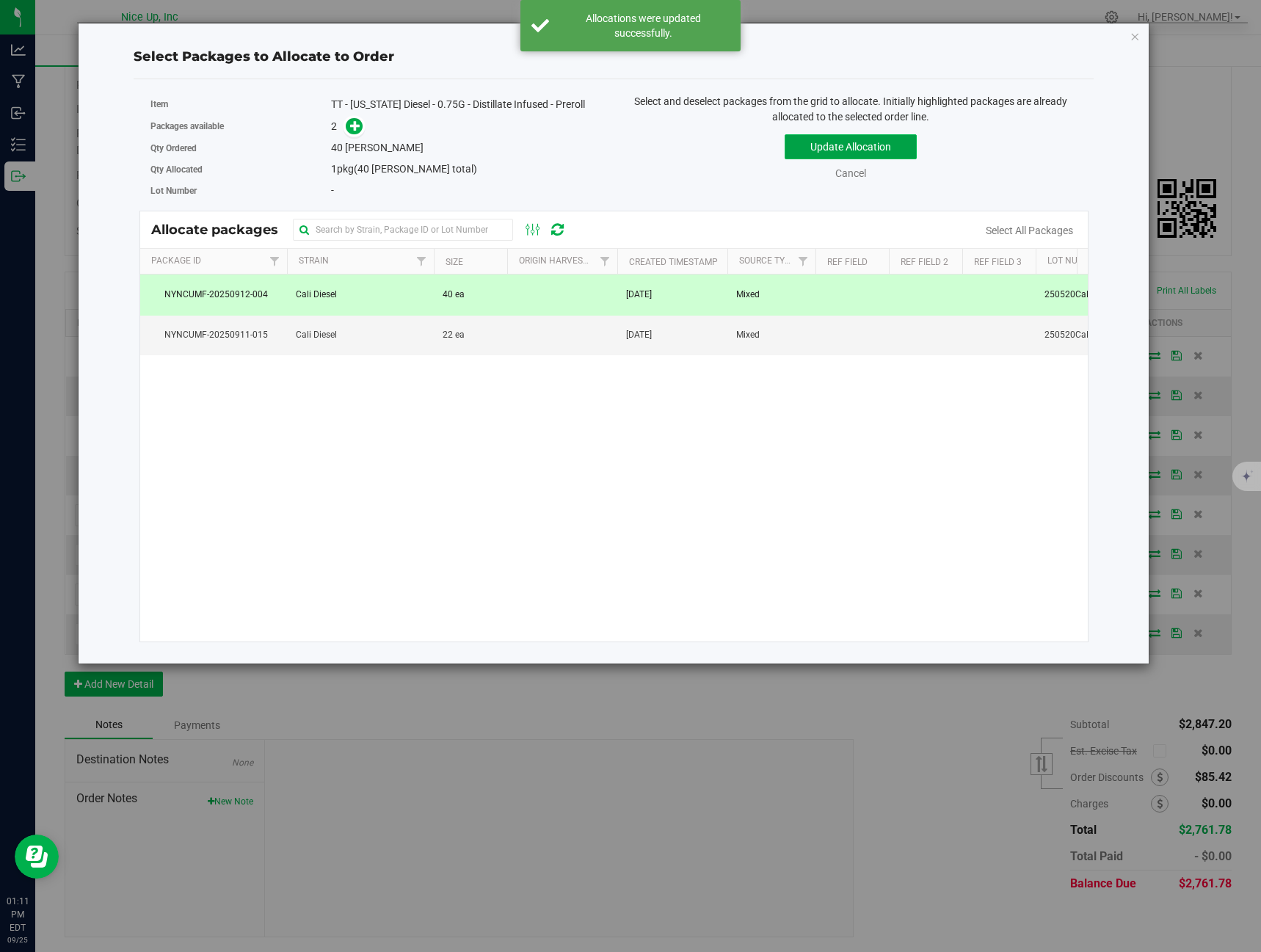
click at [802, 152] on button "Update Allocation" at bounding box center [851, 147] width 132 height 25
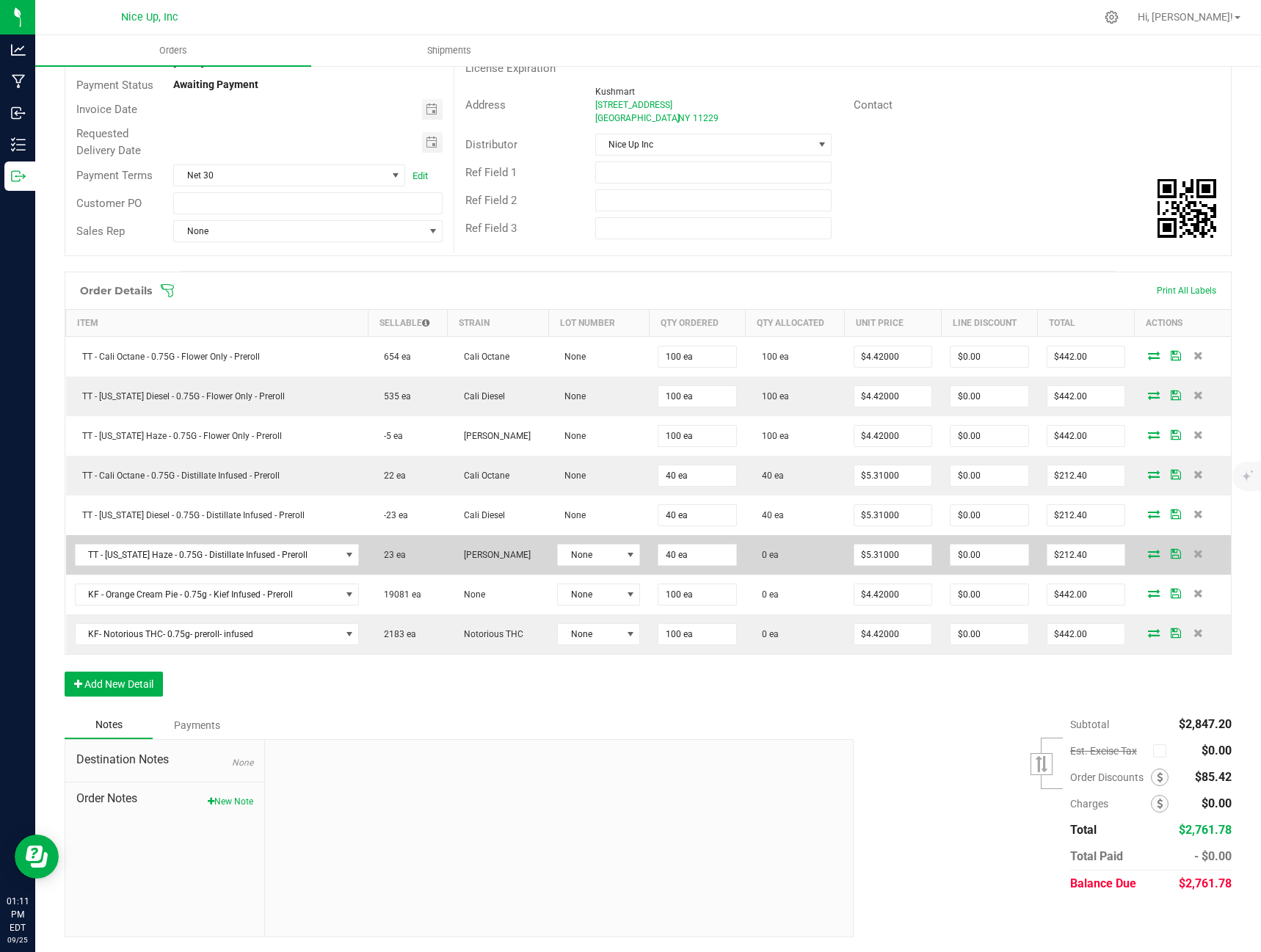
click at [1148, 549] on icon at bounding box center [1153, 553] width 11 height 9
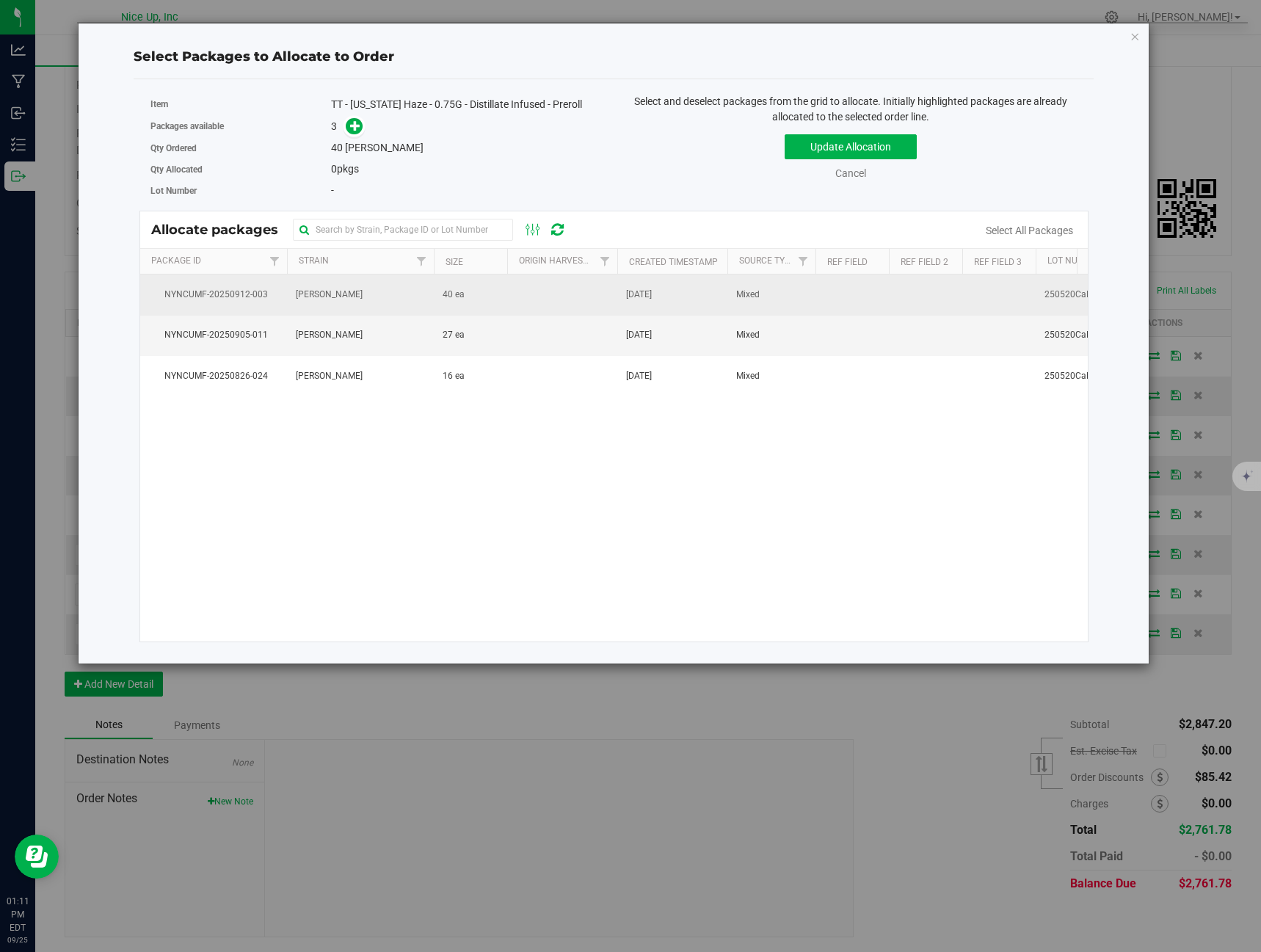
click at [504, 283] on td "40 ea" at bounding box center [470, 295] width 73 height 41
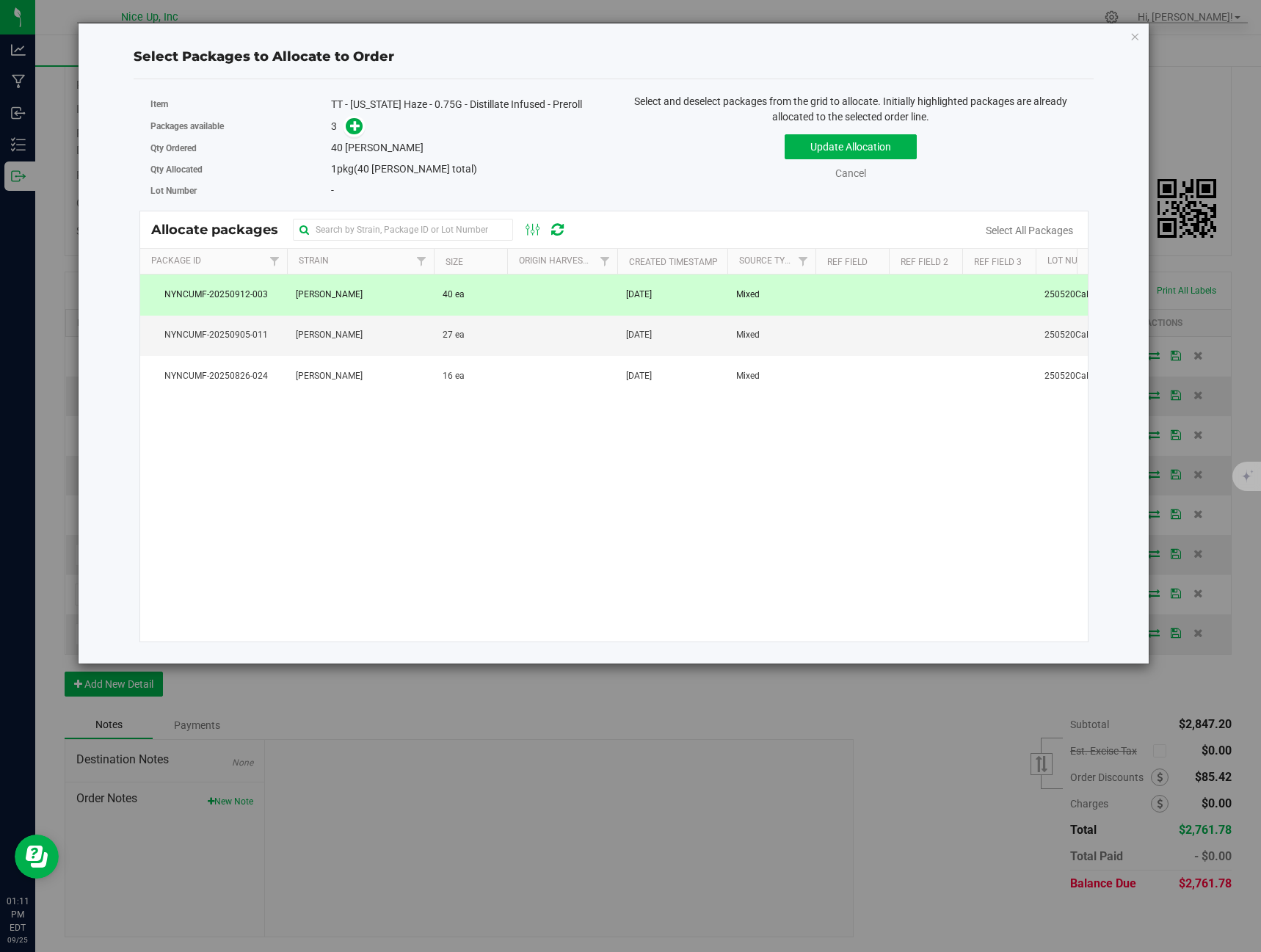
click at [542, 313] on td at bounding box center [562, 295] width 110 height 41
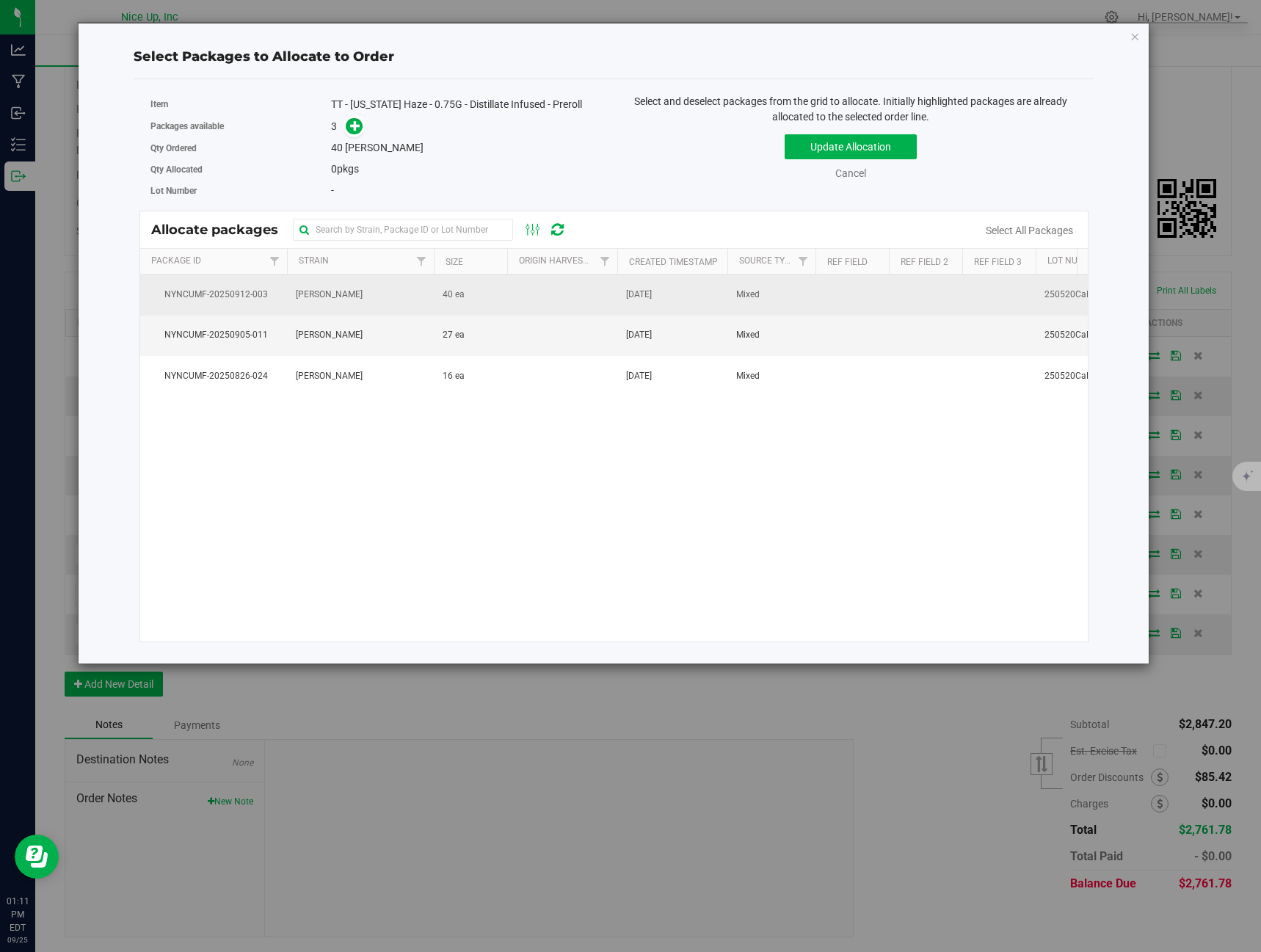
click at [540, 298] on td at bounding box center [562, 295] width 110 height 41
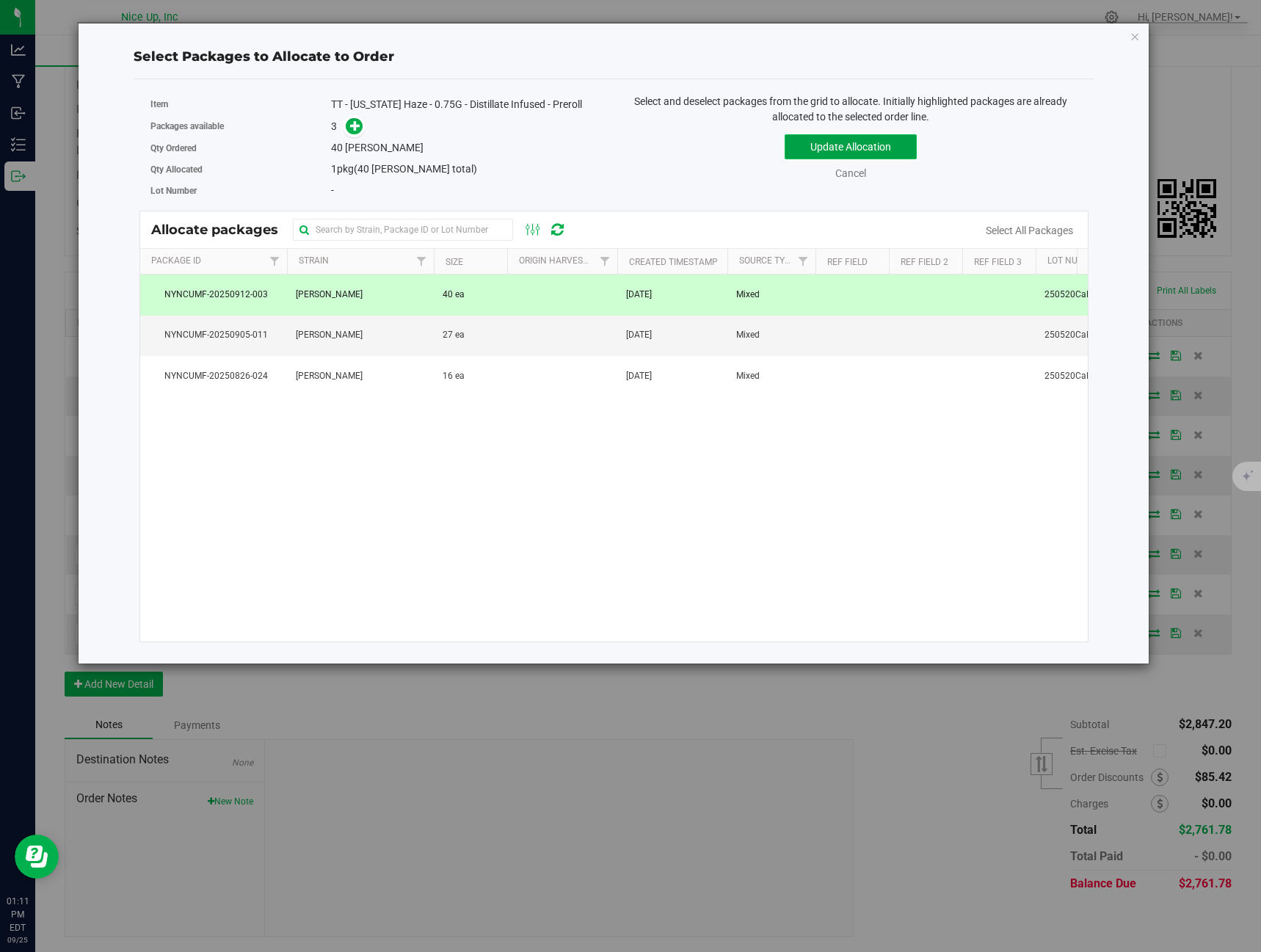
click at [827, 141] on button "Update Allocation" at bounding box center [851, 147] width 132 height 25
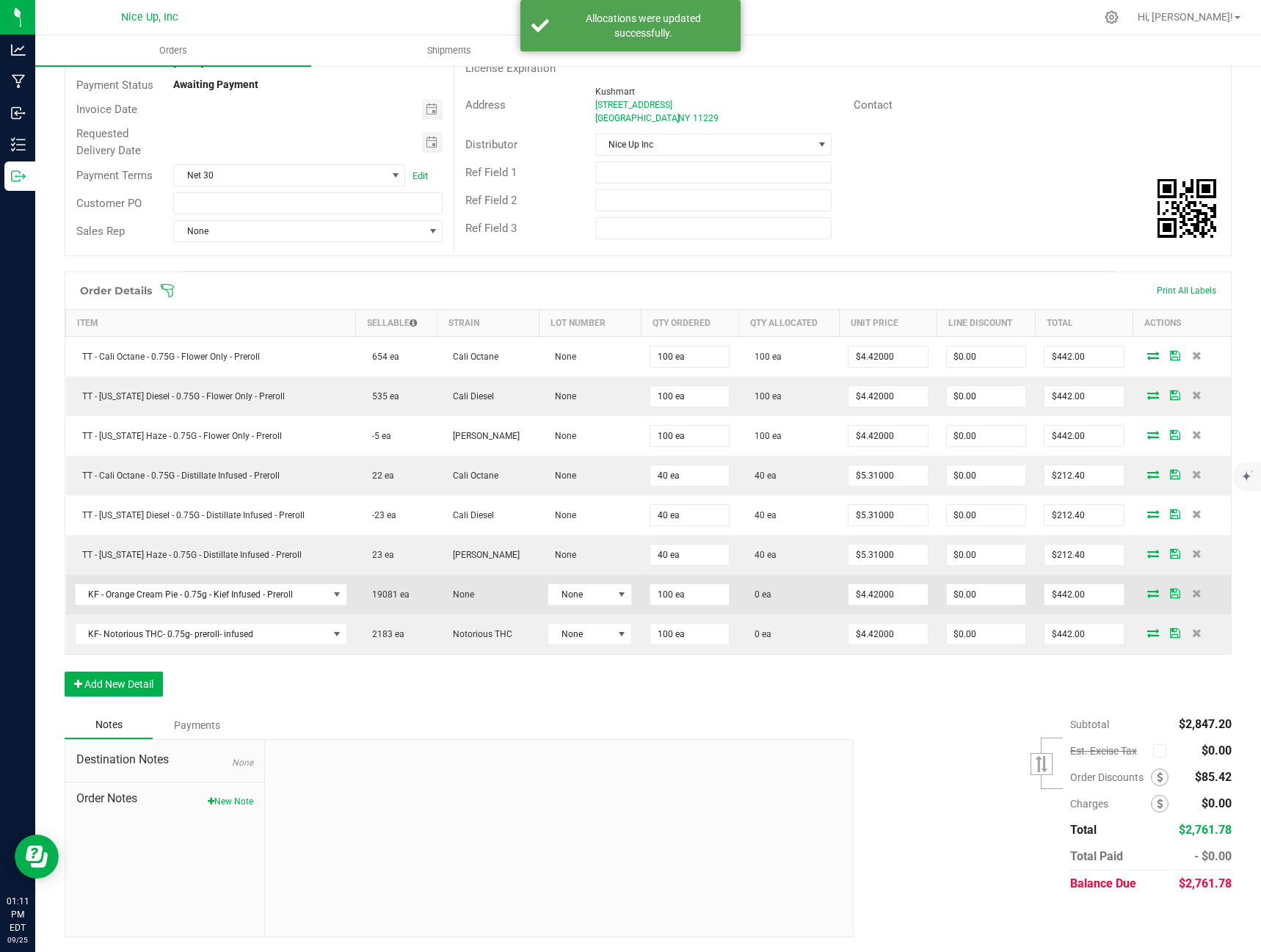
click at [1147, 592] on icon at bounding box center [1153, 593] width 11 height 9
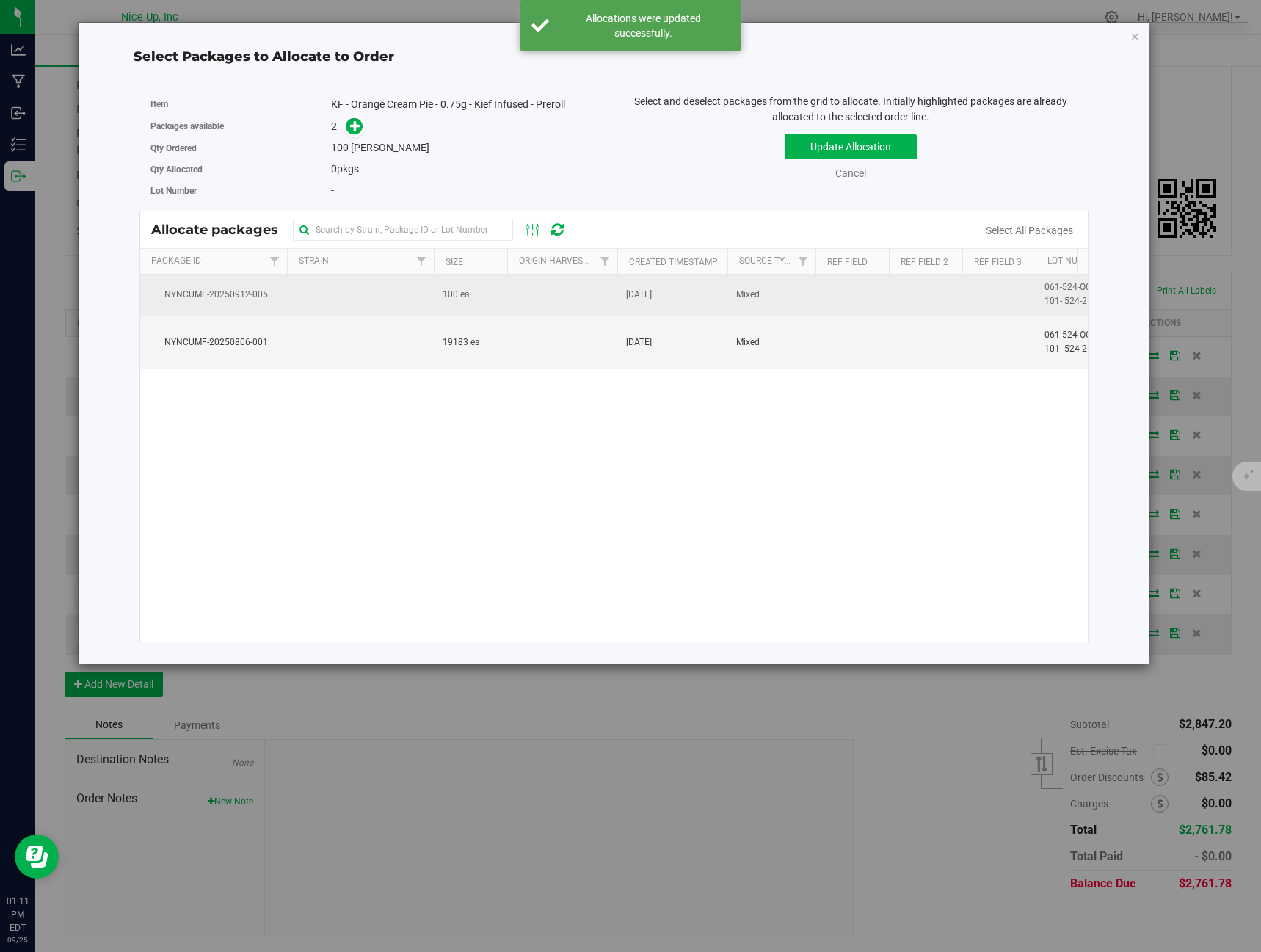
click at [445, 309] on td "100 ea" at bounding box center [470, 295] width 73 height 41
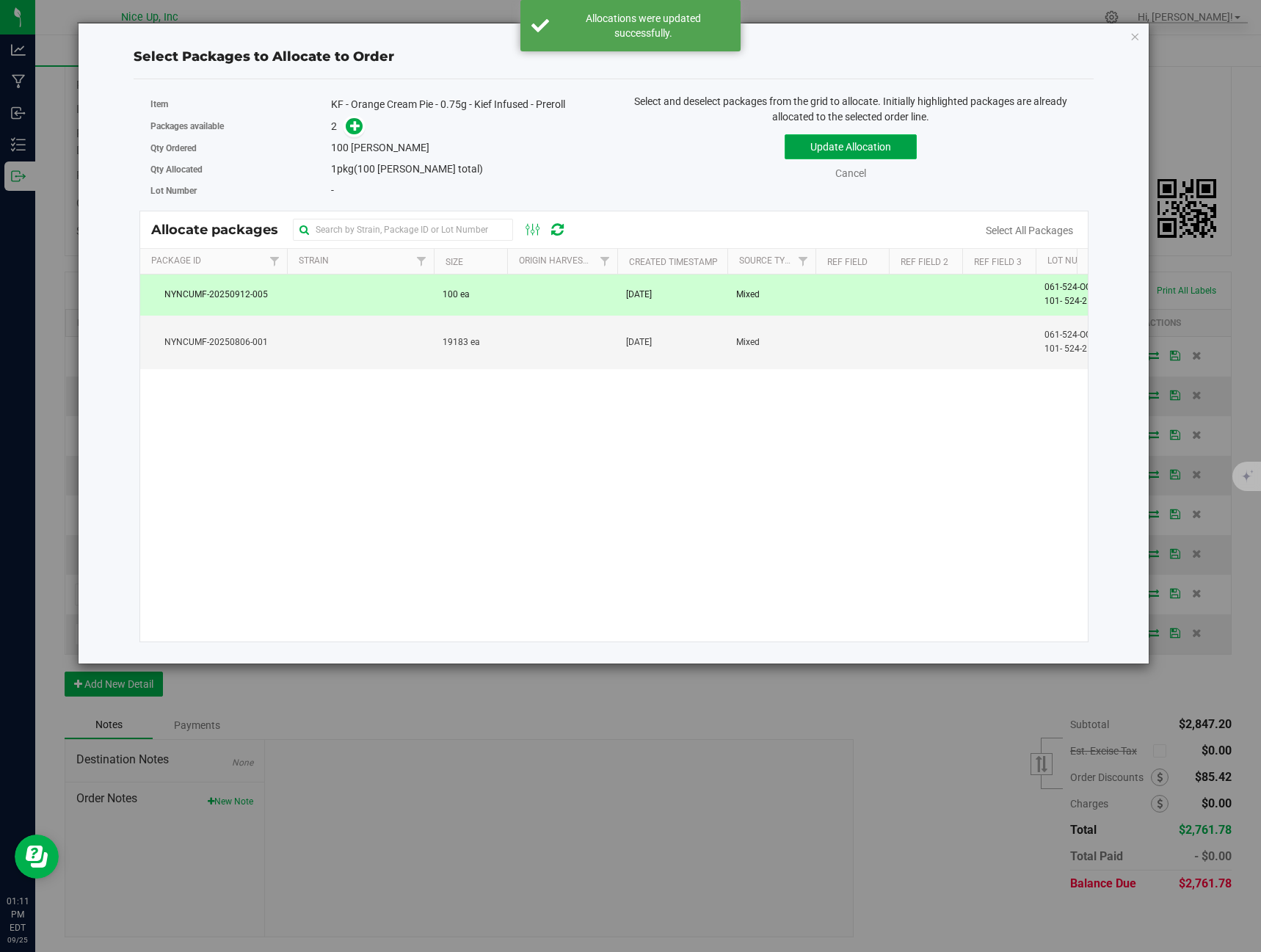
click at [802, 151] on button "Update Allocation" at bounding box center [851, 147] width 132 height 25
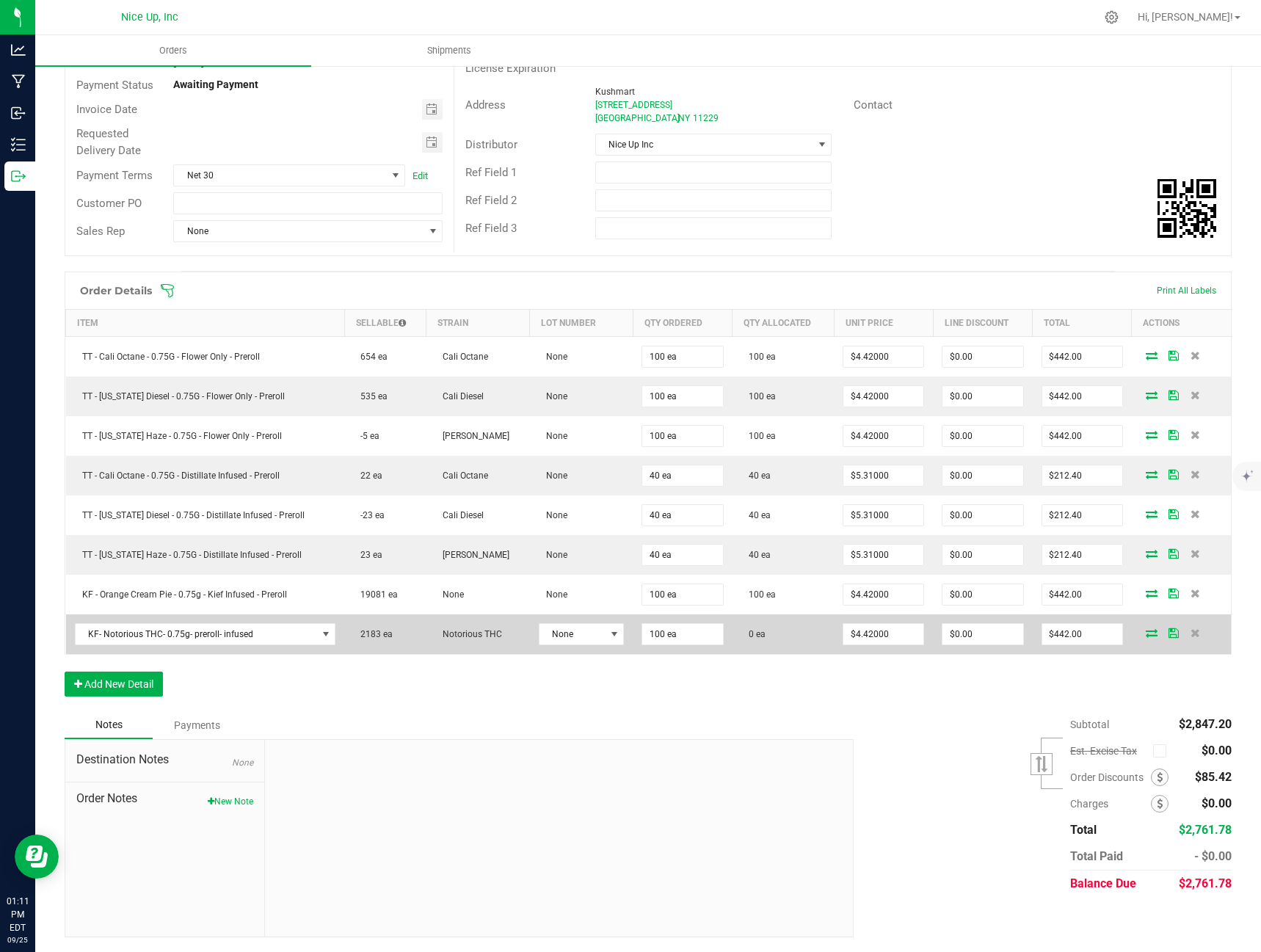
click at [1149, 633] on span at bounding box center [1151, 632] width 22 height 9
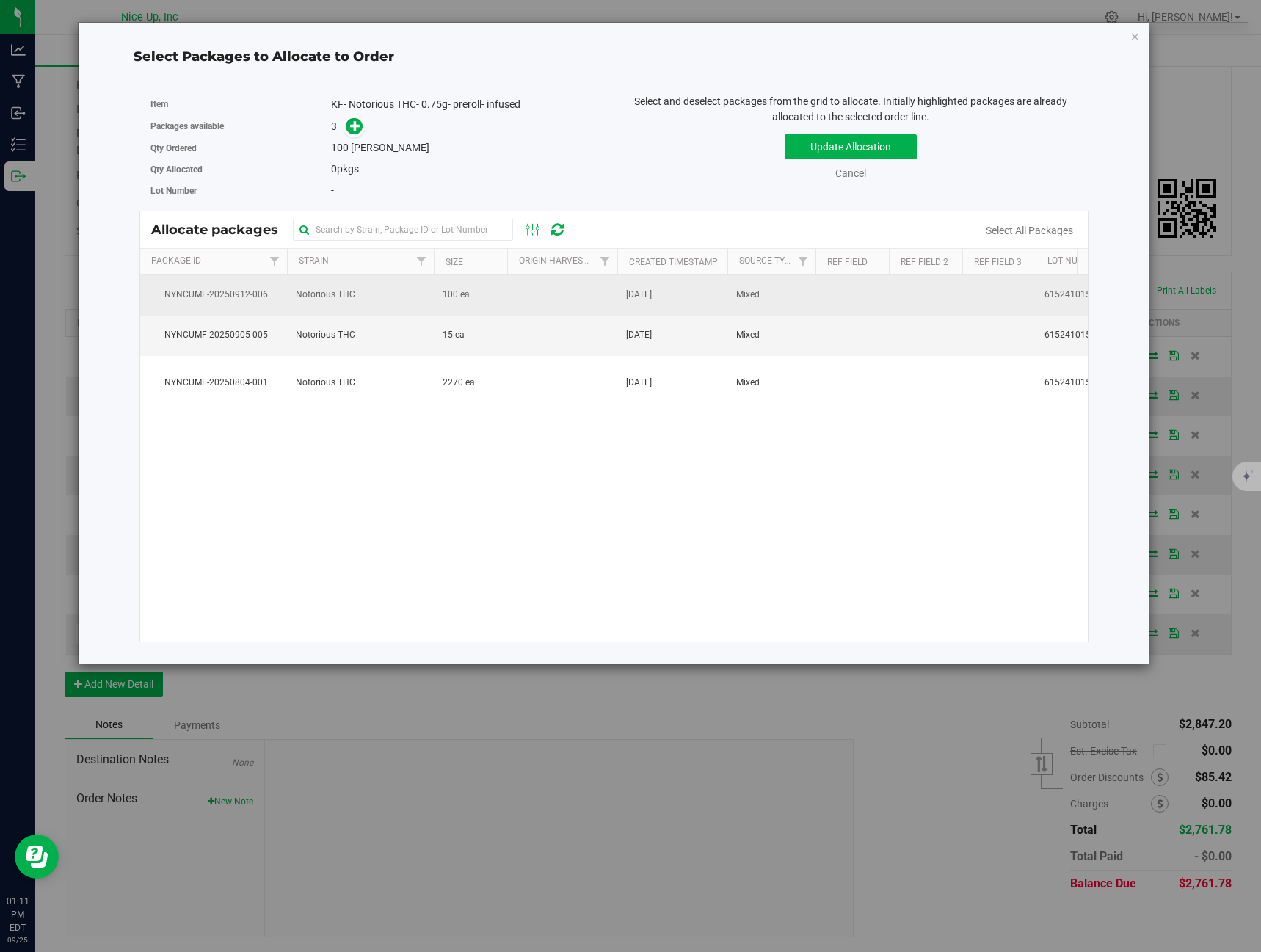
click at [507, 306] on td at bounding box center [562, 295] width 110 height 41
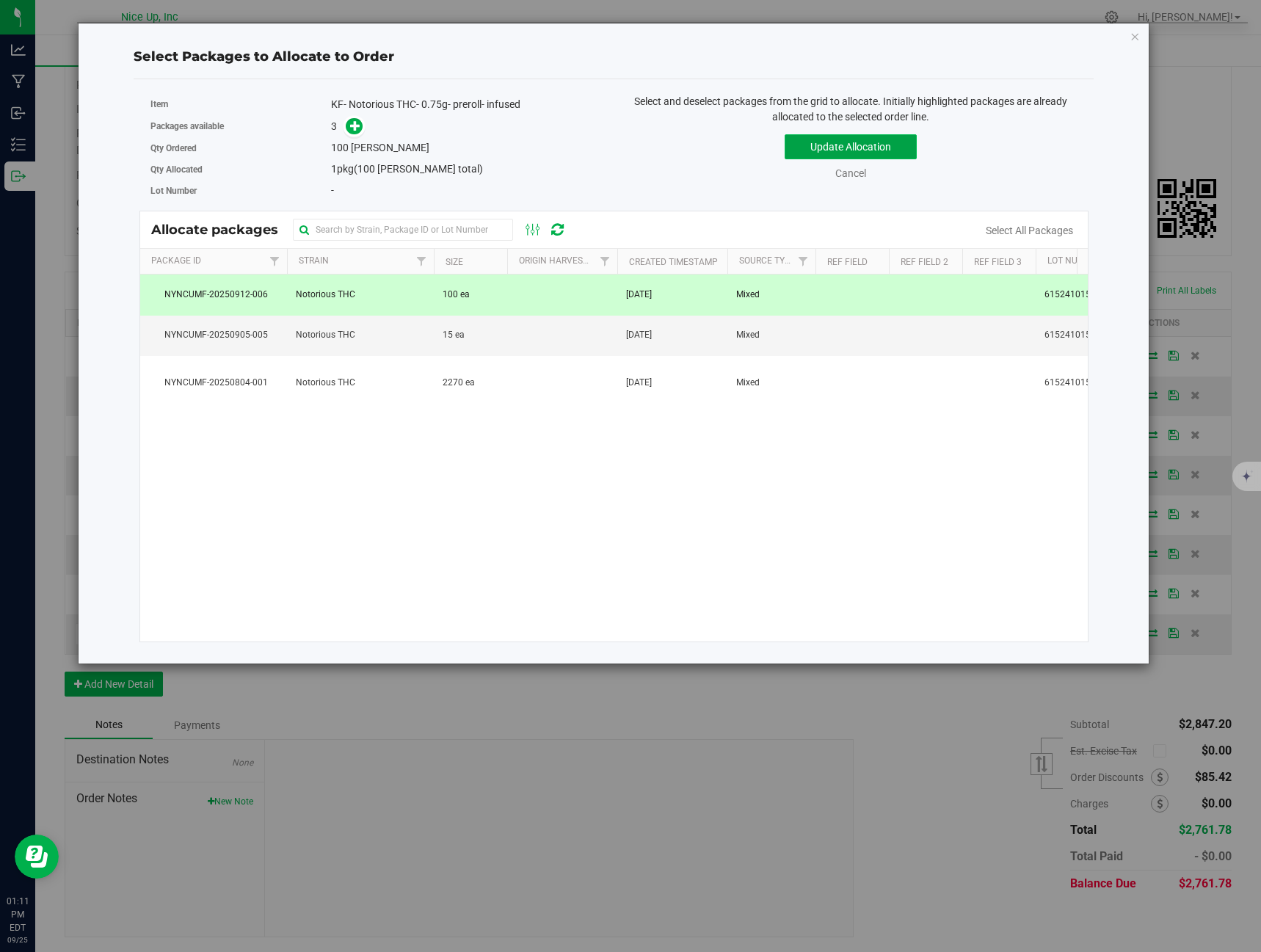
click at [872, 143] on button "Update Allocation" at bounding box center [851, 147] width 132 height 25
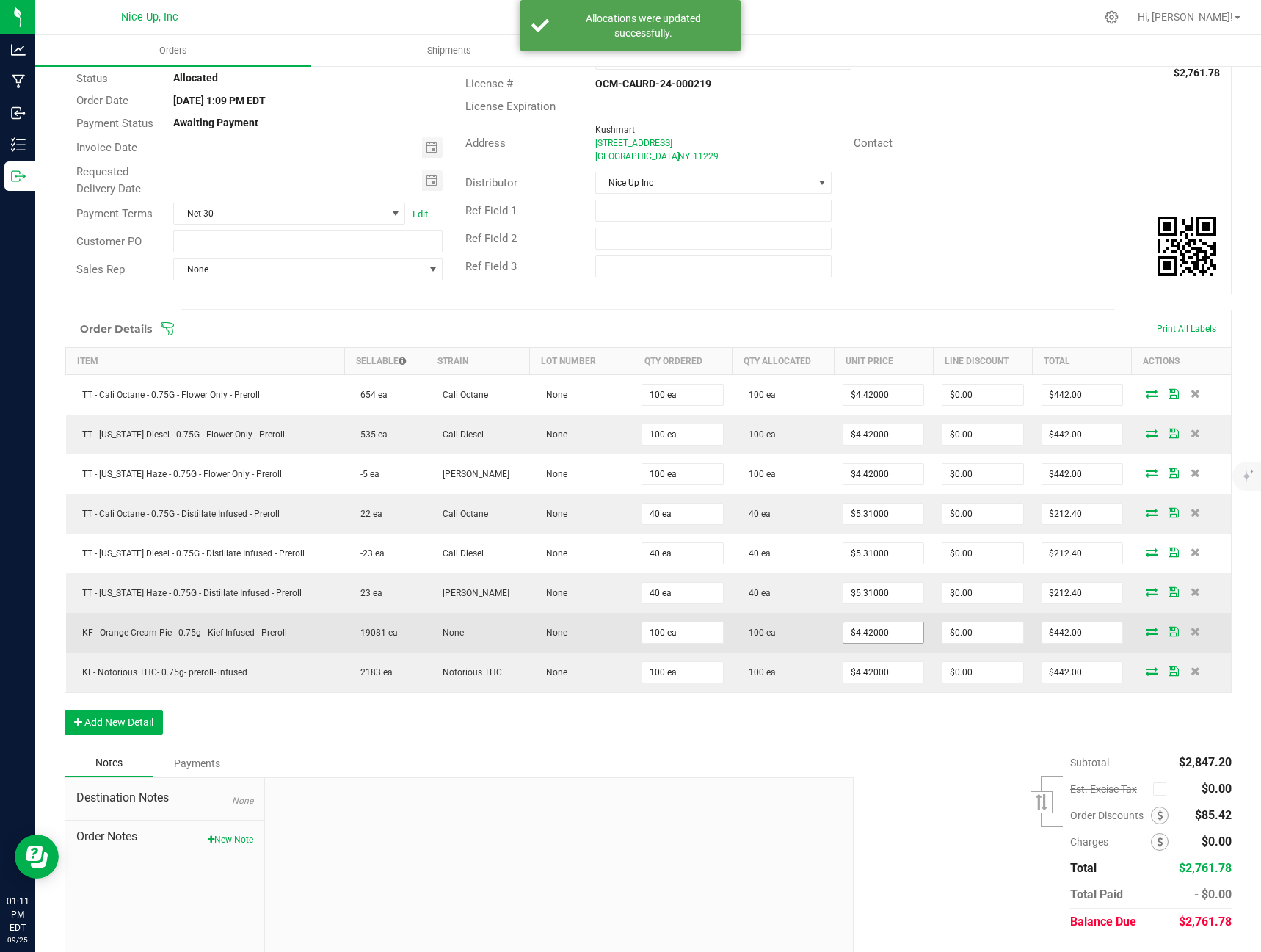
scroll to position [0, 0]
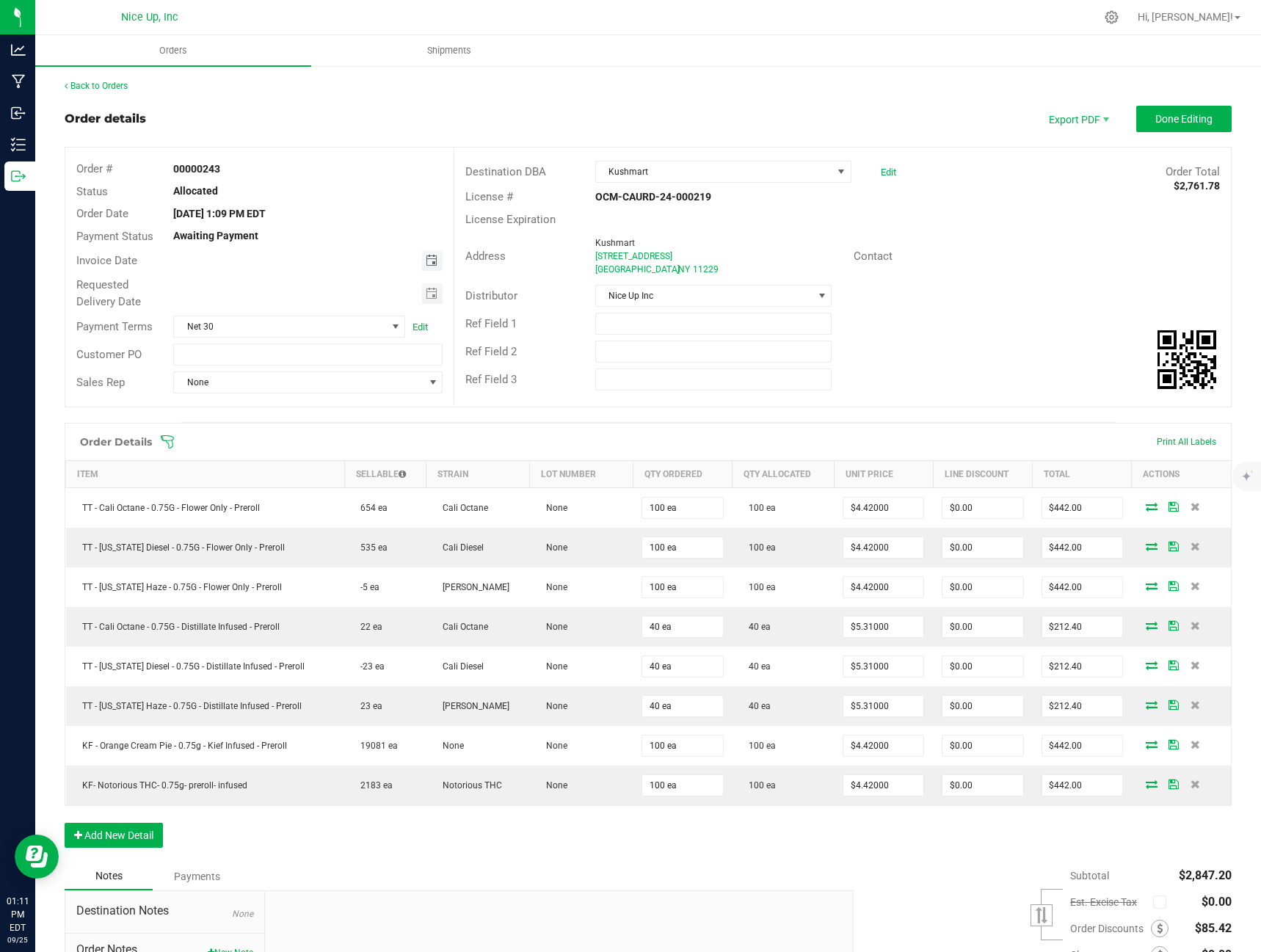
click at [427, 260] on span "Toggle calendar" at bounding box center [431, 260] width 11 height 11
click at [348, 410] on span "26" at bounding box center [346, 406] width 21 height 23
type input "[DATE]"
click at [427, 297] on span "Toggle calendar" at bounding box center [431, 293] width 11 height 11
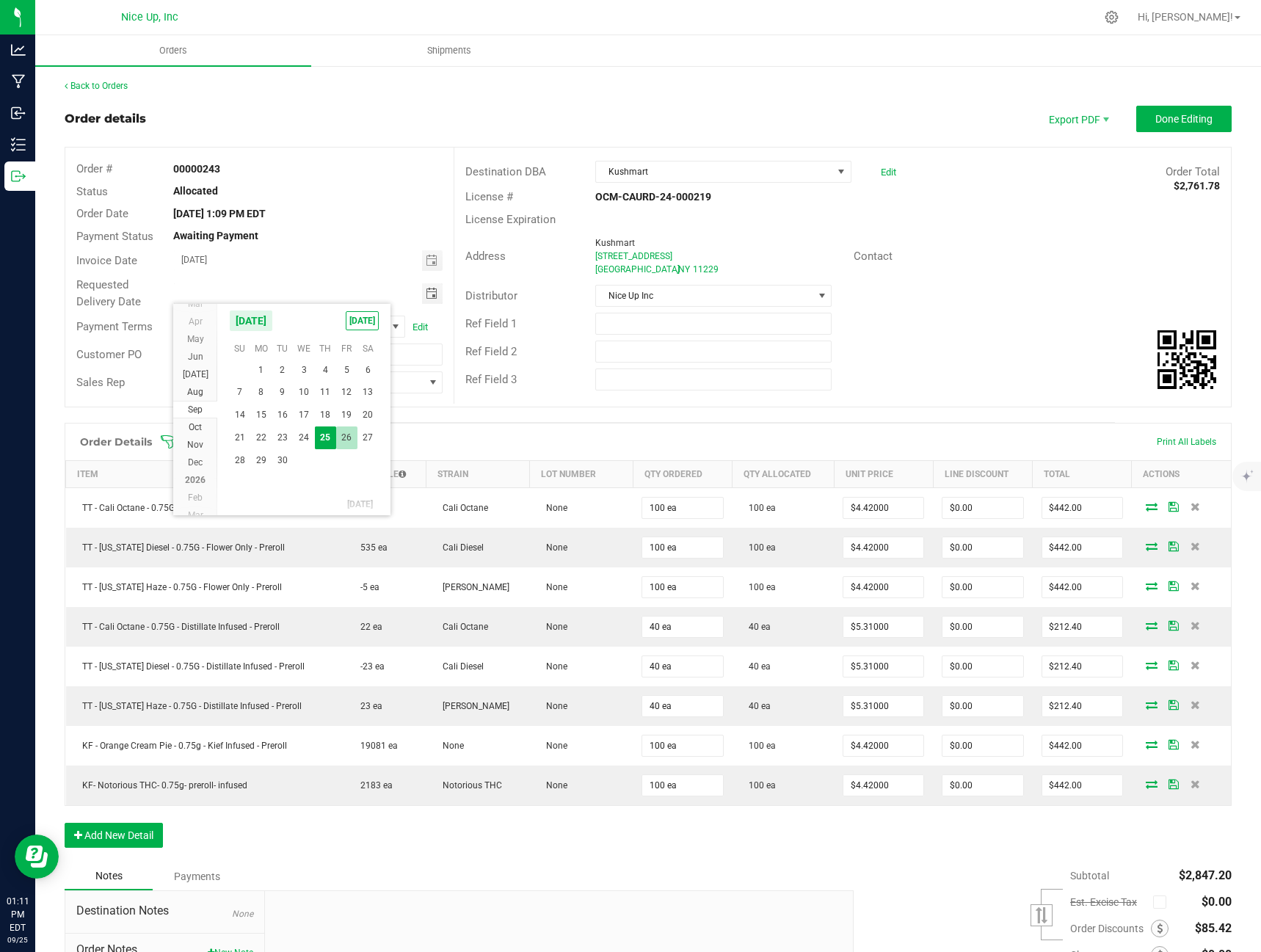
click at [349, 436] on span "26" at bounding box center [346, 438] width 21 height 23
type input "[DATE]"
click at [1196, 122] on span "Done Editing" at bounding box center [1184, 119] width 57 height 11
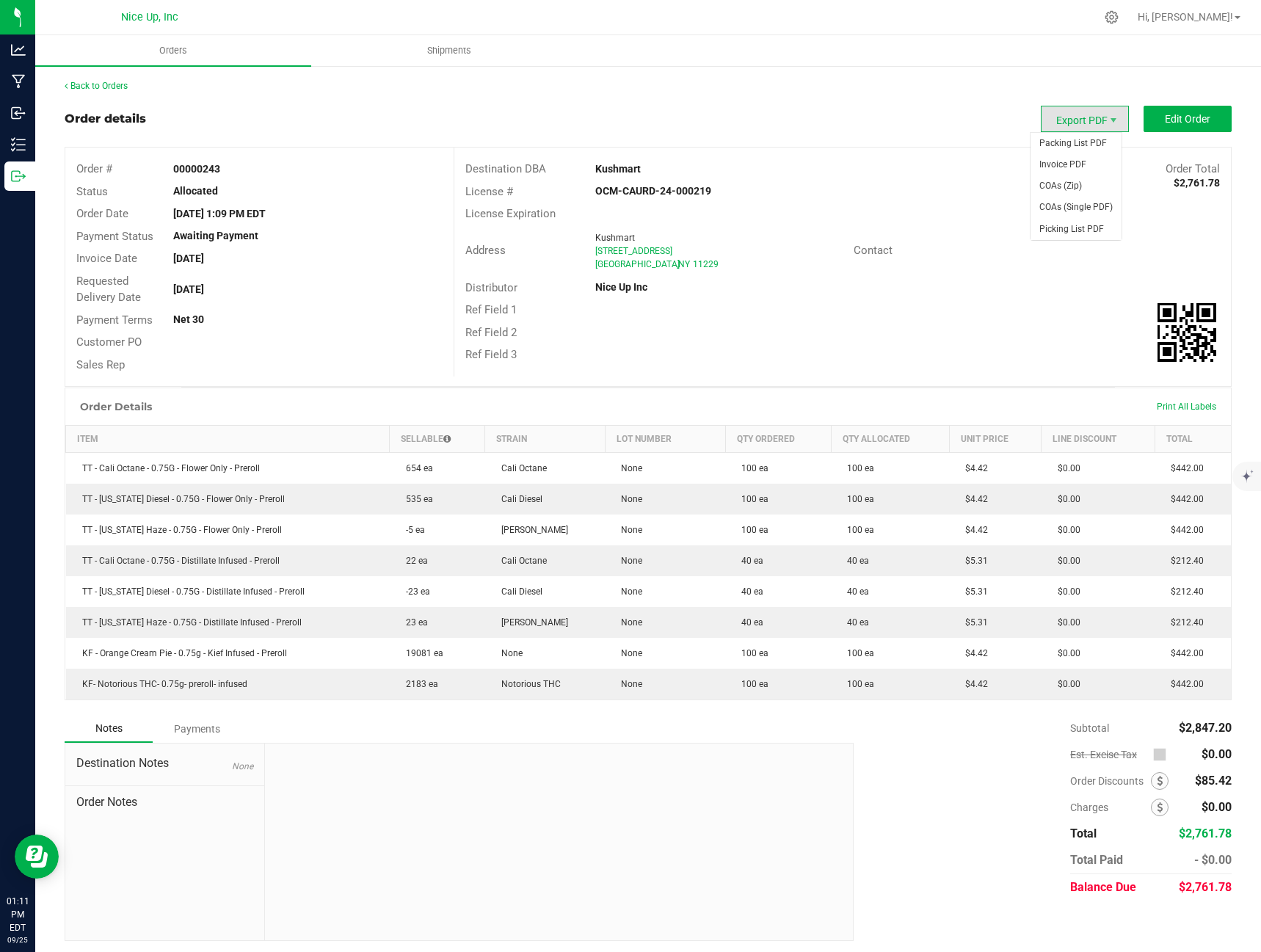
click at [1088, 129] on span "Export PDF" at bounding box center [1085, 119] width 88 height 26
click at [1087, 170] on span "Invoice PDF" at bounding box center [1076, 165] width 91 height 21
click at [117, 86] on link "Back to Orders" at bounding box center [95, 86] width 63 height 11
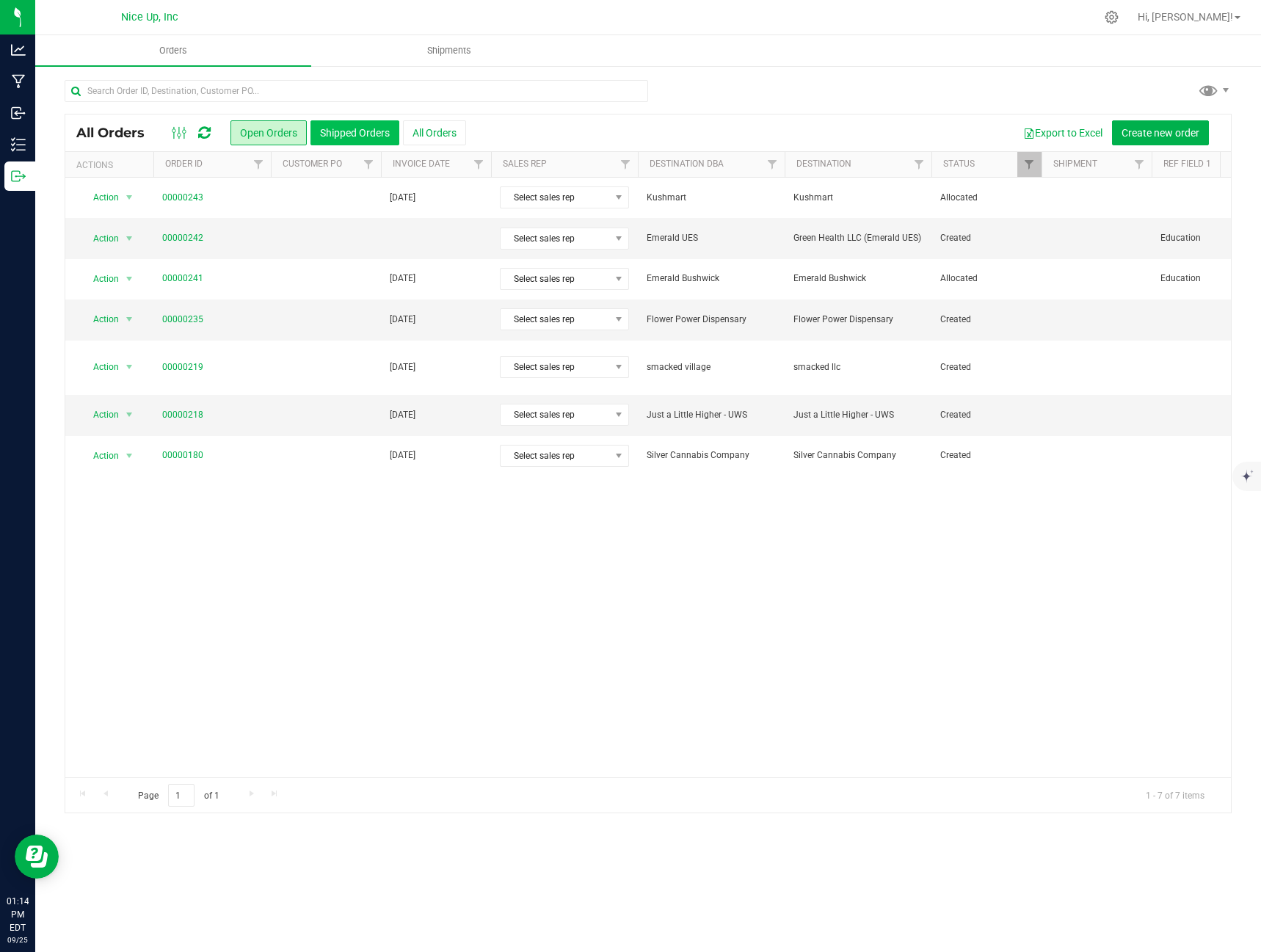
click at [371, 132] on button "Shipped Orders" at bounding box center [355, 133] width 89 height 25
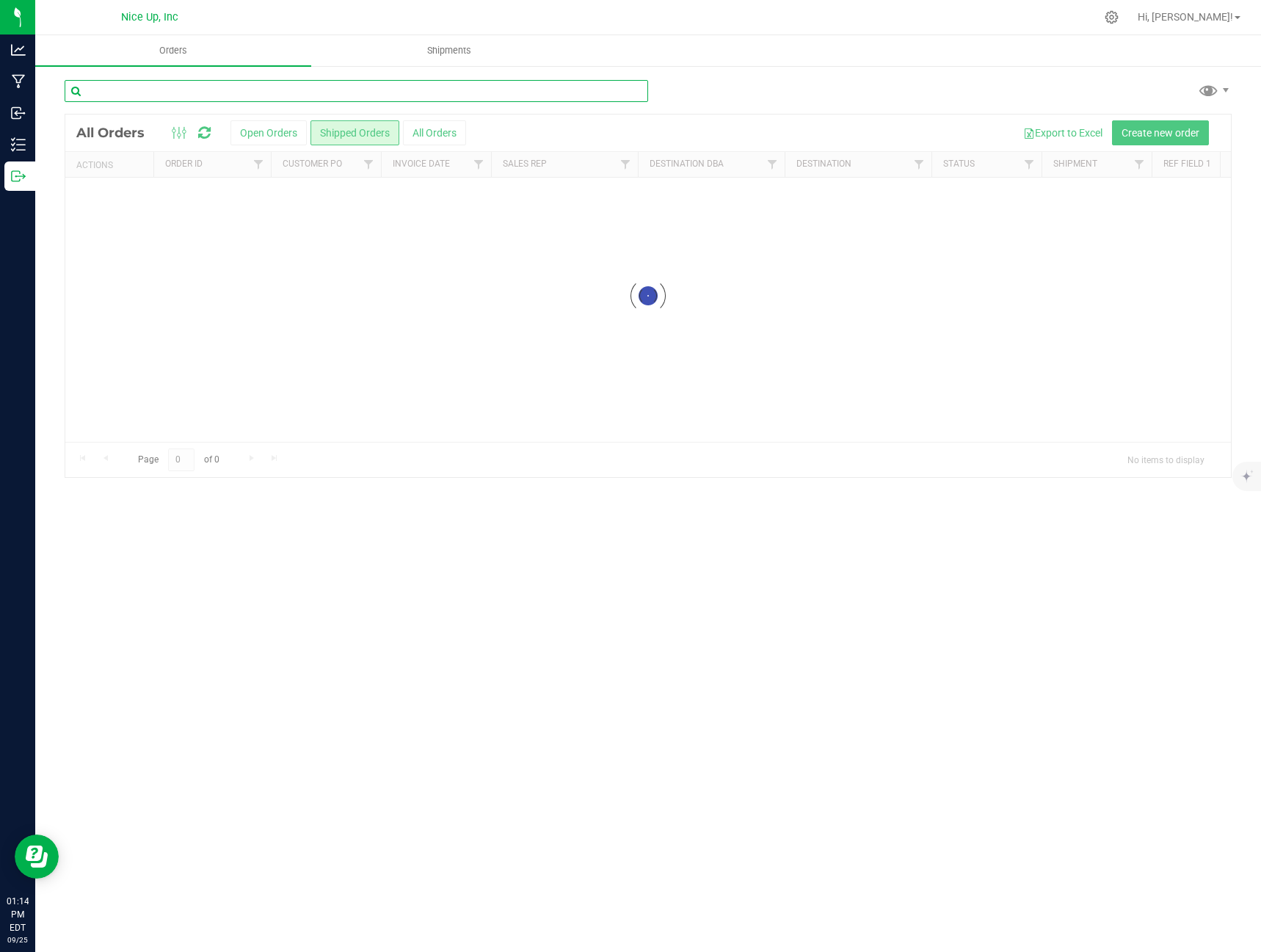
click at [144, 92] on input "text" at bounding box center [356, 90] width 584 height 22
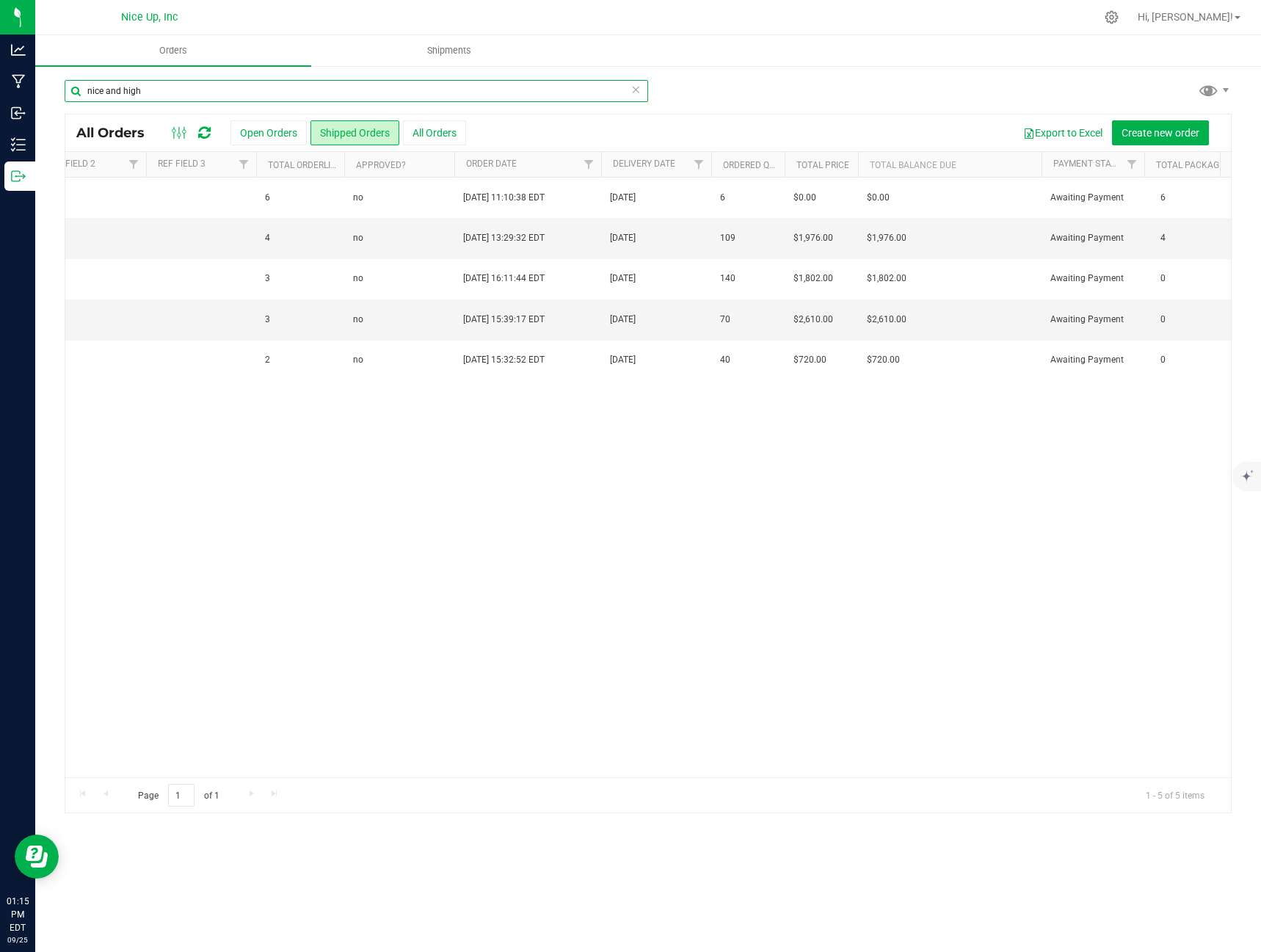
scroll to position [0, 1153]
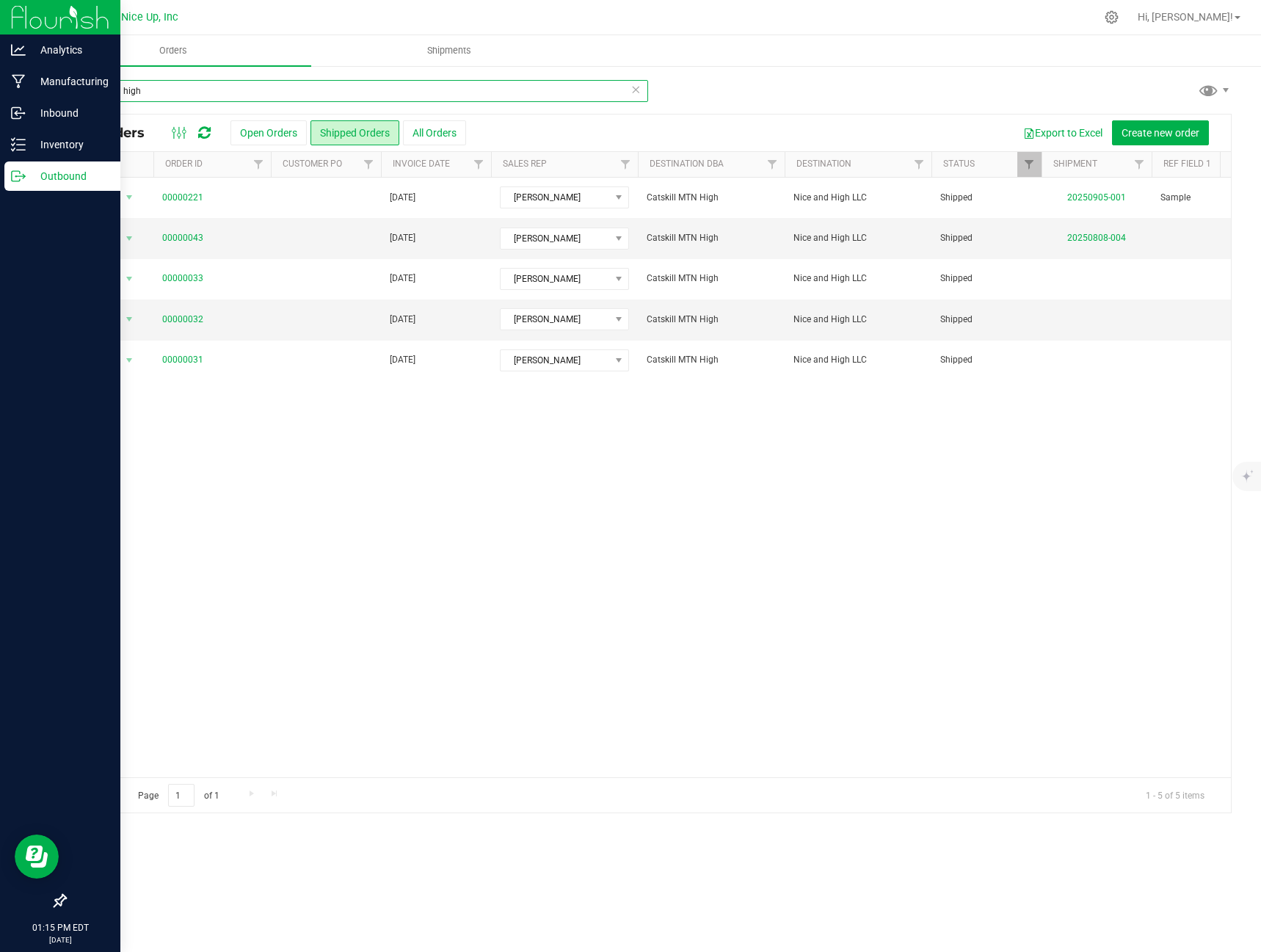
type input "nice and high"
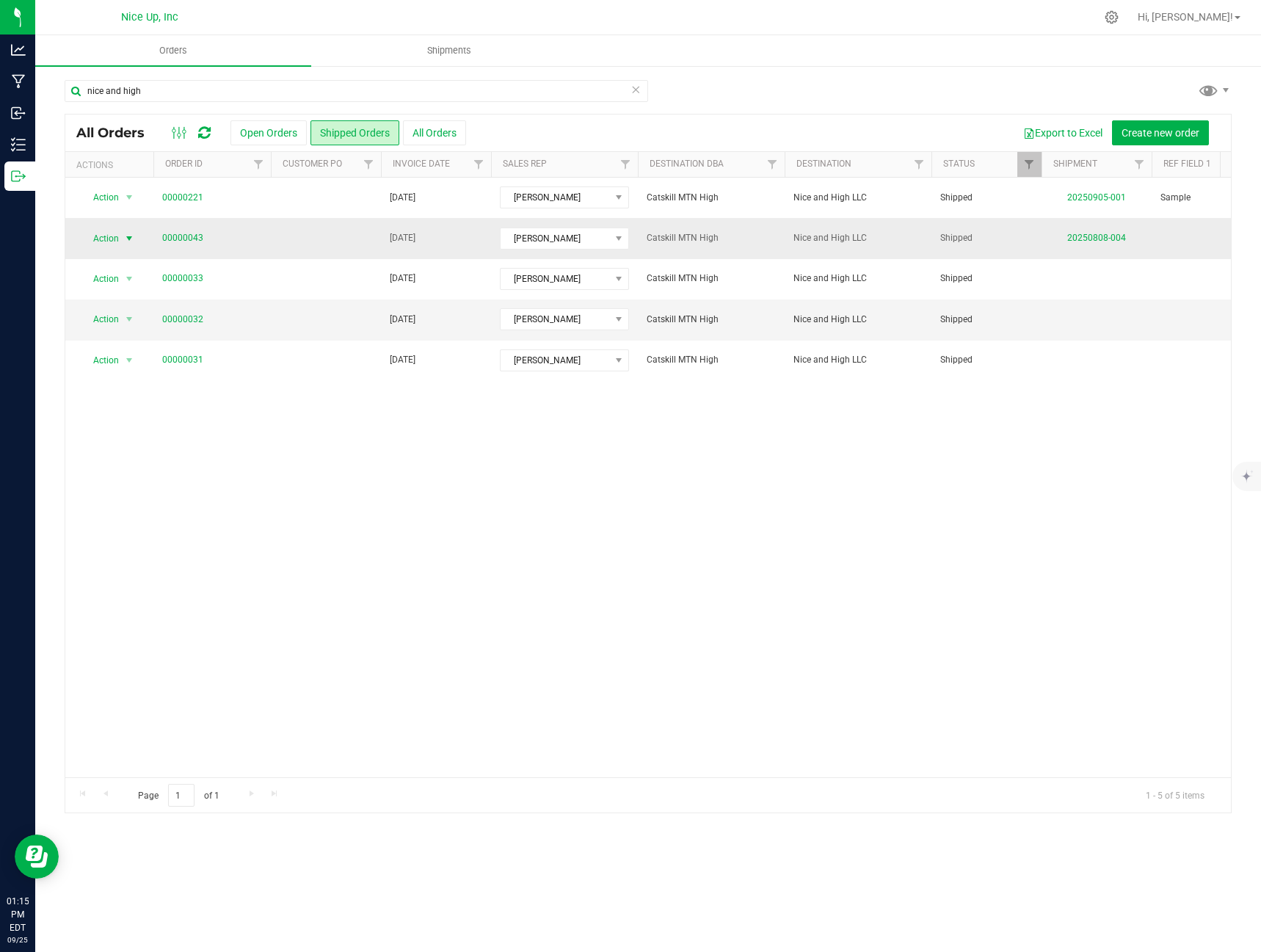
click at [121, 244] on span "select" at bounding box center [130, 238] width 19 height 20
click at [129, 286] on li "Mark as fully paid" at bounding box center [136, 284] width 111 height 22
click at [194, 245] on link "00000043" at bounding box center [183, 238] width 41 height 14
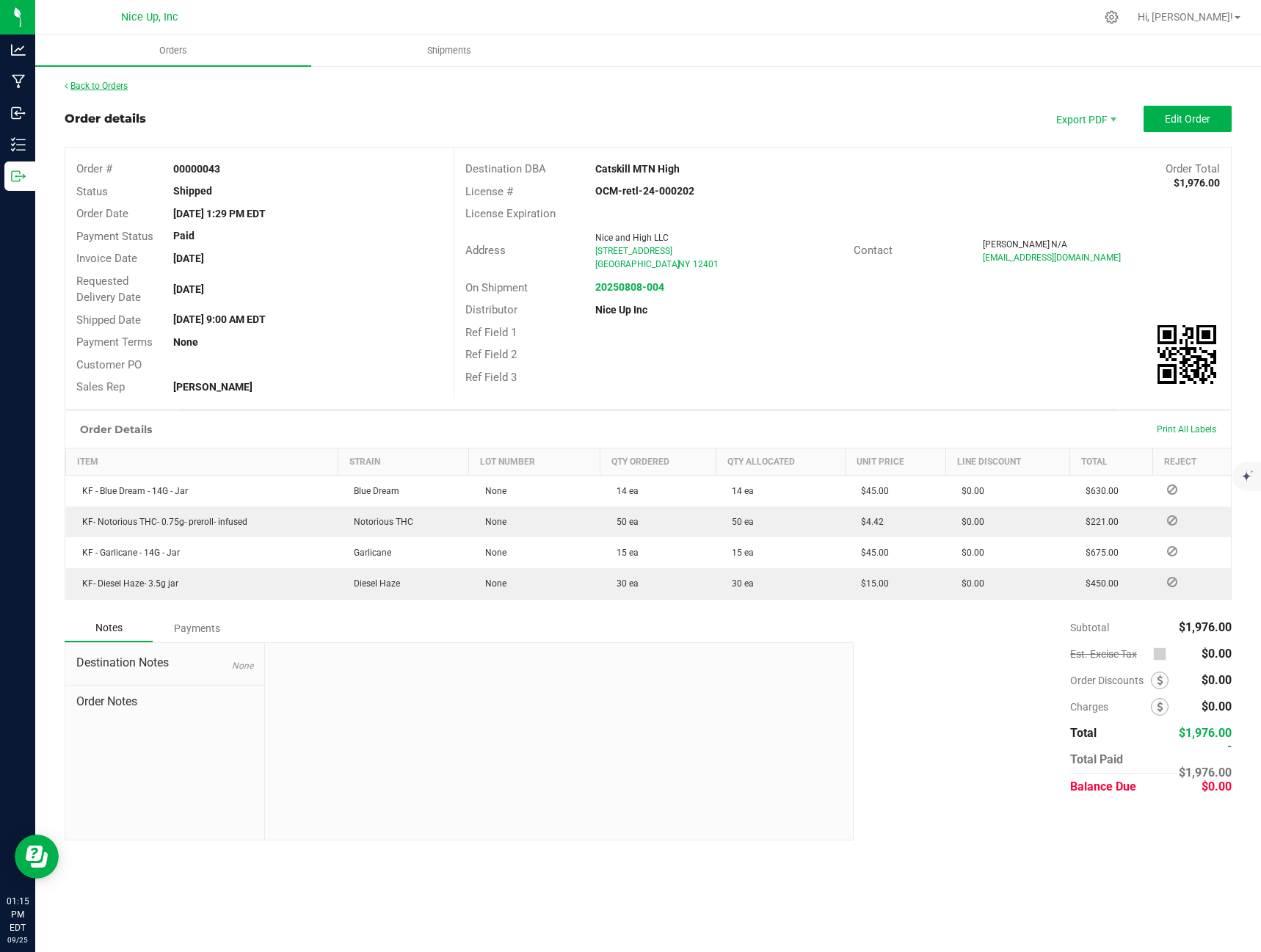
click at [104, 82] on link "Back to Orders" at bounding box center [95, 86] width 63 height 11
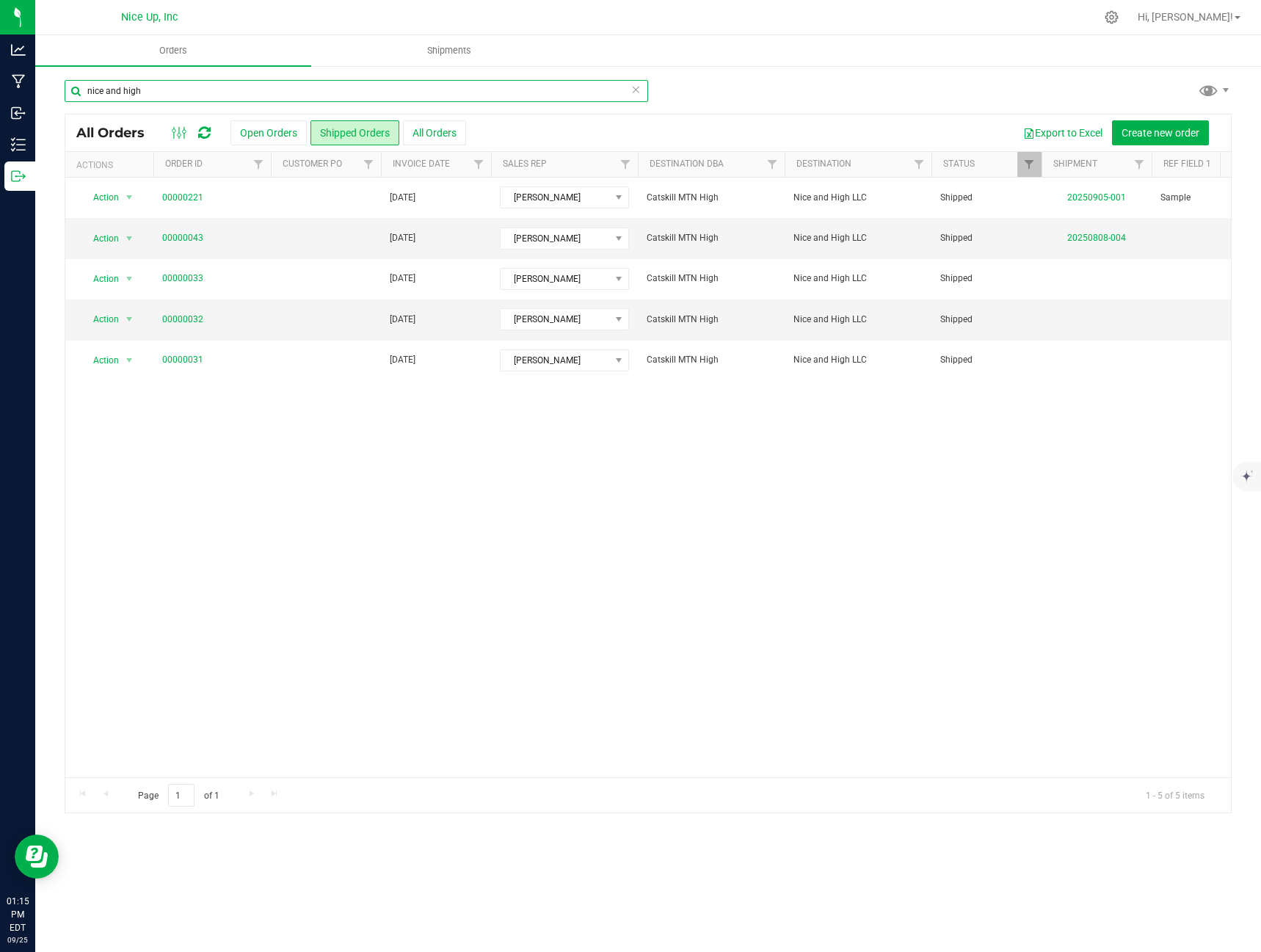
drag, startPoint x: 195, startPoint y: 88, endPoint x: -2, endPoint y: 70, distance: 197.8
click at [0, 70] on html "Analytics Manufacturing Inbound Inventory Outbound 01:15 PM EDT [DATE] 09/25 Ni…" at bounding box center [630, 476] width 1261 height 952
type input "badu"
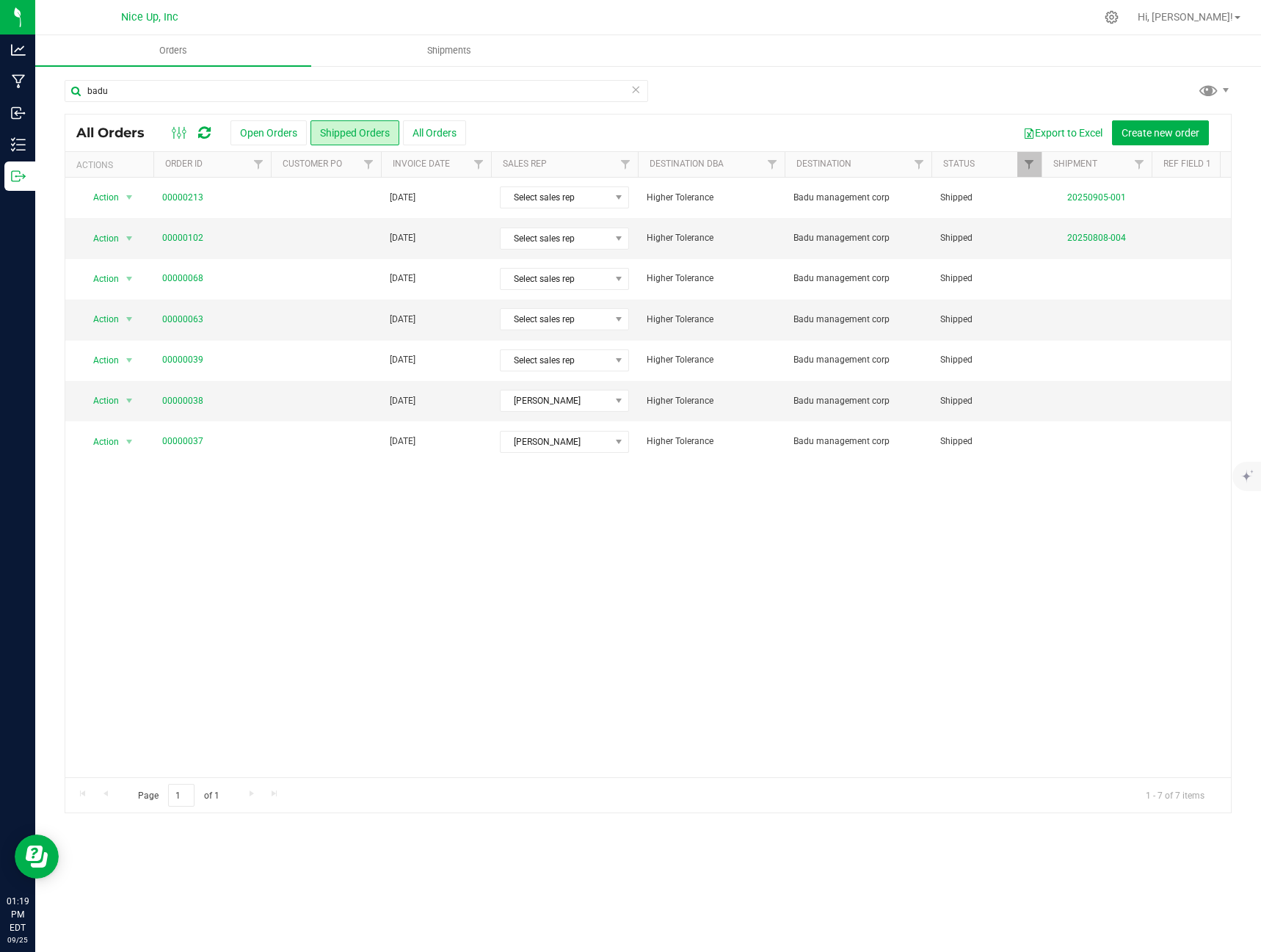
click at [430, 600] on div "Action Action Clone order Mark as fully paid Order audit log Print COAs (single…" at bounding box center [648, 478] width 1166 height 600
